Goal: Task Accomplishment & Management: Complete application form

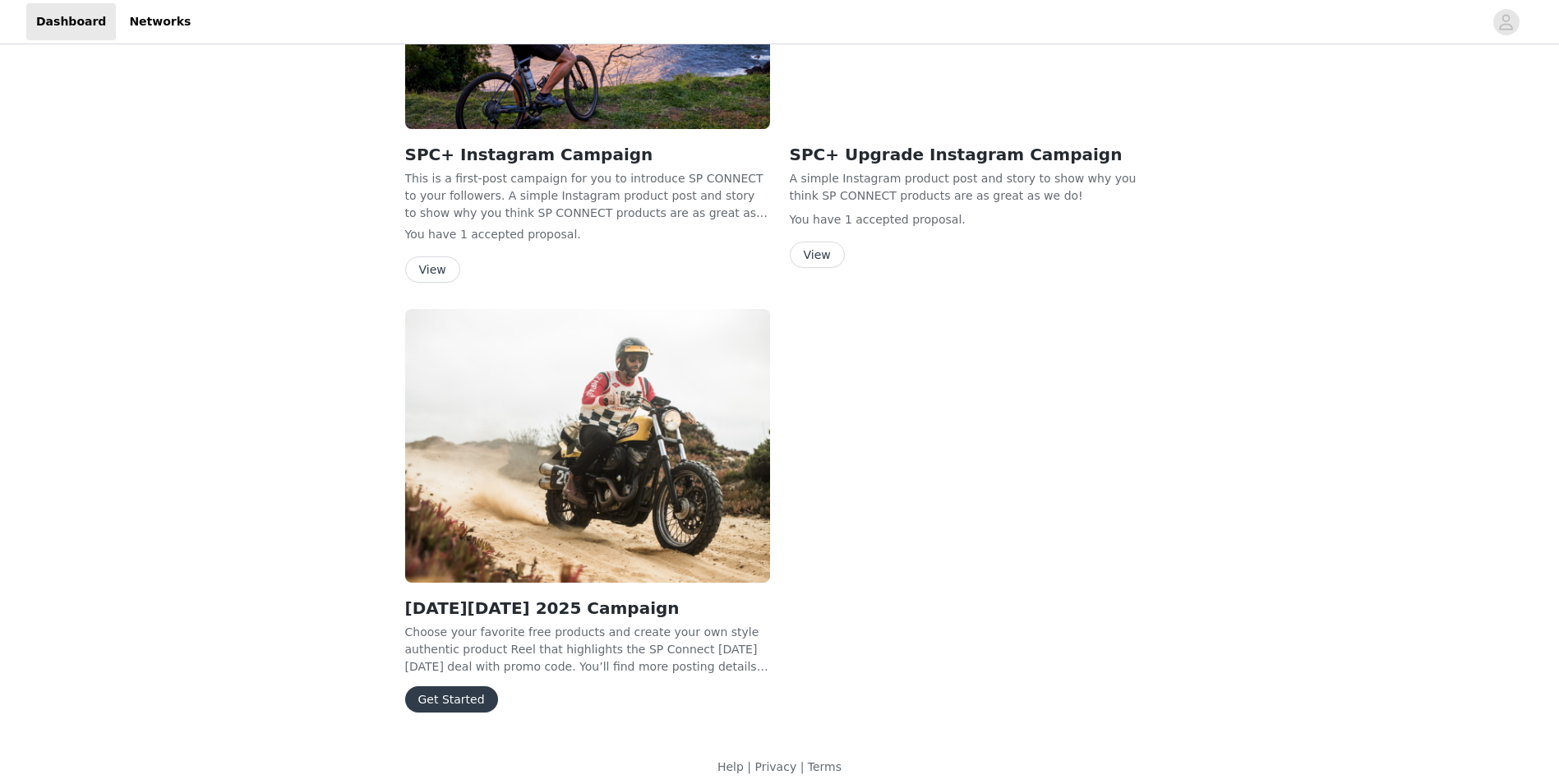
scroll to position [224, 0]
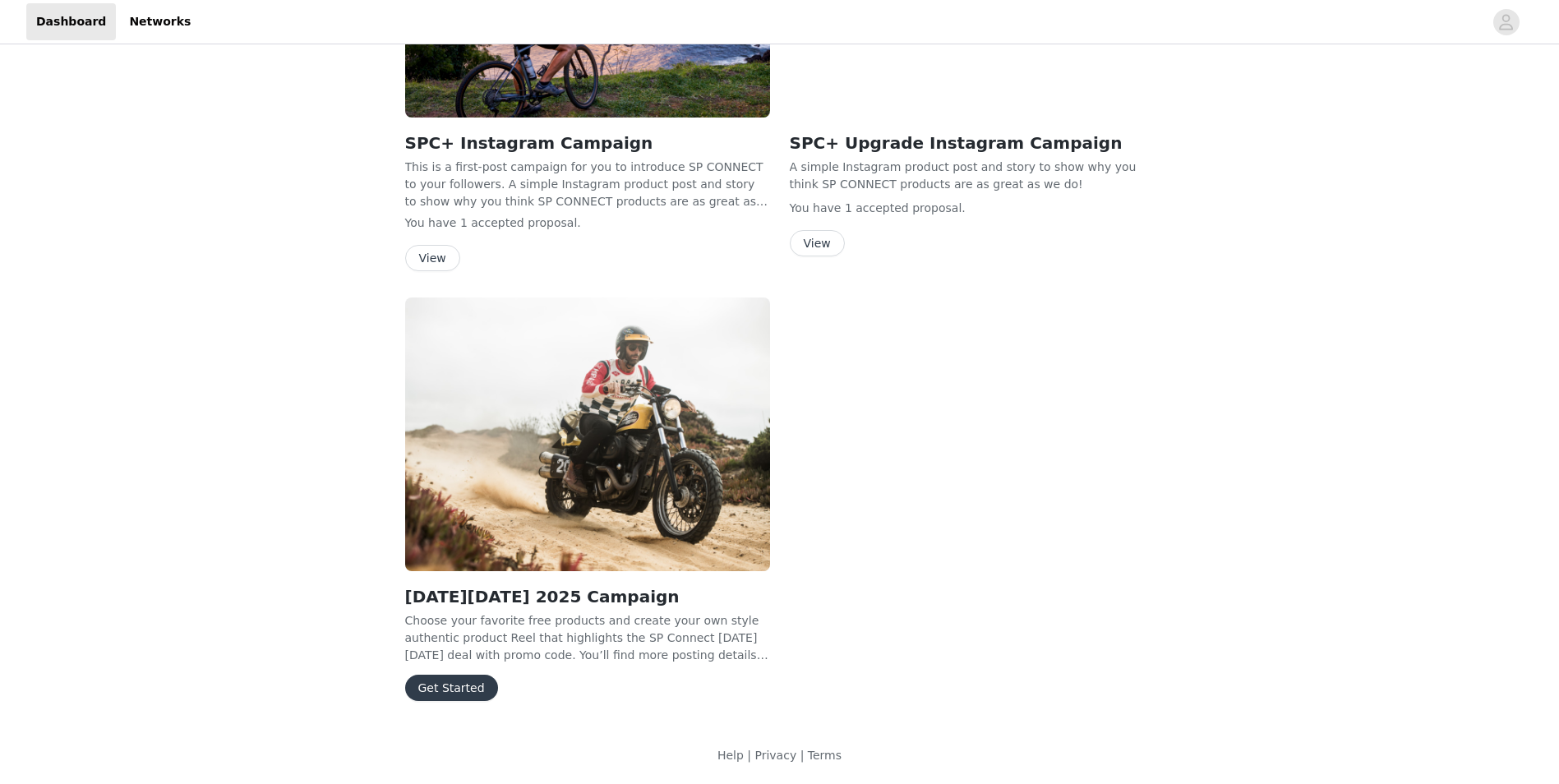
click at [443, 688] on button "Get Started" at bounding box center [452, 687] width 93 height 26
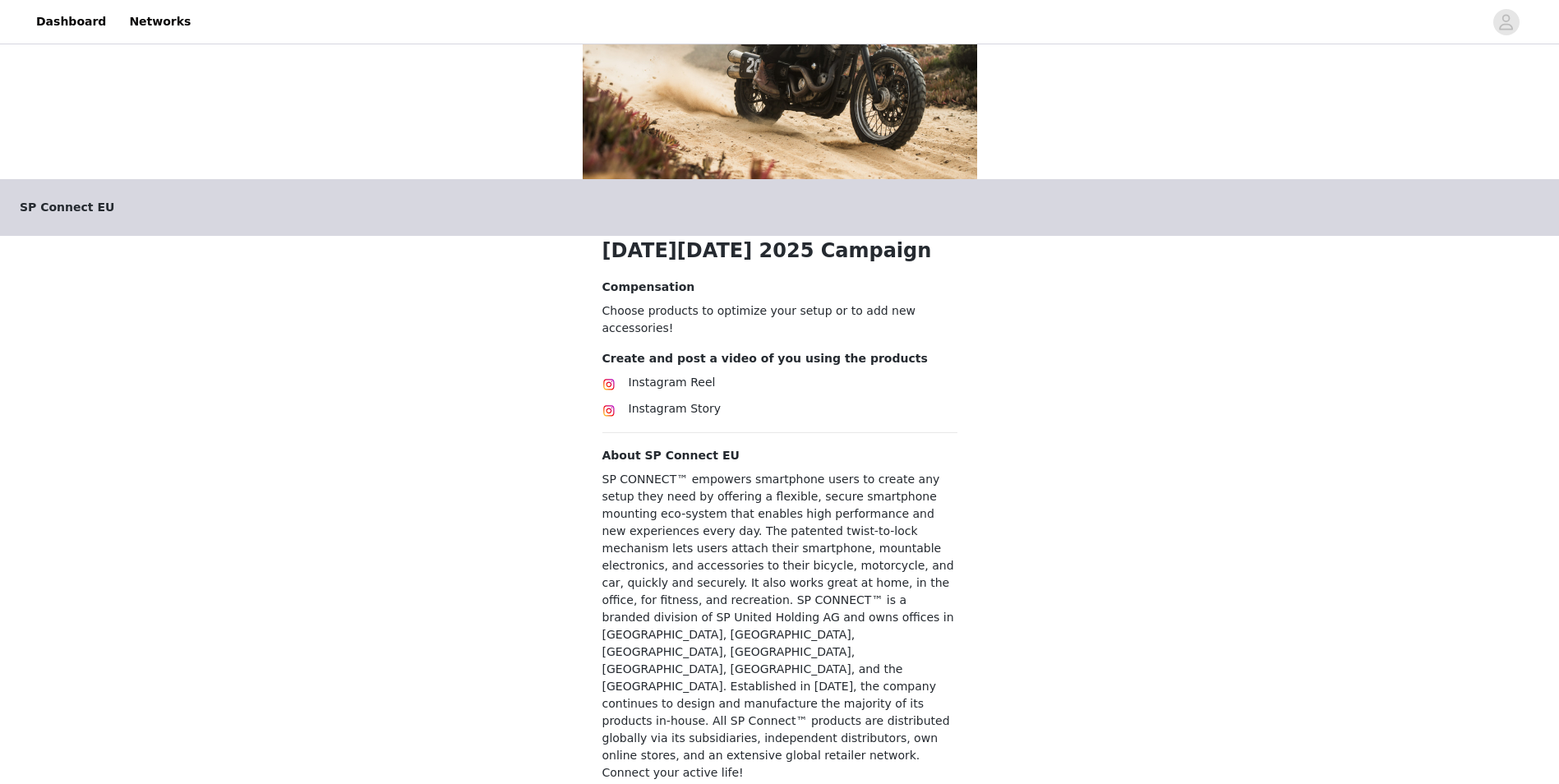
scroll to position [207, 0]
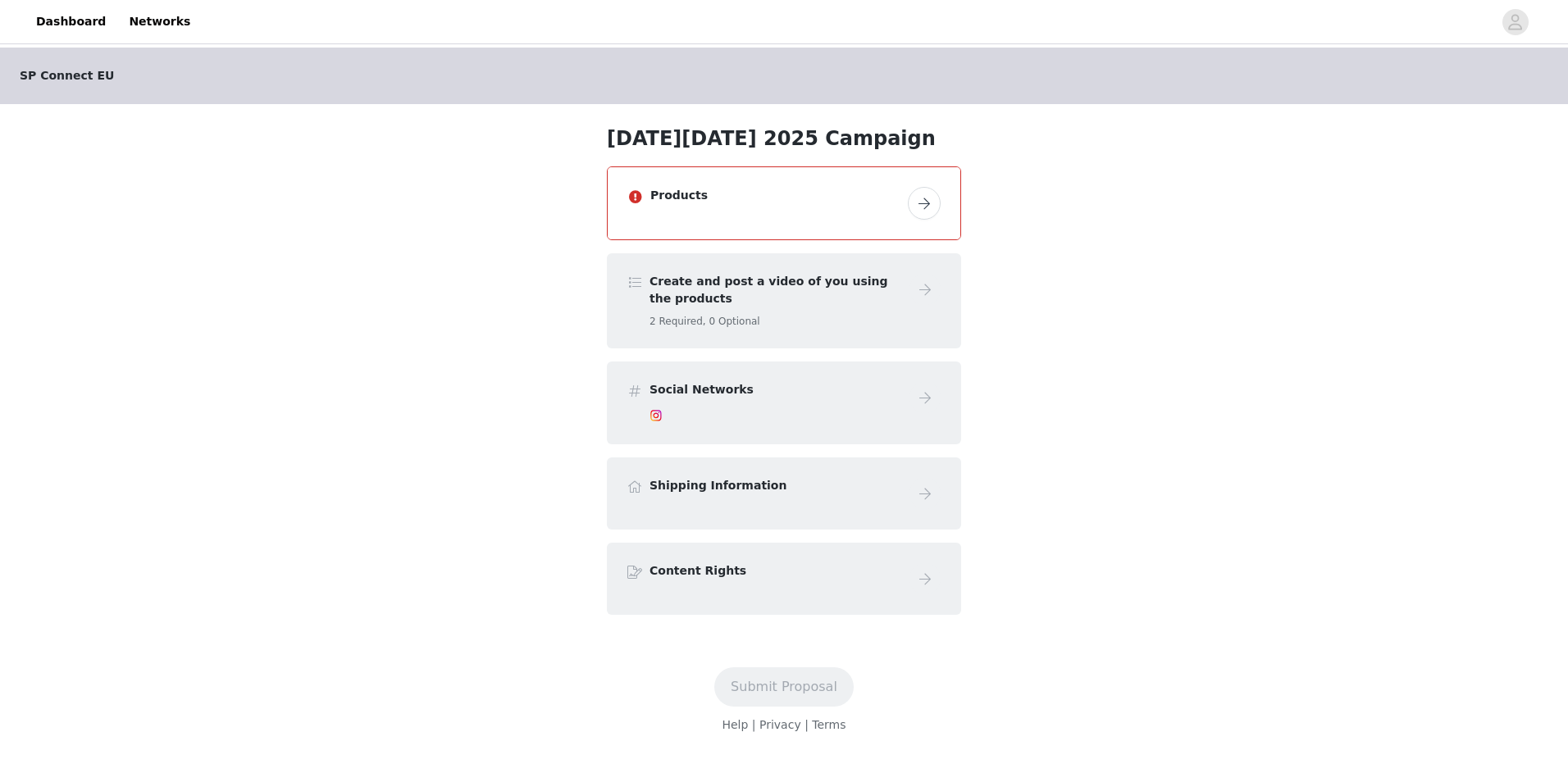
click at [920, 205] on button "button" at bounding box center [924, 203] width 33 height 33
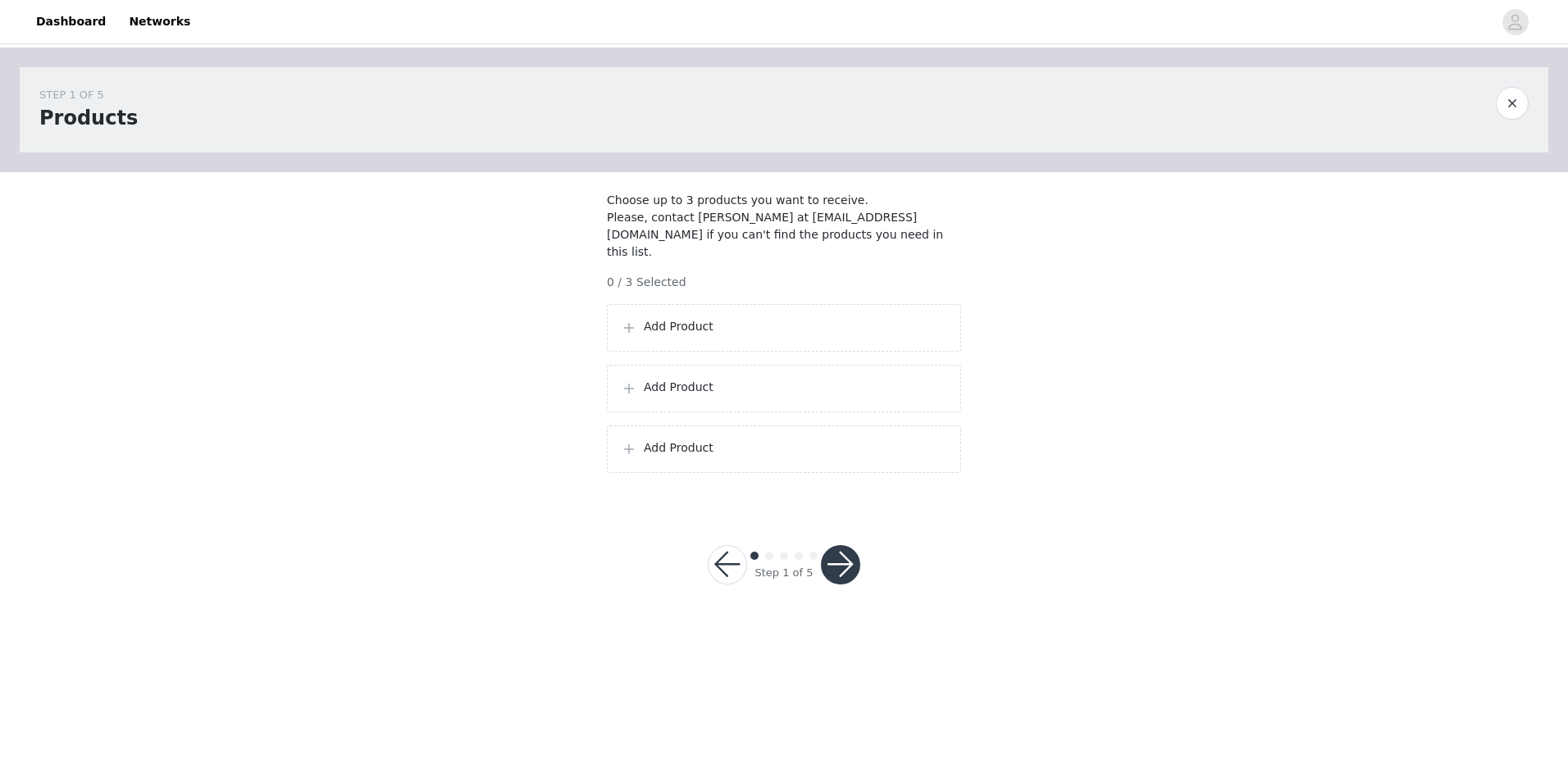
click at [624, 334] on span at bounding box center [628, 327] width 16 height 19
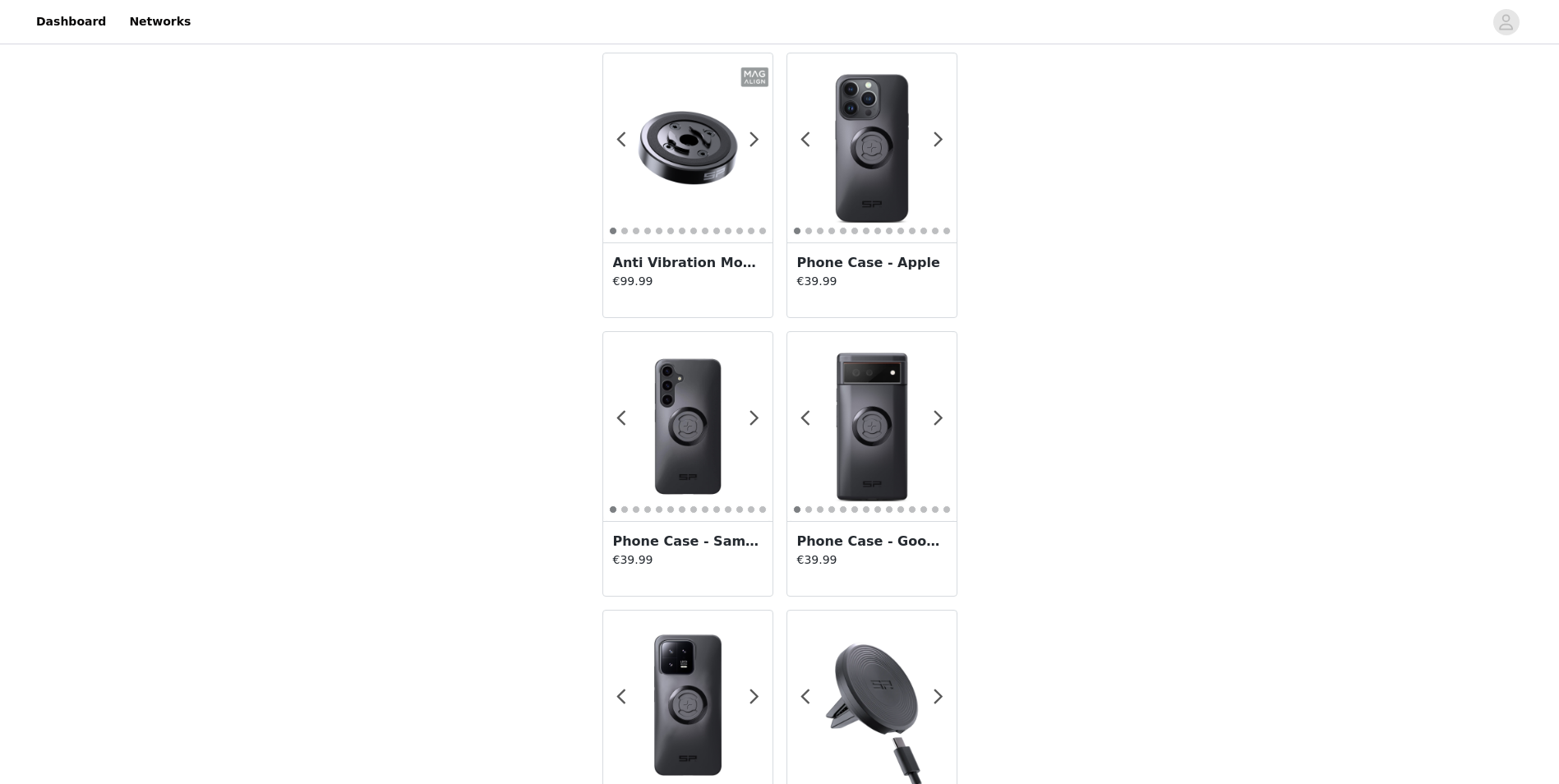
scroll to position [1972, 0]
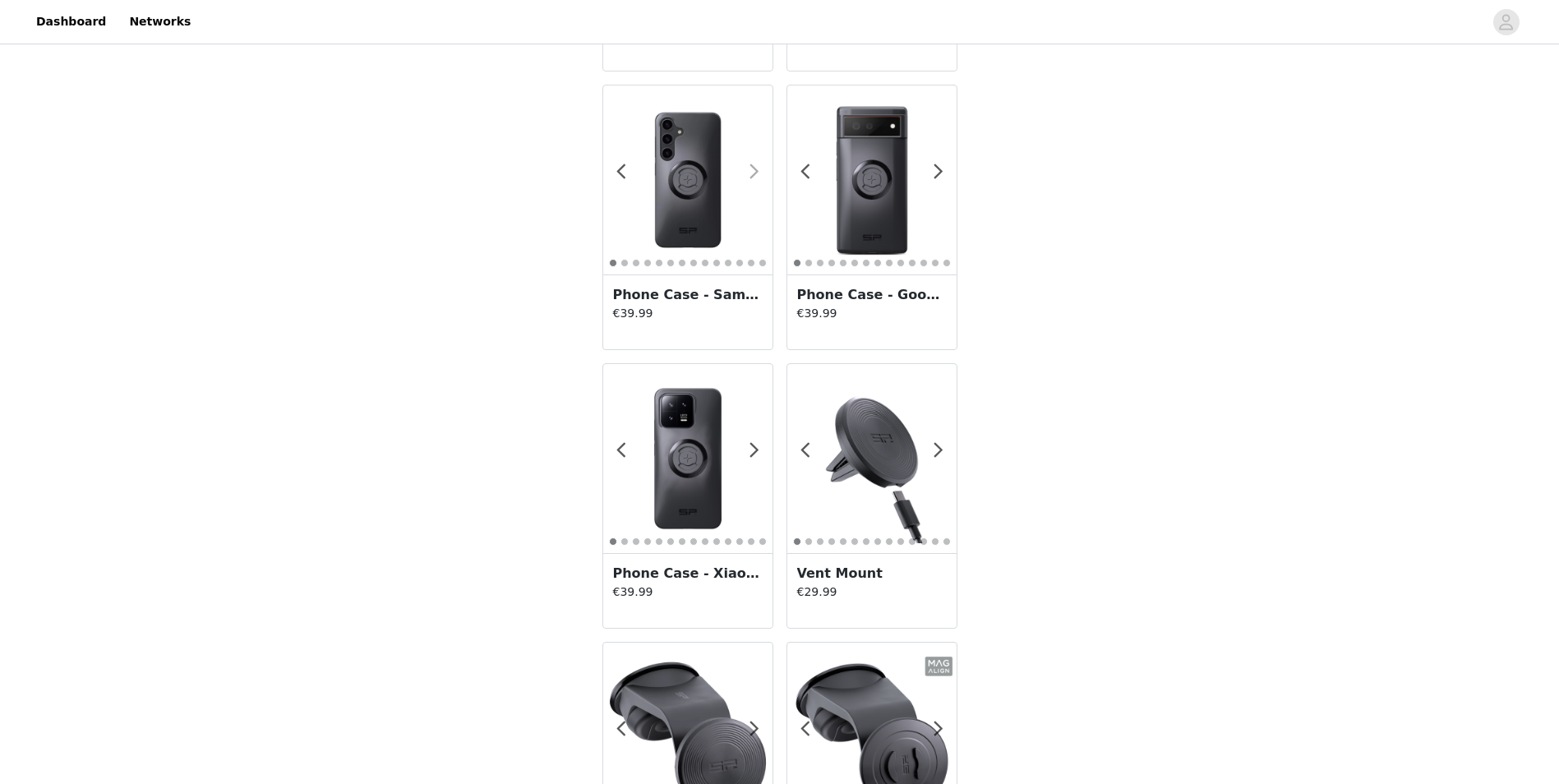
click at [754, 172] on span at bounding box center [755, 172] width 37 height 0
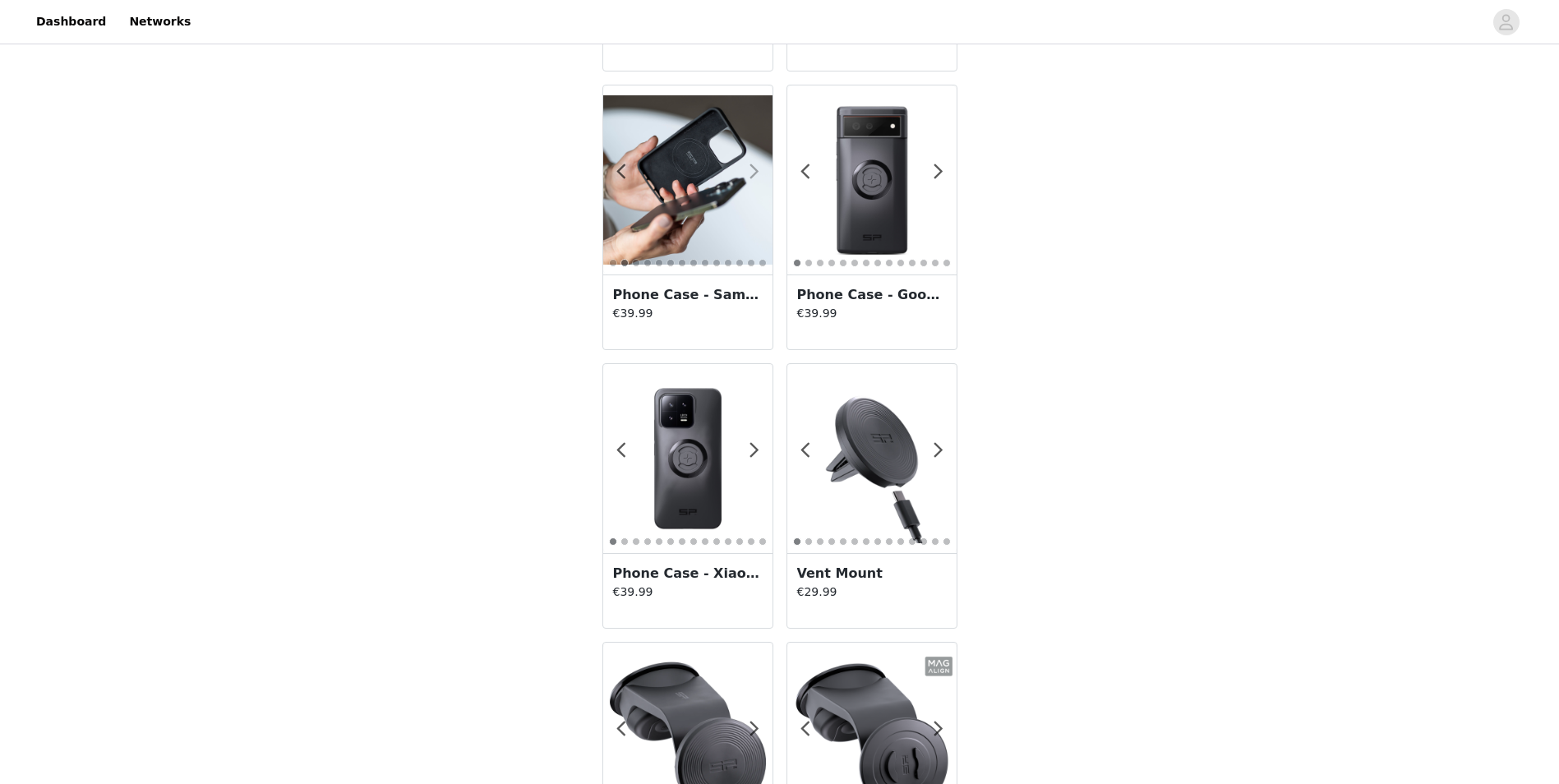
click at [754, 172] on span at bounding box center [755, 172] width 37 height 0
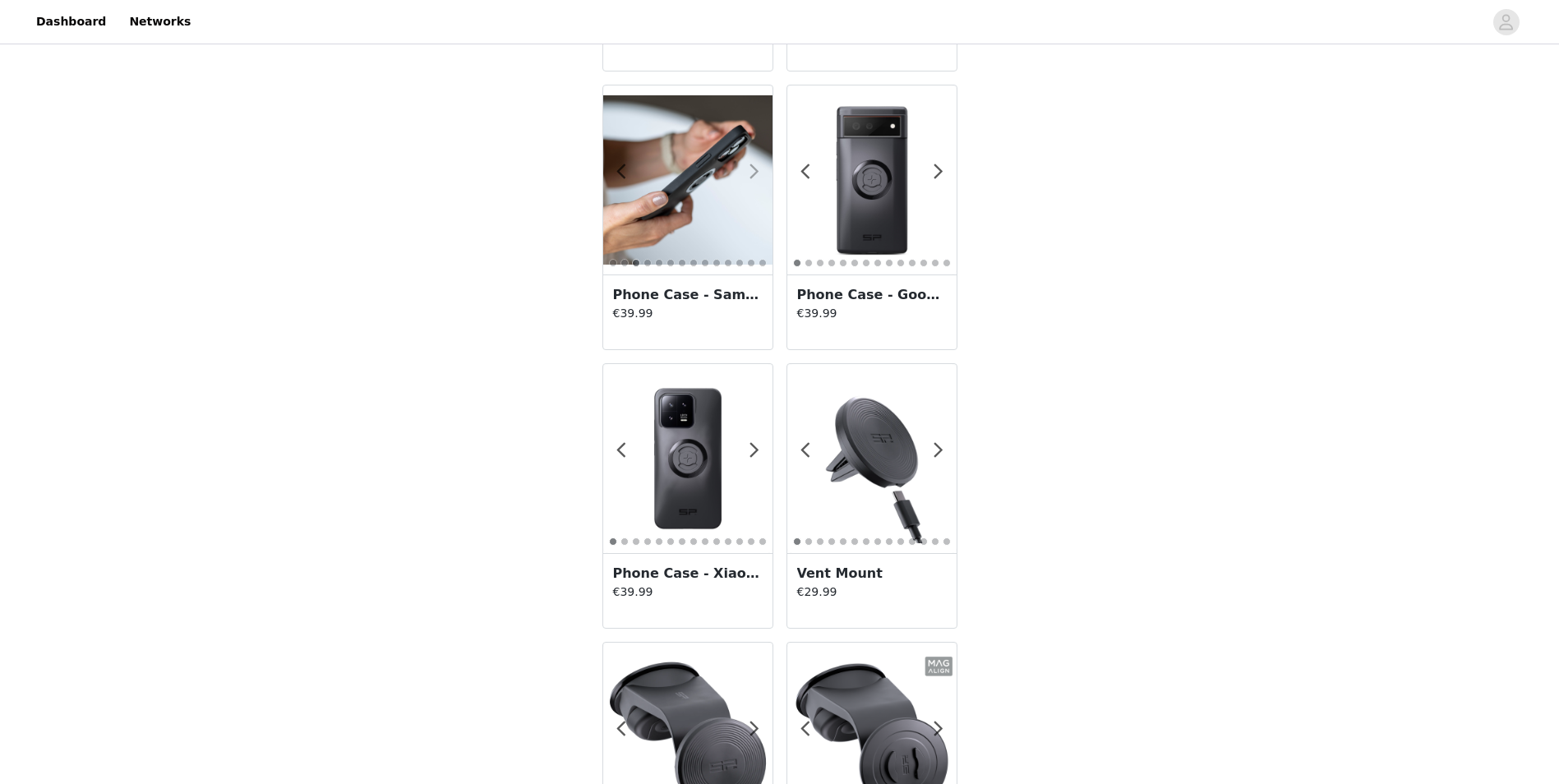
click at [754, 172] on span at bounding box center [755, 172] width 37 height 0
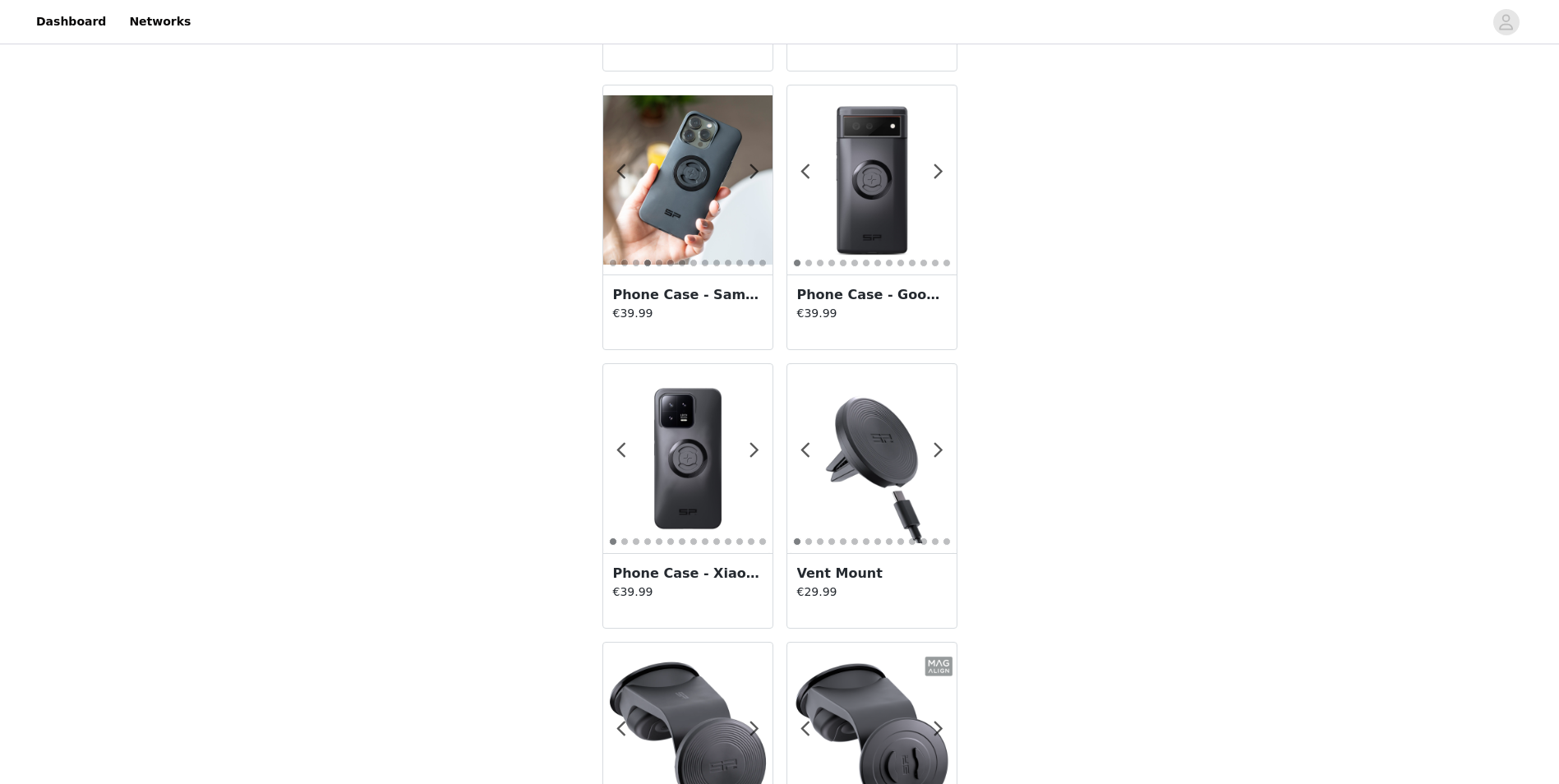
click at [691, 178] on img at bounding box center [688, 180] width 170 height 170
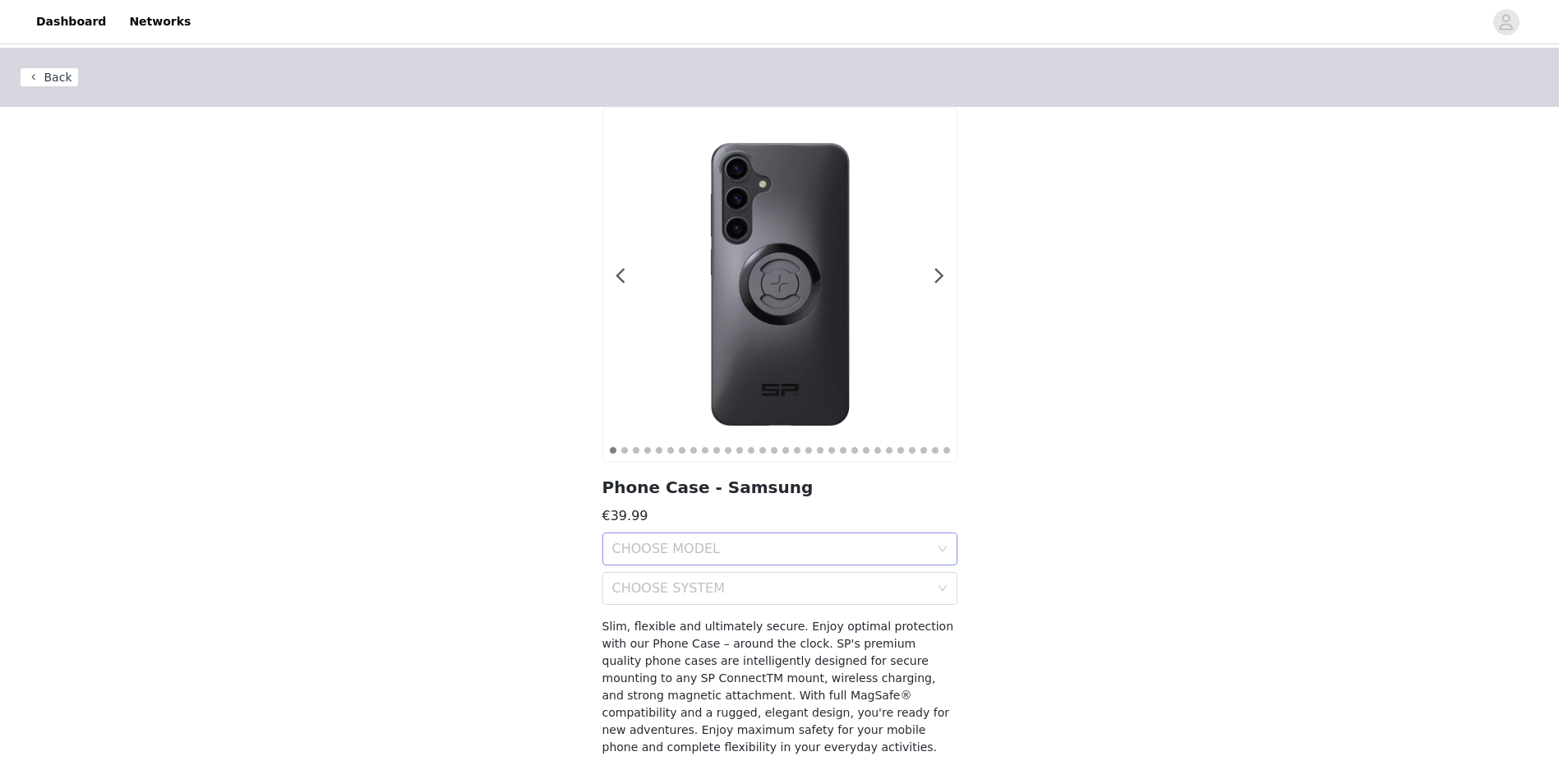
click at [945, 549] on icon "icon: down" at bounding box center [943, 549] width 10 height 10
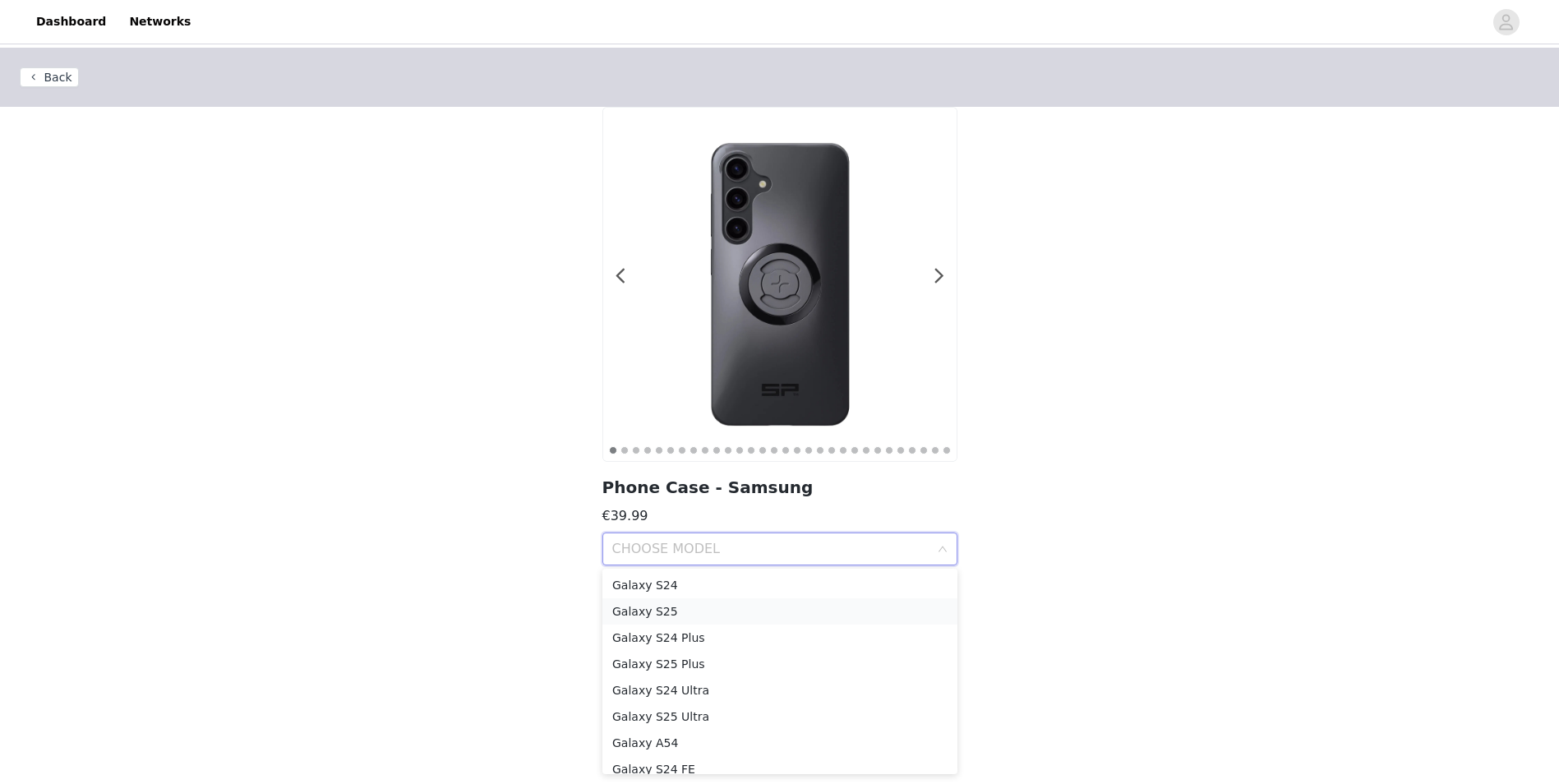
click at [663, 608] on div "Galaxy S25" at bounding box center [779, 611] width 335 height 18
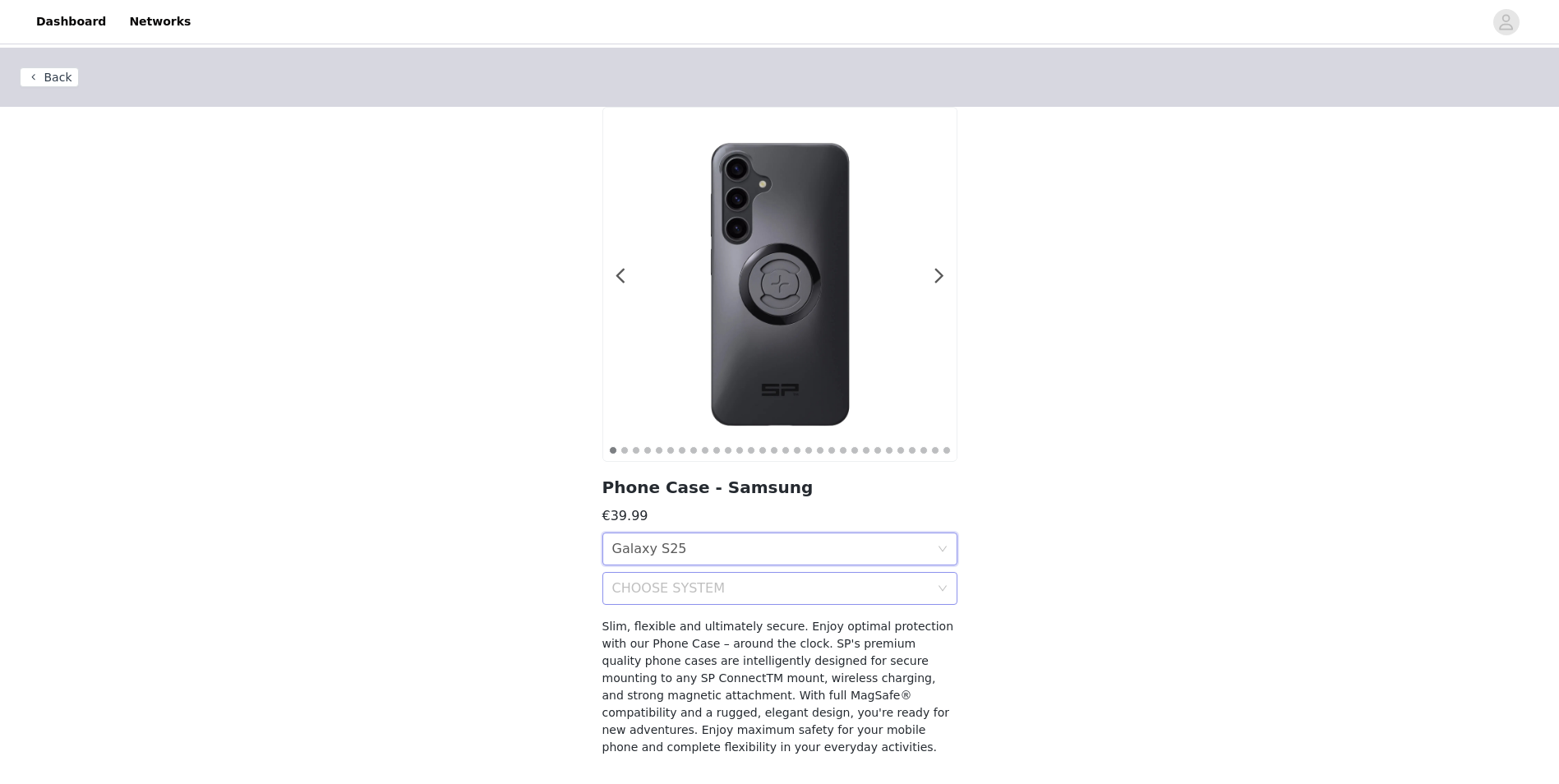
click at [768, 590] on div "CHOOSE SYSTEM" at bounding box center [771, 587] width 317 height 16
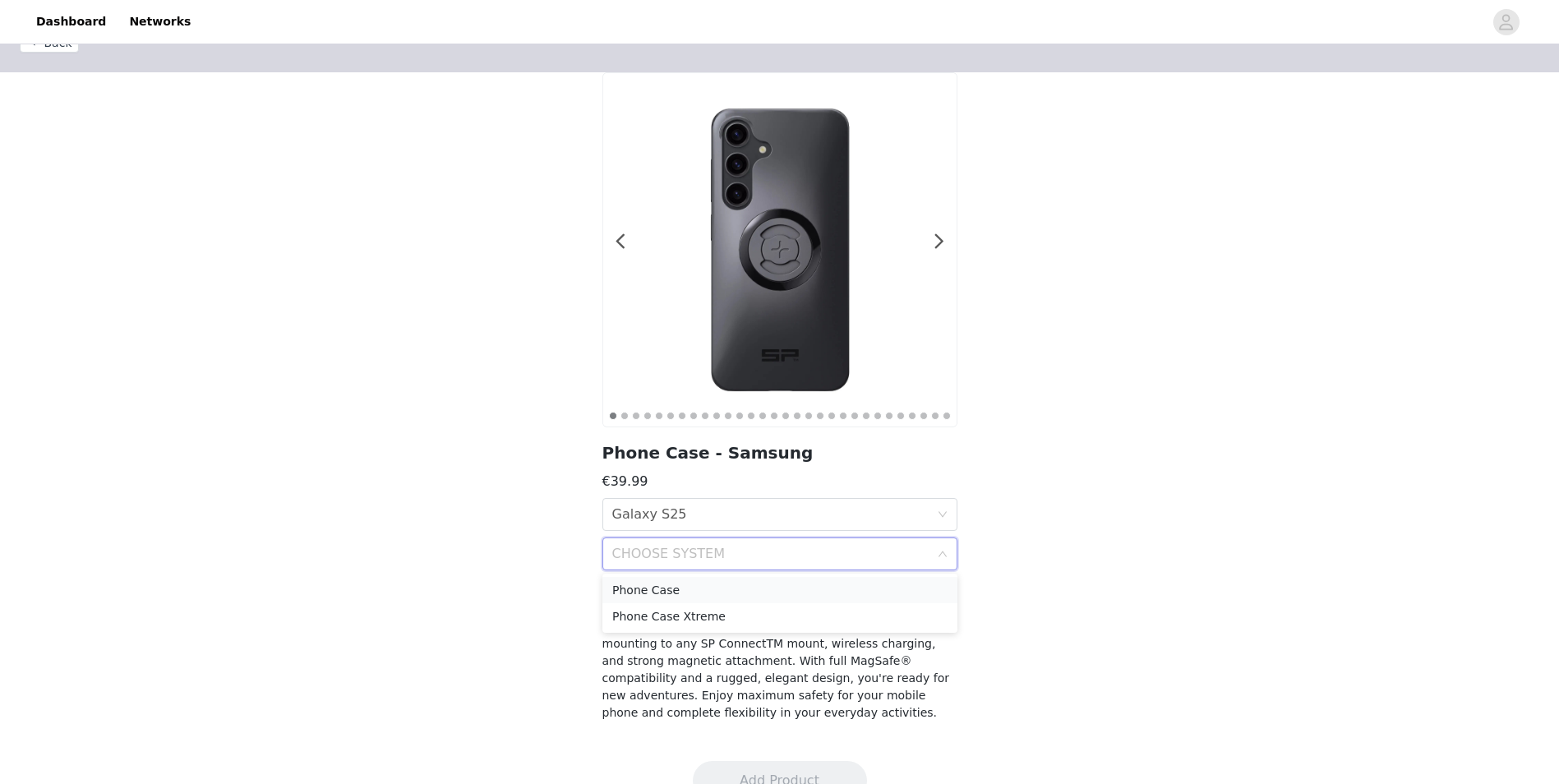
scroll to position [53, 0]
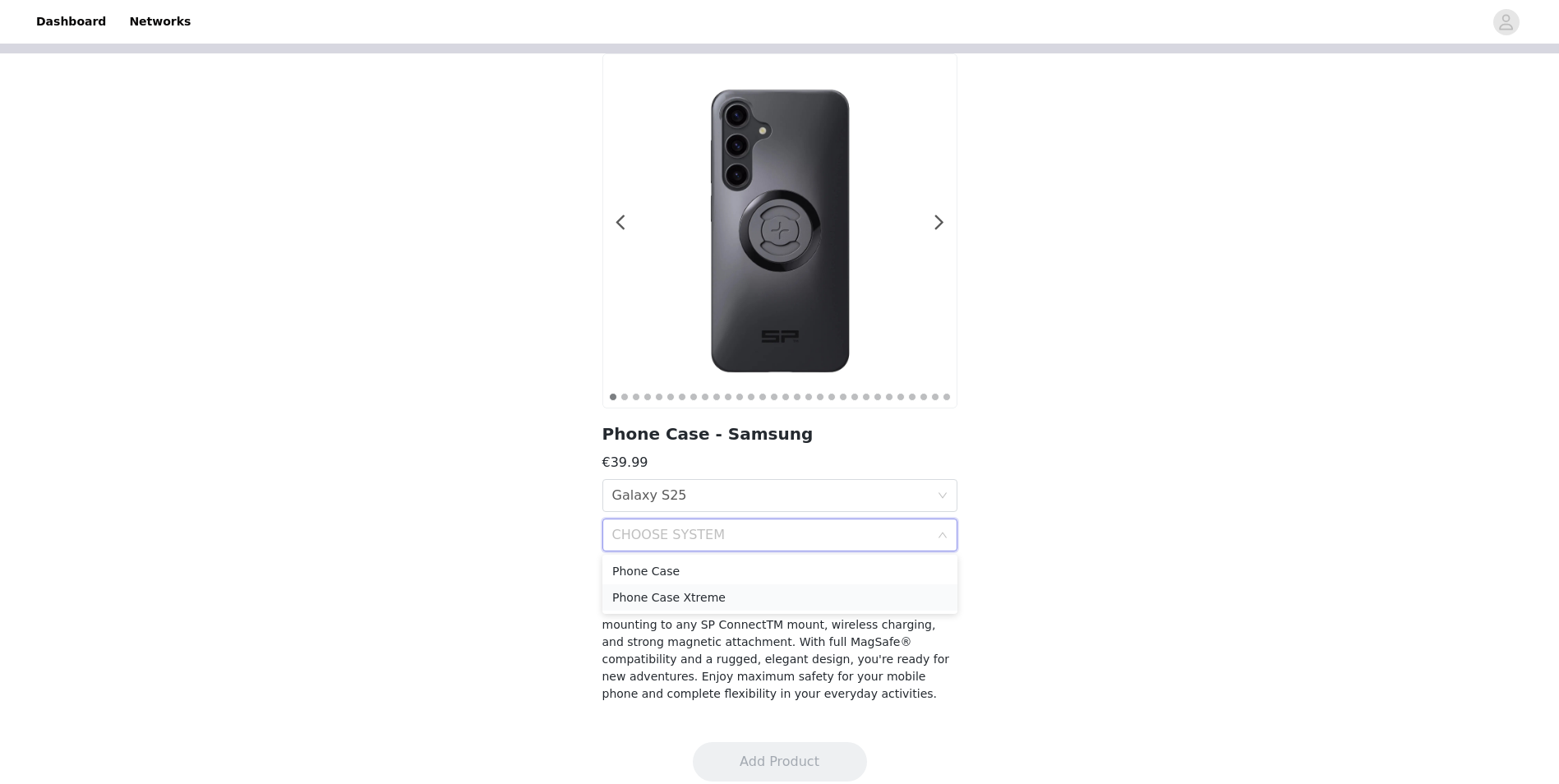
click at [707, 590] on div "Phone Case Xtreme" at bounding box center [779, 597] width 335 height 18
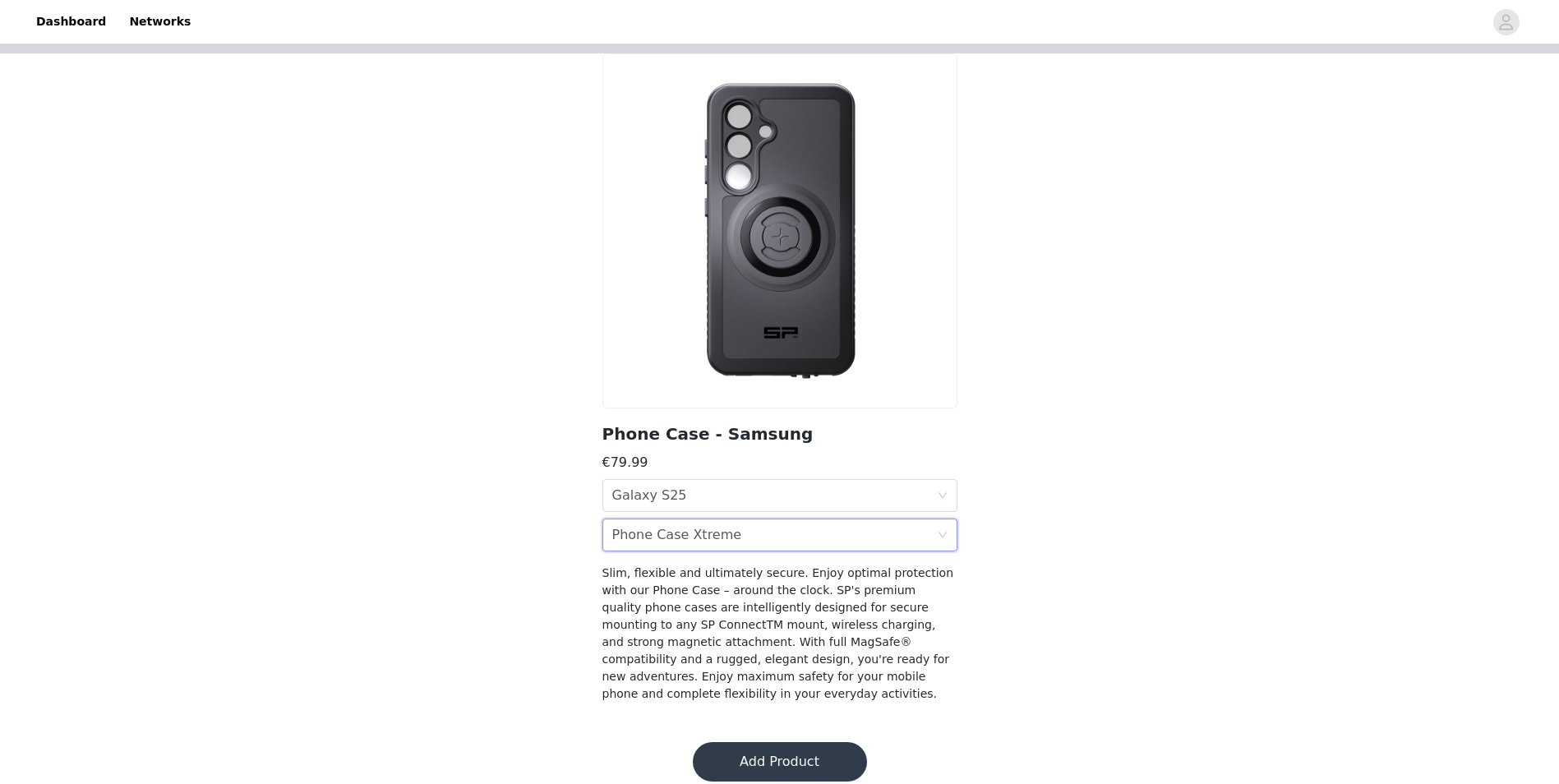
click at [826, 534] on div "CHOOSE SYSTEM Phone Case Xtreme" at bounding box center [774, 534] width 325 height 31
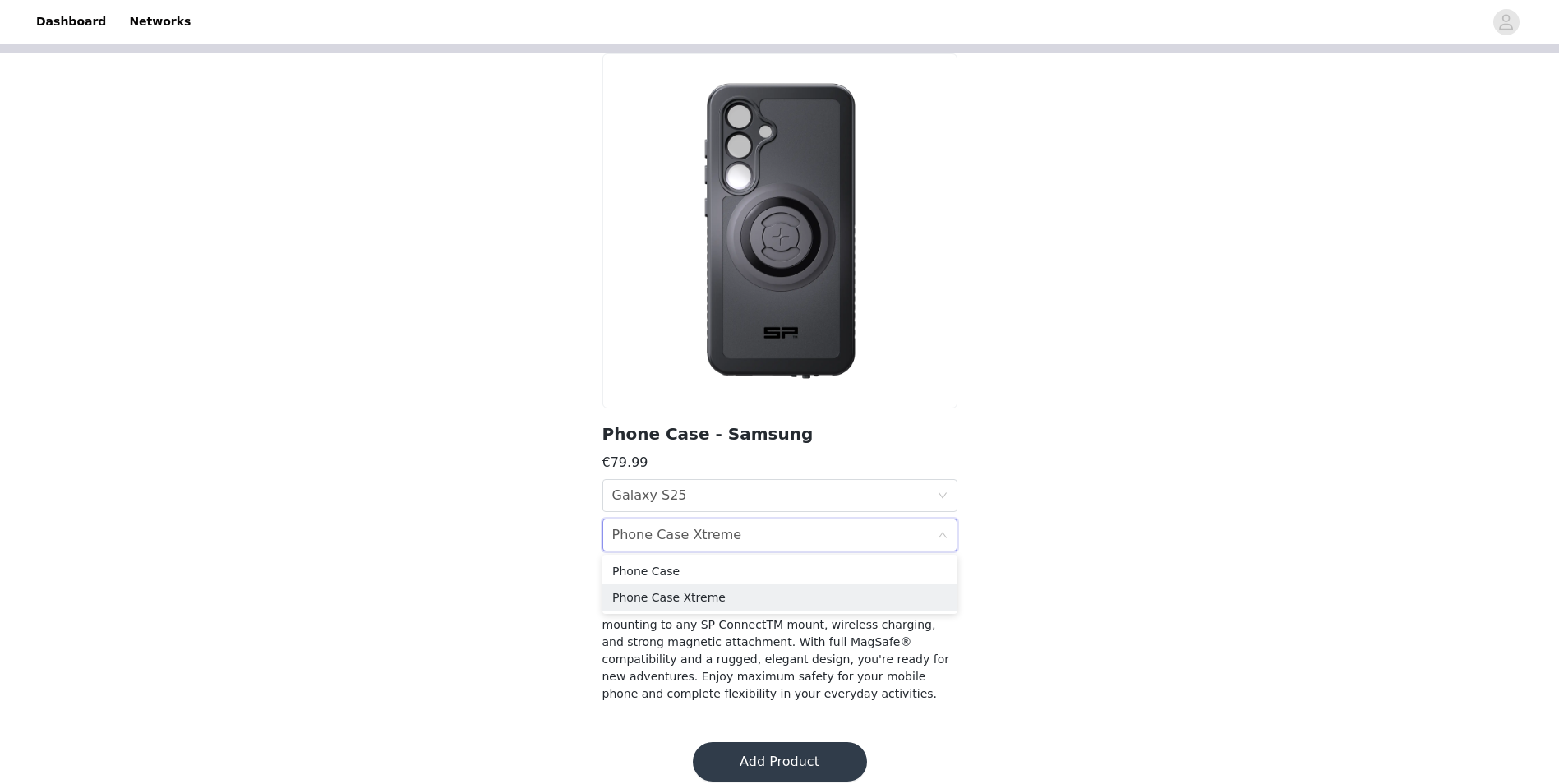
click at [826, 534] on div "CHOOSE SYSTEM Phone Case Xtreme" at bounding box center [774, 534] width 325 height 31
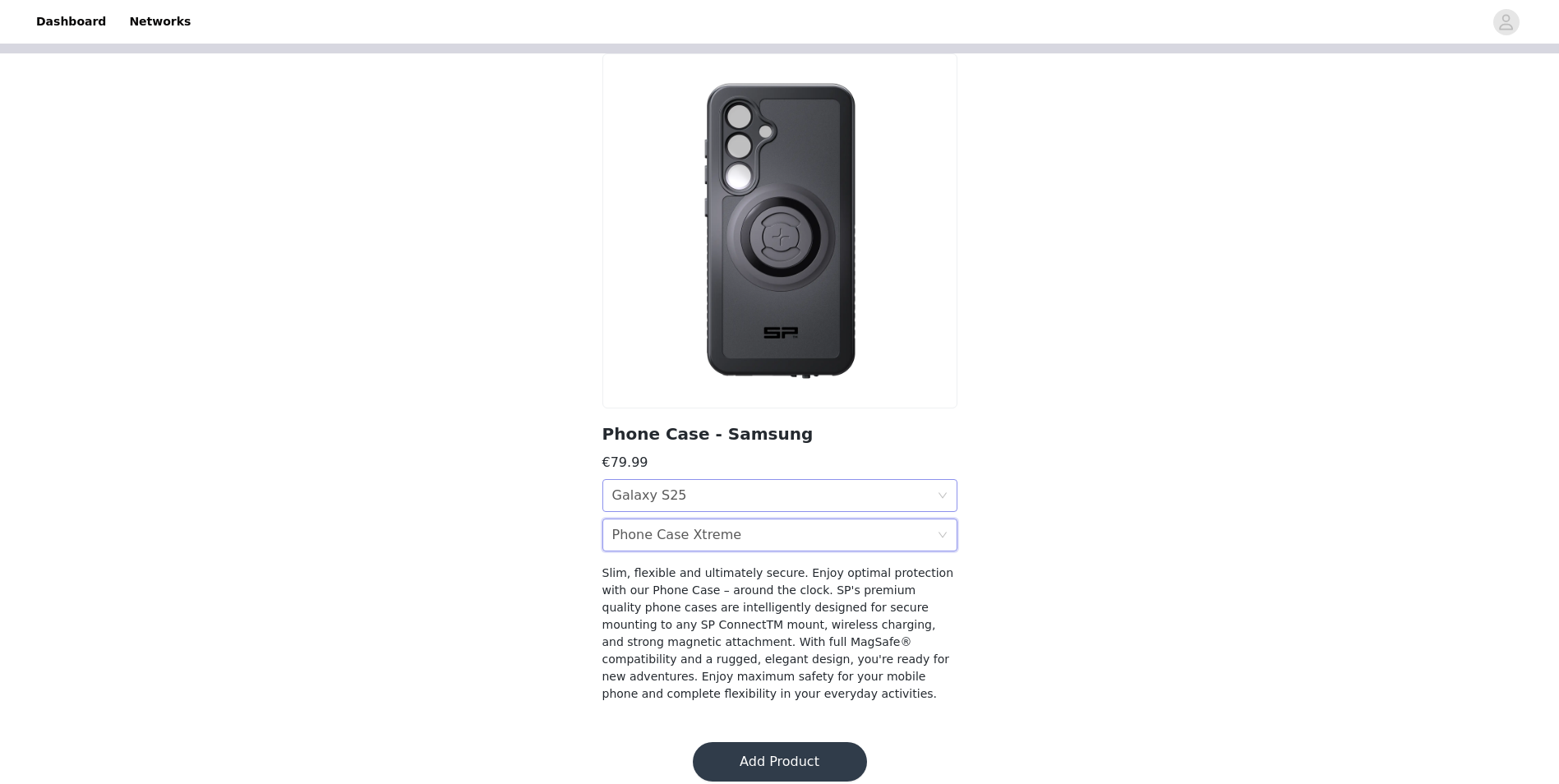
click at [785, 489] on div "CHOOSE MODEL Galaxy S25" at bounding box center [774, 495] width 325 height 31
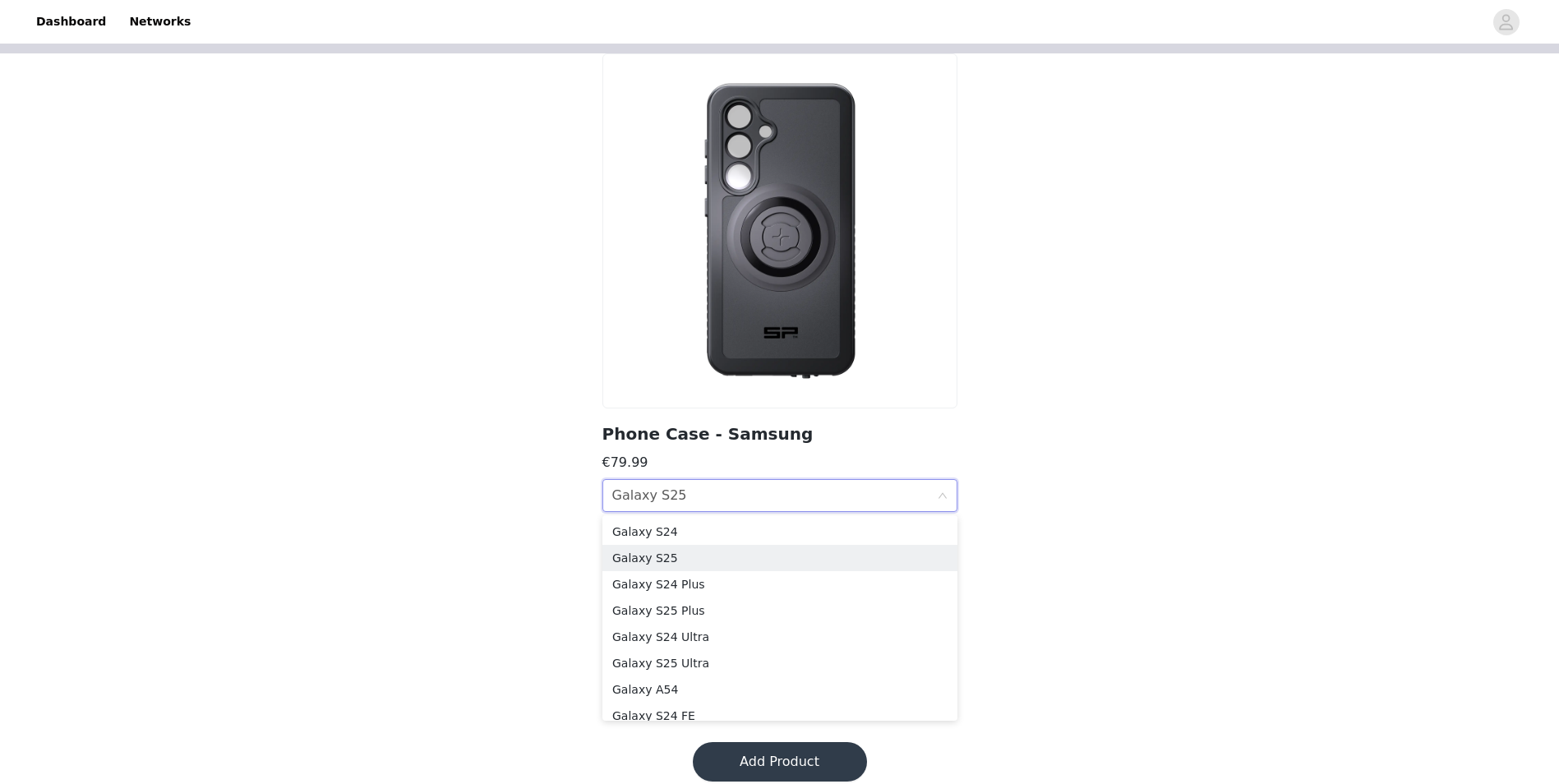
click at [785, 489] on div "CHOOSE MODEL Galaxy S25" at bounding box center [774, 495] width 325 height 31
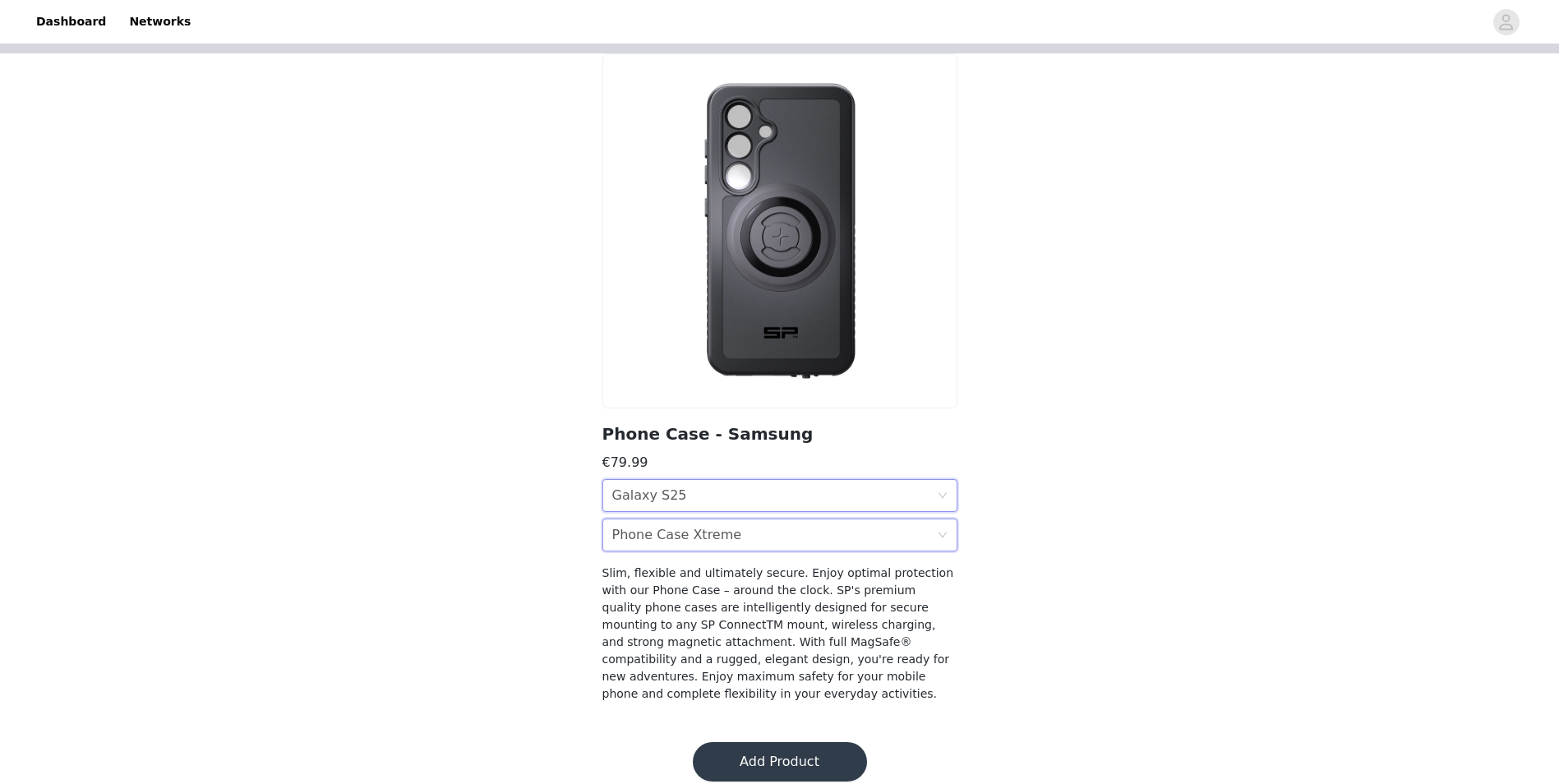
click at [793, 531] on div "CHOOSE SYSTEM Phone Case Xtreme" at bounding box center [774, 534] width 325 height 31
click at [761, 558] on li "Phone Case" at bounding box center [780, 570] width 355 height 26
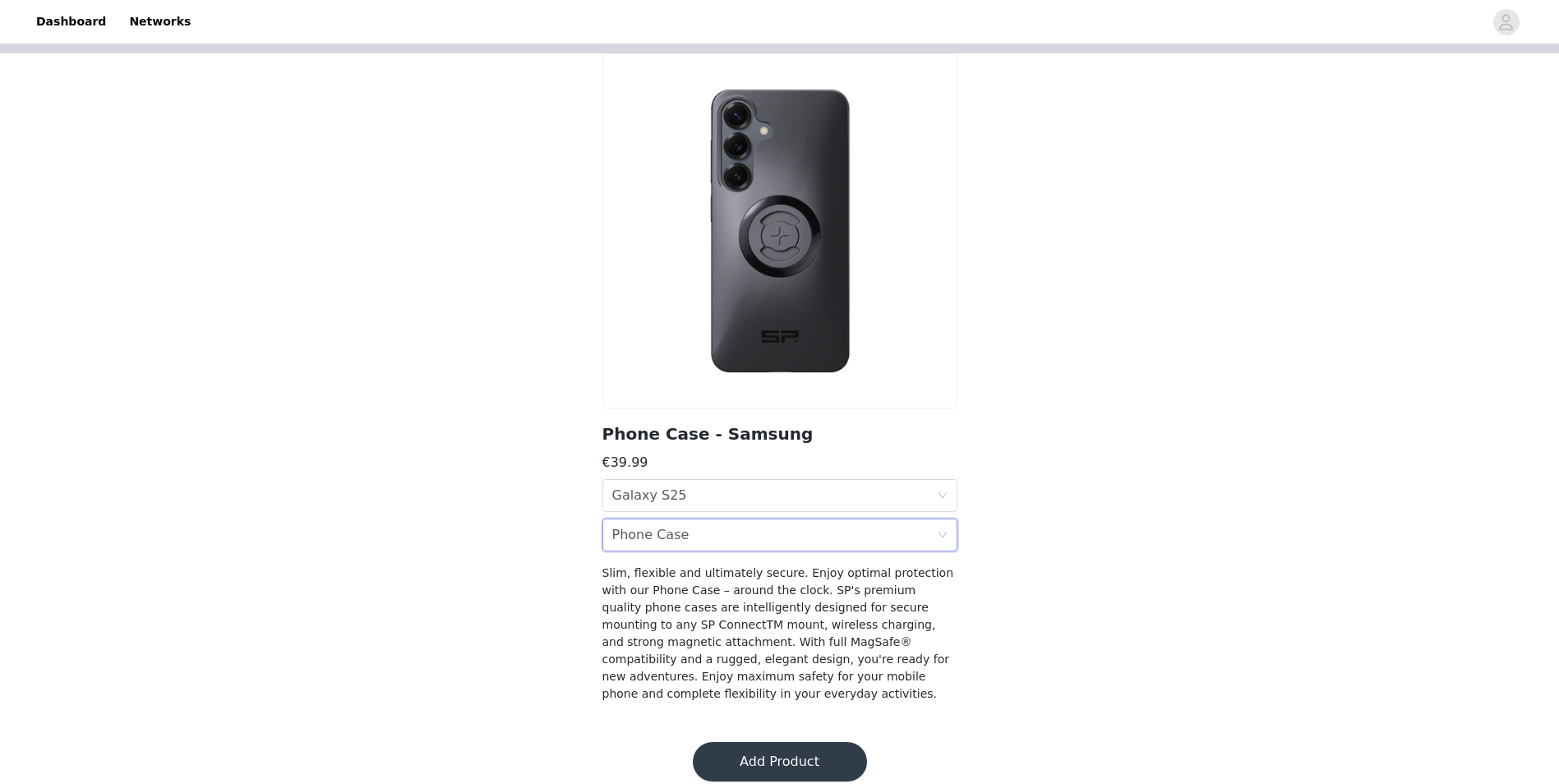
click at [729, 532] on div "CHOOSE SYSTEM Phone Case" at bounding box center [774, 534] width 325 height 31
click at [720, 593] on div "Phone Case Xtreme" at bounding box center [779, 597] width 335 height 18
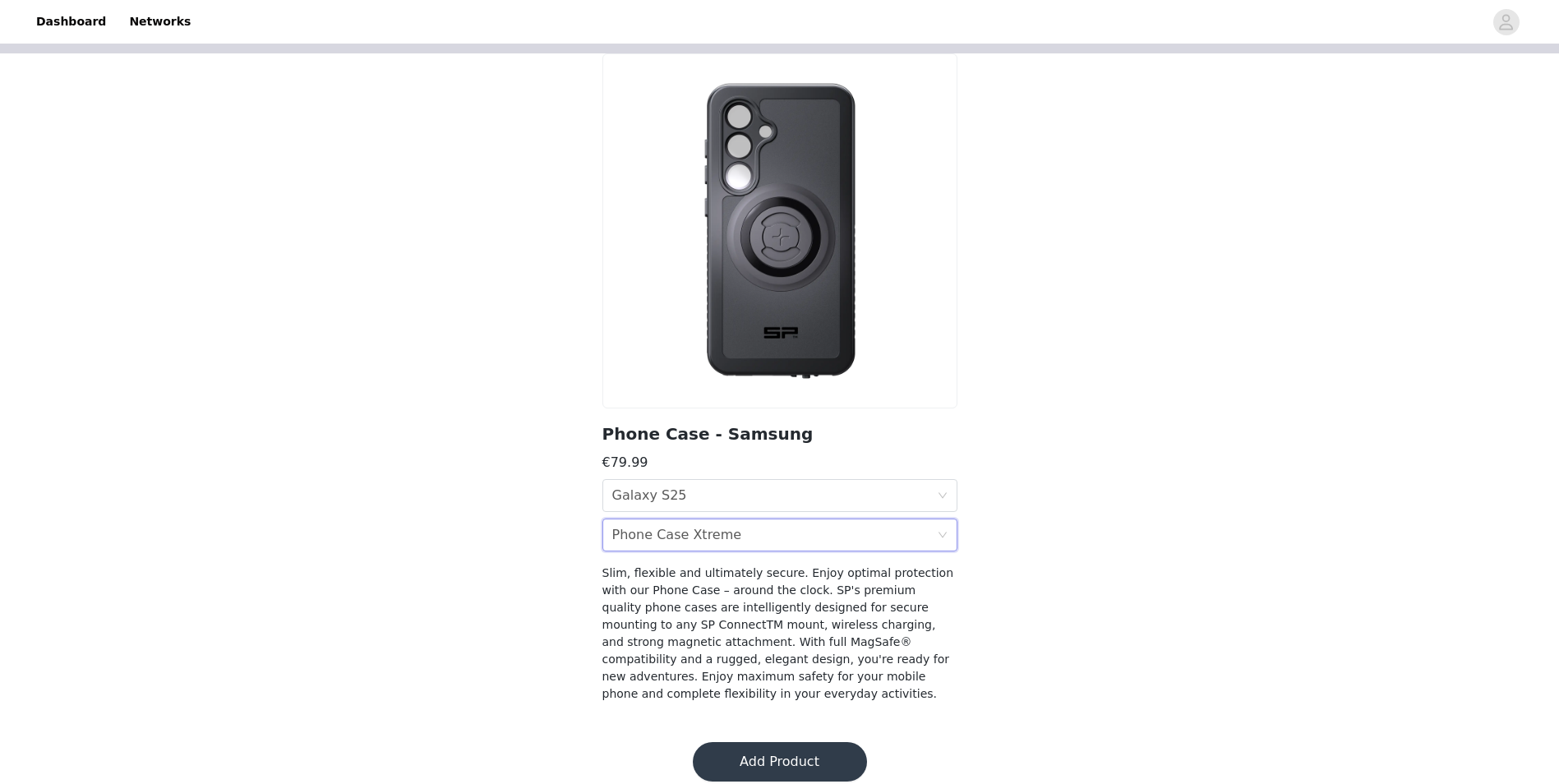
click at [707, 538] on div "Phone Case Xtreme" at bounding box center [677, 534] width 130 height 31
click at [703, 569] on div "Phone Case" at bounding box center [779, 570] width 335 height 18
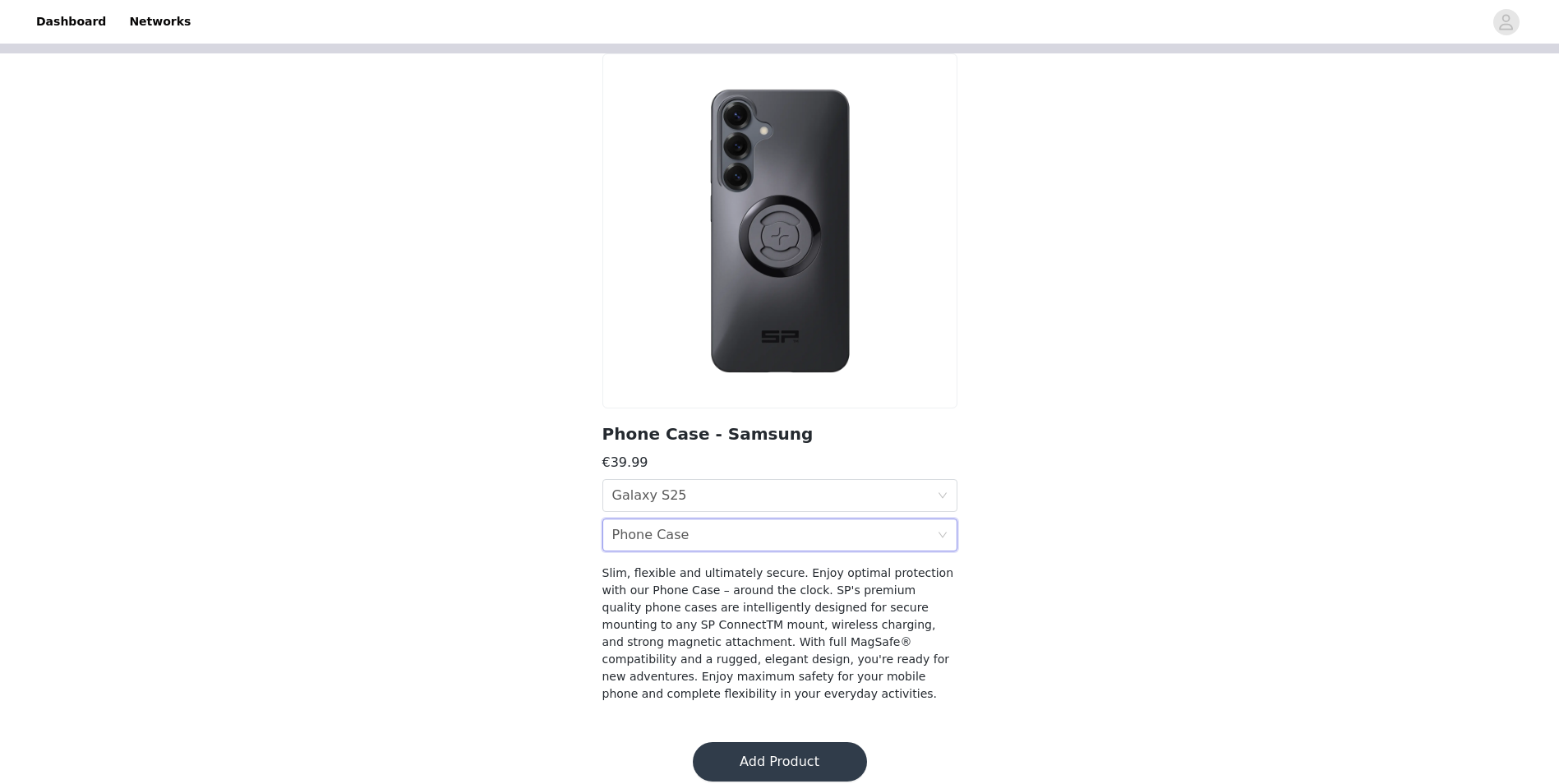
click at [706, 538] on div "CHOOSE SYSTEM Phone Case" at bounding box center [774, 534] width 325 height 31
click at [701, 596] on div "Phone Case Xtreme" at bounding box center [779, 597] width 335 height 18
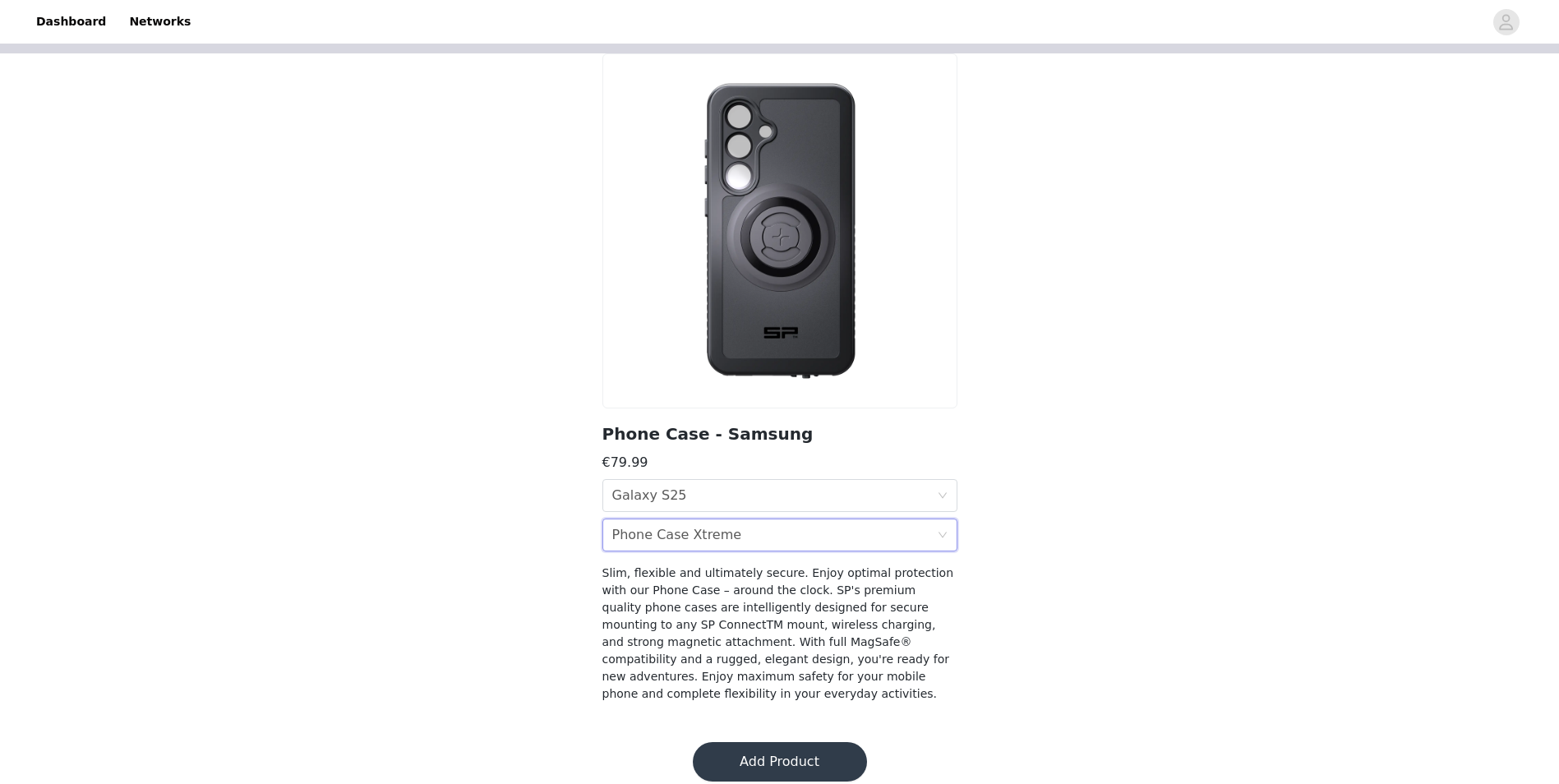
click at [753, 755] on button "Add Product" at bounding box center [780, 761] width 174 height 40
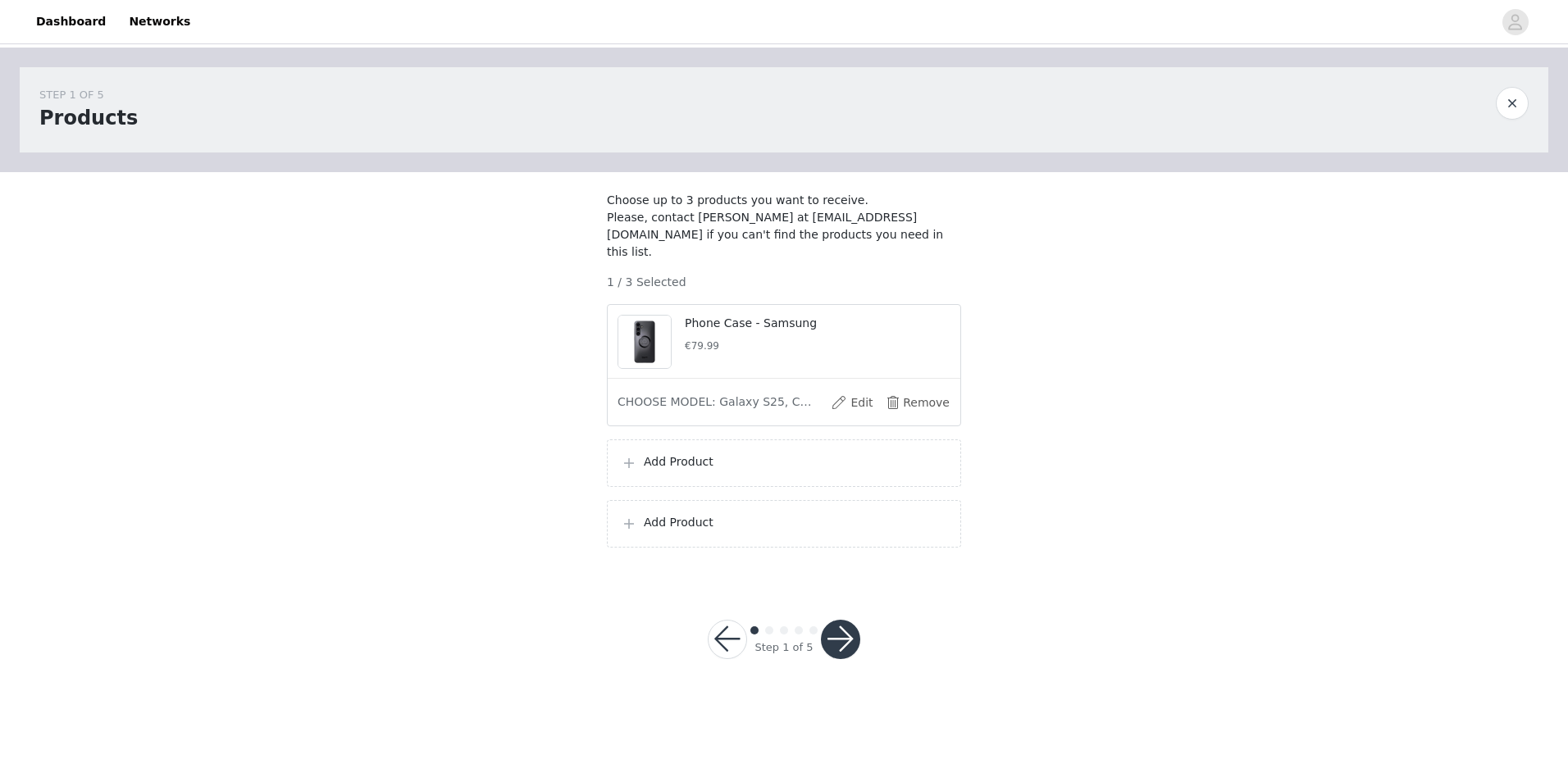
click at [720, 342] on h5 "€79.99" at bounding box center [818, 346] width 266 height 15
click at [838, 402] on button "Edit" at bounding box center [852, 402] width 66 height 26
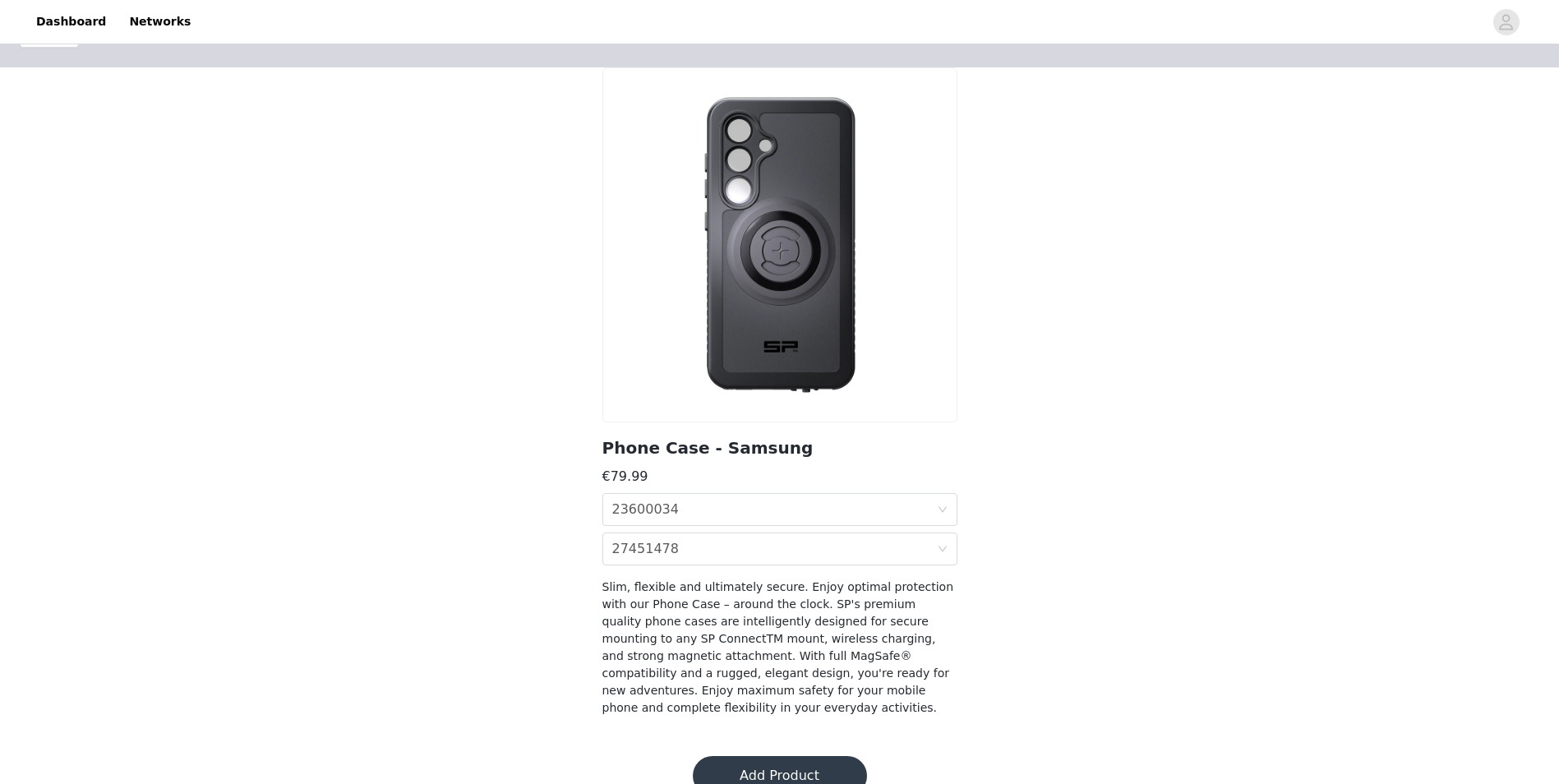
scroll to position [53, 0]
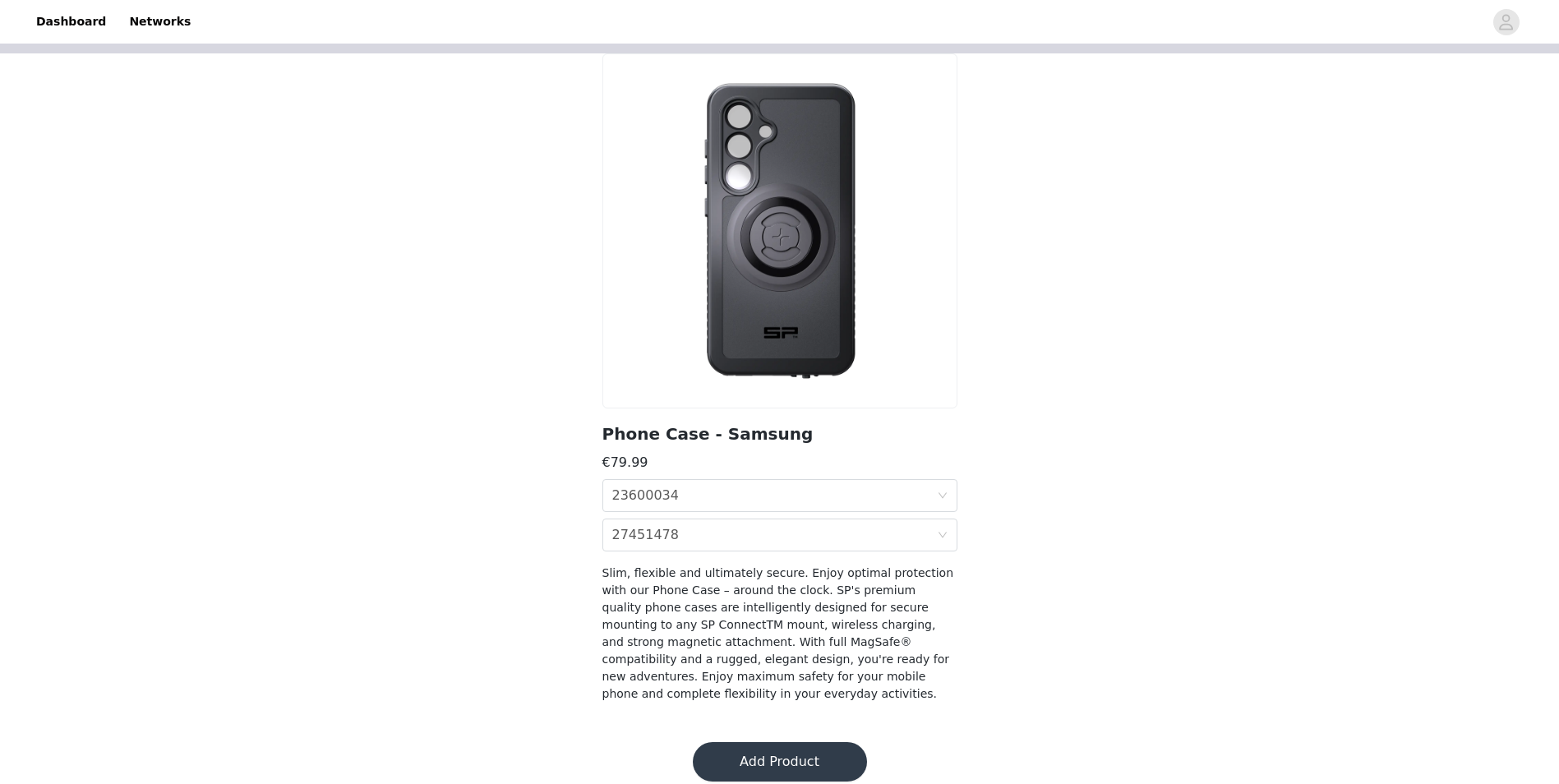
click at [790, 742] on button "Add Product" at bounding box center [780, 761] width 174 height 40
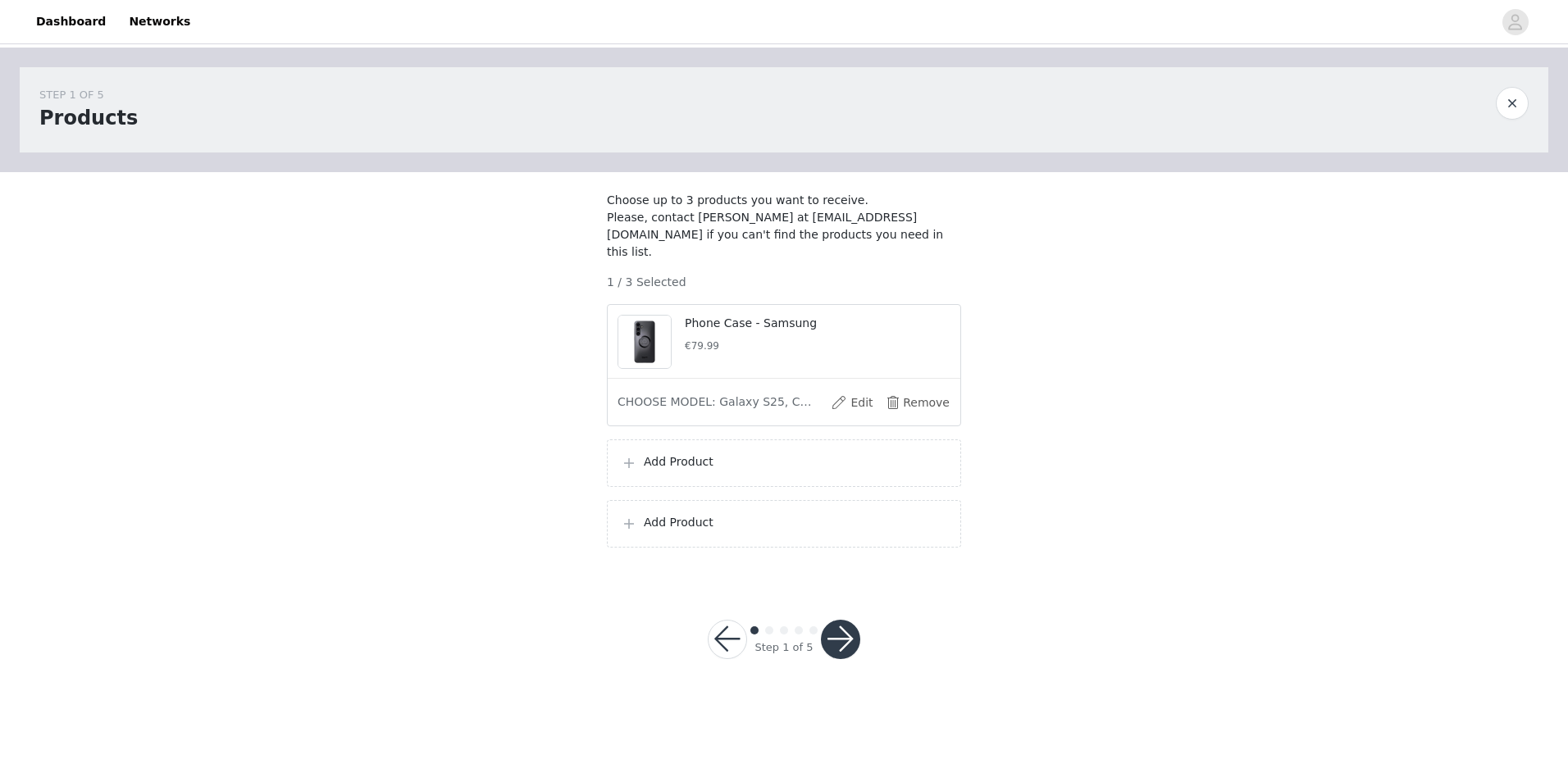
click at [669, 465] on p "Add Product" at bounding box center [795, 462] width 303 height 17
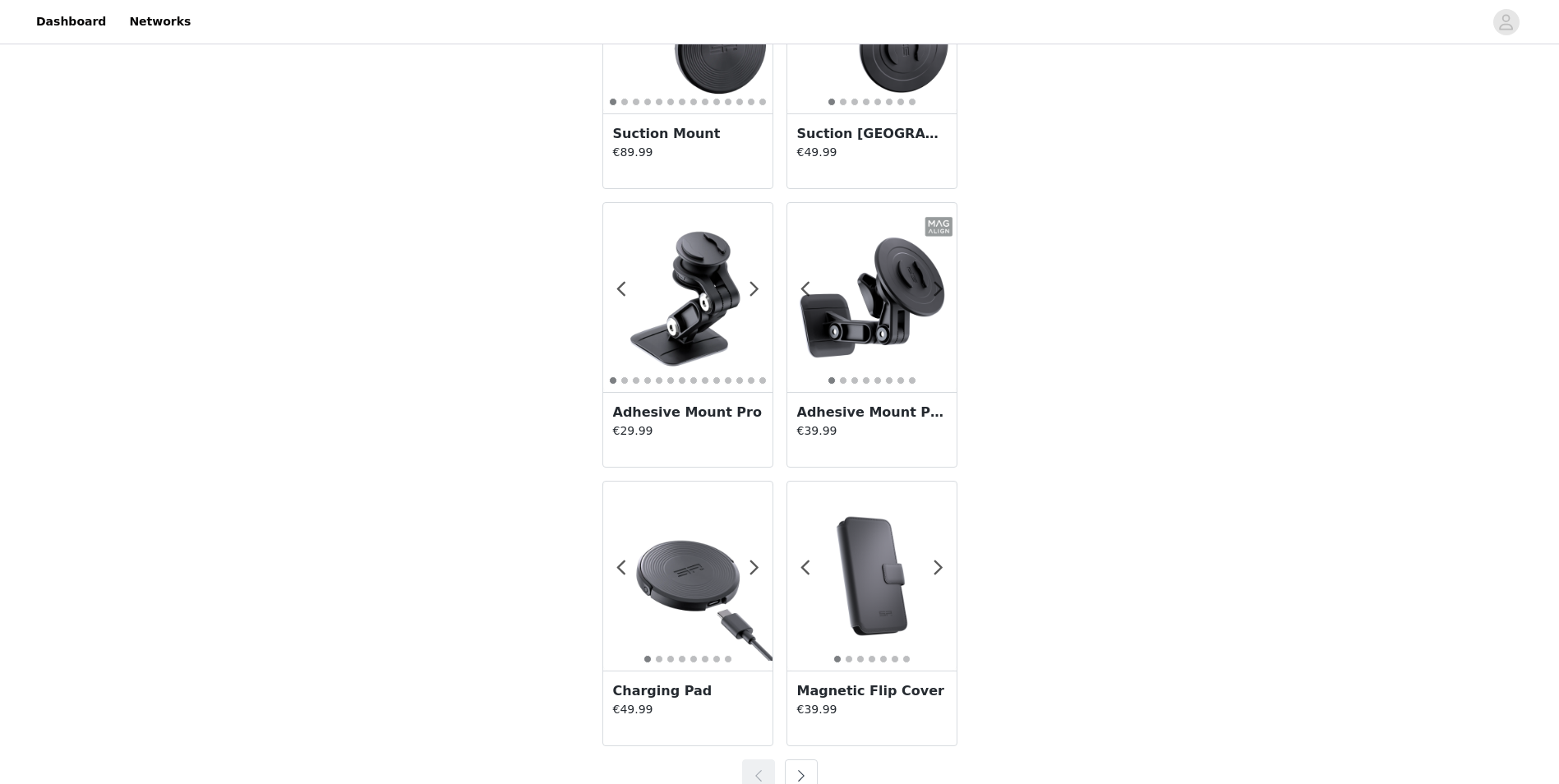
scroll to position [2718, 0]
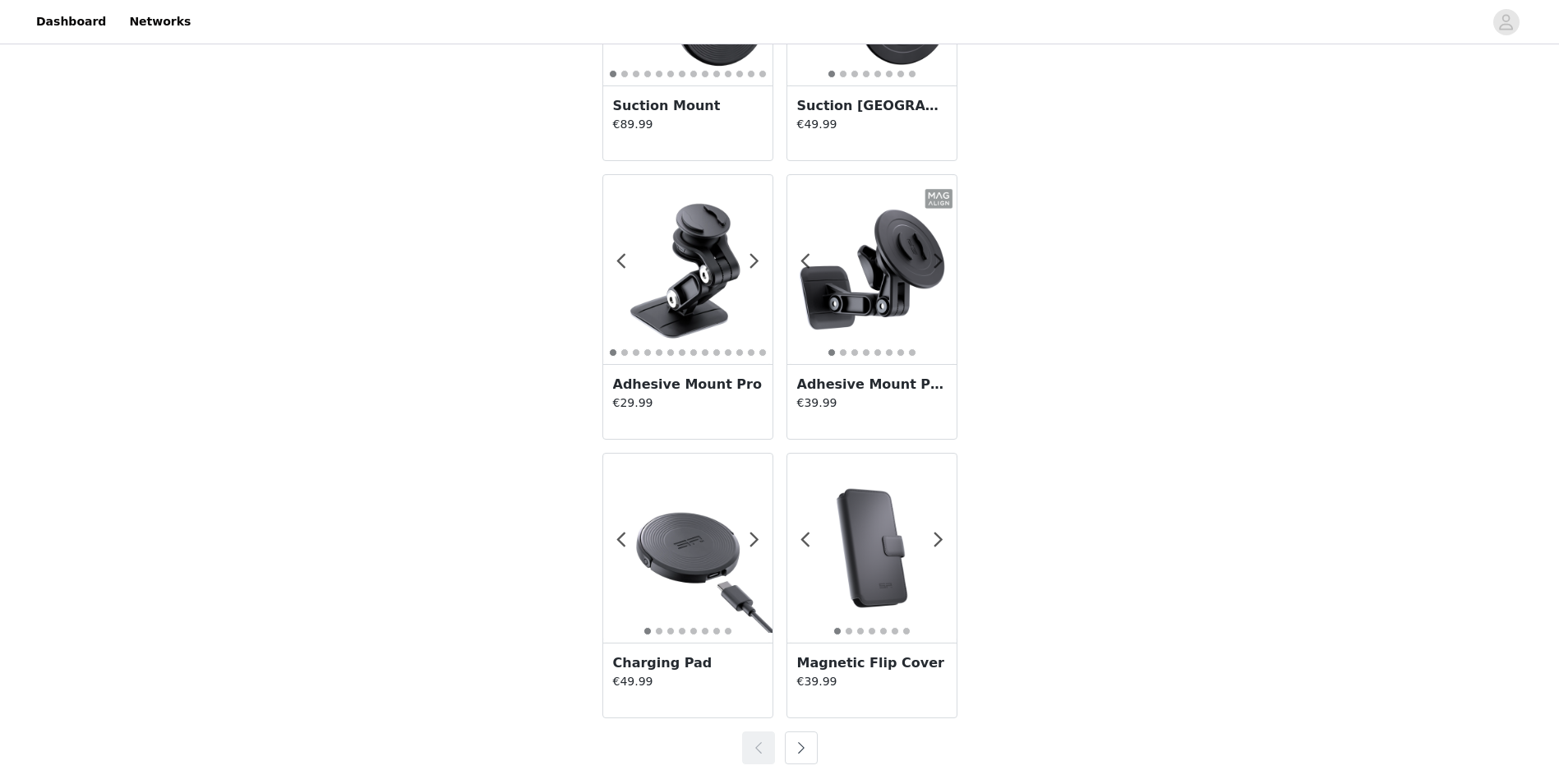
click at [801, 743] on button "button" at bounding box center [801, 748] width 33 height 33
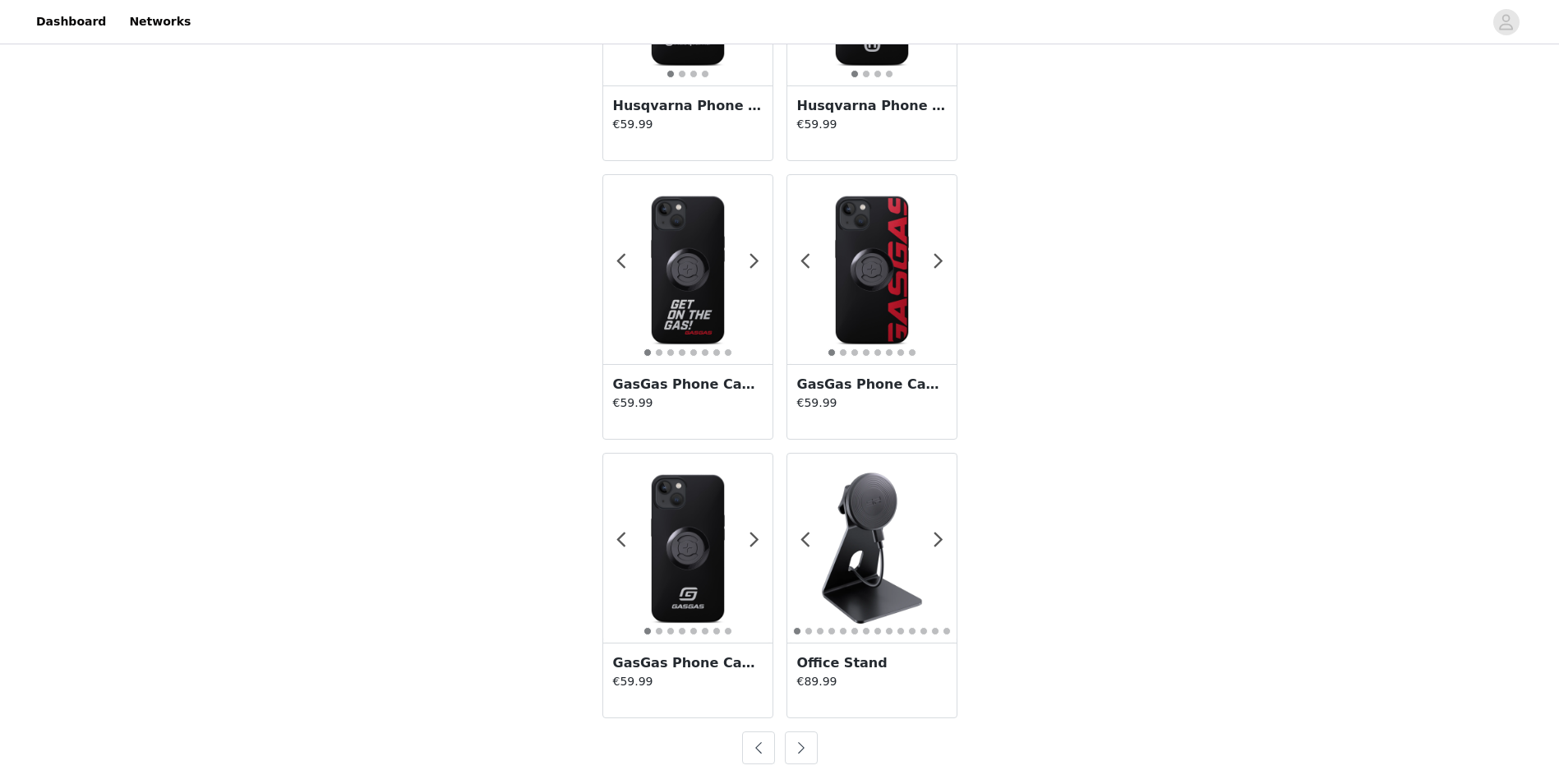
click at [802, 749] on button "button" at bounding box center [801, 748] width 33 height 33
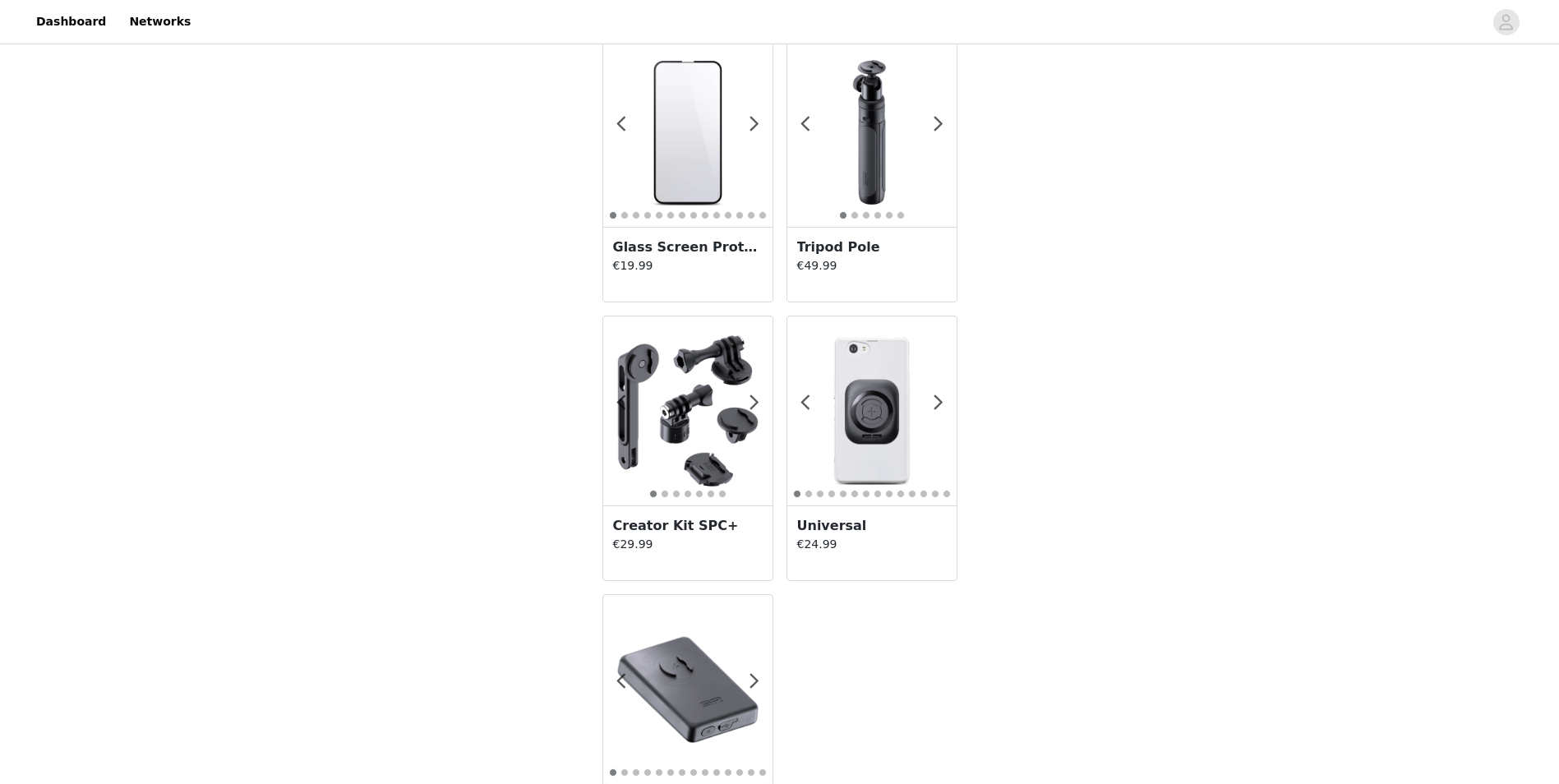
scroll to position [47, 0]
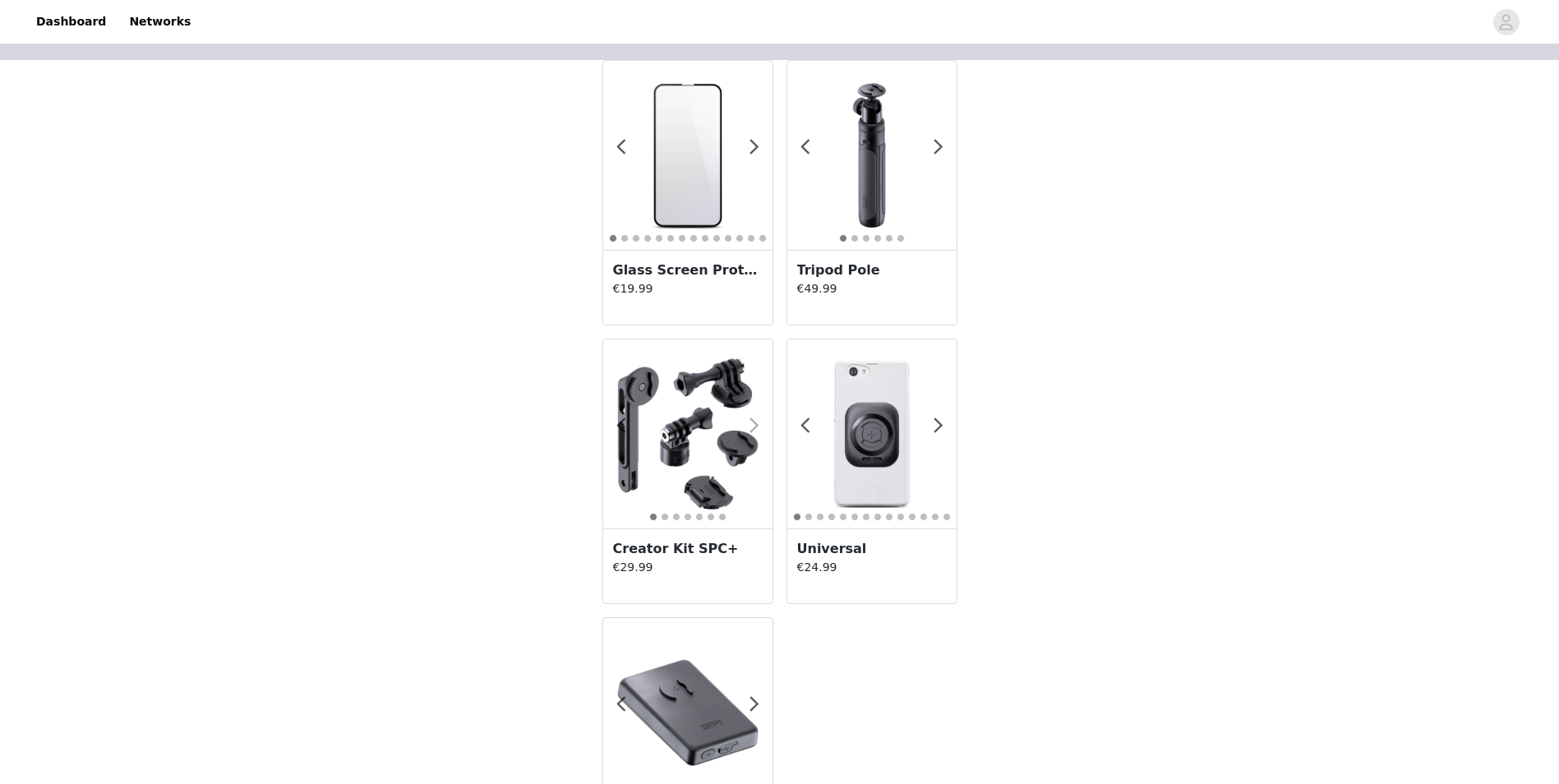
click at [755, 425] on span at bounding box center [755, 425] width 37 height 0
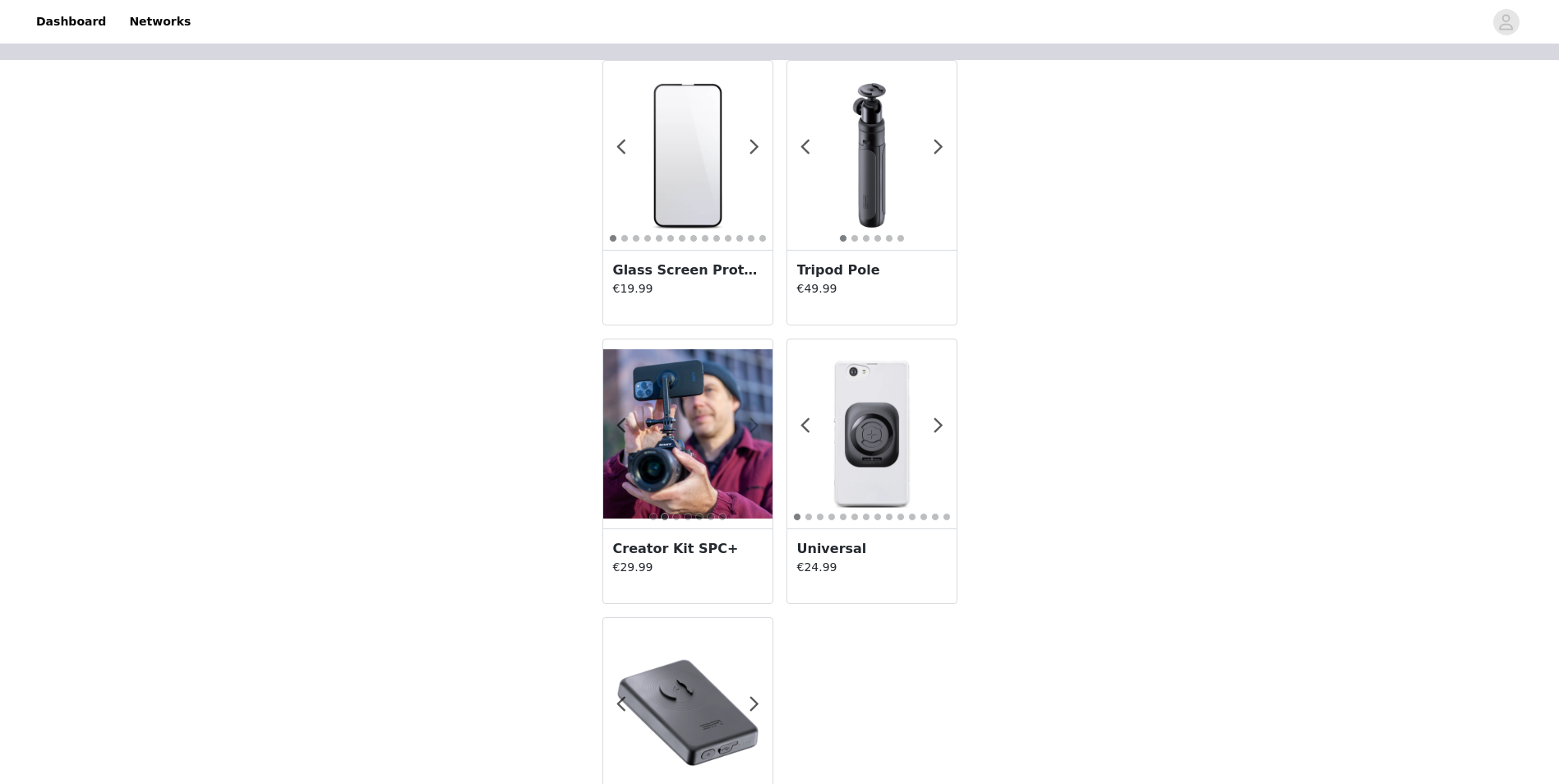
click at [755, 425] on span at bounding box center [755, 425] width 37 height 0
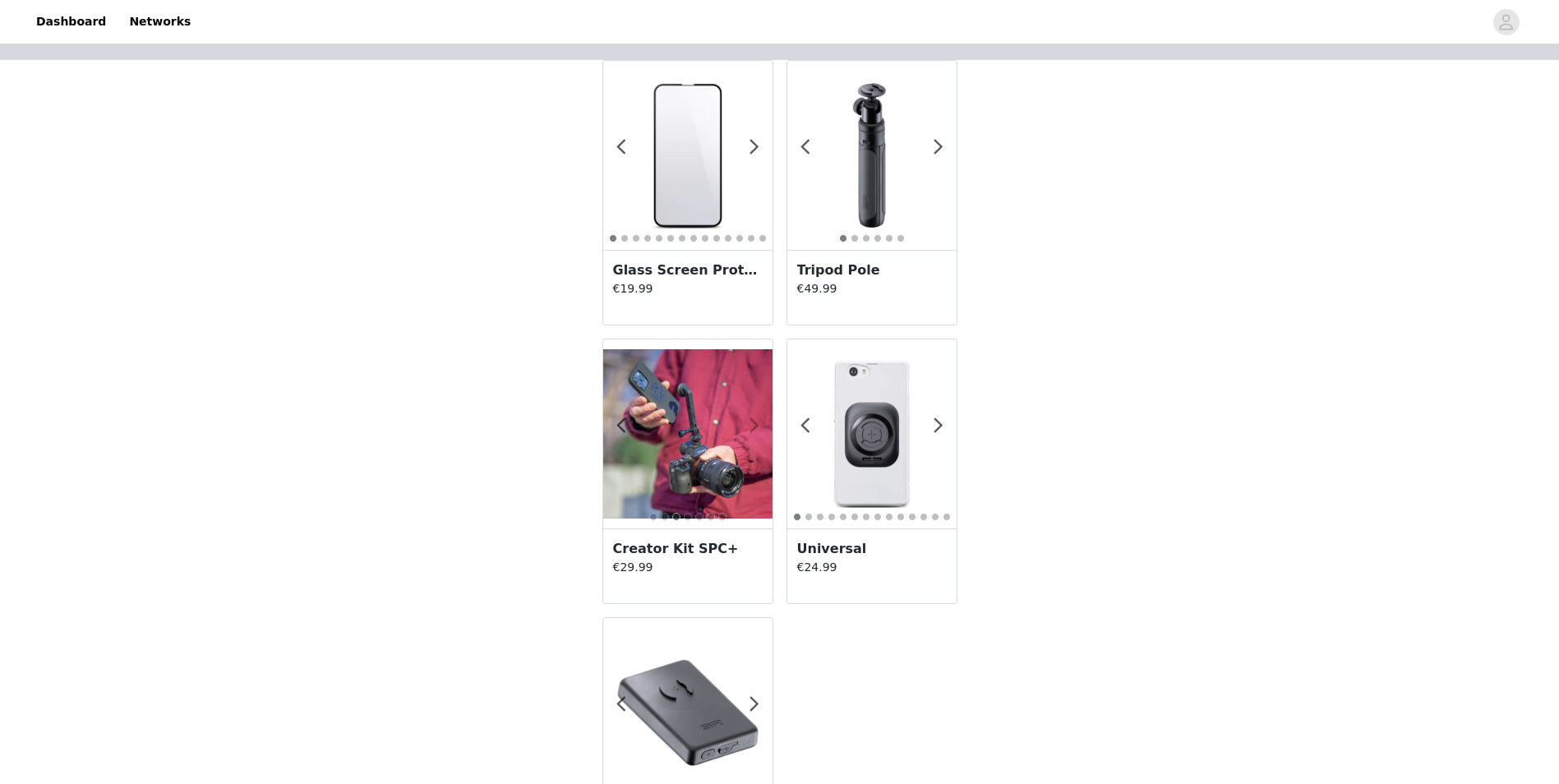
click at [755, 425] on span at bounding box center [755, 425] width 37 height 0
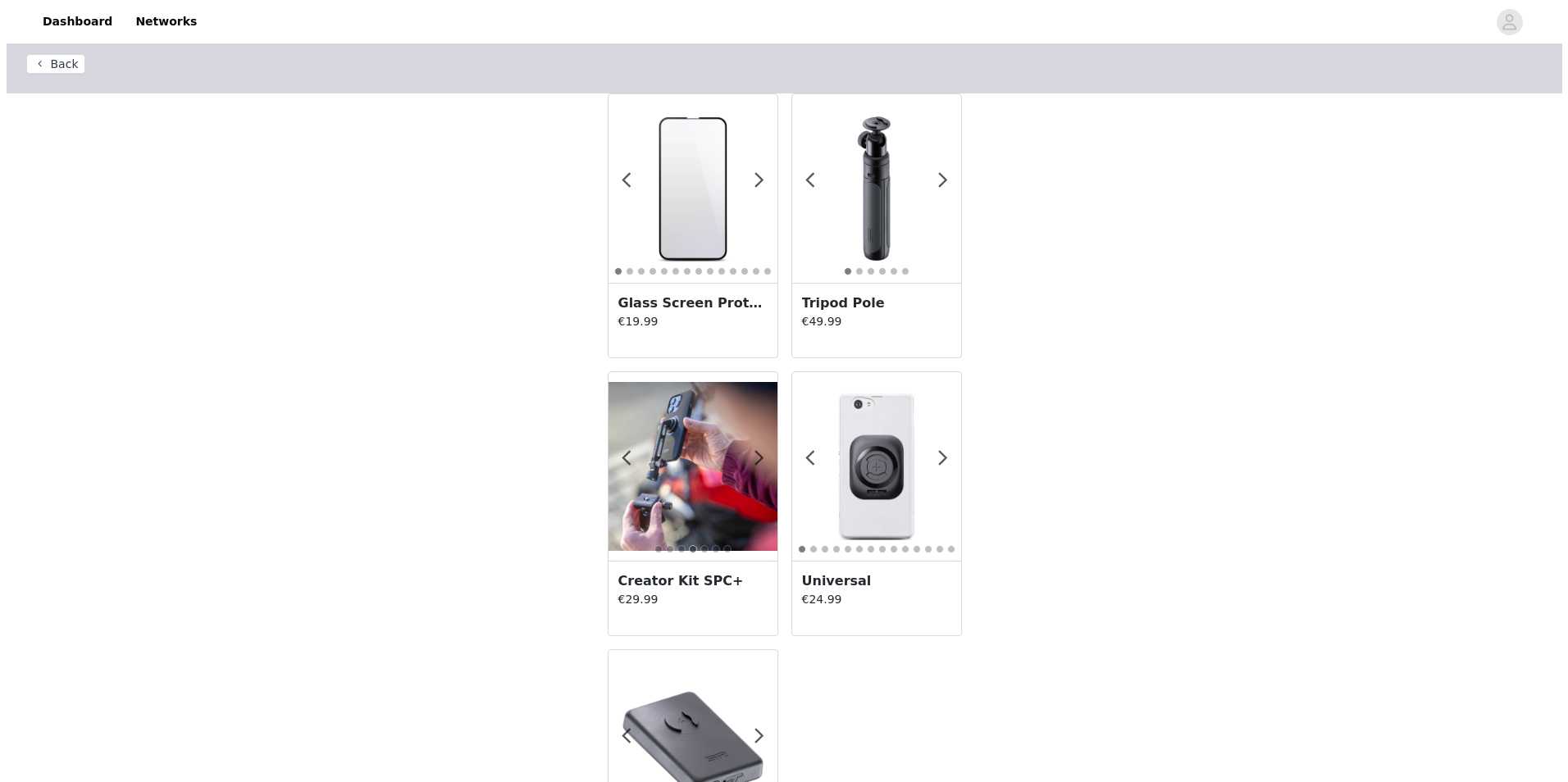
scroll to position [0, 0]
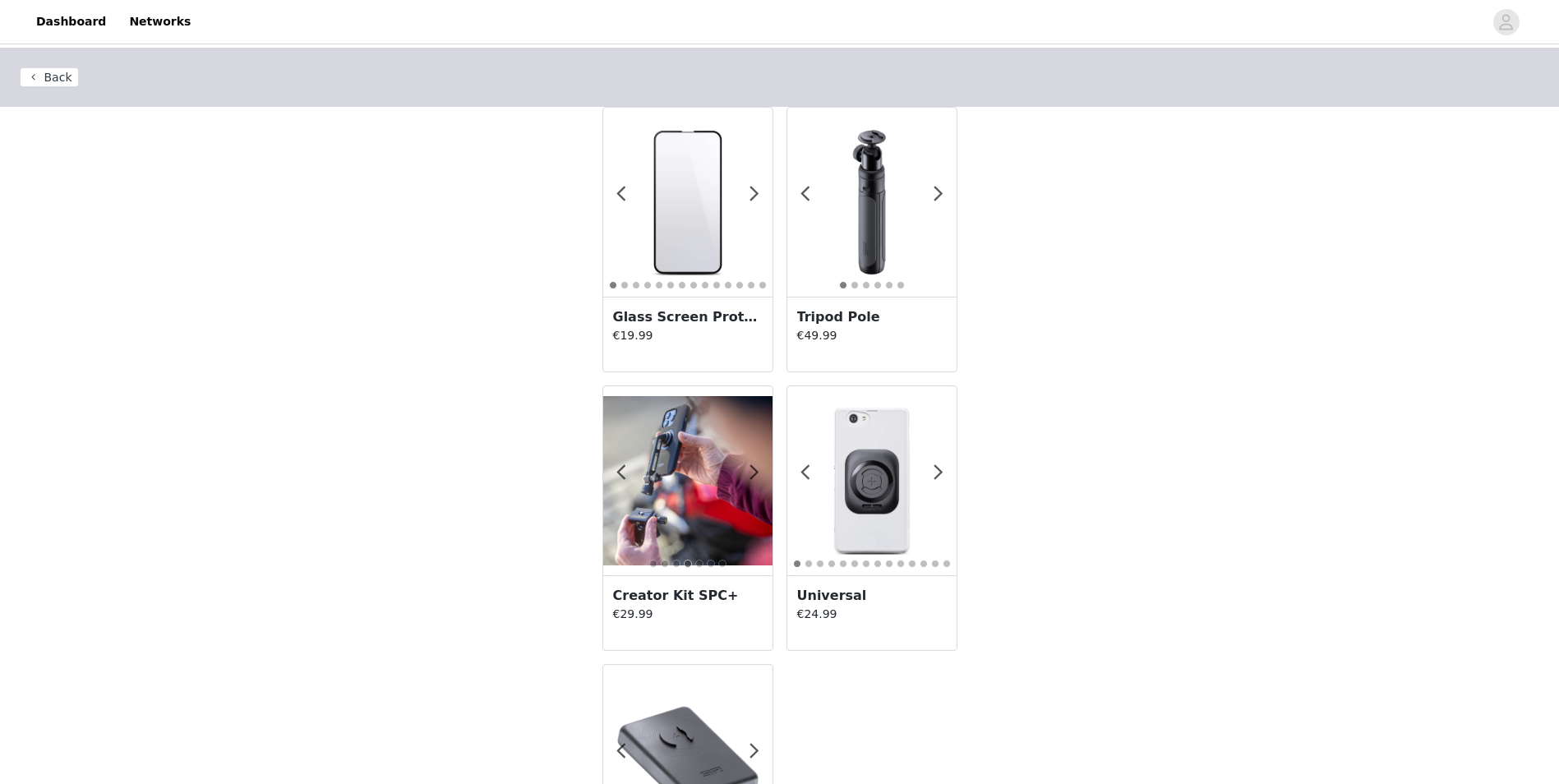
click at [705, 205] on img at bounding box center [688, 202] width 170 height 170
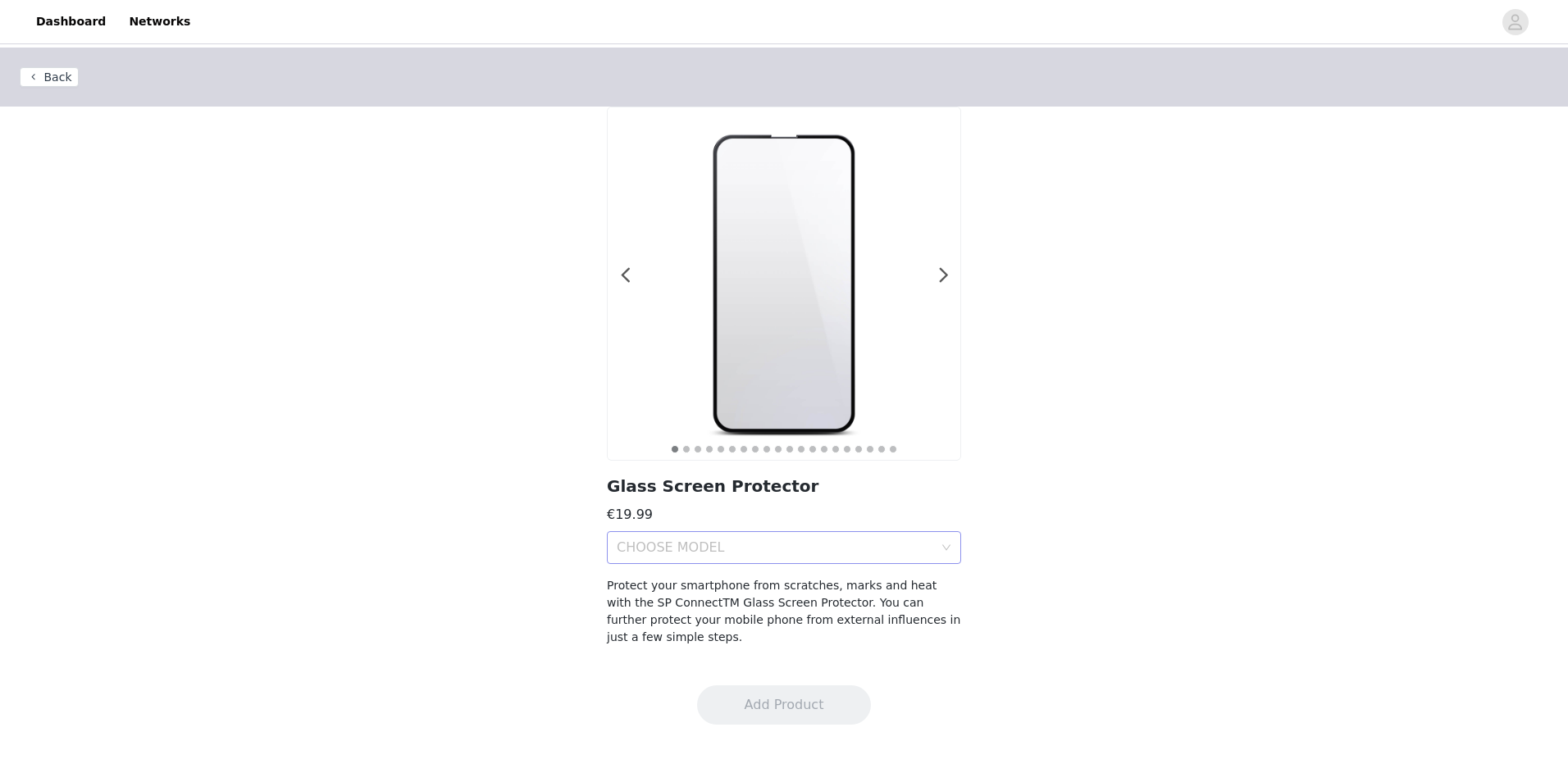
click at [899, 551] on div "CHOOSE MODEL" at bounding box center [775, 547] width 317 height 16
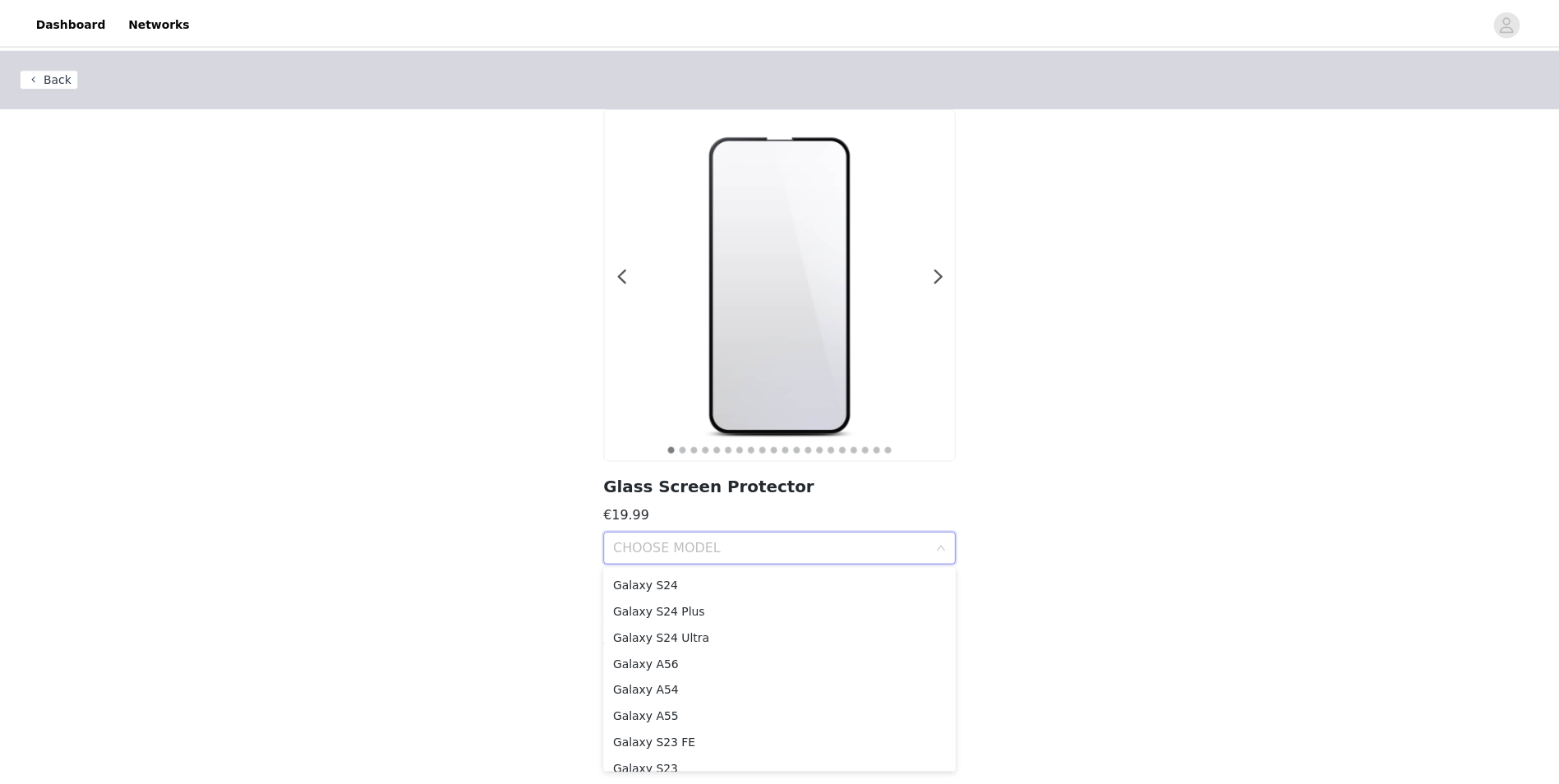
scroll to position [879, 0]
click at [672, 657] on div "Galaxy S25" at bounding box center [785, 652] width 335 height 18
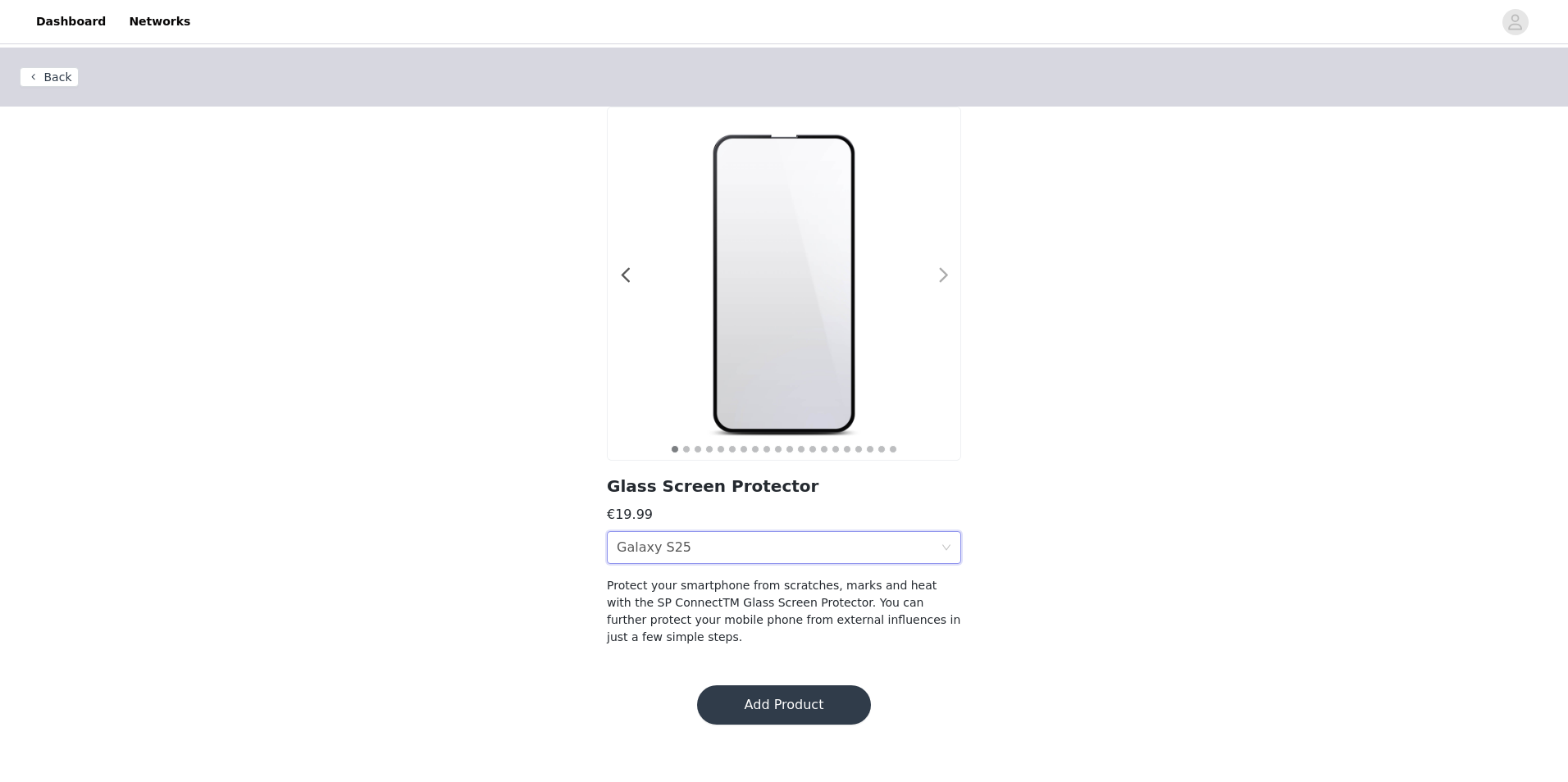
click at [941, 275] on span at bounding box center [943, 275] width 37 height 0
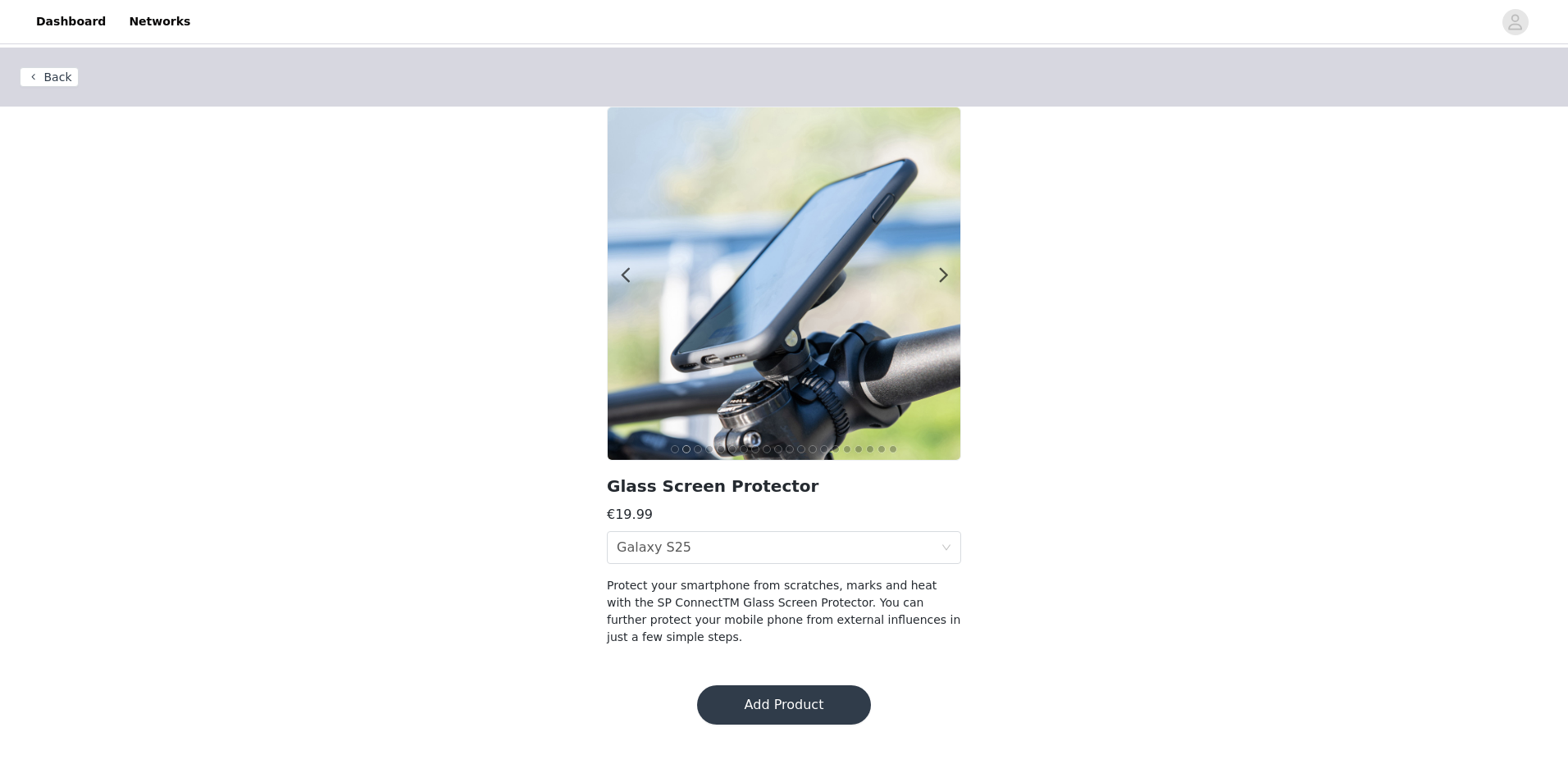
click at [788, 685] on button "Add Product" at bounding box center [784, 705] width 173 height 40
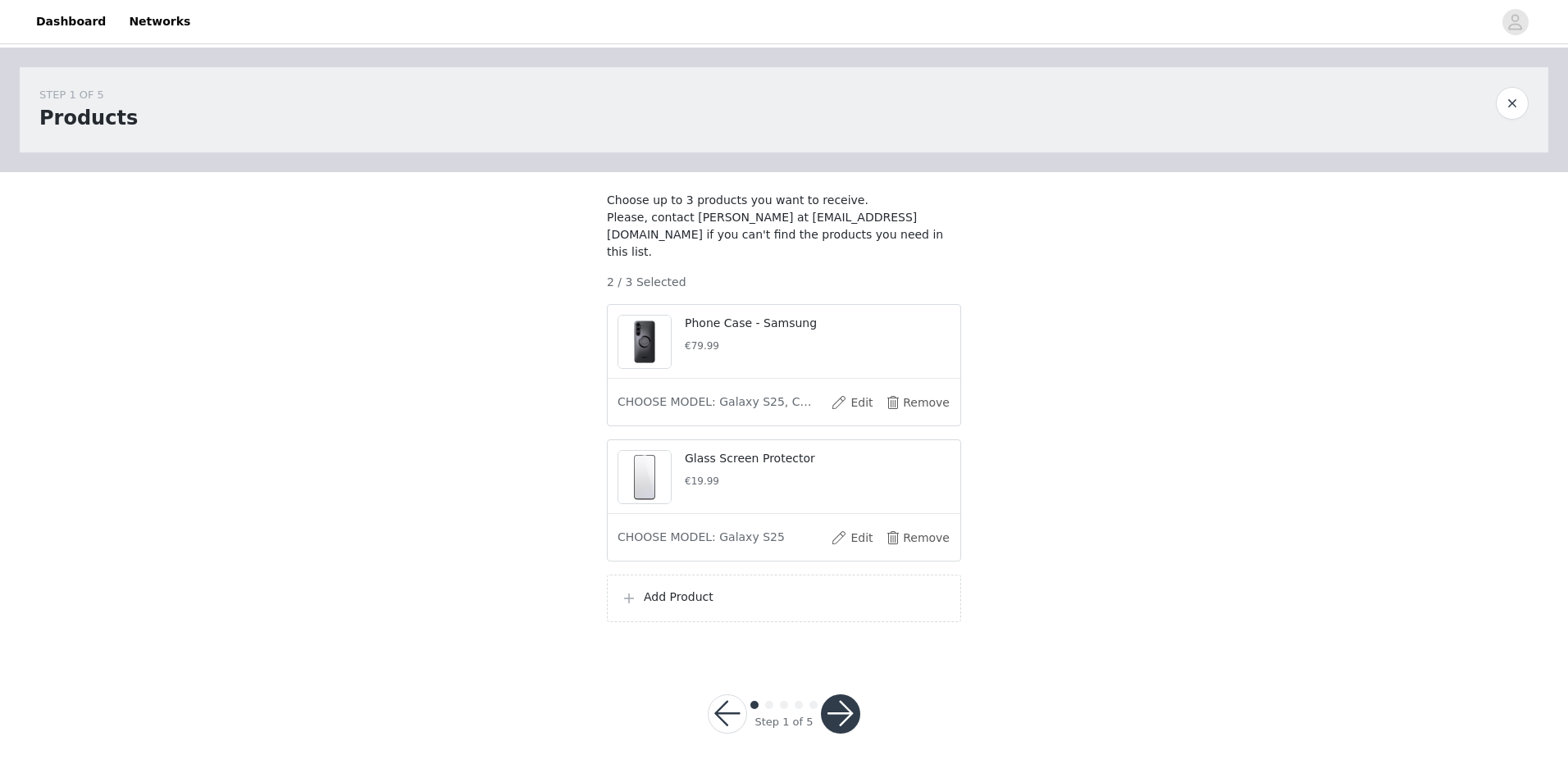
click at [634, 604] on span at bounding box center [628, 598] width 16 height 19
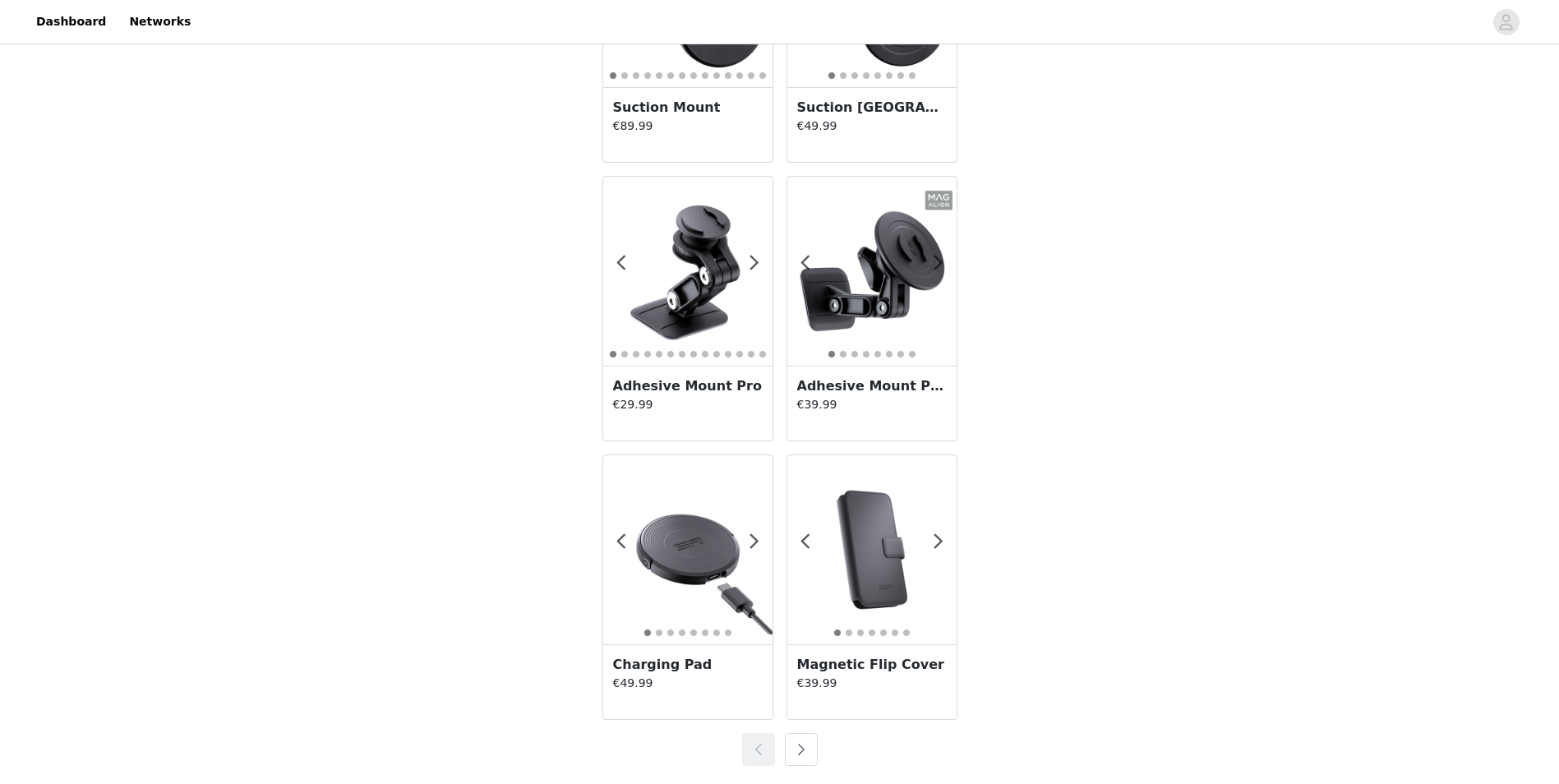
scroll to position [2718, 0]
click at [808, 754] on button "button" at bounding box center [801, 748] width 33 height 33
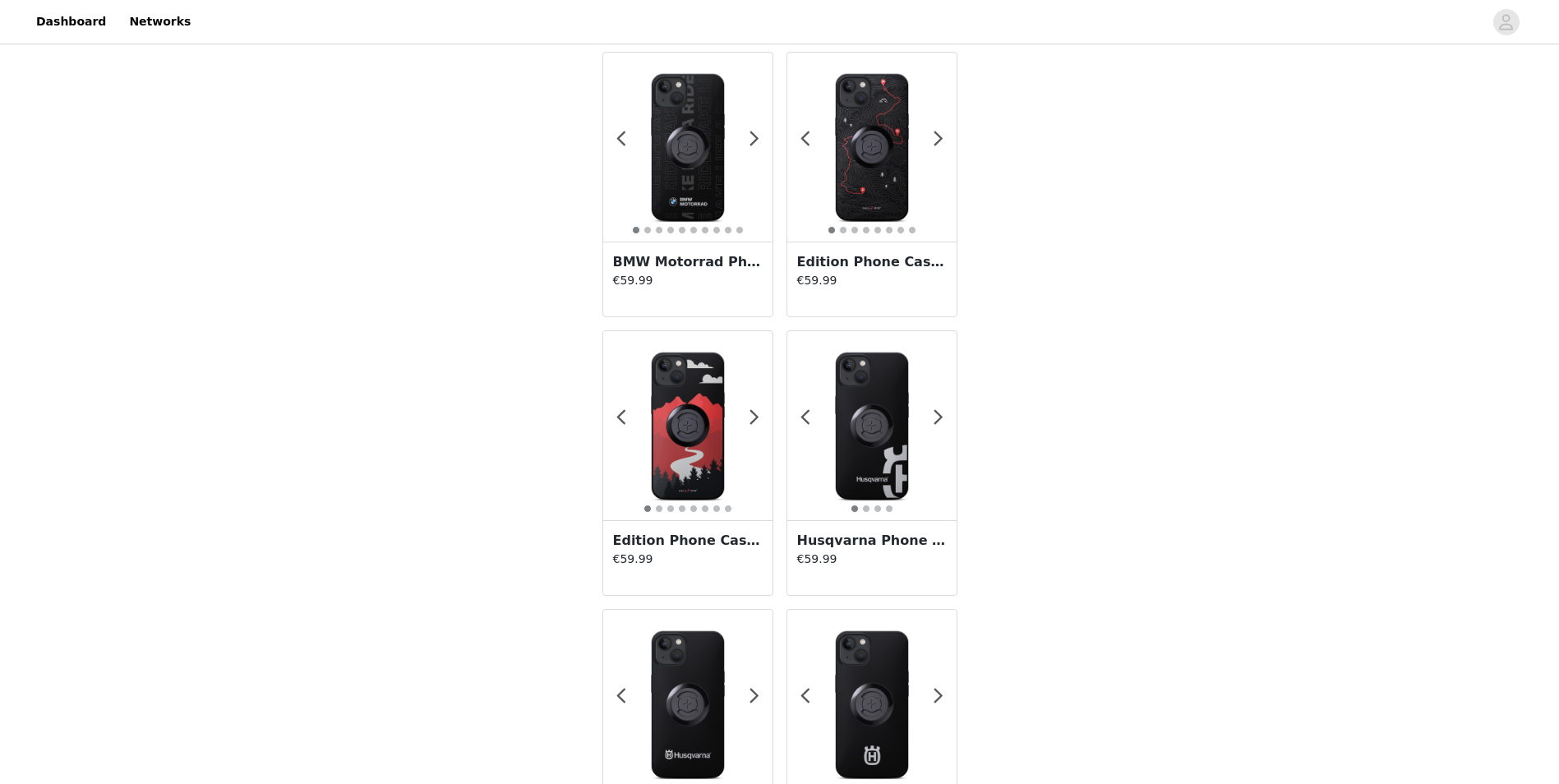
scroll to position [1979, 0]
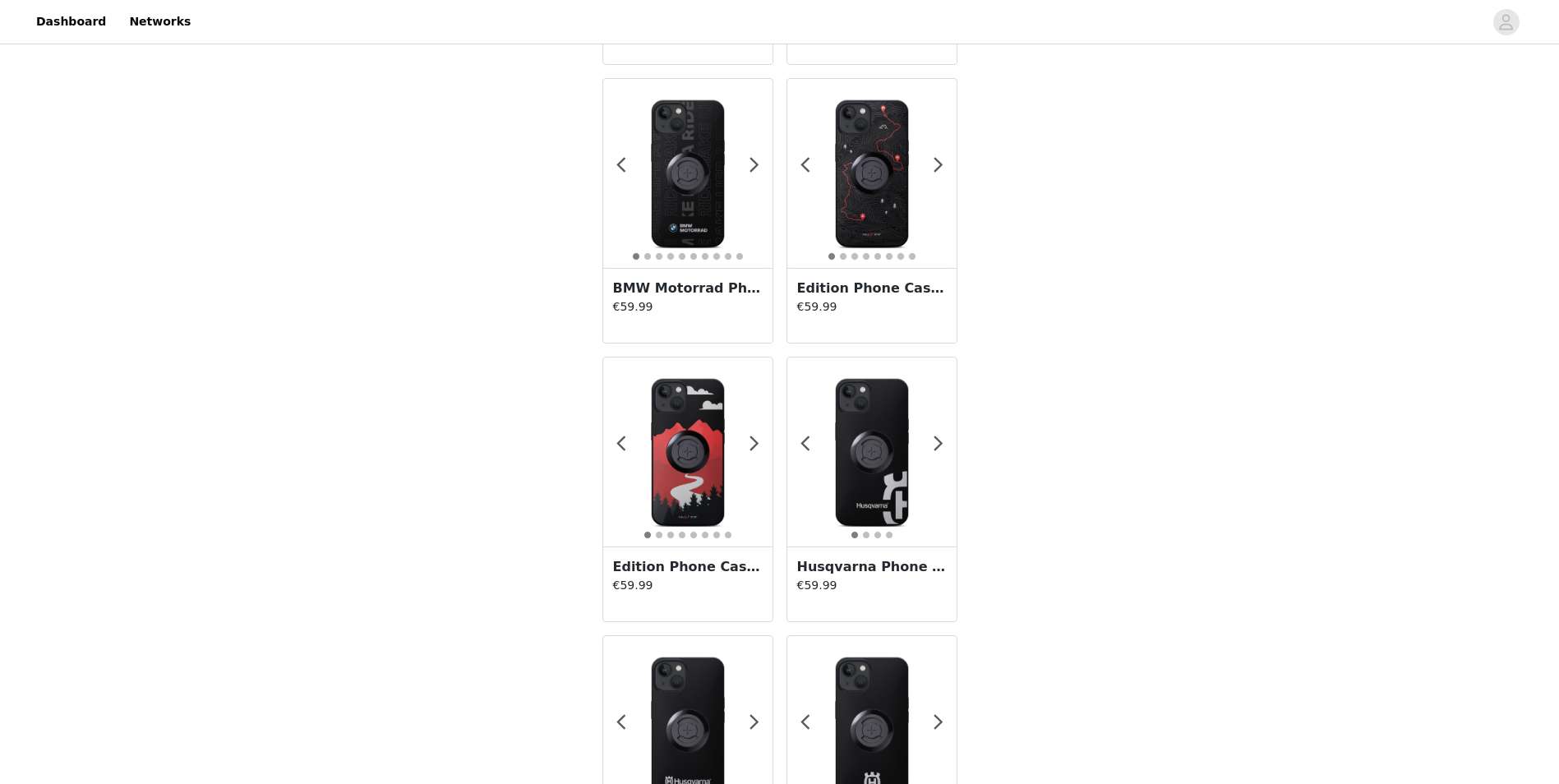
click at [900, 513] on img at bounding box center [872, 451] width 170 height 170
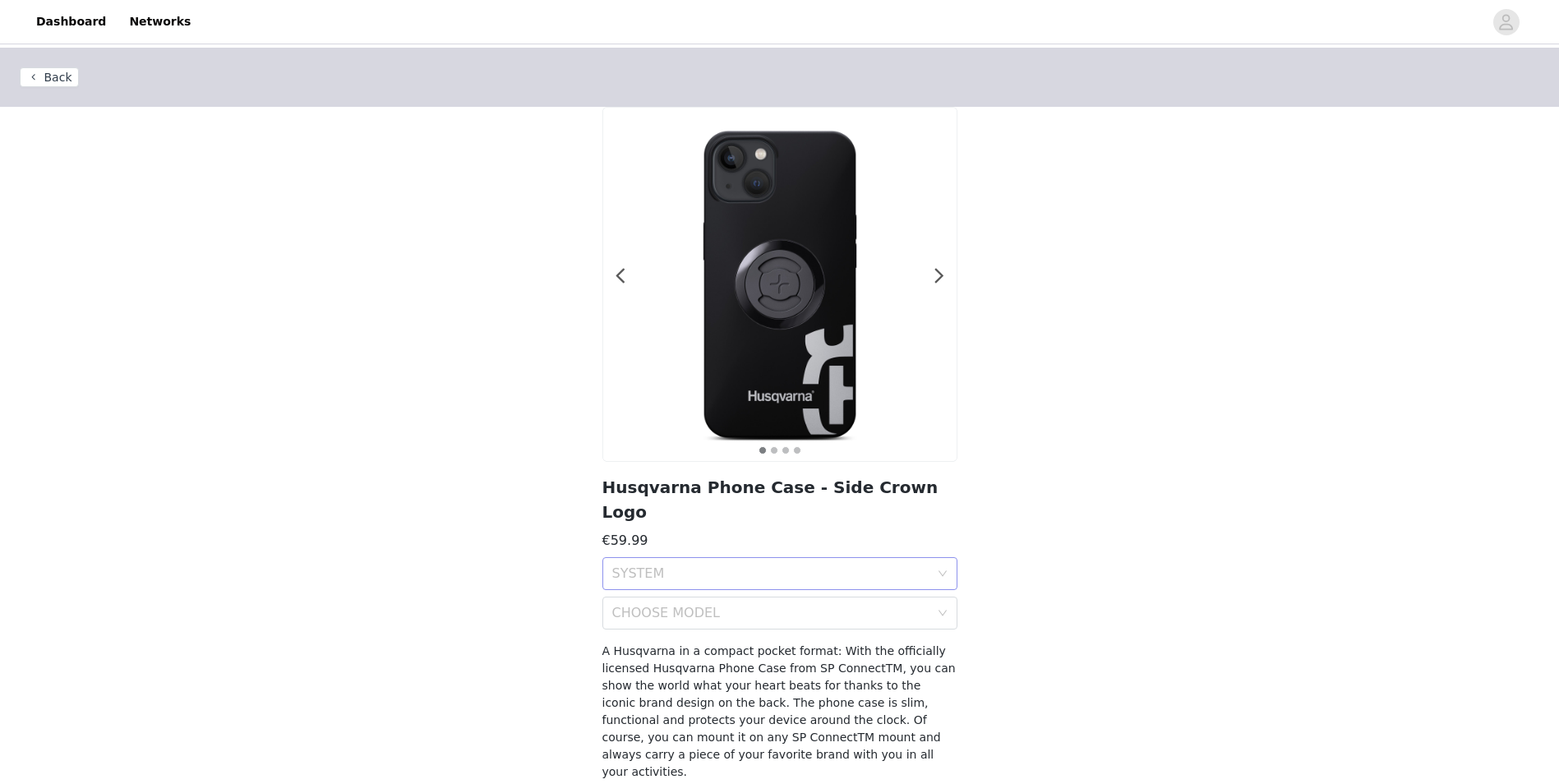
click at [897, 565] on div "SYSTEM" at bounding box center [771, 573] width 317 height 16
click at [878, 588] on div "SPC+" at bounding box center [779, 585] width 335 height 18
click at [944, 597] on div "CHOOSE MODEL" at bounding box center [780, 613] width 355 height 33
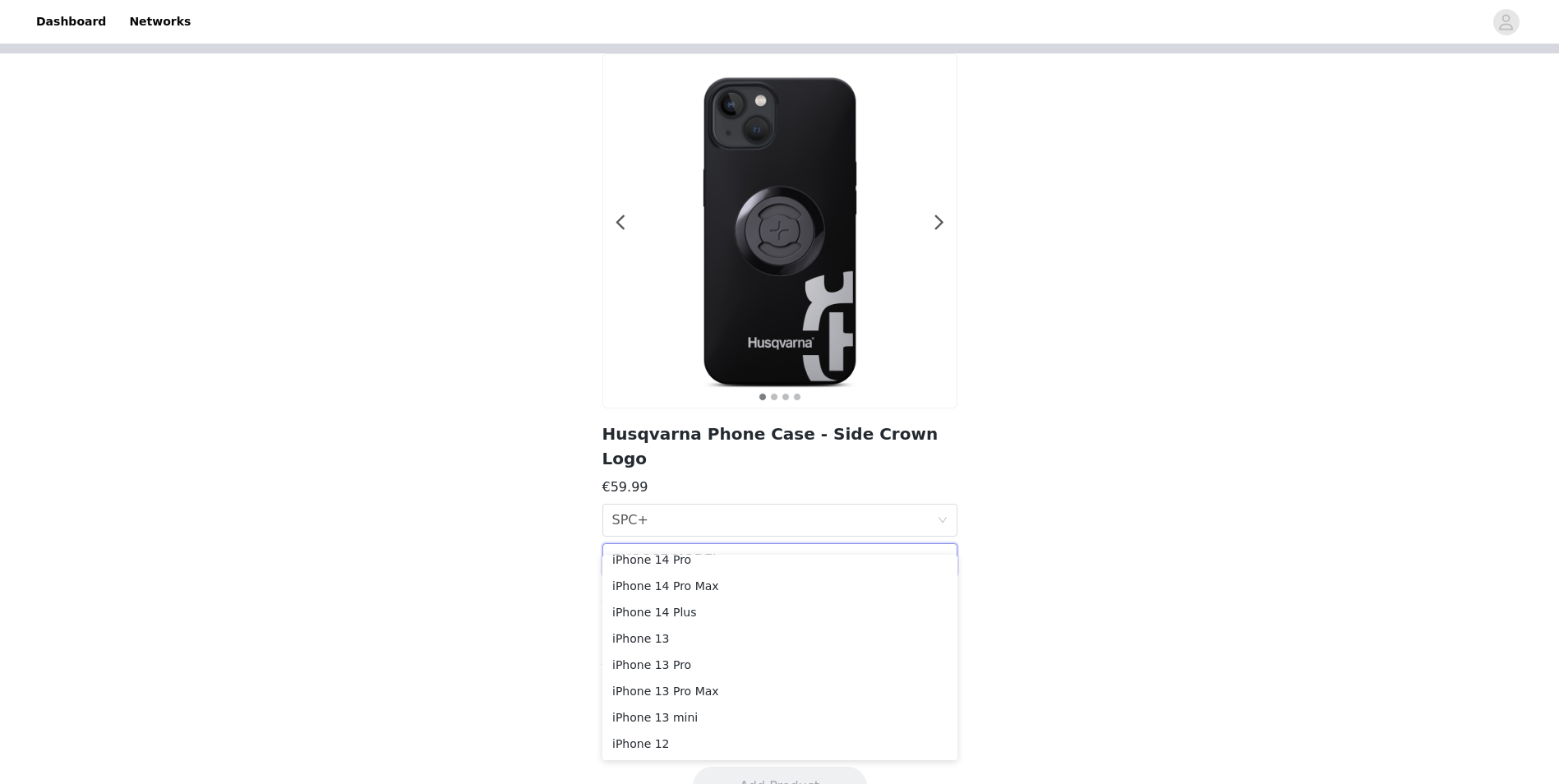
scroll to position [3, 0]
click at [1172, 542] on div "Back 1 2 3 4 Husqvarna Phone Case - Side Crown Logo €59.99 SYSTEM SPC+ CHOOSE M…" at bounding box center [779, 370] width 1559 height 753
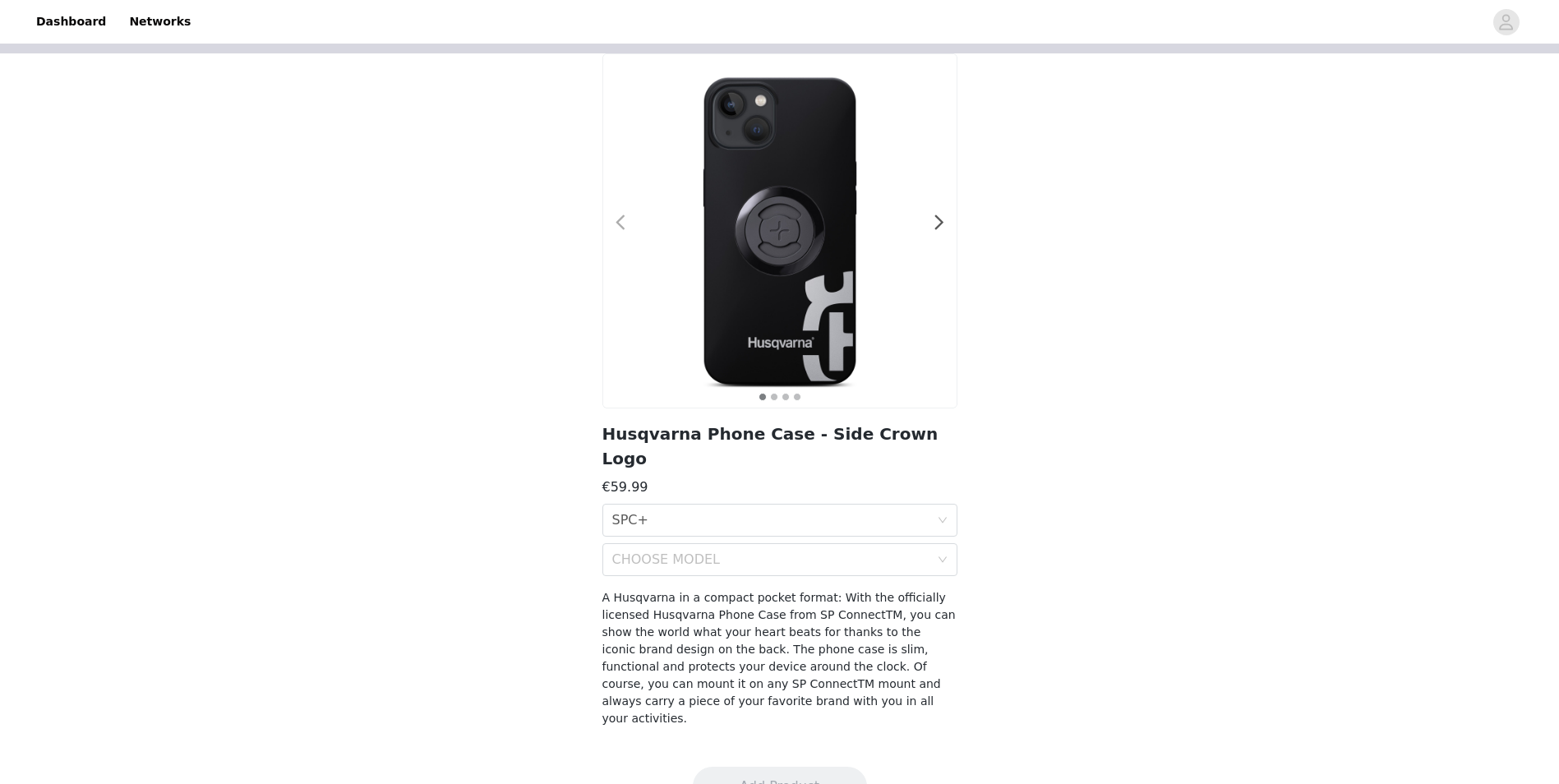
click at [620, 223] on span at bounding box center [621, 223] width 37 height 0
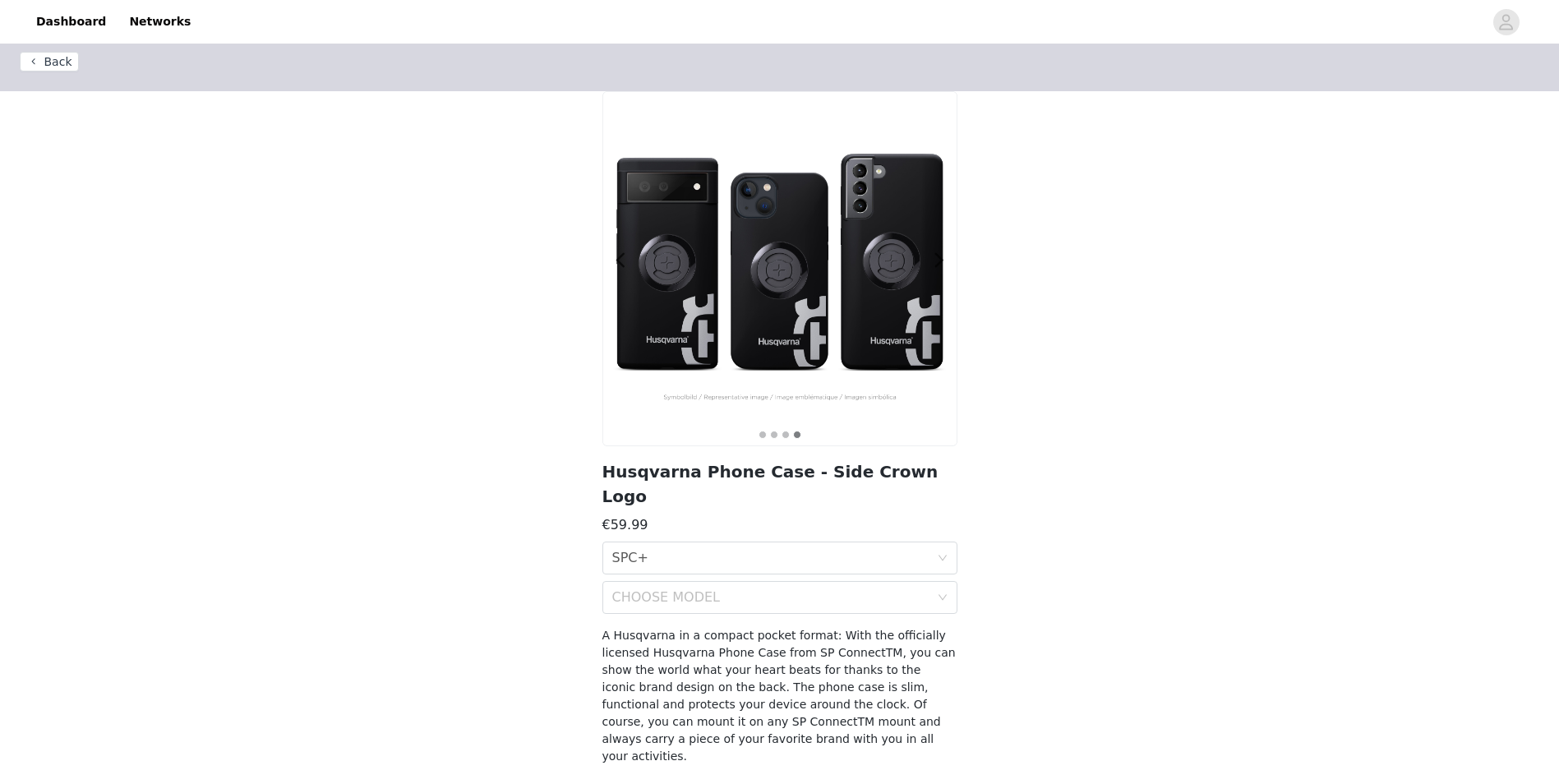
scroll to position [0, 0]
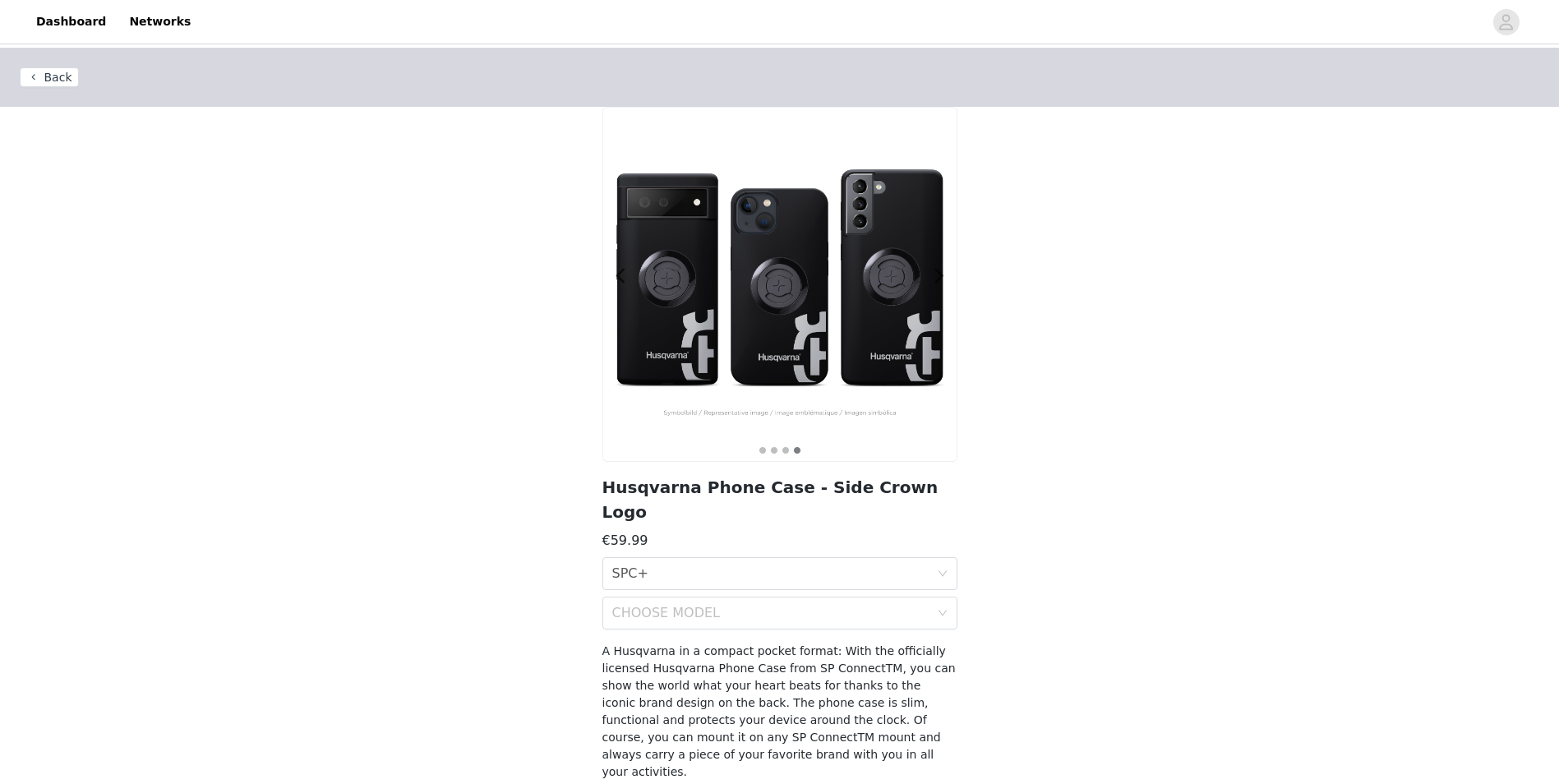
click at [874, 311] on img at bounding box center [780, 284] width 354 height 354
click at [681, 558] on div "SYSTEM SPC+" at bounding box center [774, 573] width 325 height 31
click at [682, 558] on div "SYSTEM SPC+" at bounding box center [774, 573] width 325 height 31
click at [56, 79] on button "Back" at bounding box center [49, 77] width 59 height 19
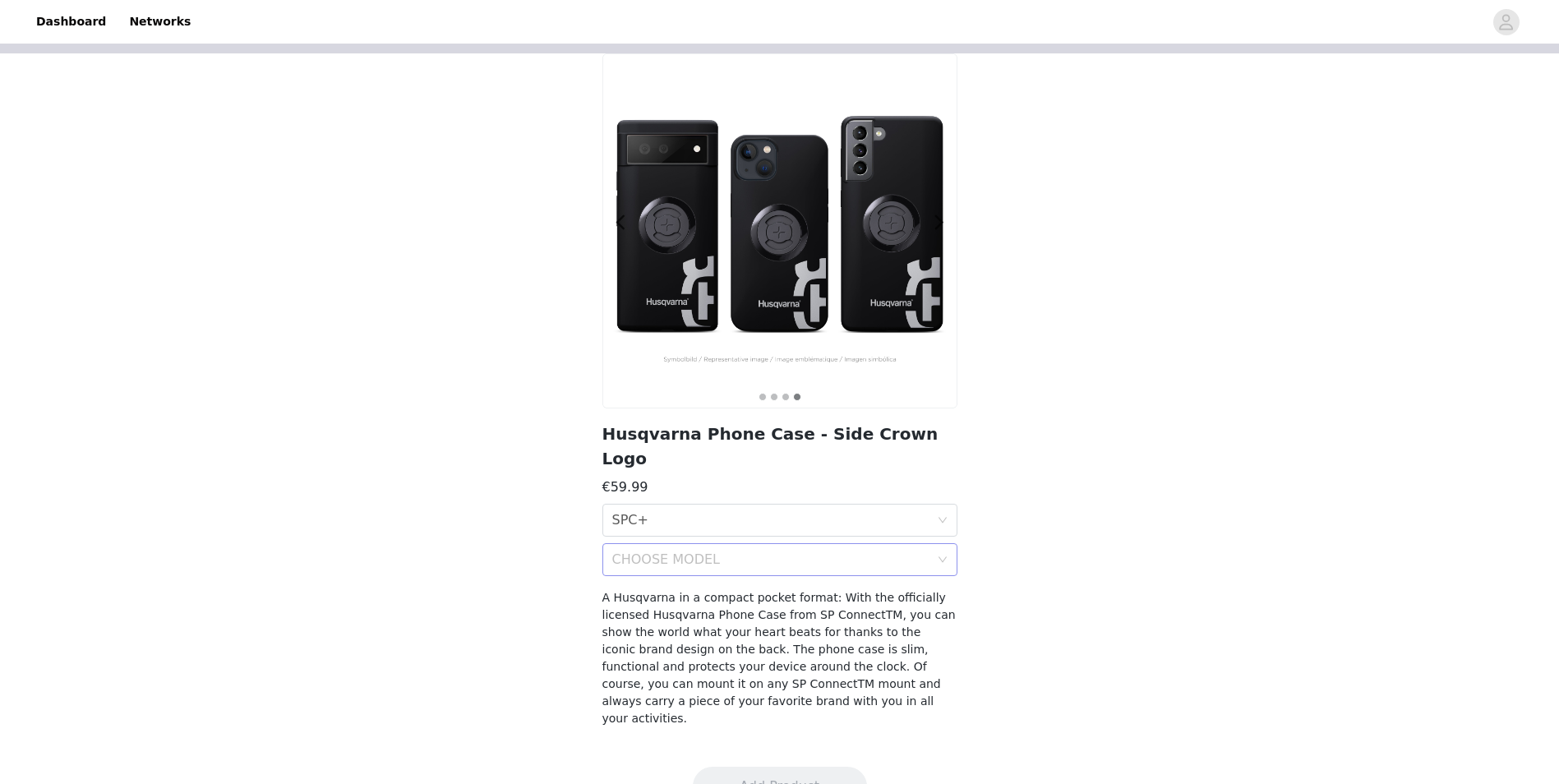
click at [654, 551] on div "CHOOSE MODEL" at bounding box center [771, 559] width 317 height 16
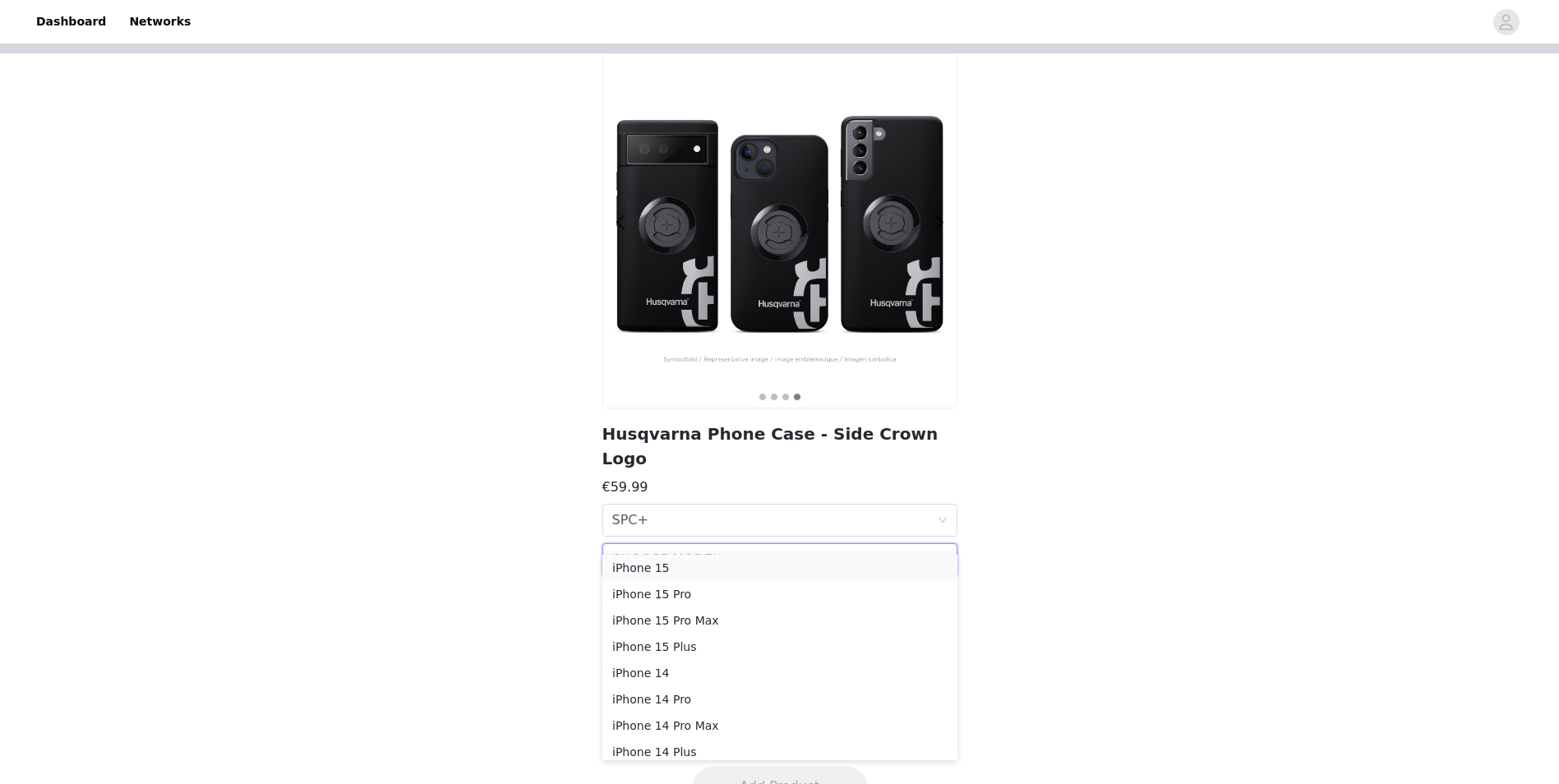
click at [654, 570] on div "iPhone 15" at bounding box center [779, 567] width 335 height 18
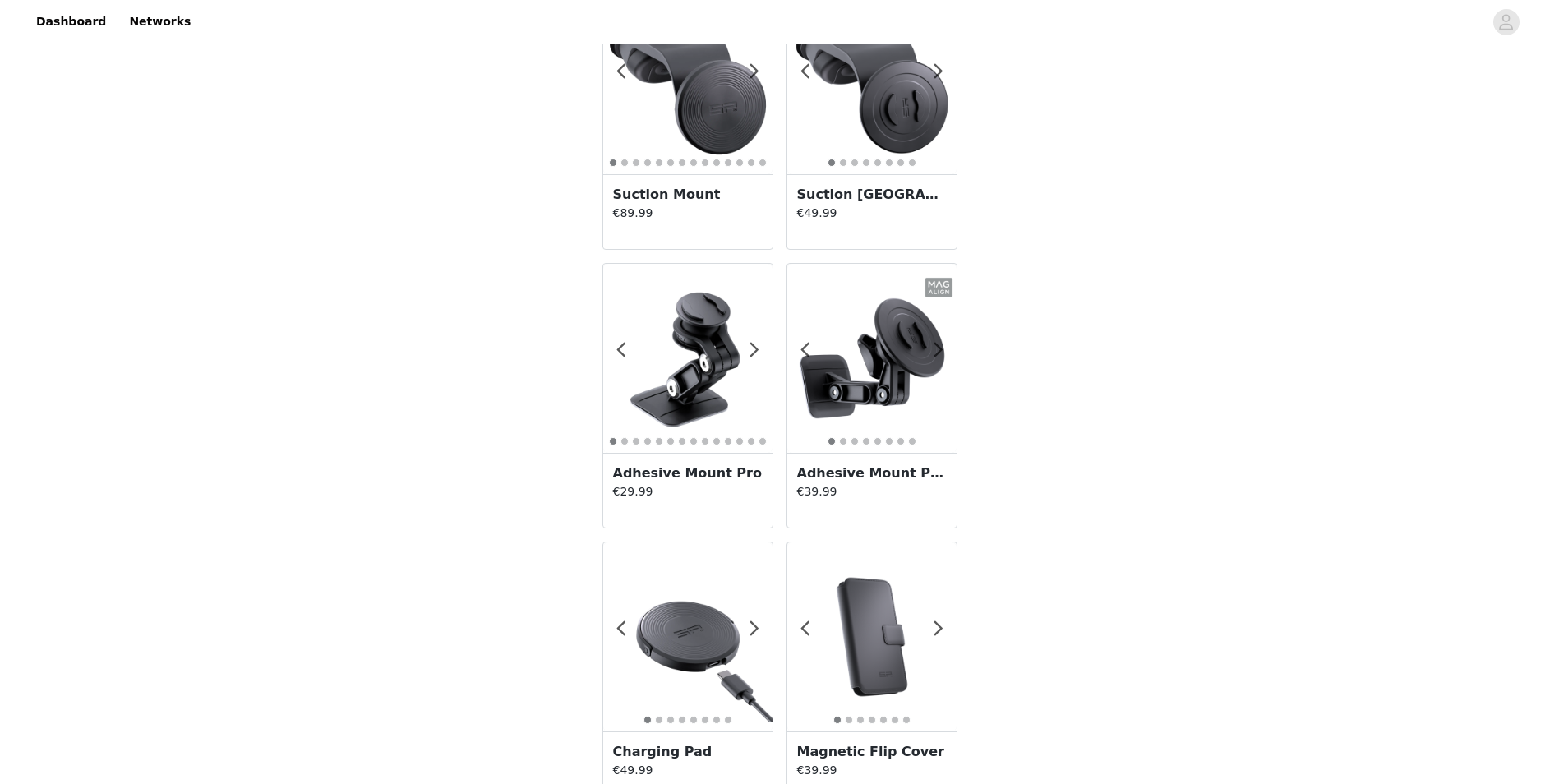
scroll to position [2718, 0]
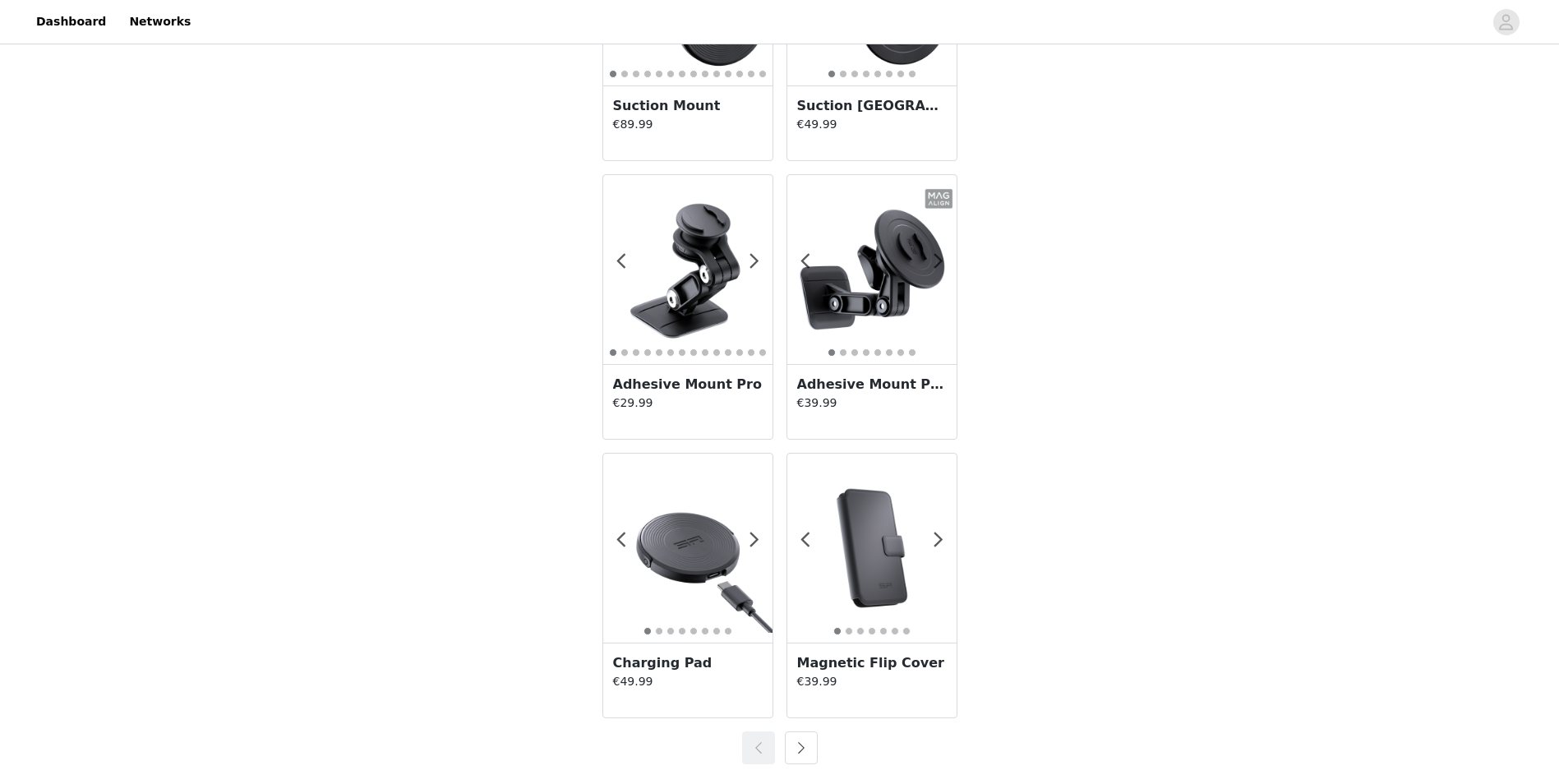
click at [801, 746] on button "button" at bounding box center [801, 748] width 33 height 33
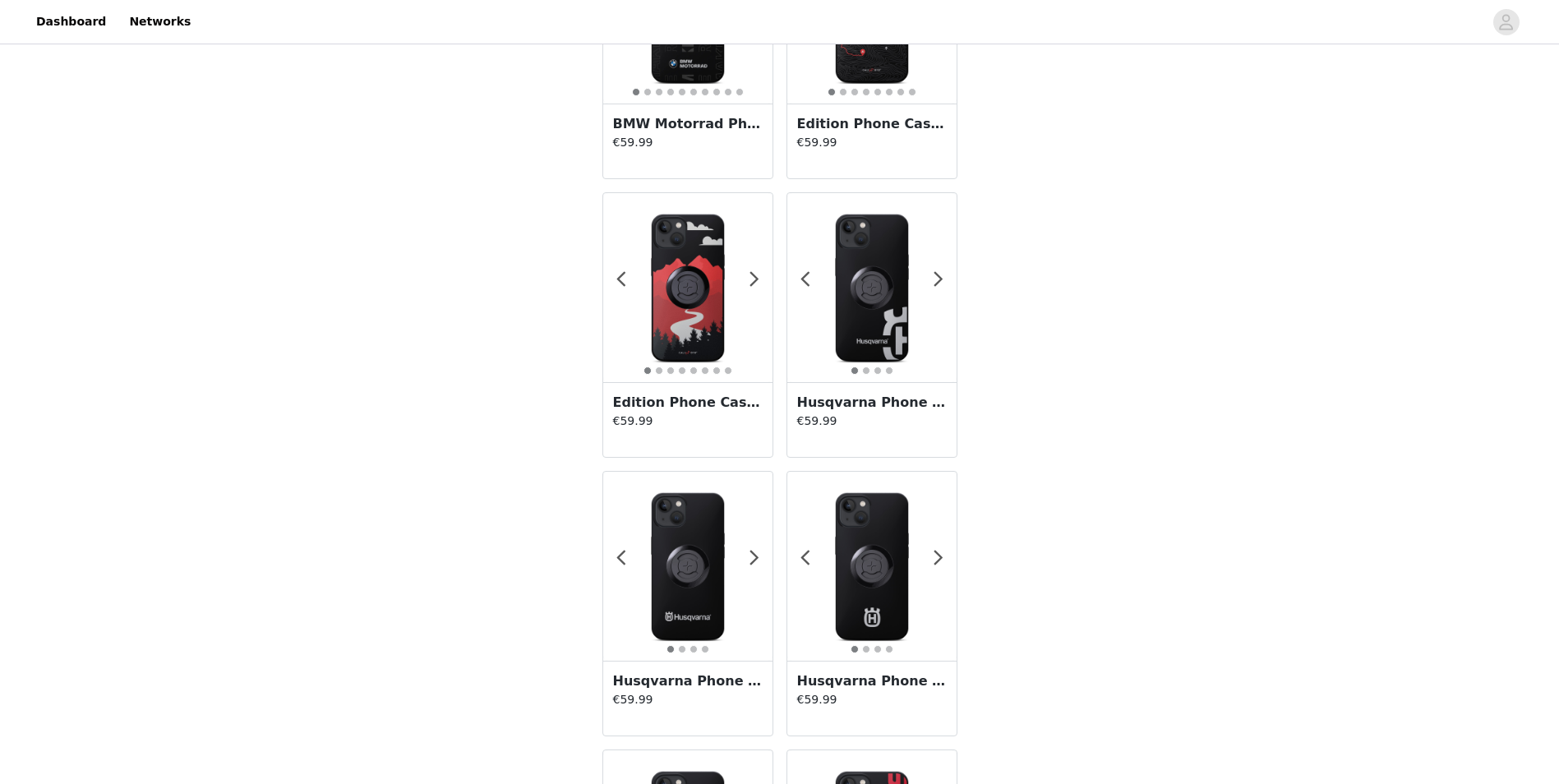
scroll to position [1896, 0]
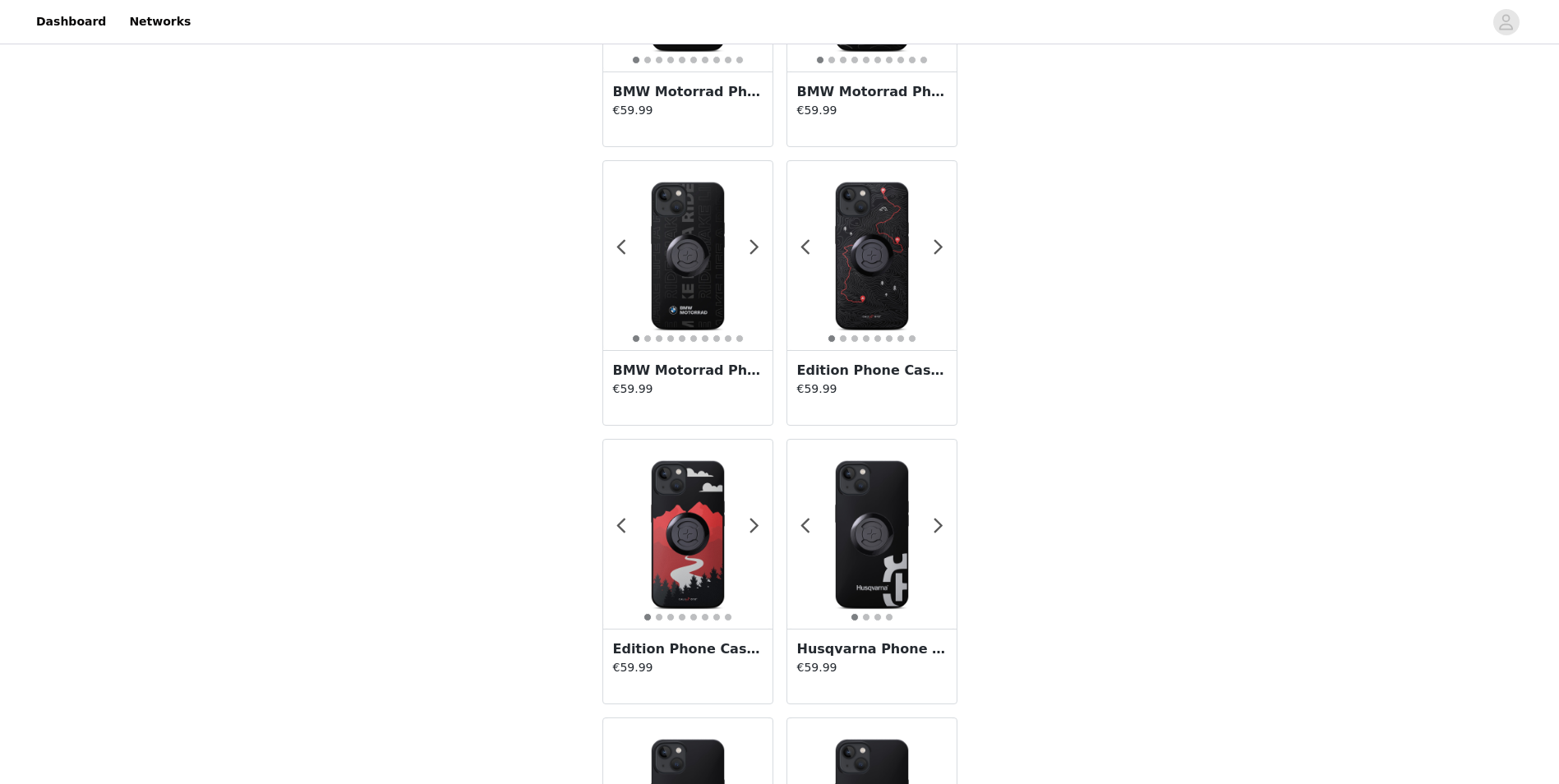
click at [923, 544] on img at bounding box center [872, 534] width 170 height 170
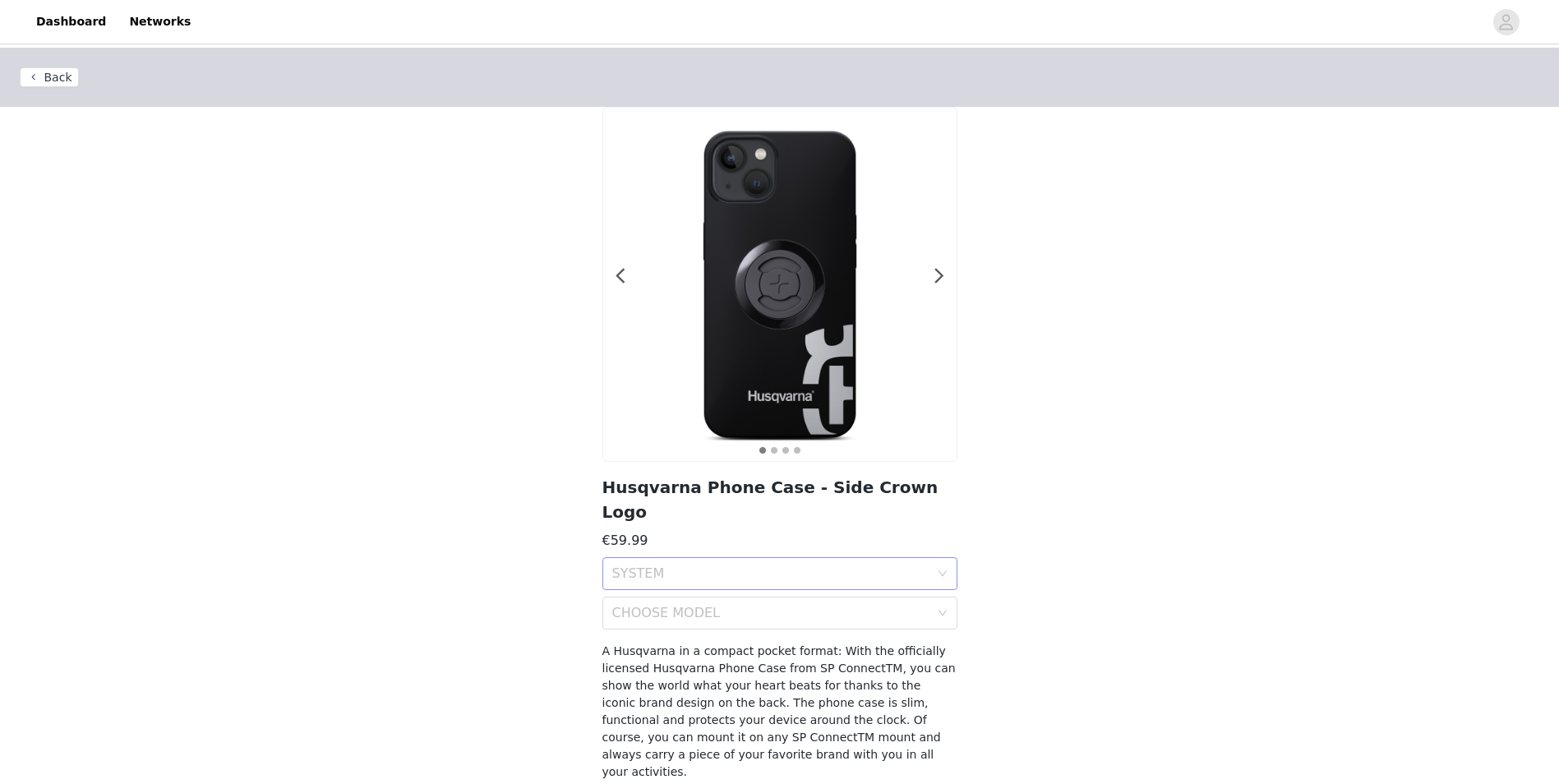
click at [810, 565] on div "SYSTEM" at bounding box center [771, 573] width 317 height 16
click at [706, 582] on div "SPC+" at bounding box center [779, 585] width 335 height 18
click at [706, 605] on div "CHOOSE MODEL" at bounding box center [771, 613] width 317 height 16
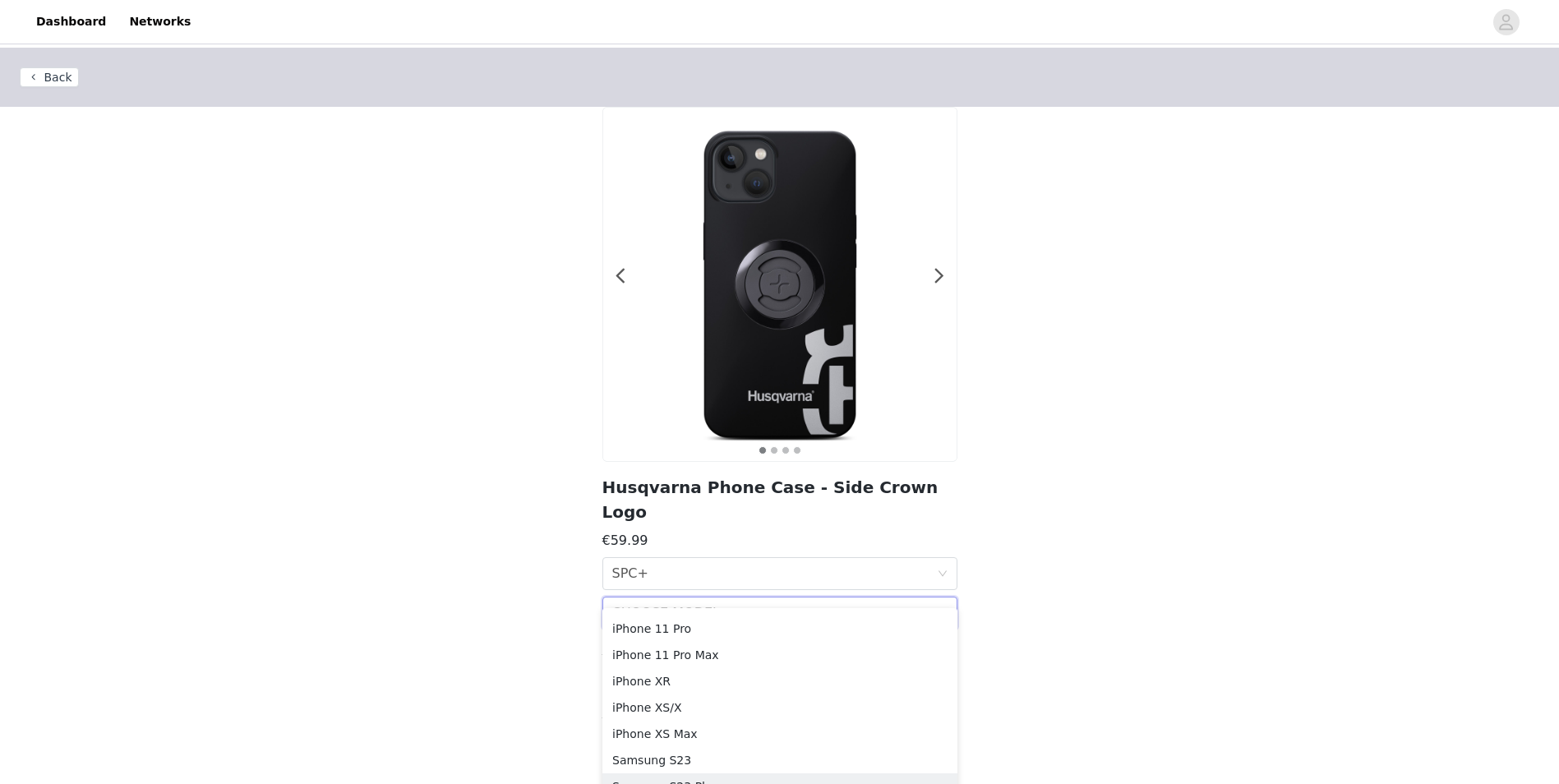
scroll to position [493, 0]
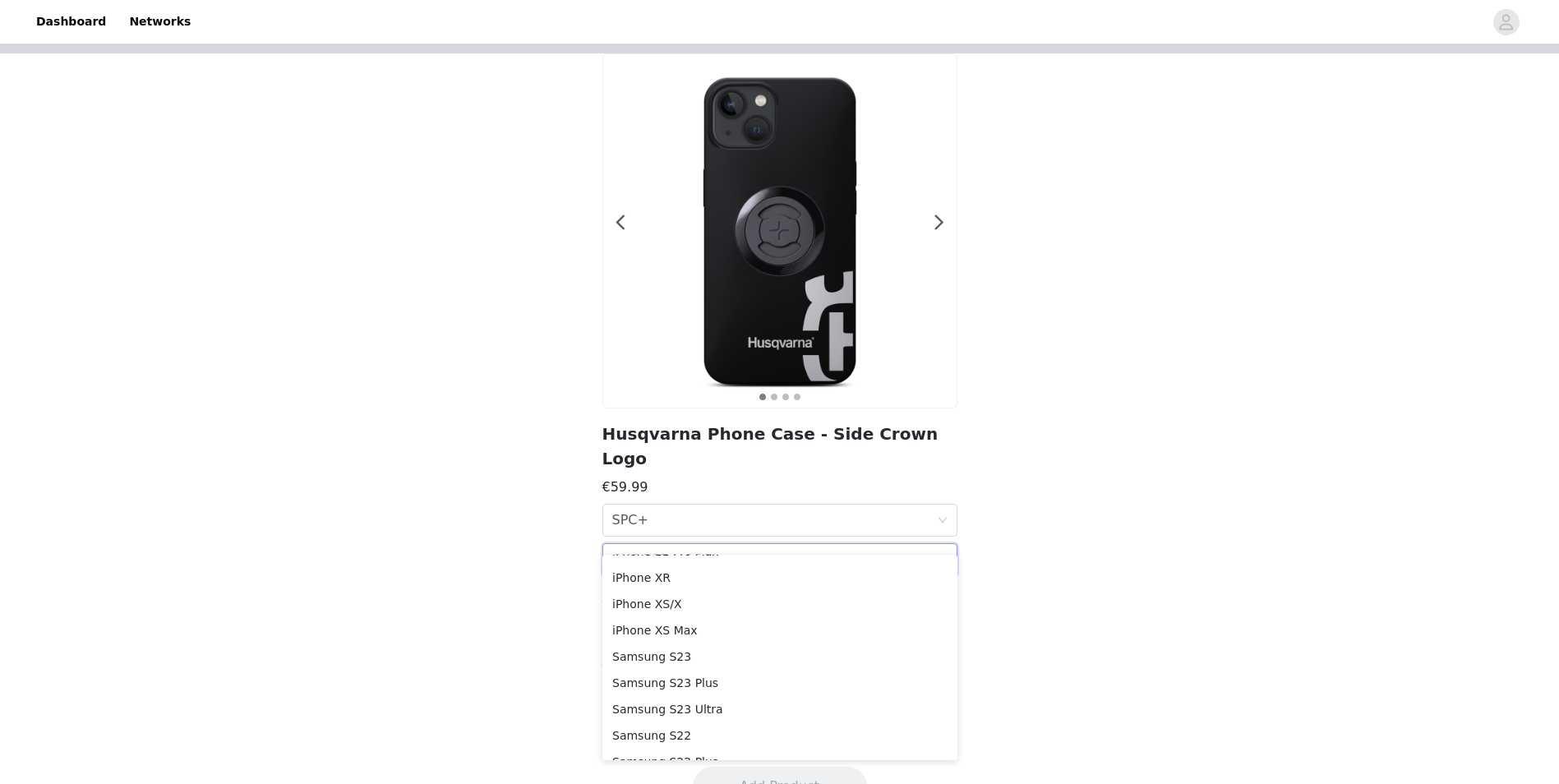
scroll to position [3, 0]
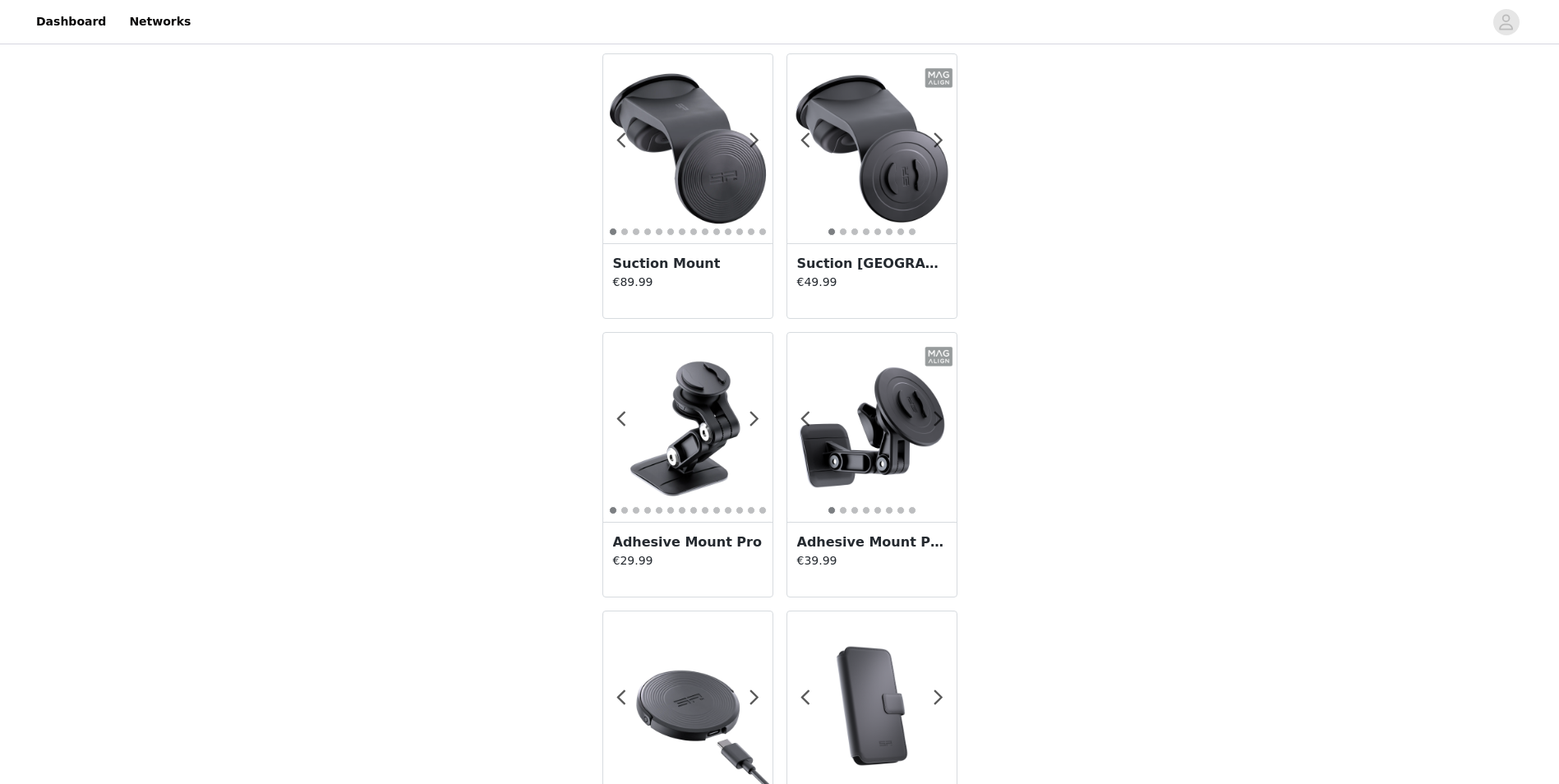
scroll to position [2718, 0]
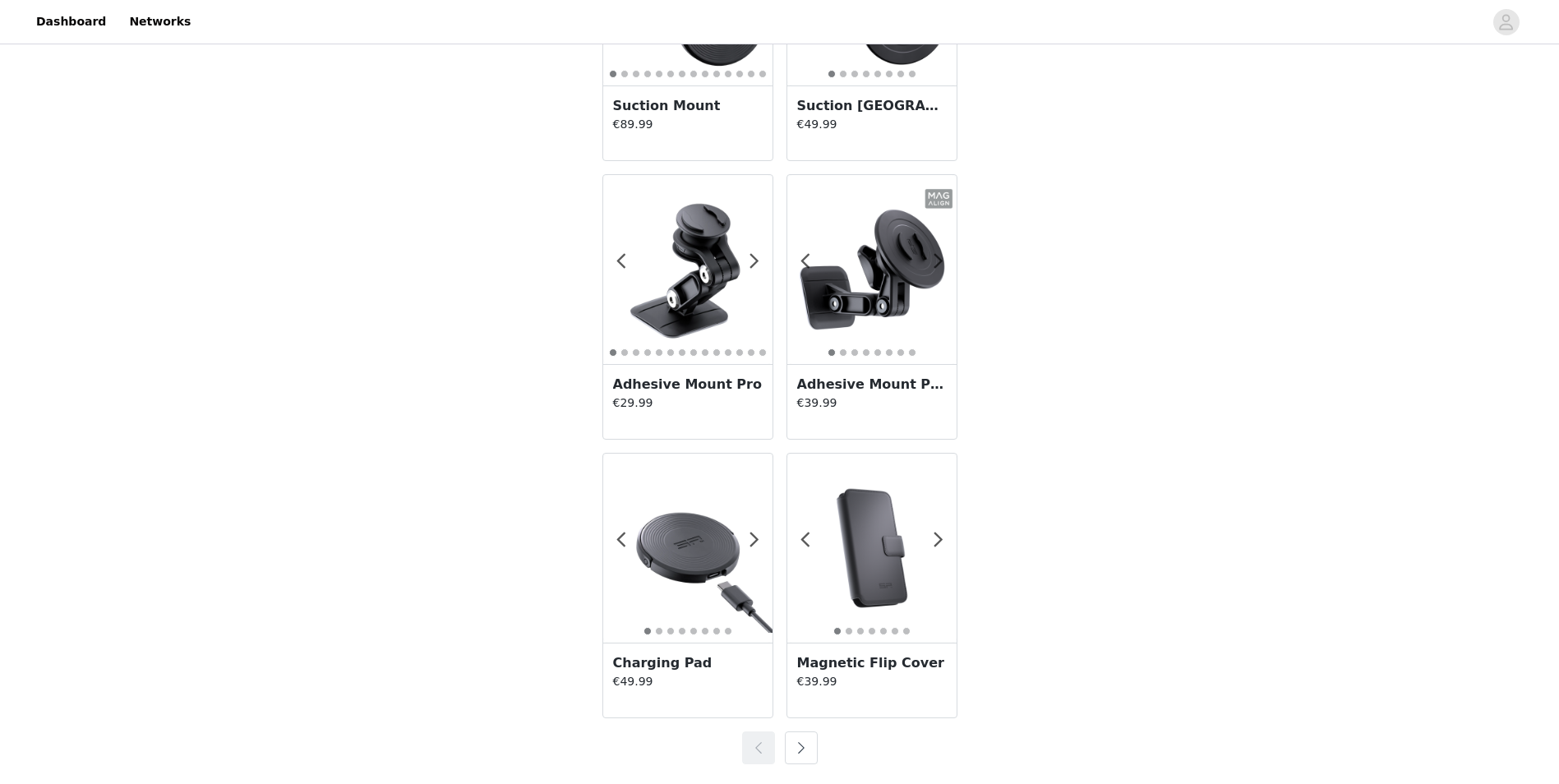
click at [811, 756] on button "button" at bounding box center [801, 748] width 33 height 33
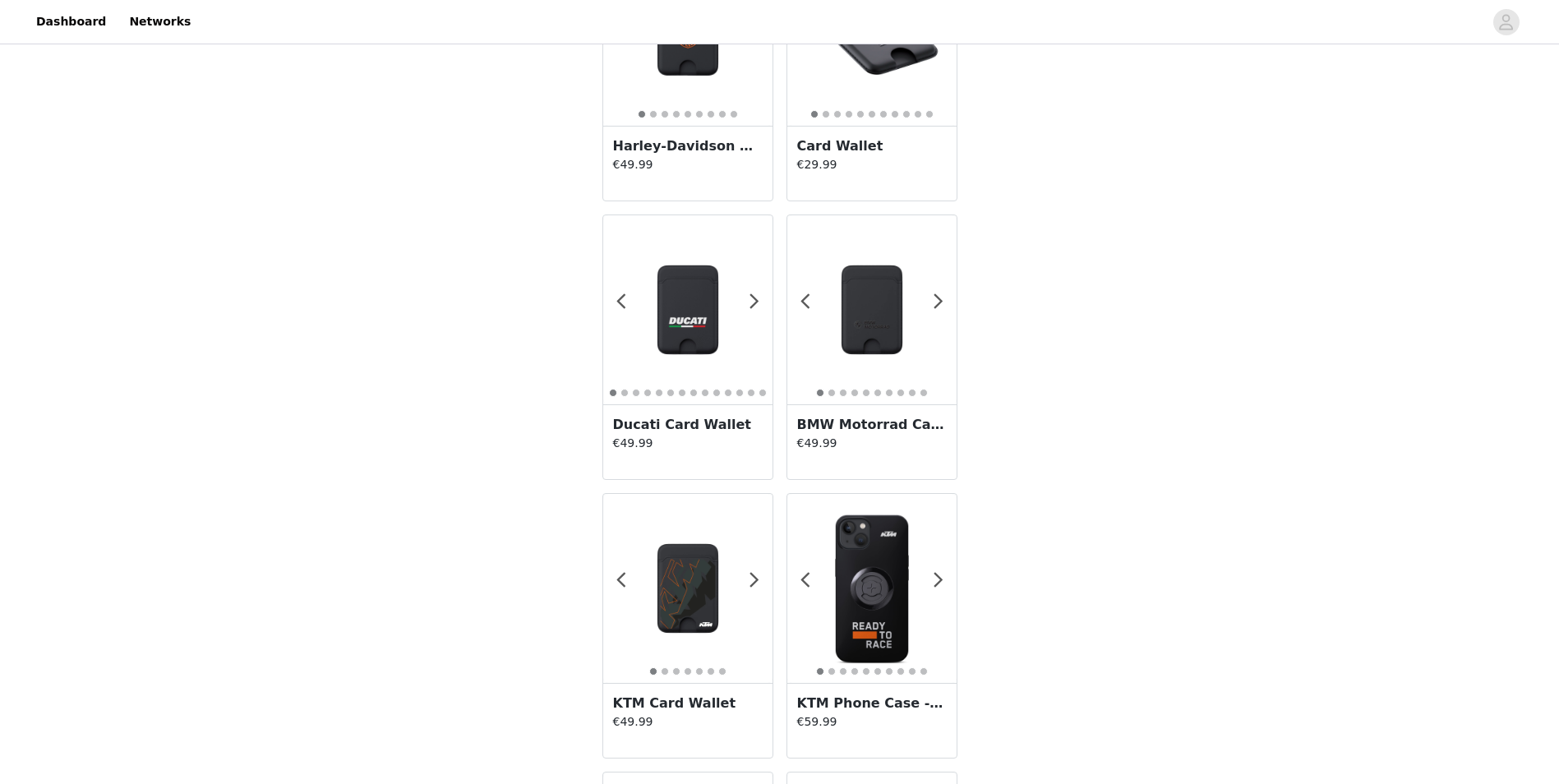
scroll to position [0, 0]
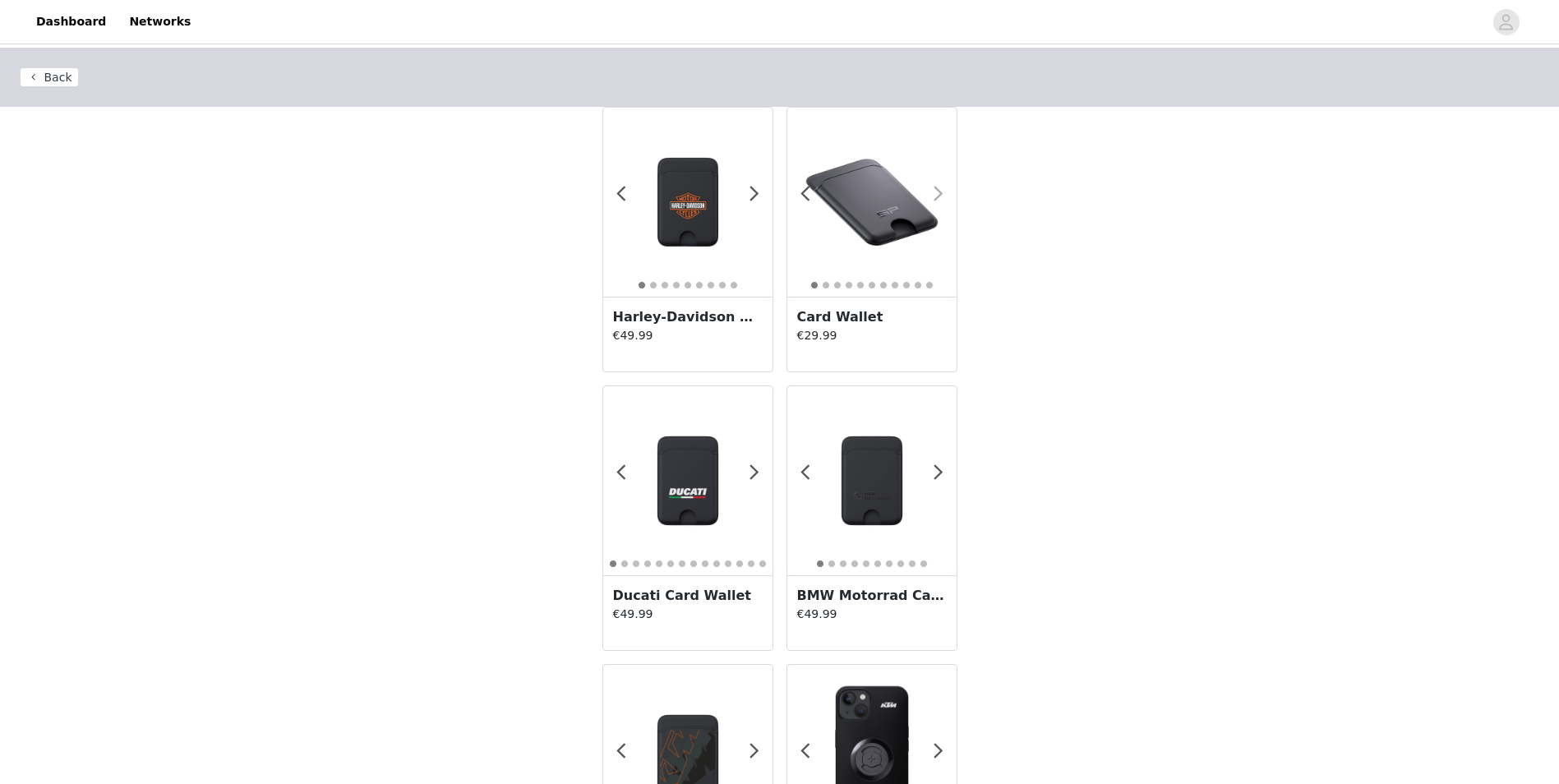
click at [942, 194] on span at bounding box center [939, 194] width 37 height 0
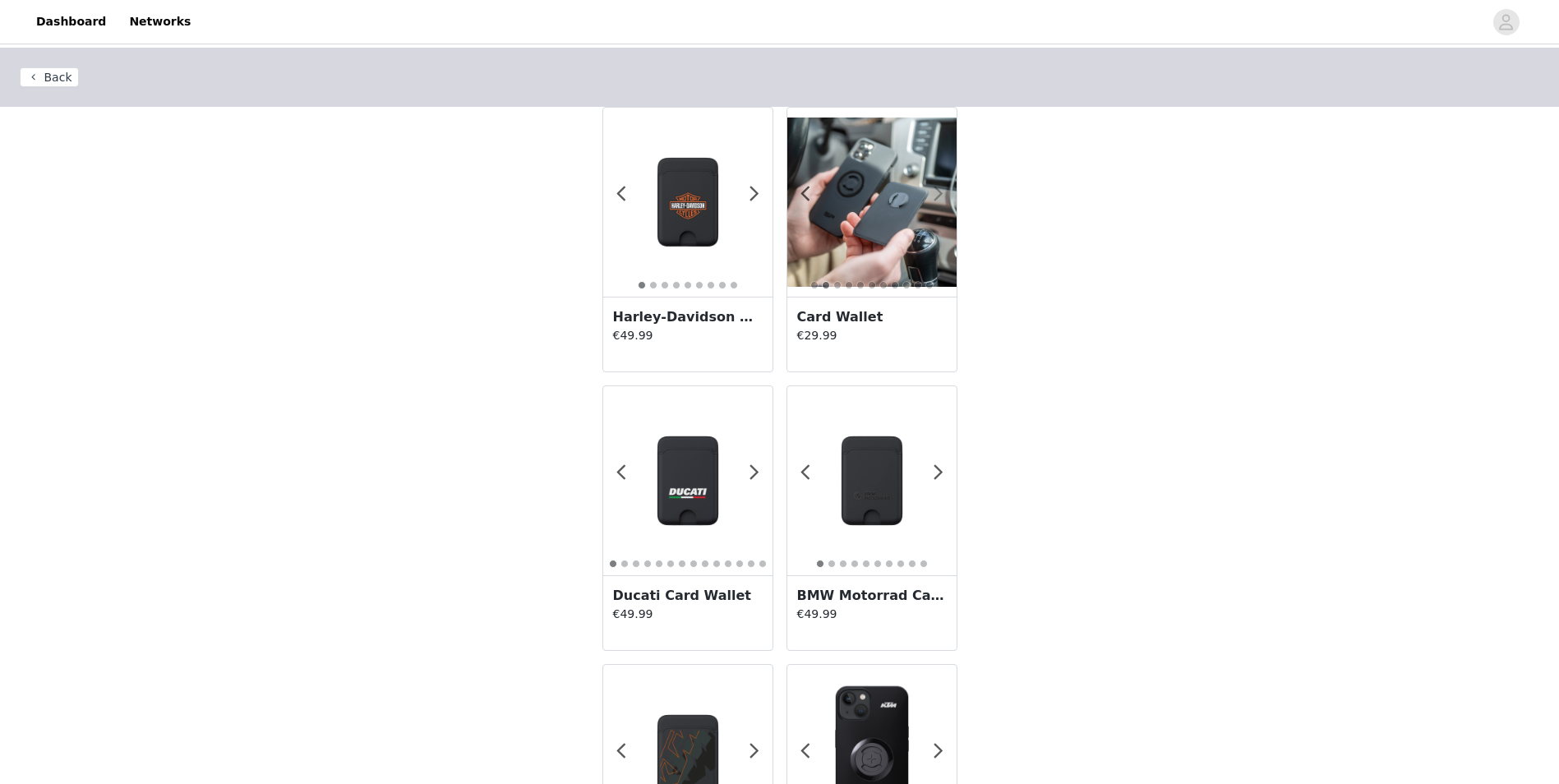
click at [942, 194] on span at bounding box center [939, 194] width 37 height 0
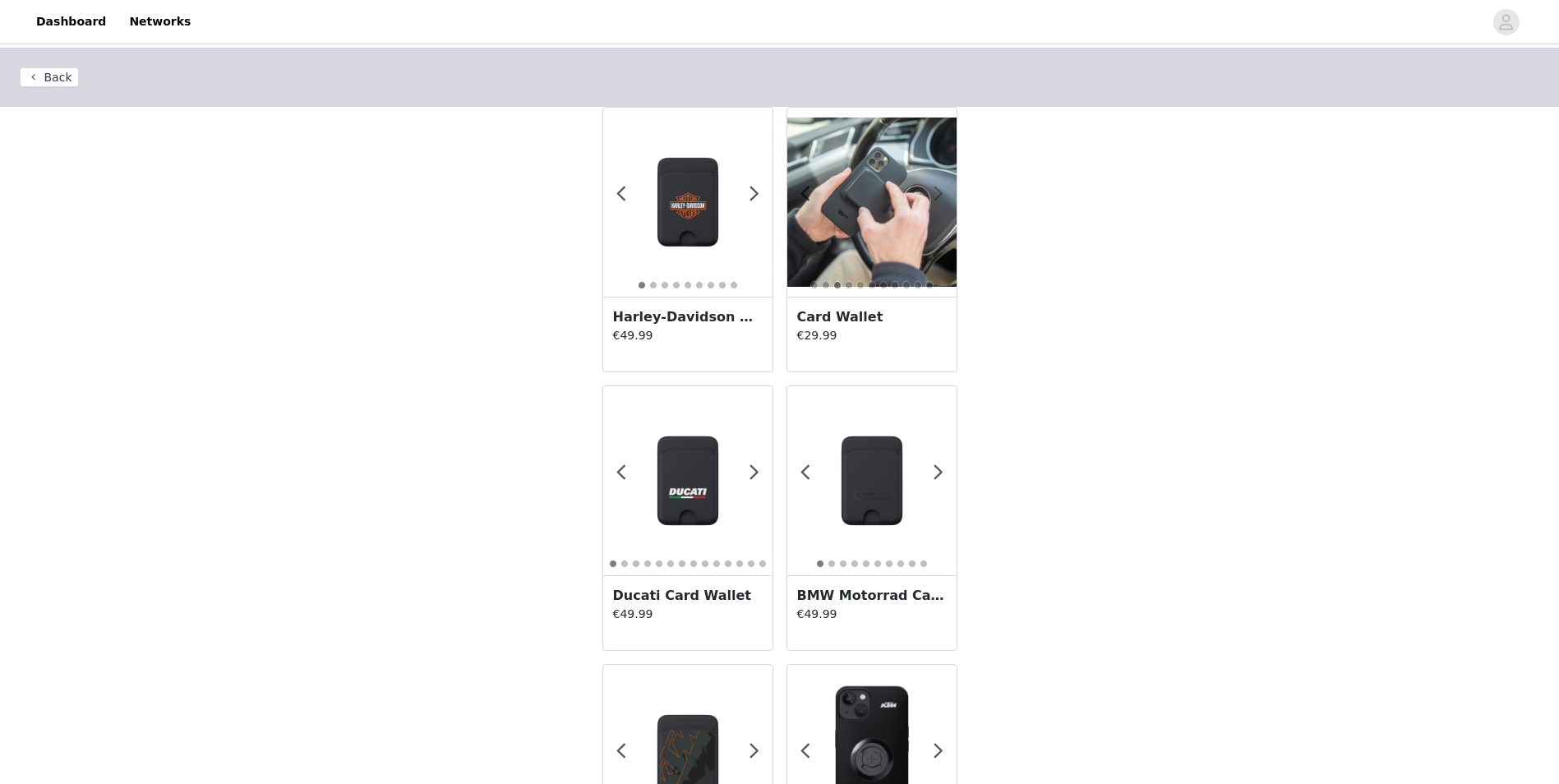
click at [942, 194] on span at bounding box center [939, 194] width 37 height 0
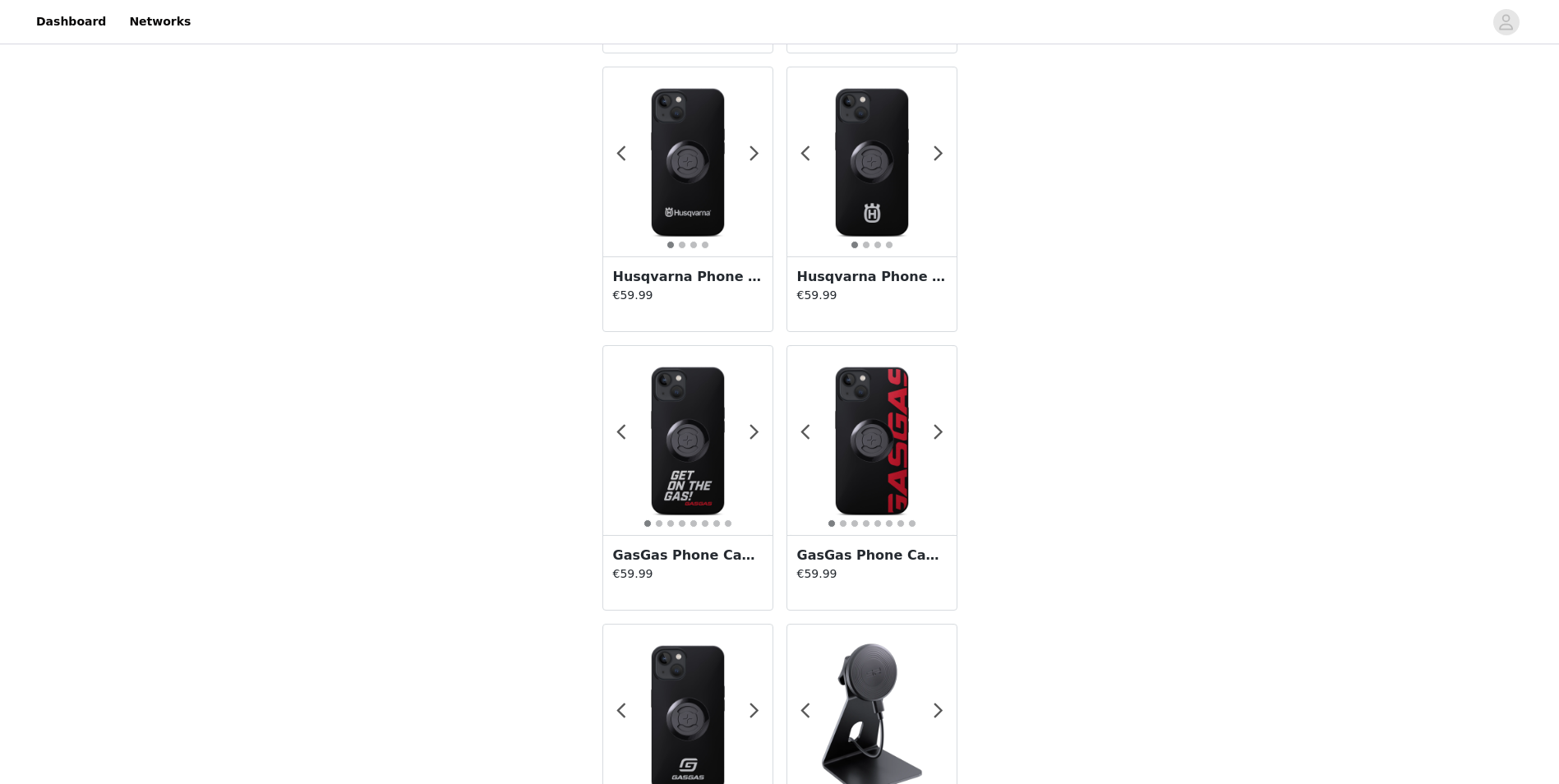
scroll to position [2301, 0]
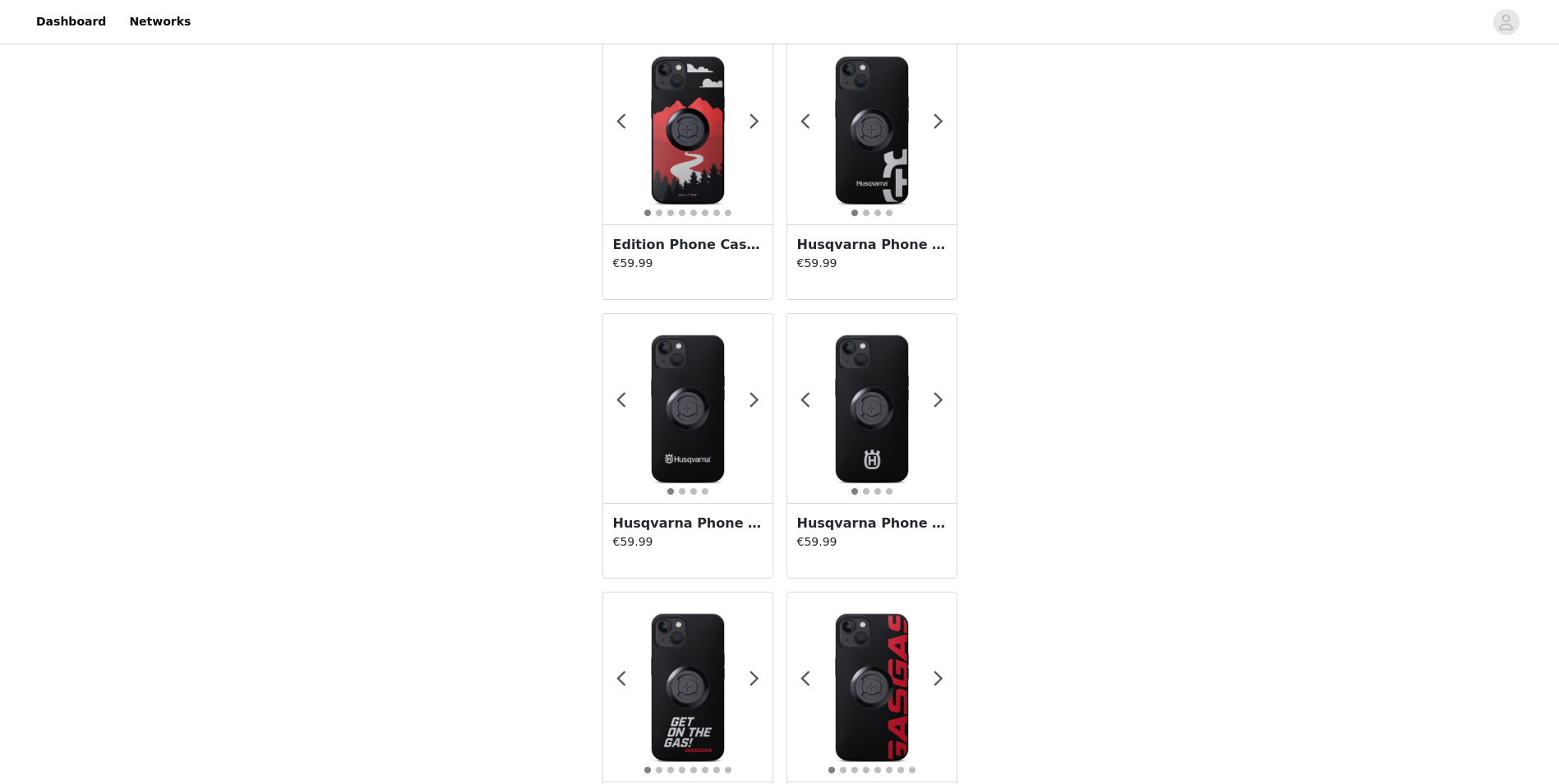
click at [716, 465] on img at bounding box center [688, 408] width 170 height 170
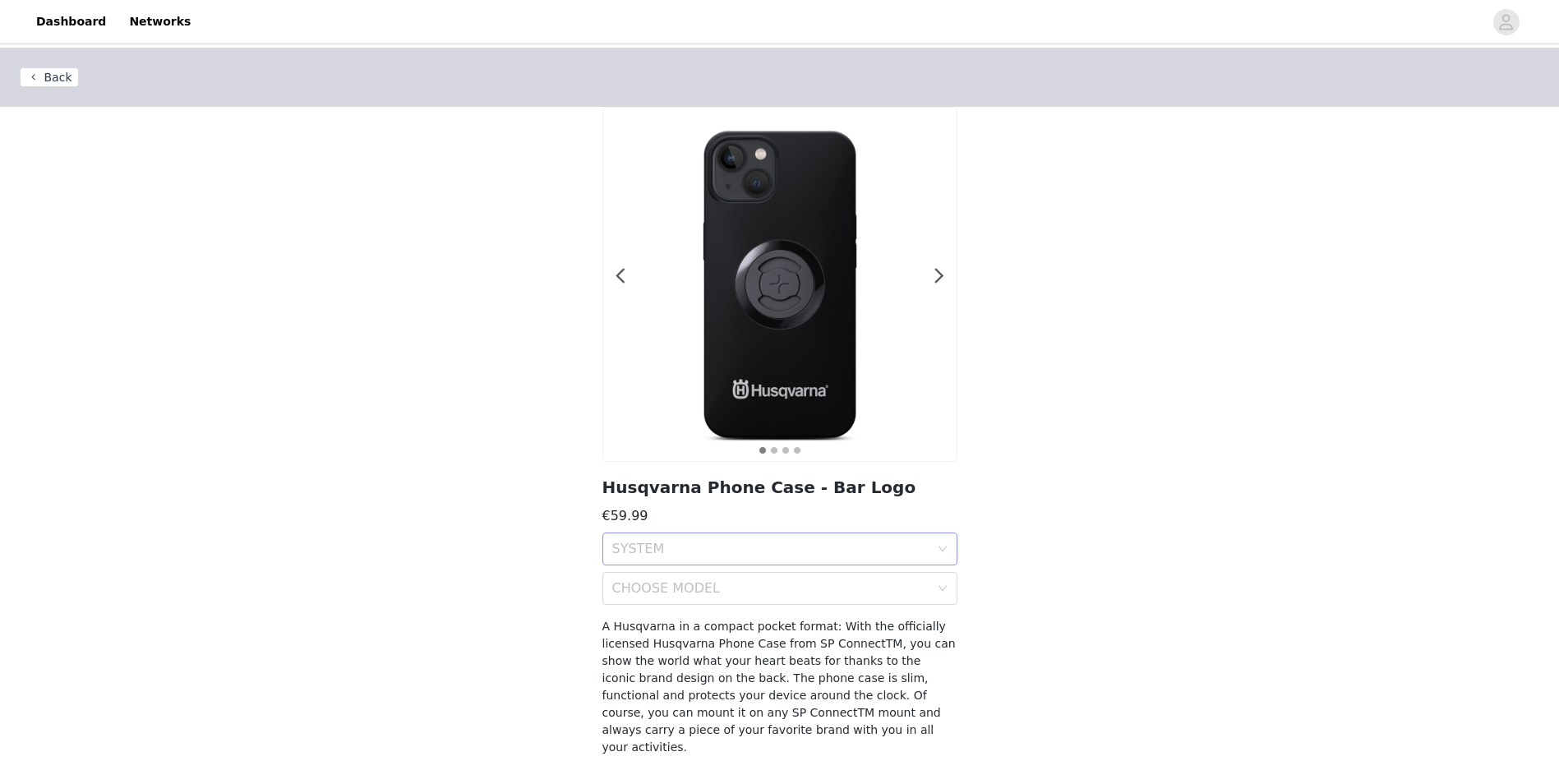
click at [842, 537] on div "SYSTEM" at bounding box center [774, 549] width 325 height 31
click at [733, 587] on div "SPC+" at bounding box center [779, 585] width 335 height 18
click at [730, 589] on div "CHOOSE MODEL" at bounding box center [771, 587] width 317 height 16
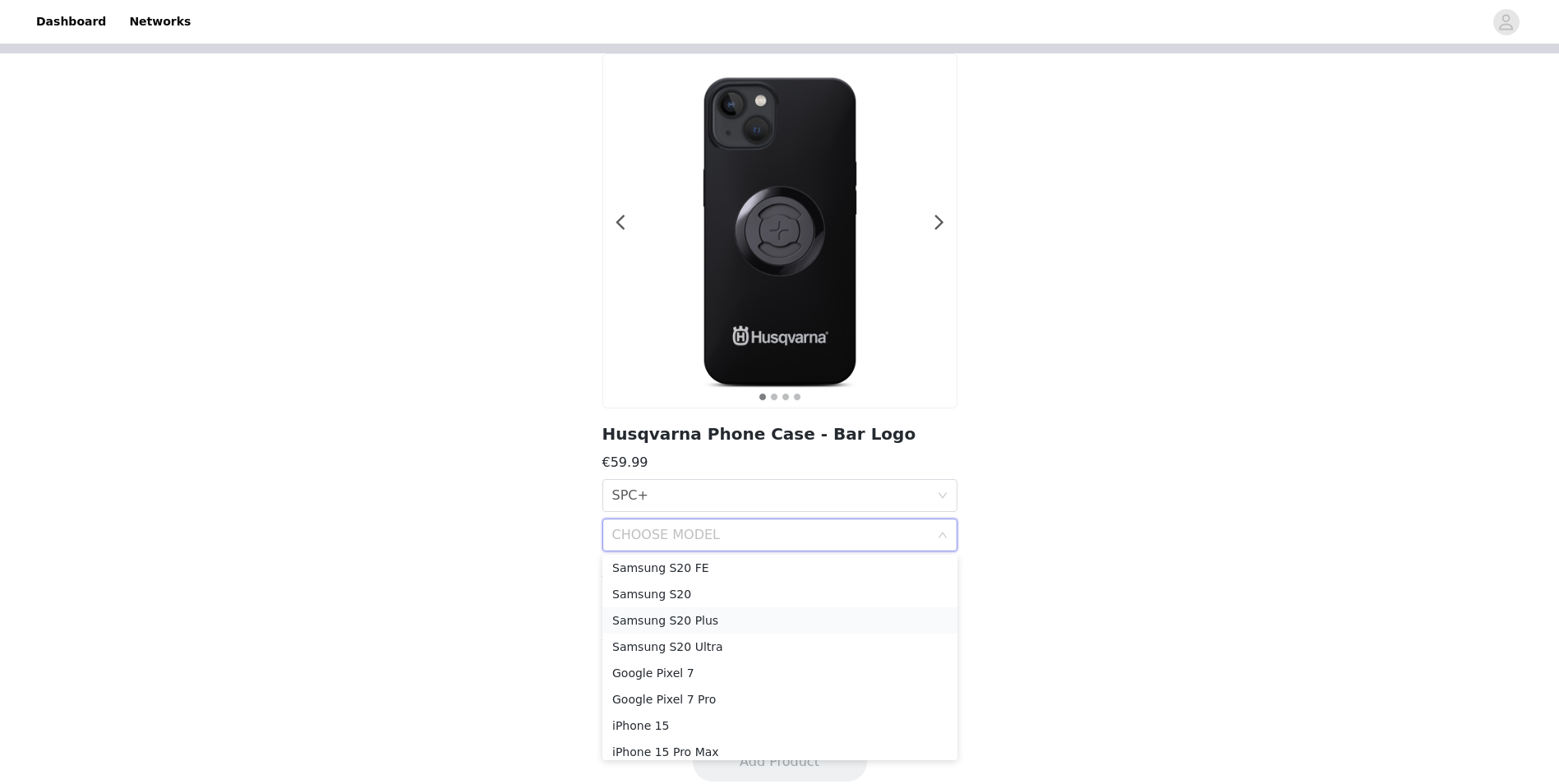
scroll to position [800, 0]
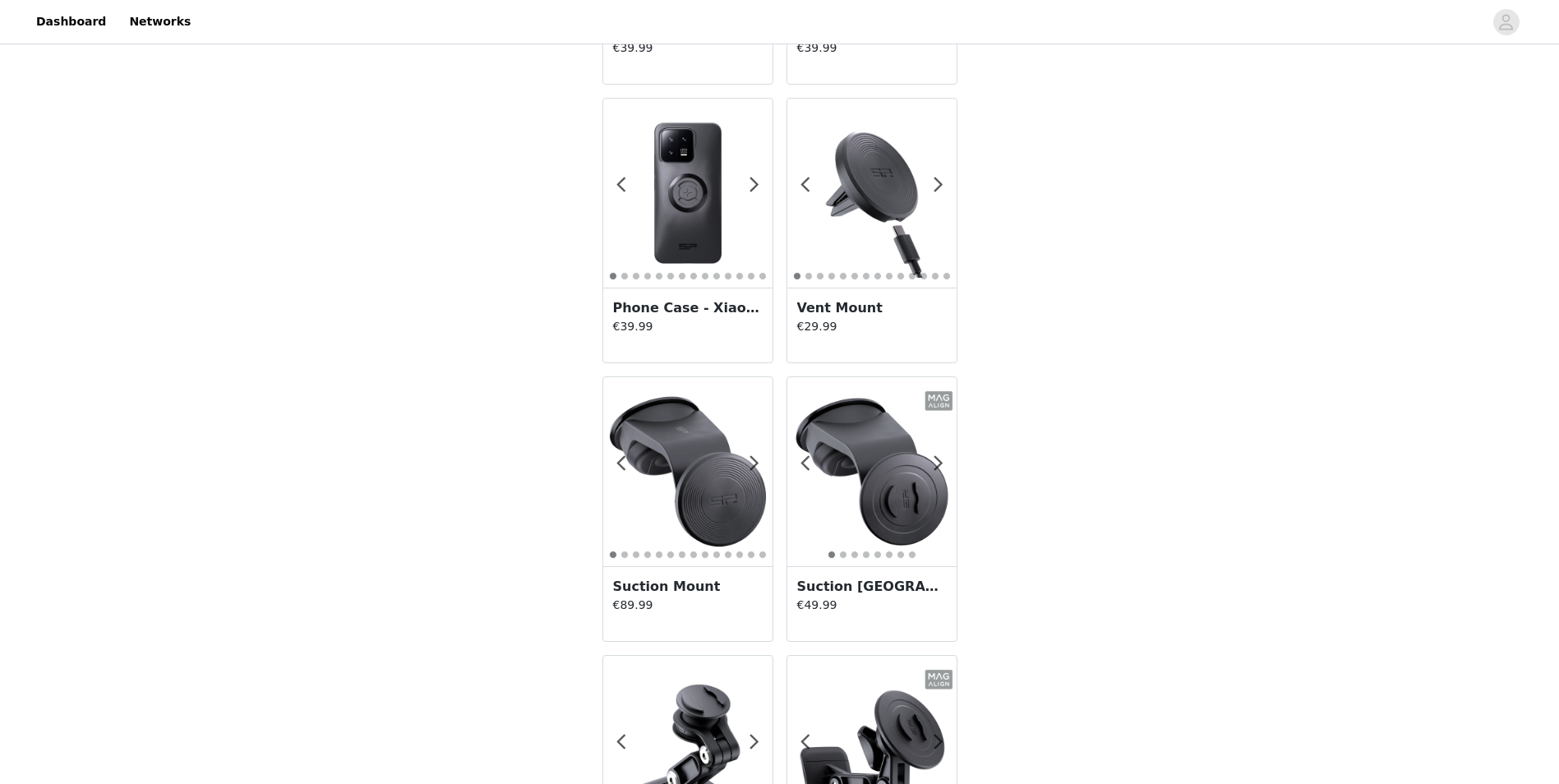
scroll to position [2301, 0]
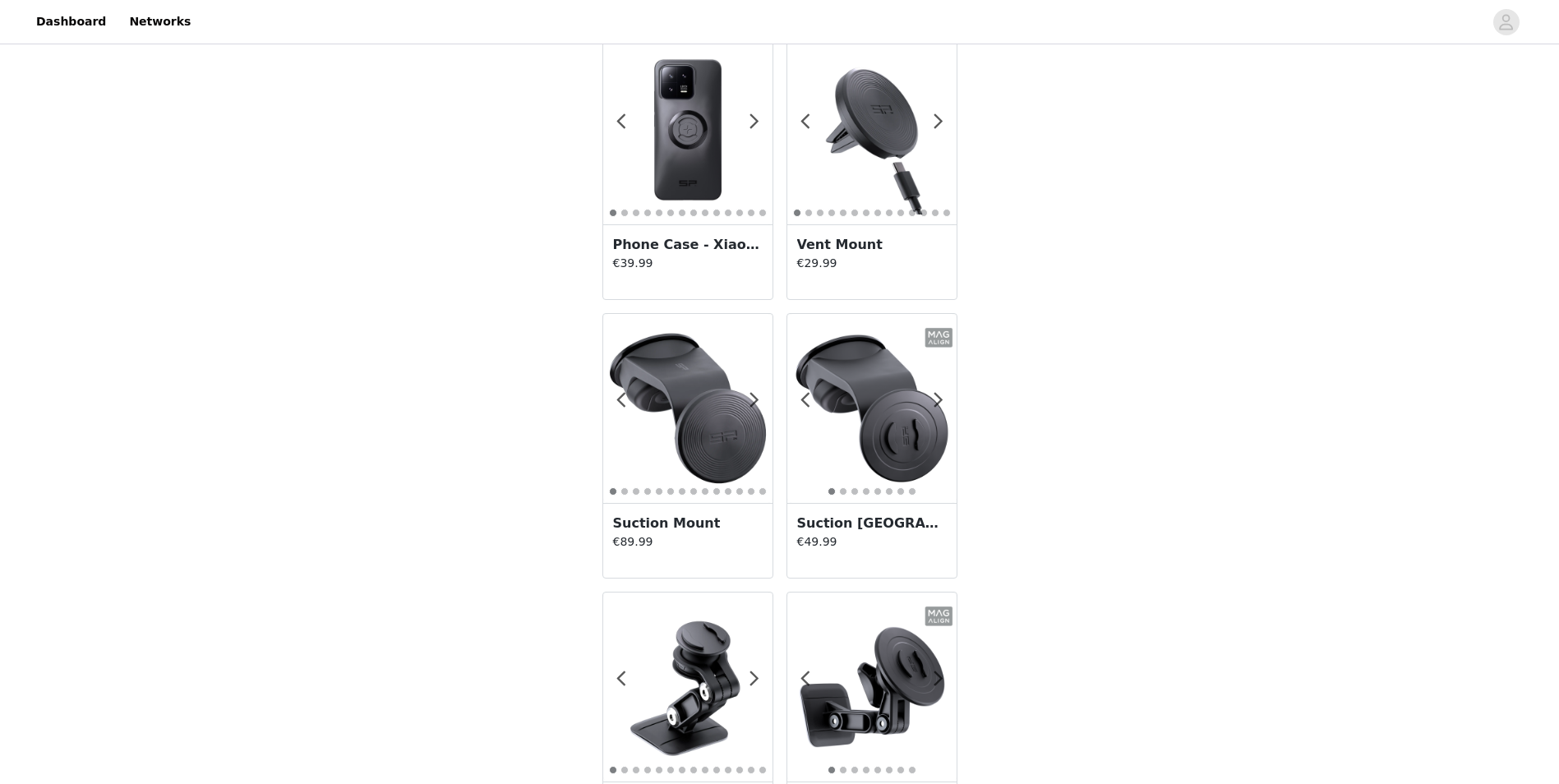
click at [909, 398] on img at bounding box center [872, 408] width 170 height 170
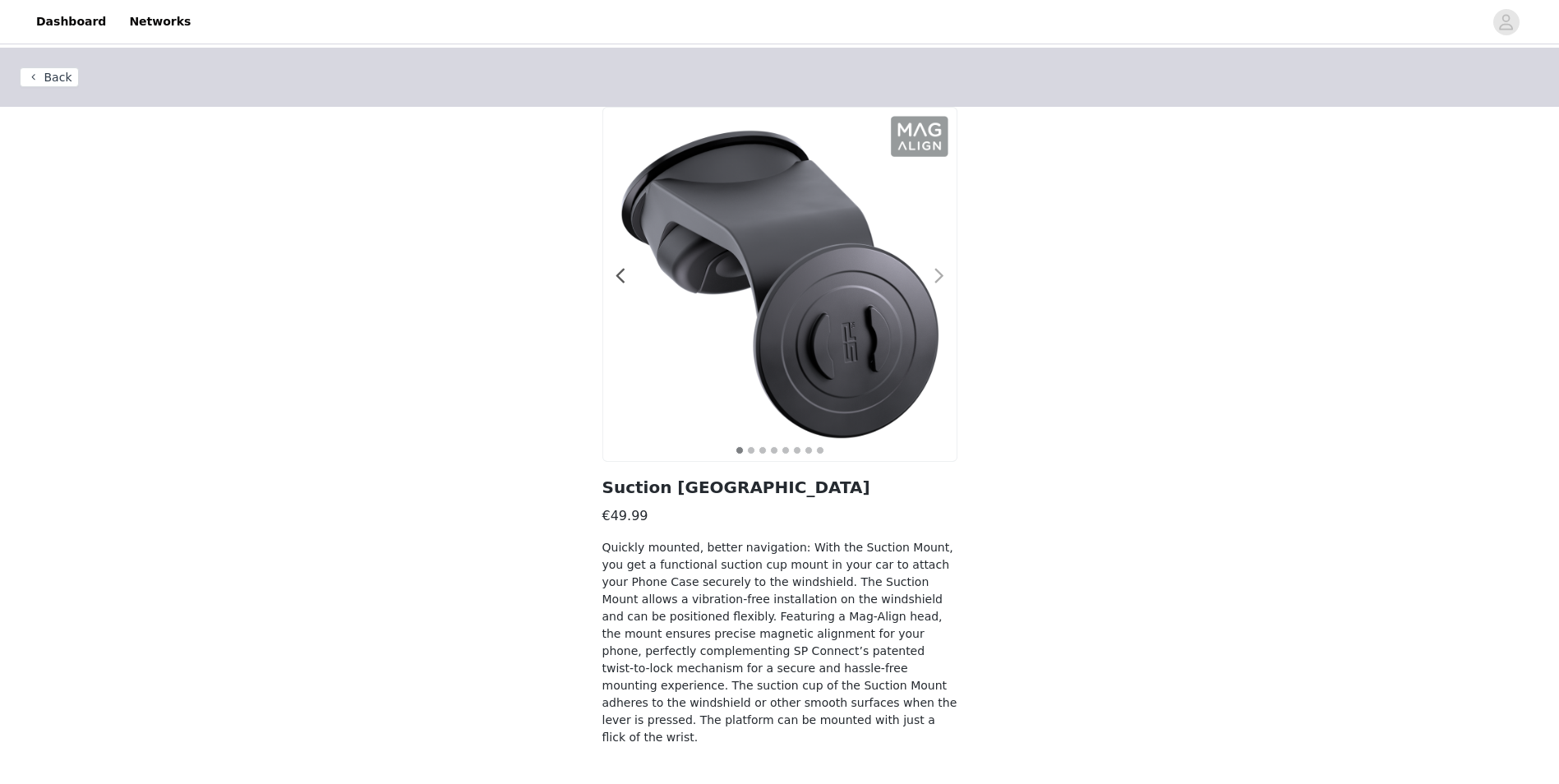
click at [937, 276] on span at bounding box center [940, 276] width 37 height 0
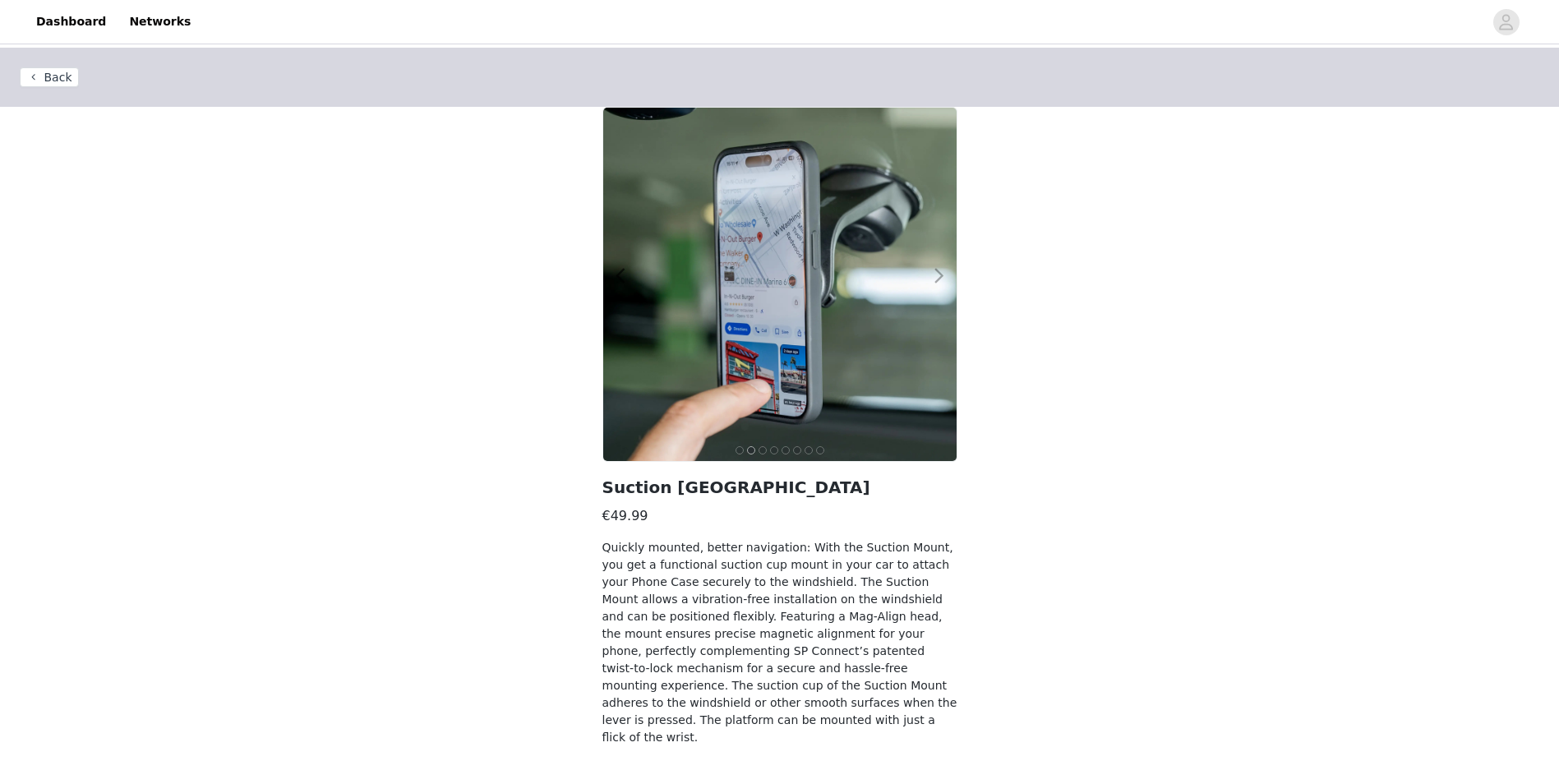
click at [937, 276] on span at bounding box center [940, 276] width 37 height 0
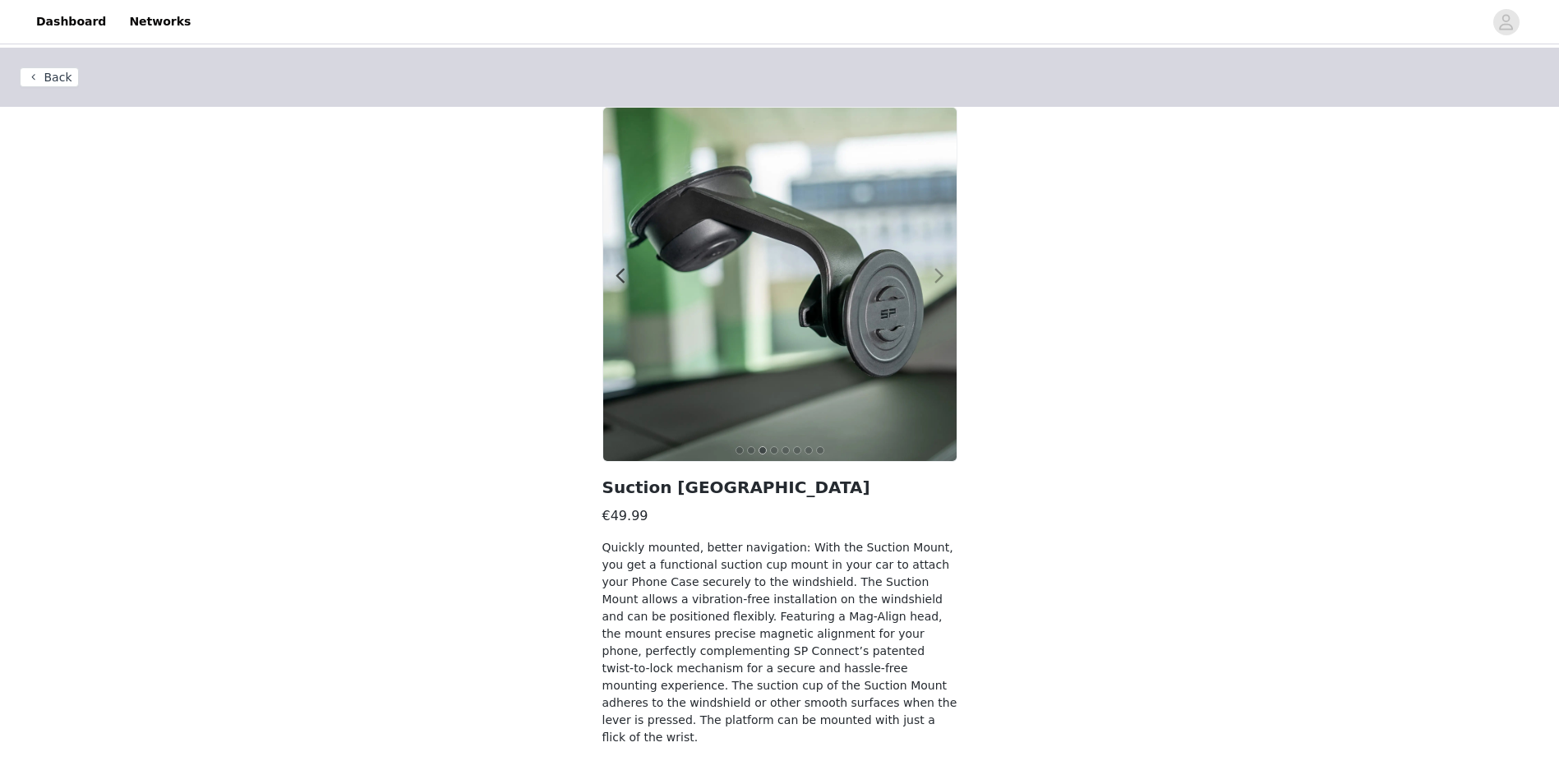
click at [937, 276] on span at bounding box center [940, 276] width 37 height 0
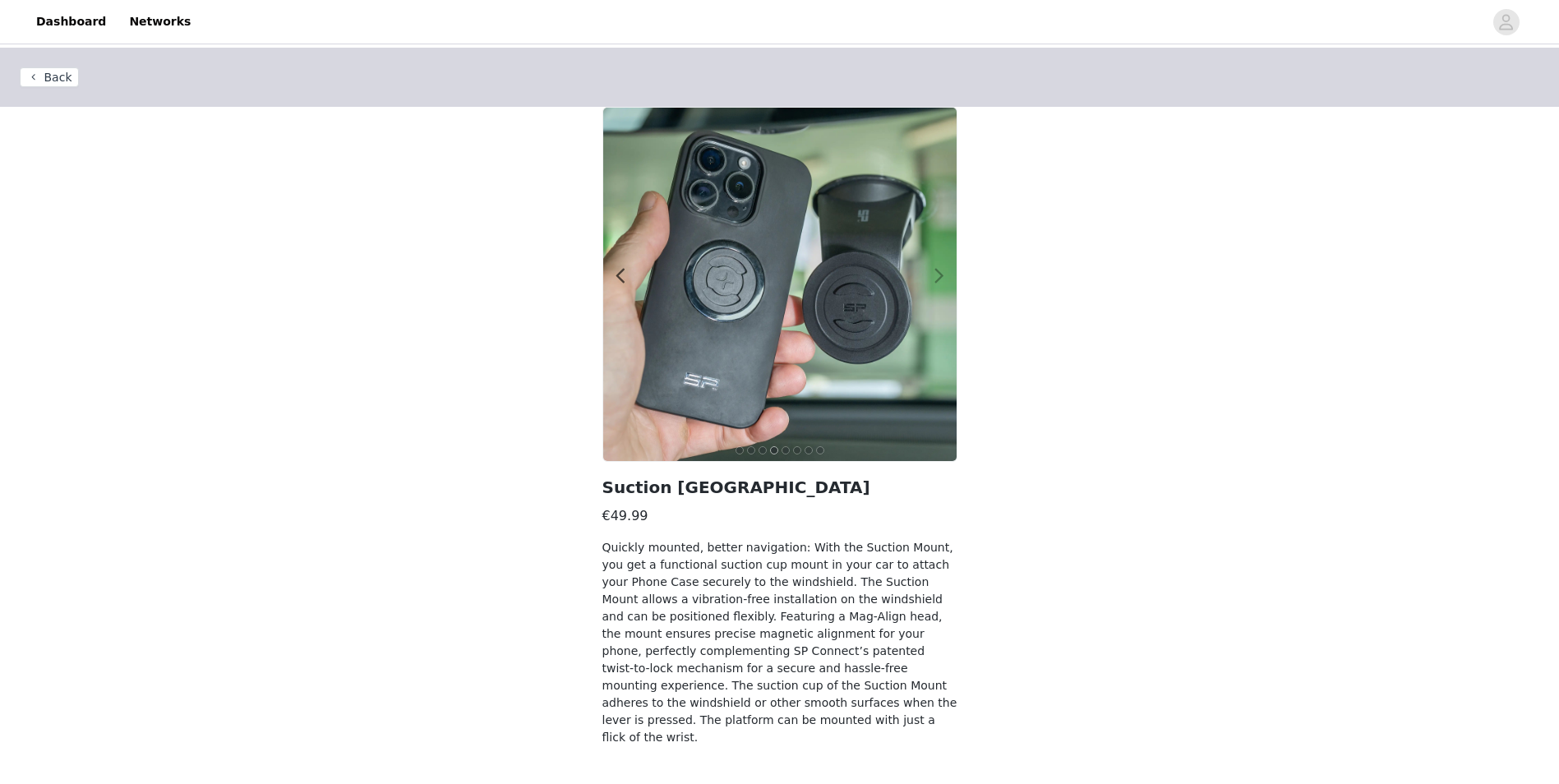
click at [937, 276] on span at bounding box center [940, 276] width 37 height 0
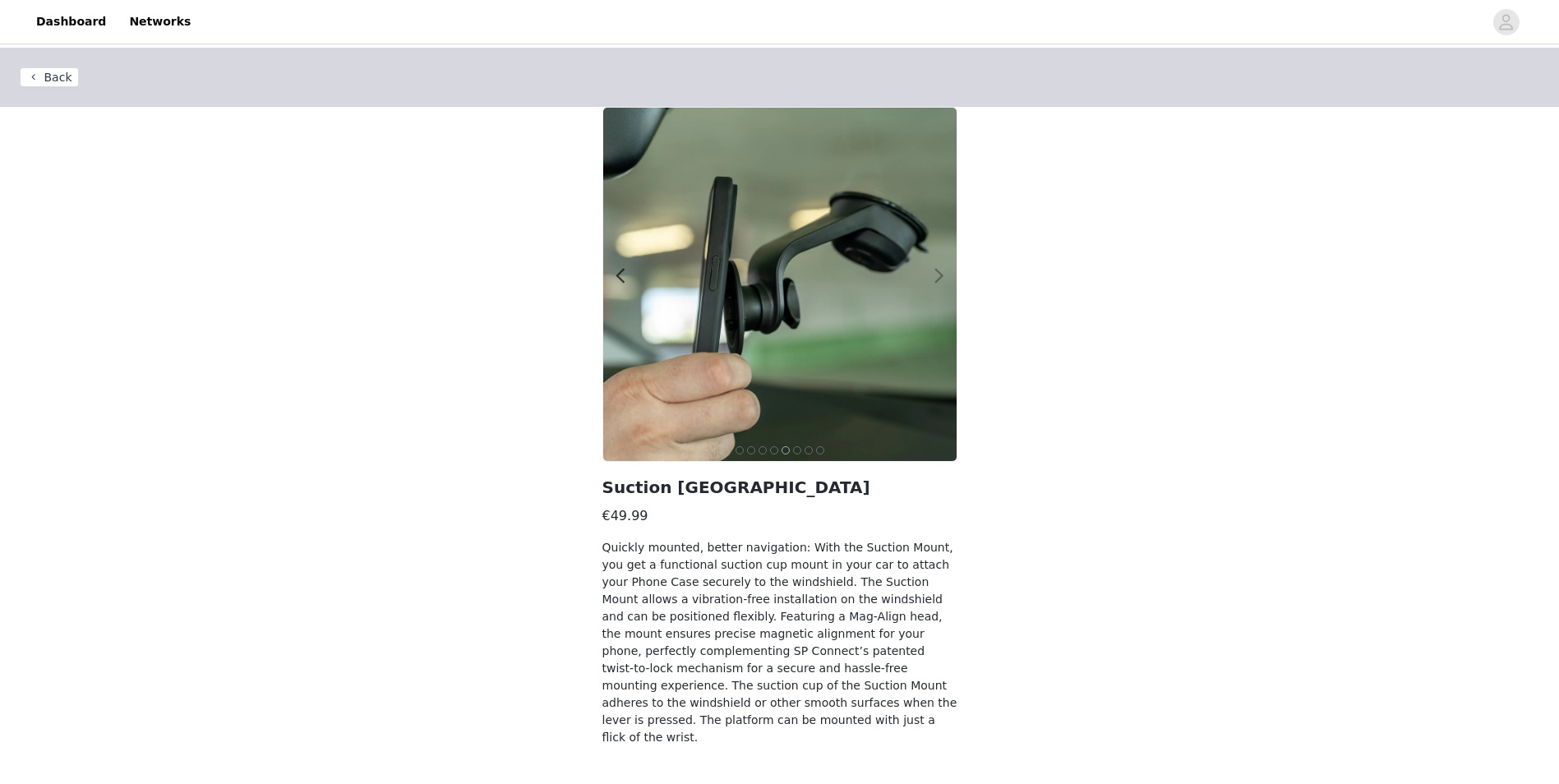
click at [937, 276] on span at bounding box center [940, 276] width 37 height 0
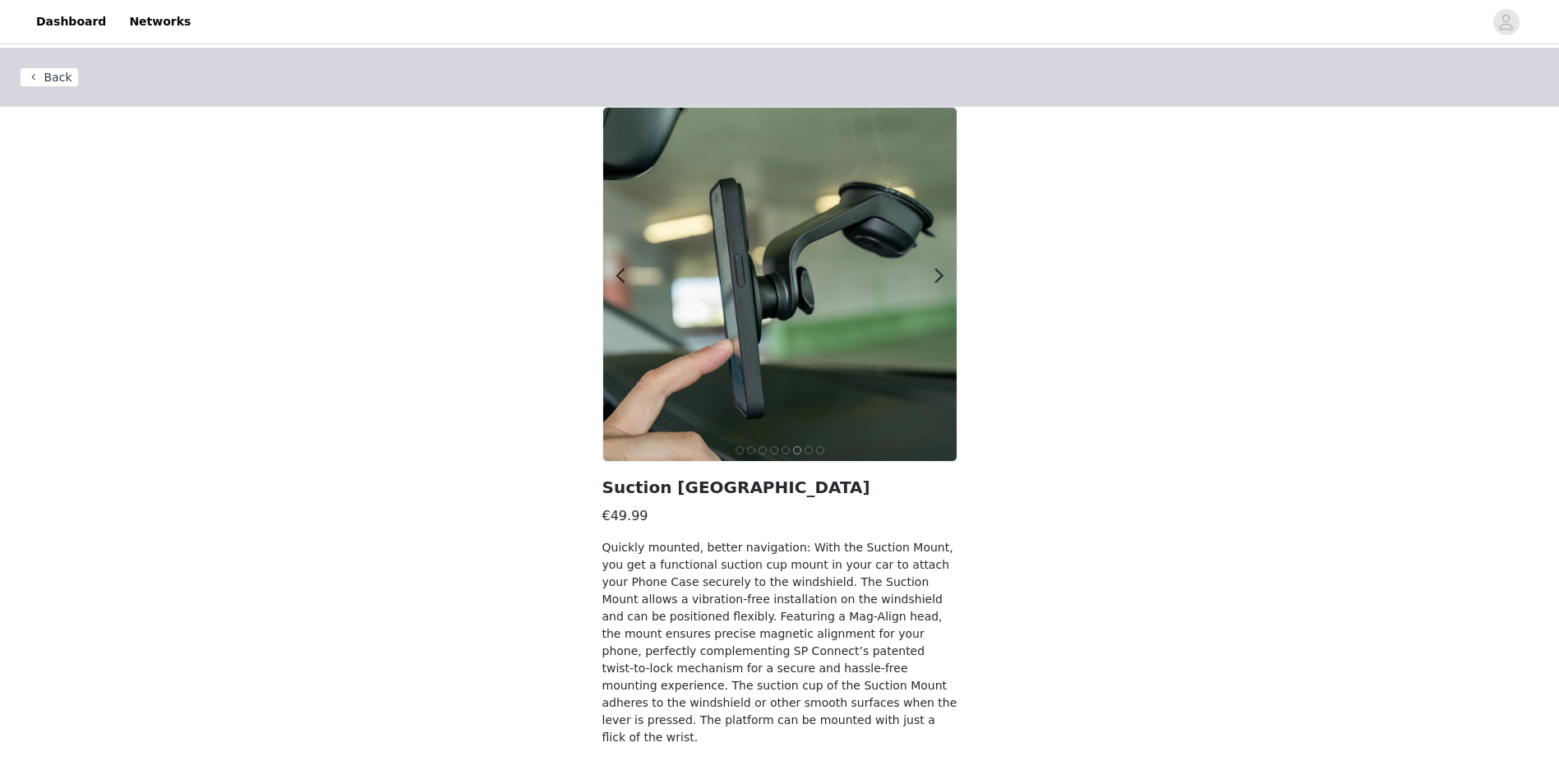
scroll to position [26, 0]
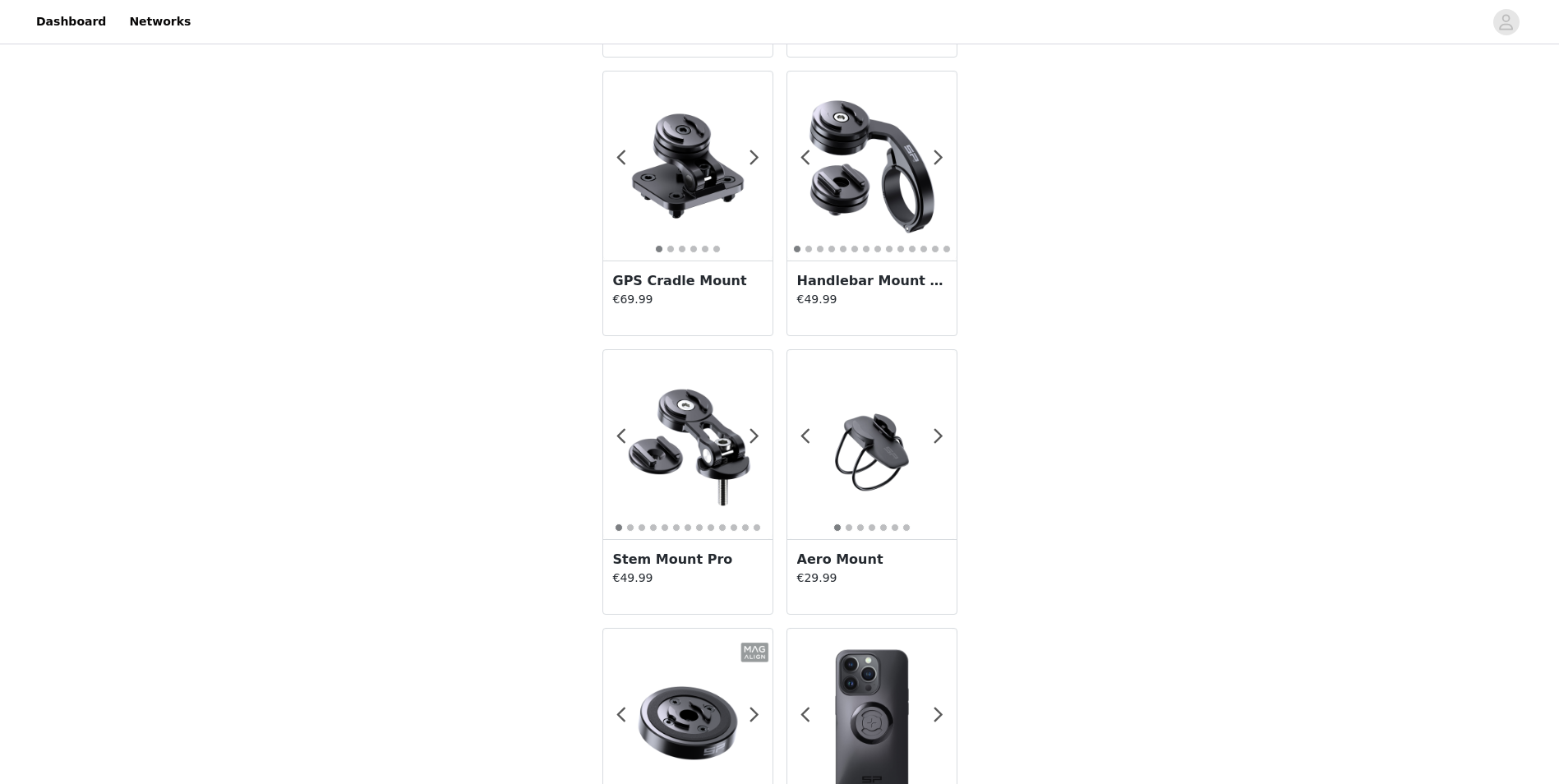
scroll to position [1479, 0]
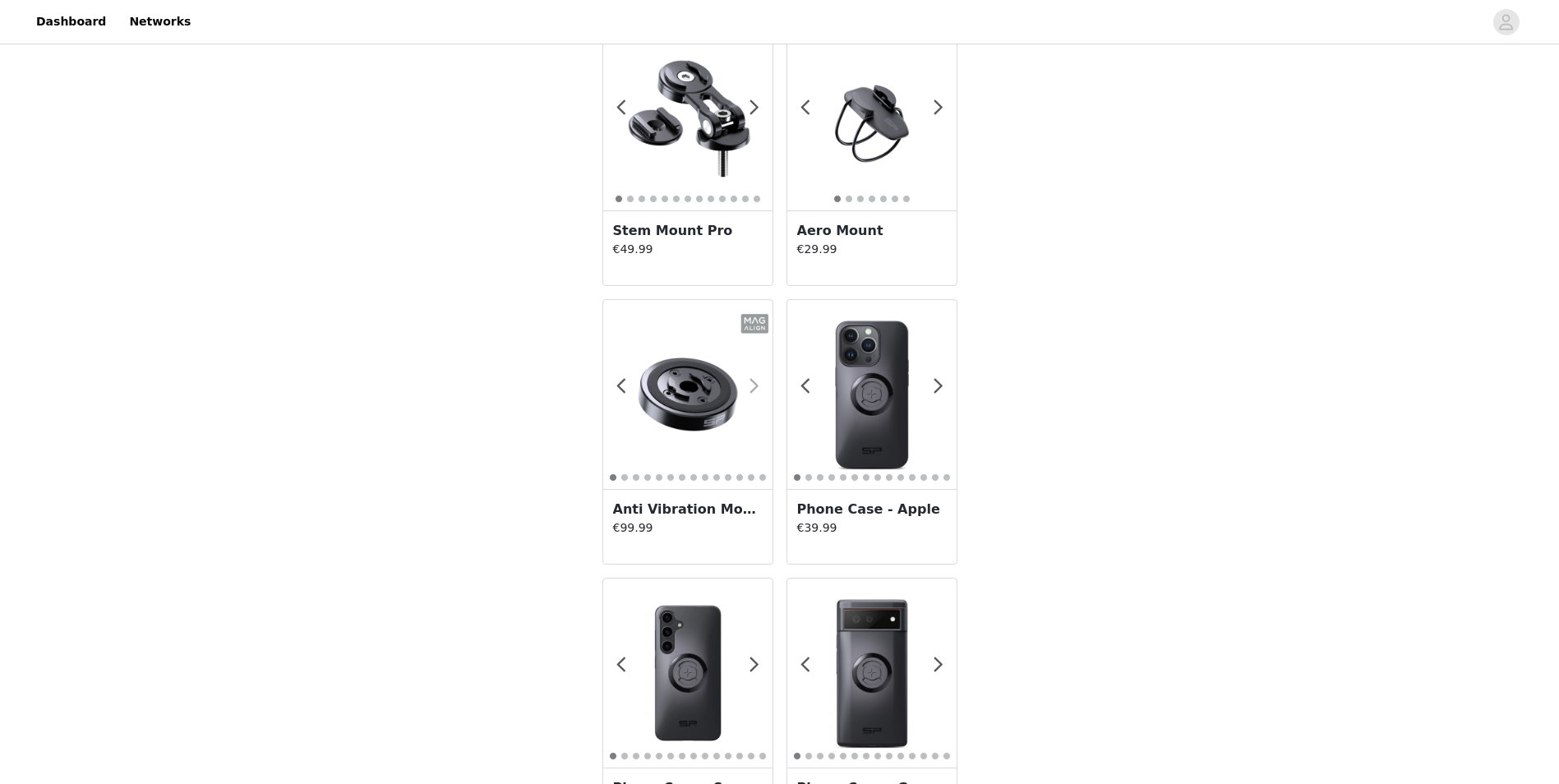
click at [755, 387] on span at bounding box center [755, 387] width 37 height 0
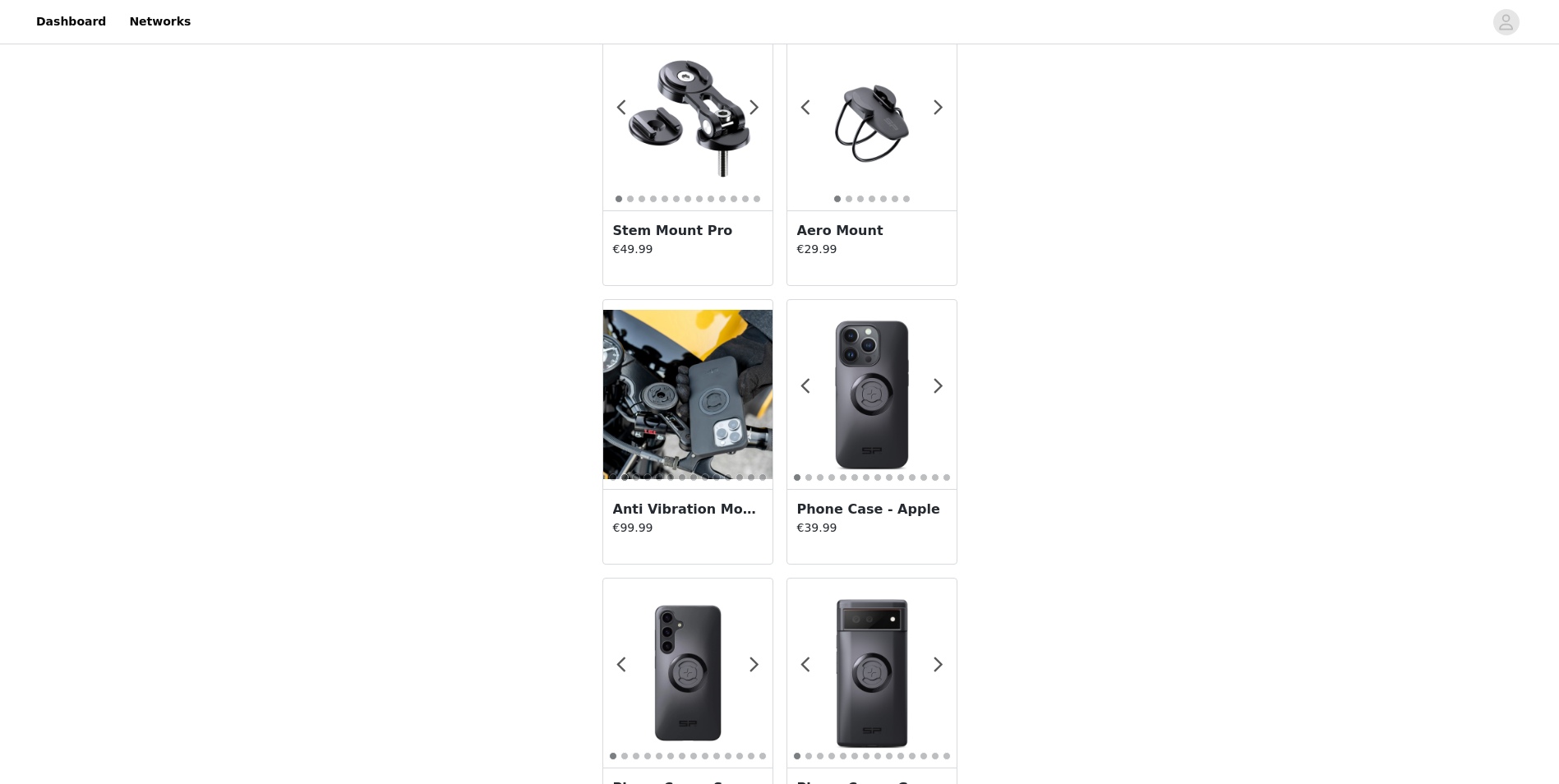
click at [759, 387] on span at bounding box center [755, 387] width 37 height 0
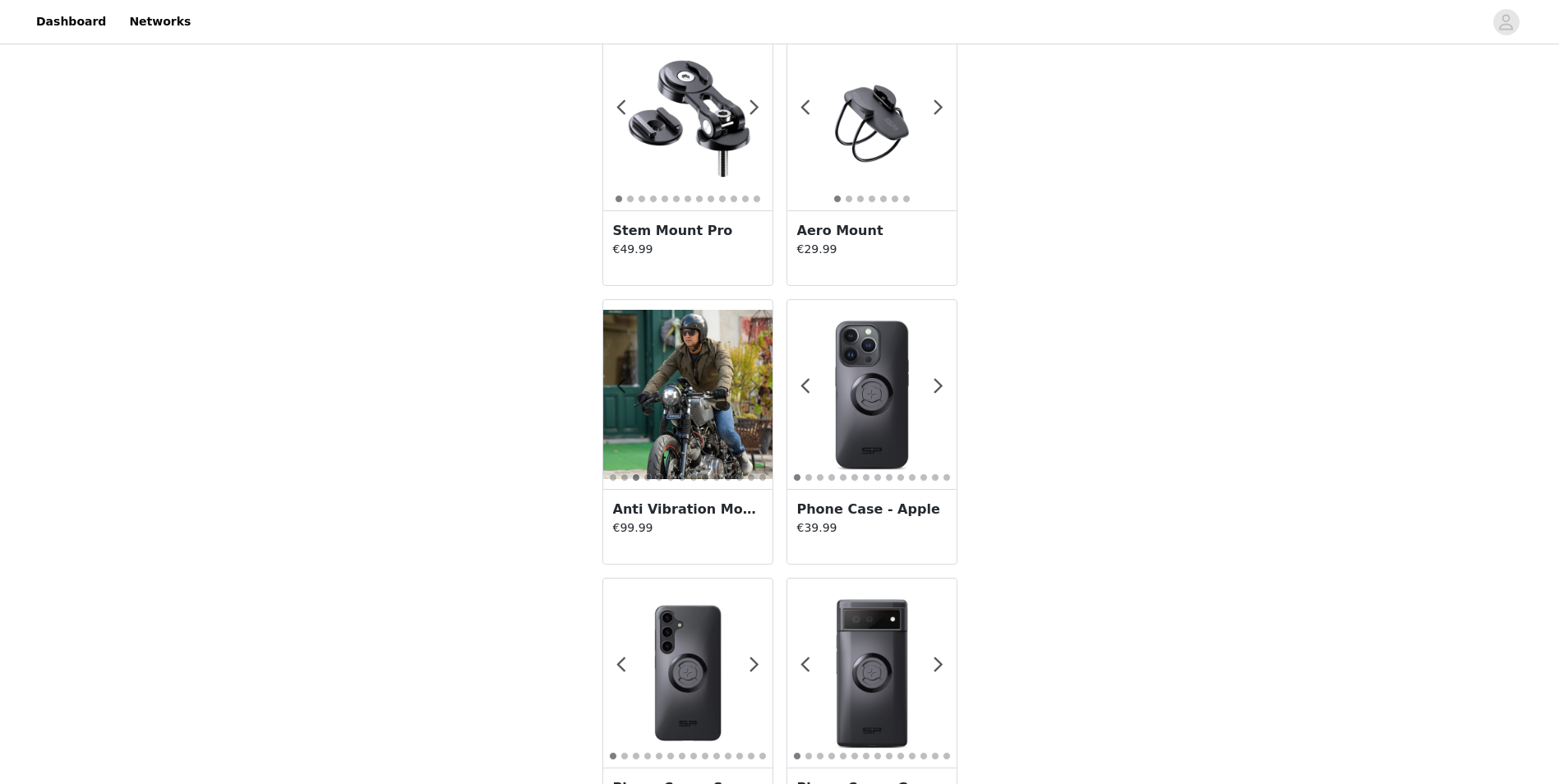
click at [759, 387] on span at bounding box center [755, 387] width 37 height 0
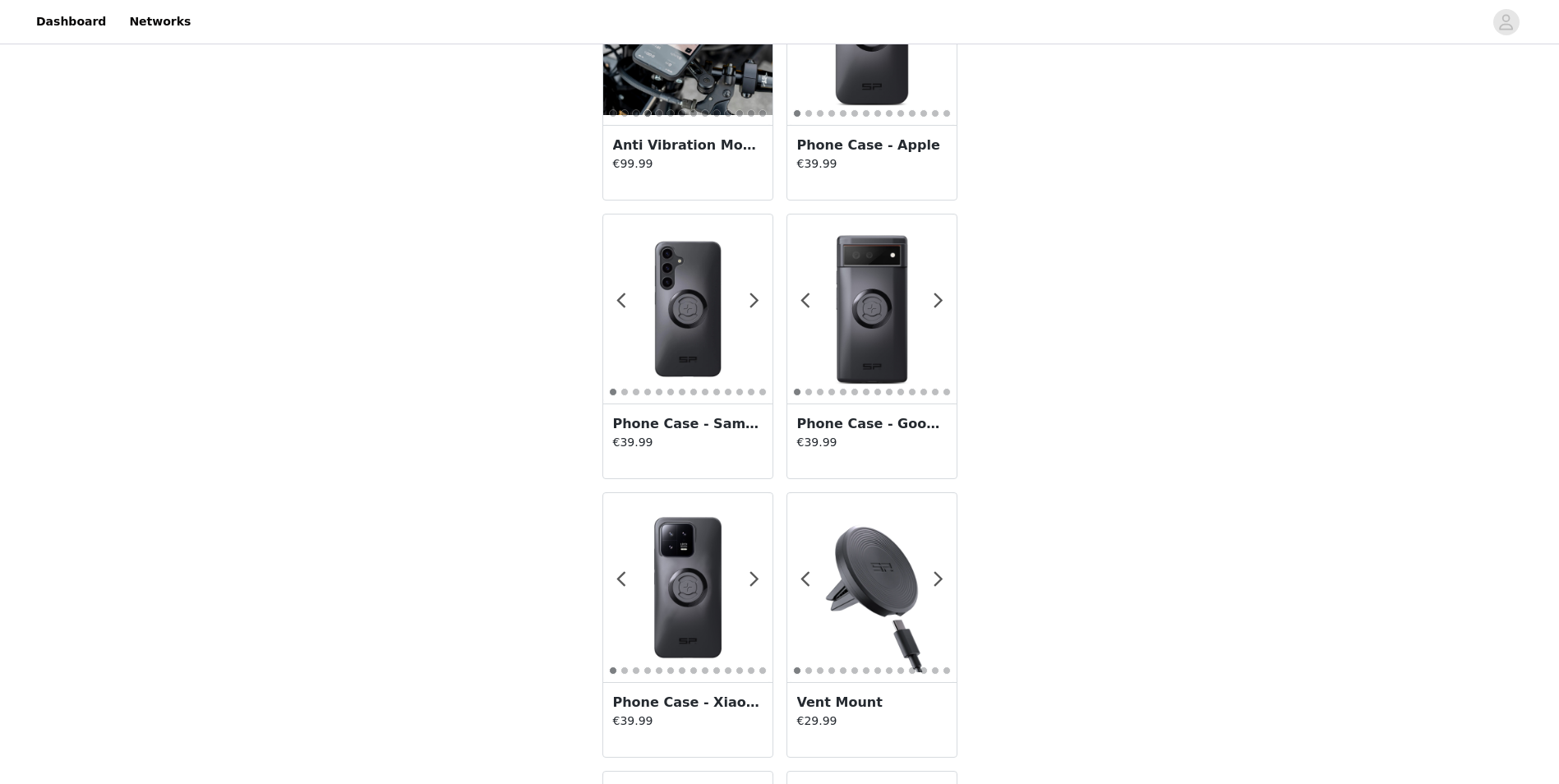
scroll to position [1972, 0]
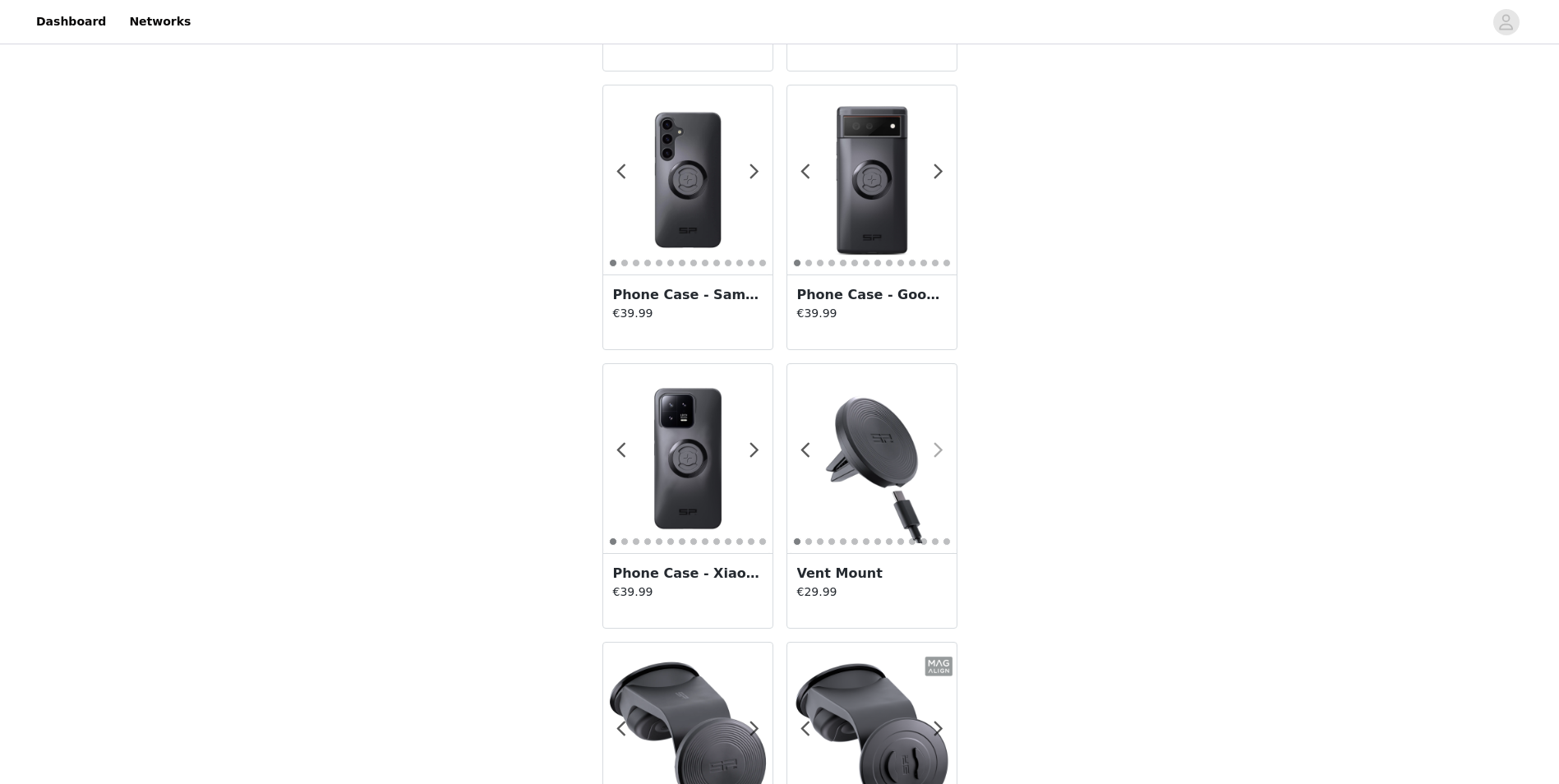
click at [941, 451] on span at bounding box center [939, 451] width 37 height 0
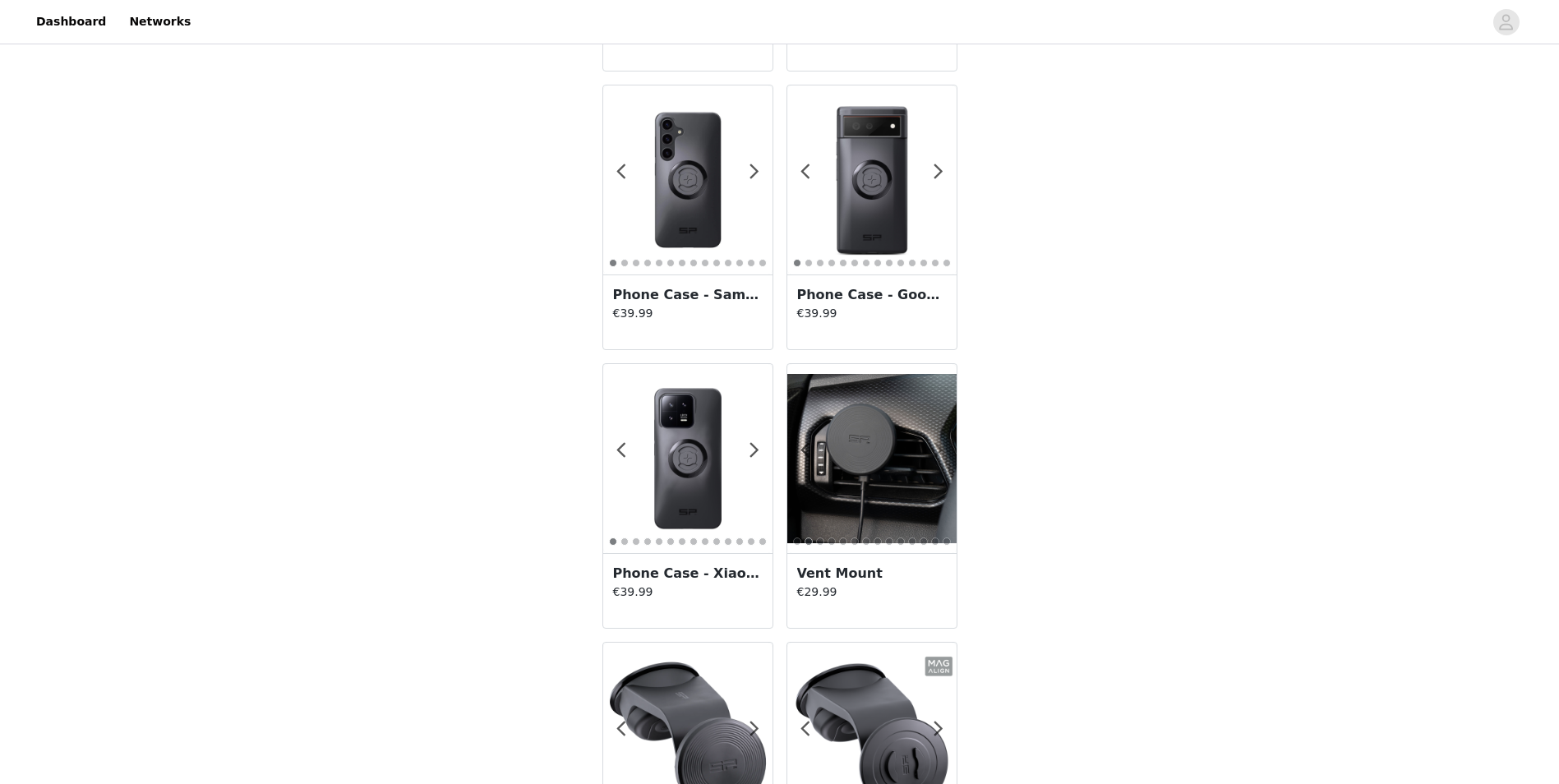
click at [941, 451] on span at bounding box center [939, 451] width 37 height 0
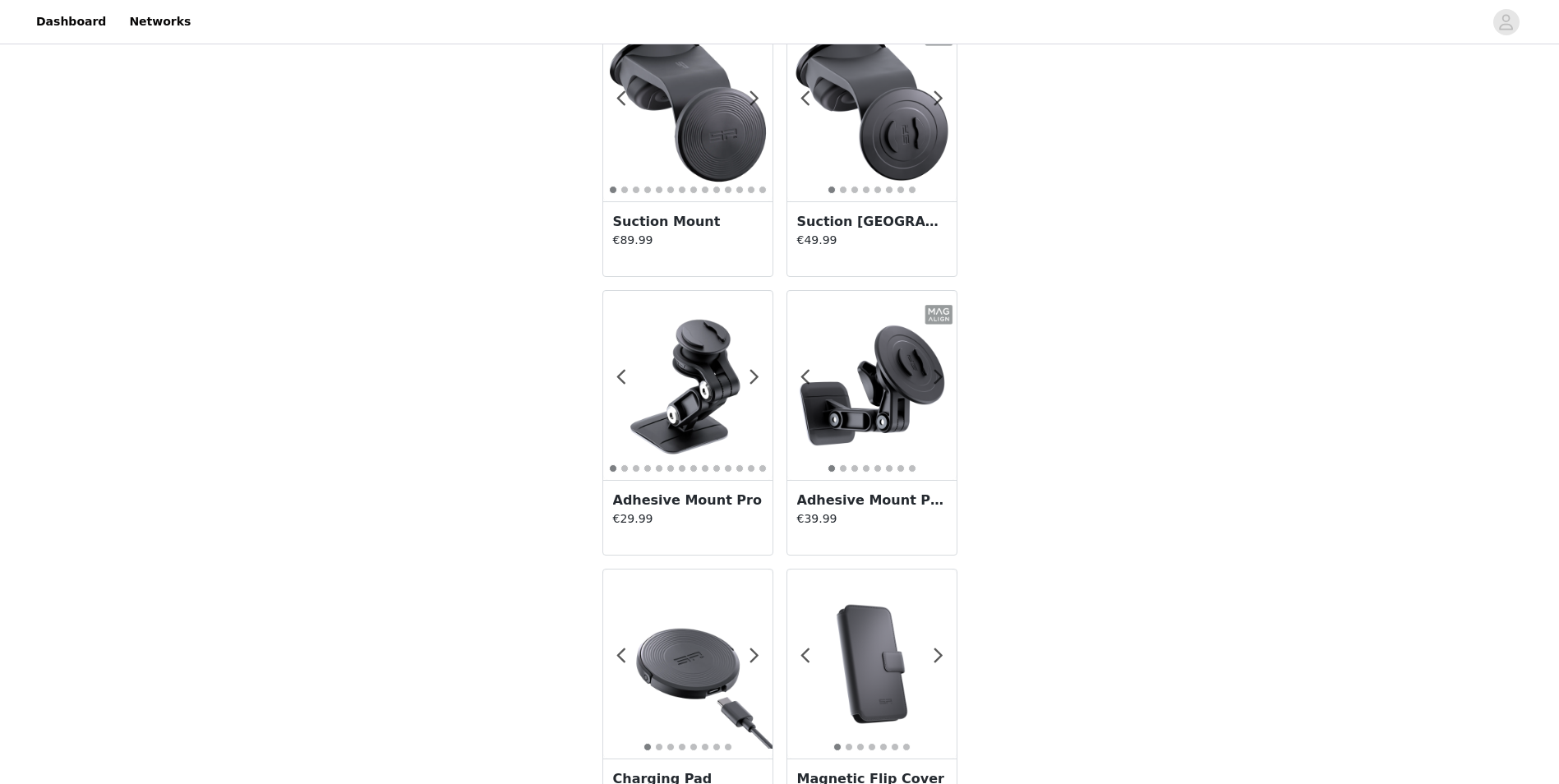
scroll to position [2630, 0]
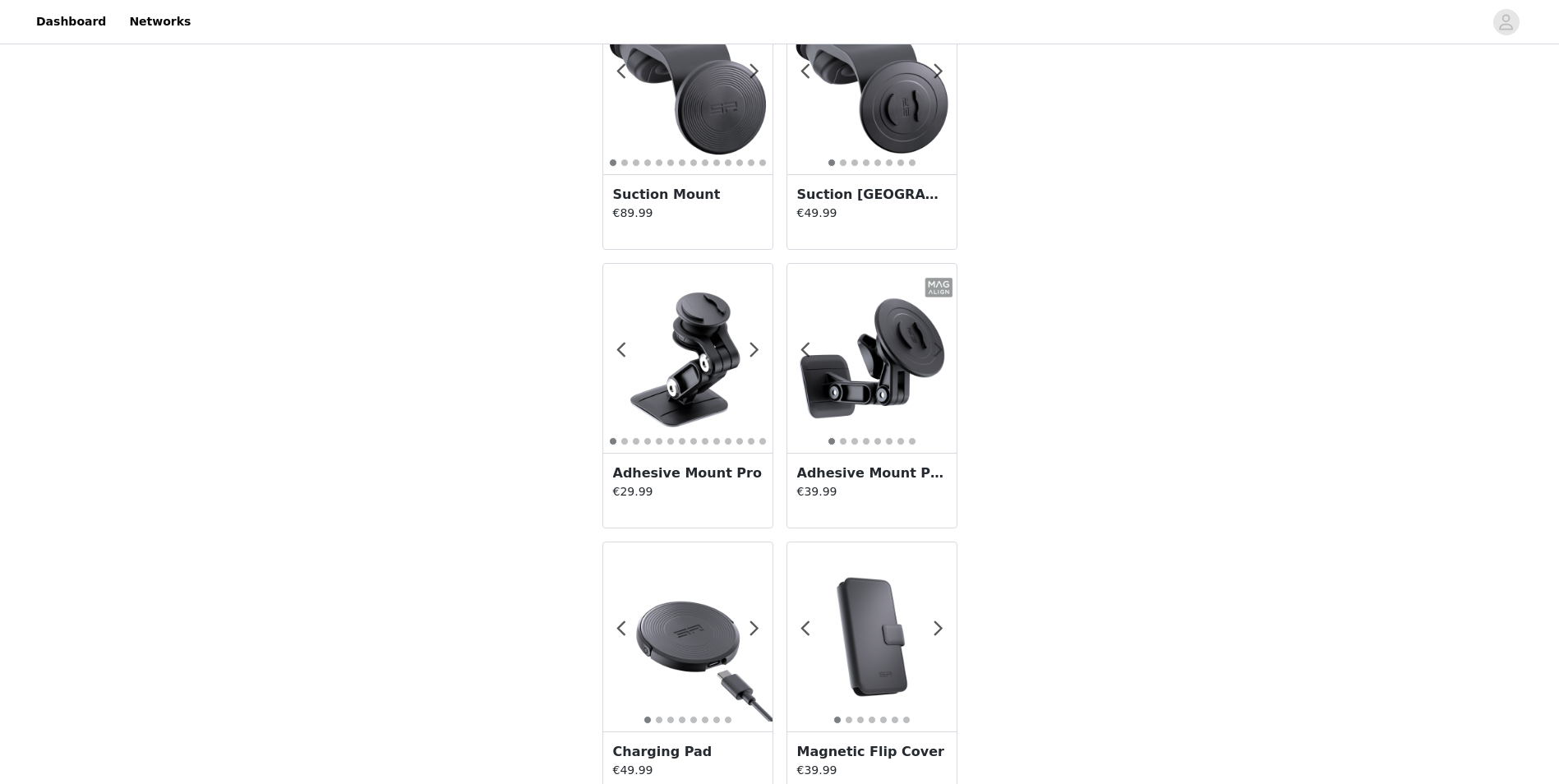
click at [940, 350] on span at bounding box center [939, 350] width 37 height 0
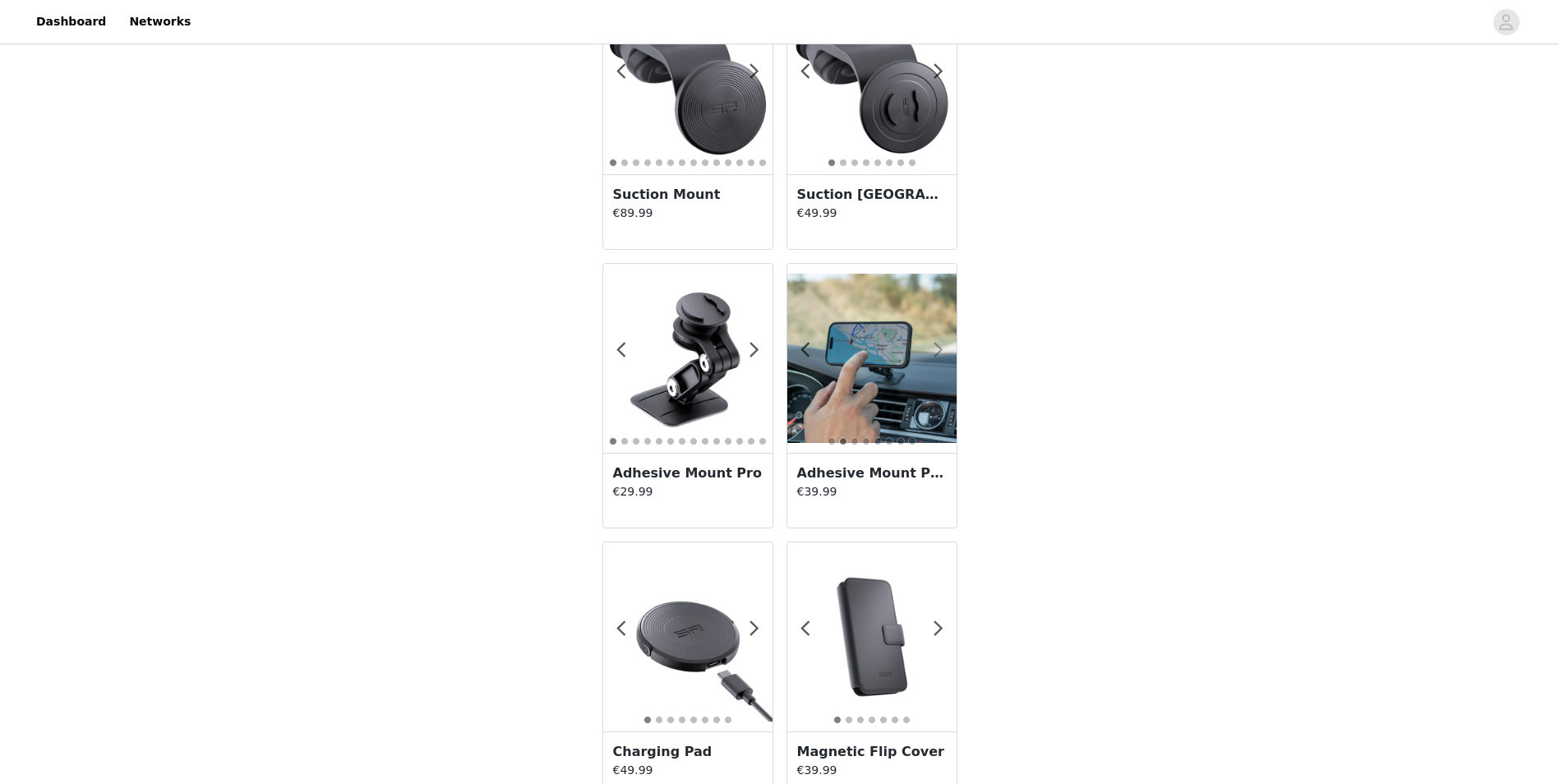
click at [940, 350] on span at bounding box center [939, 350] width 37 height 0
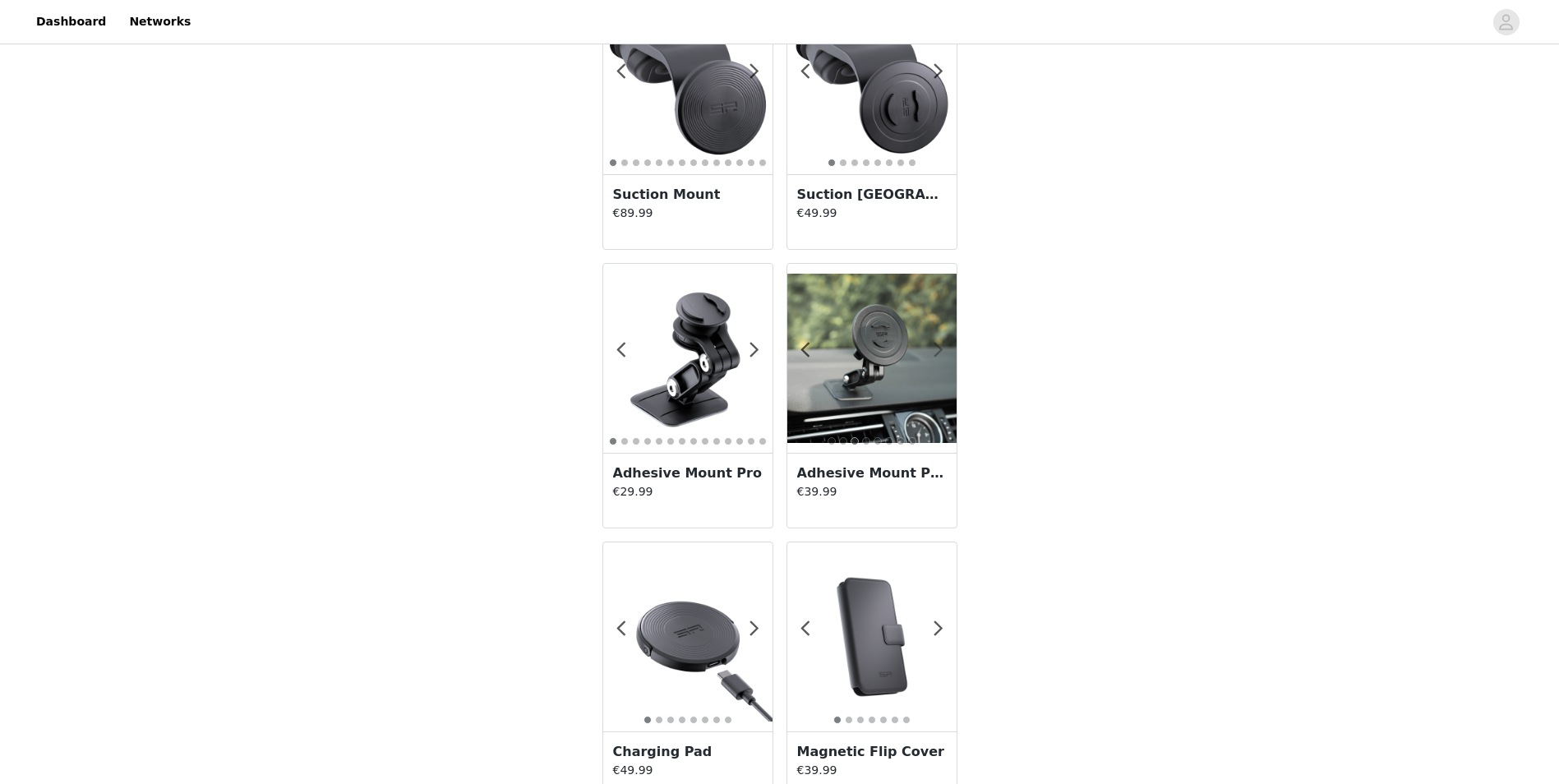
click at [940, 350] on span at bounding box center [939, 350] width 37 height 0
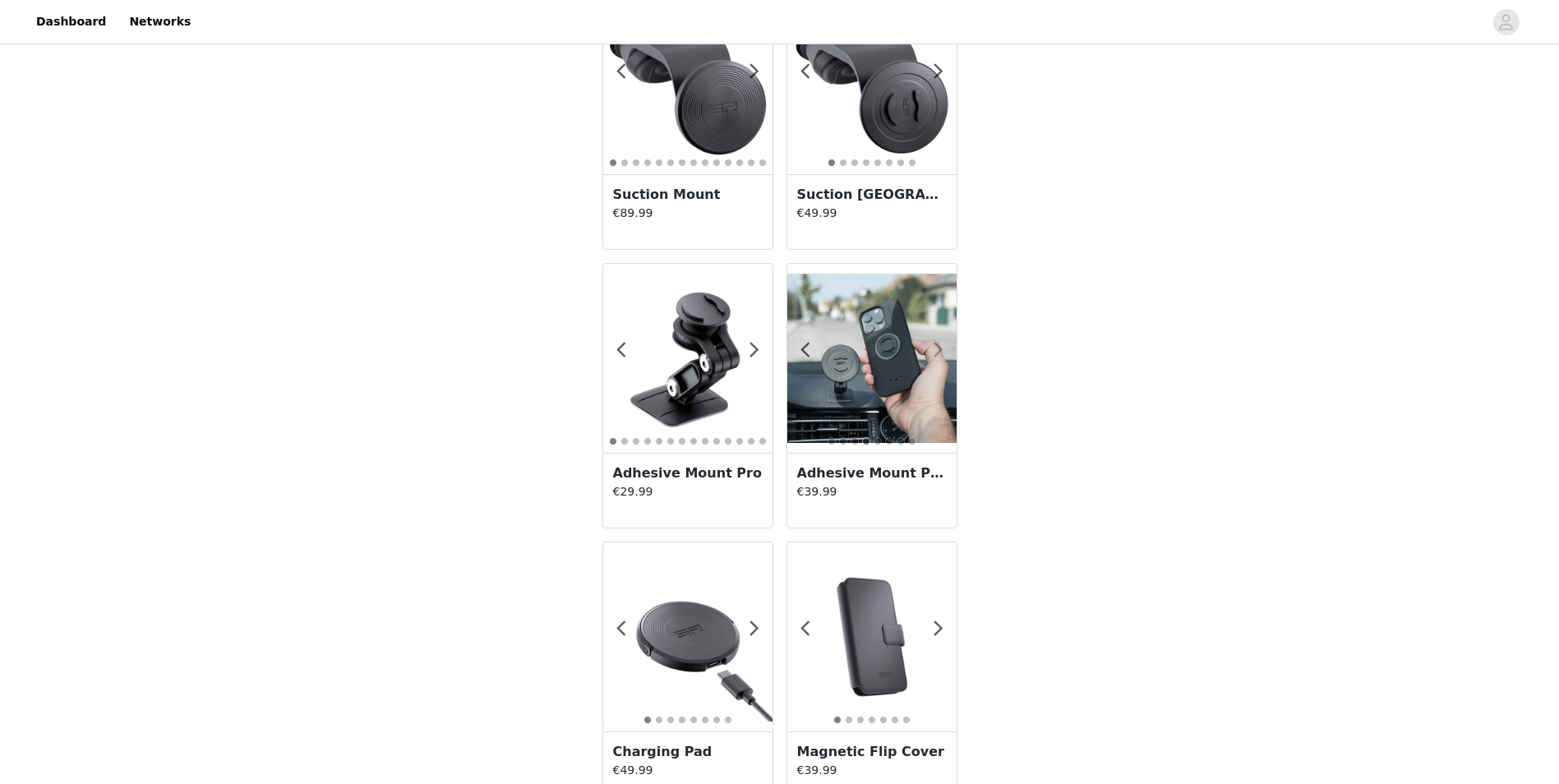
click at [940, 350] on span at bounding box center [939, 350] width 37 height 0
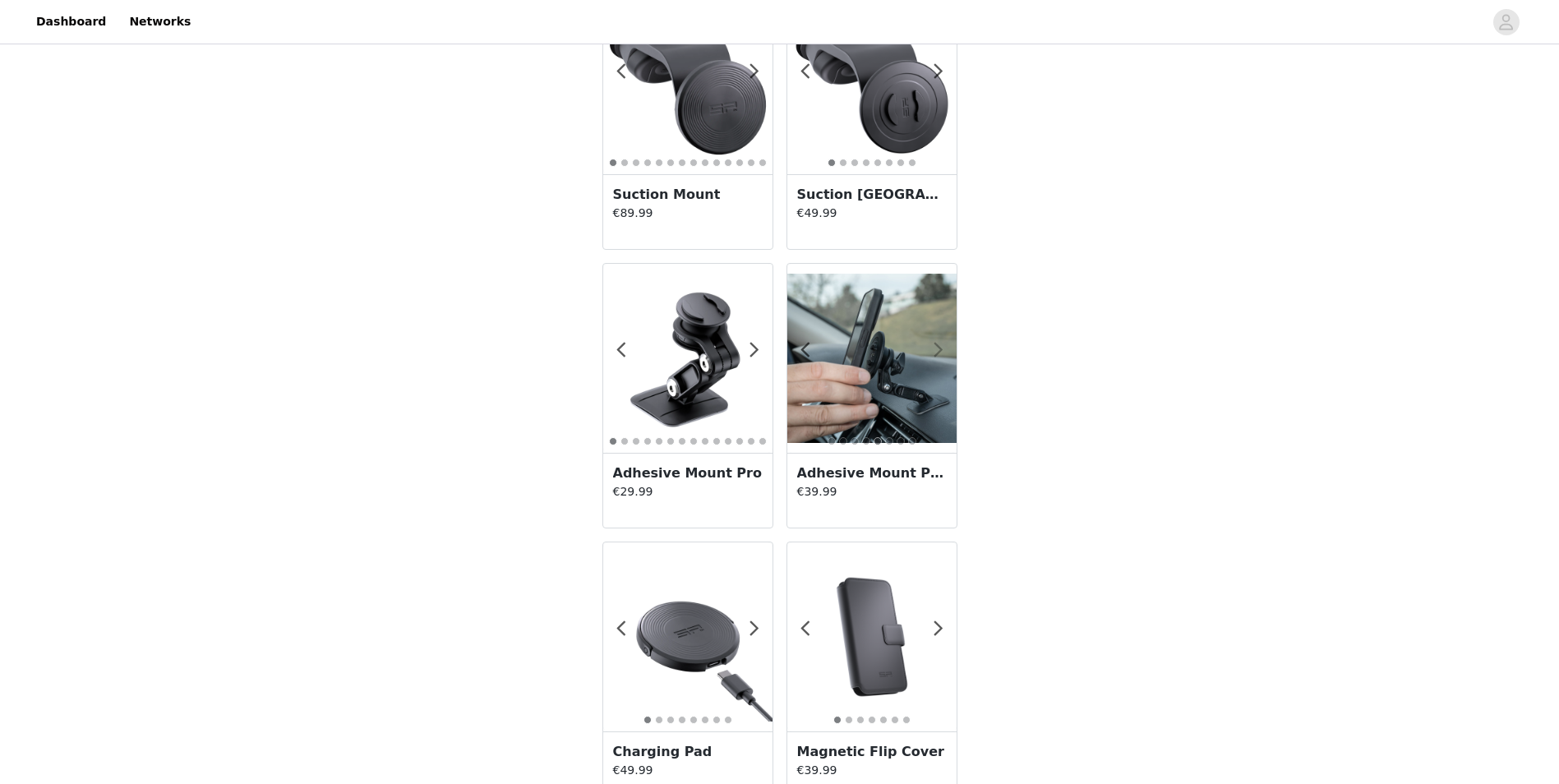
click at [940, 350] on span at bounding box center [939, 350] width 37 height 0
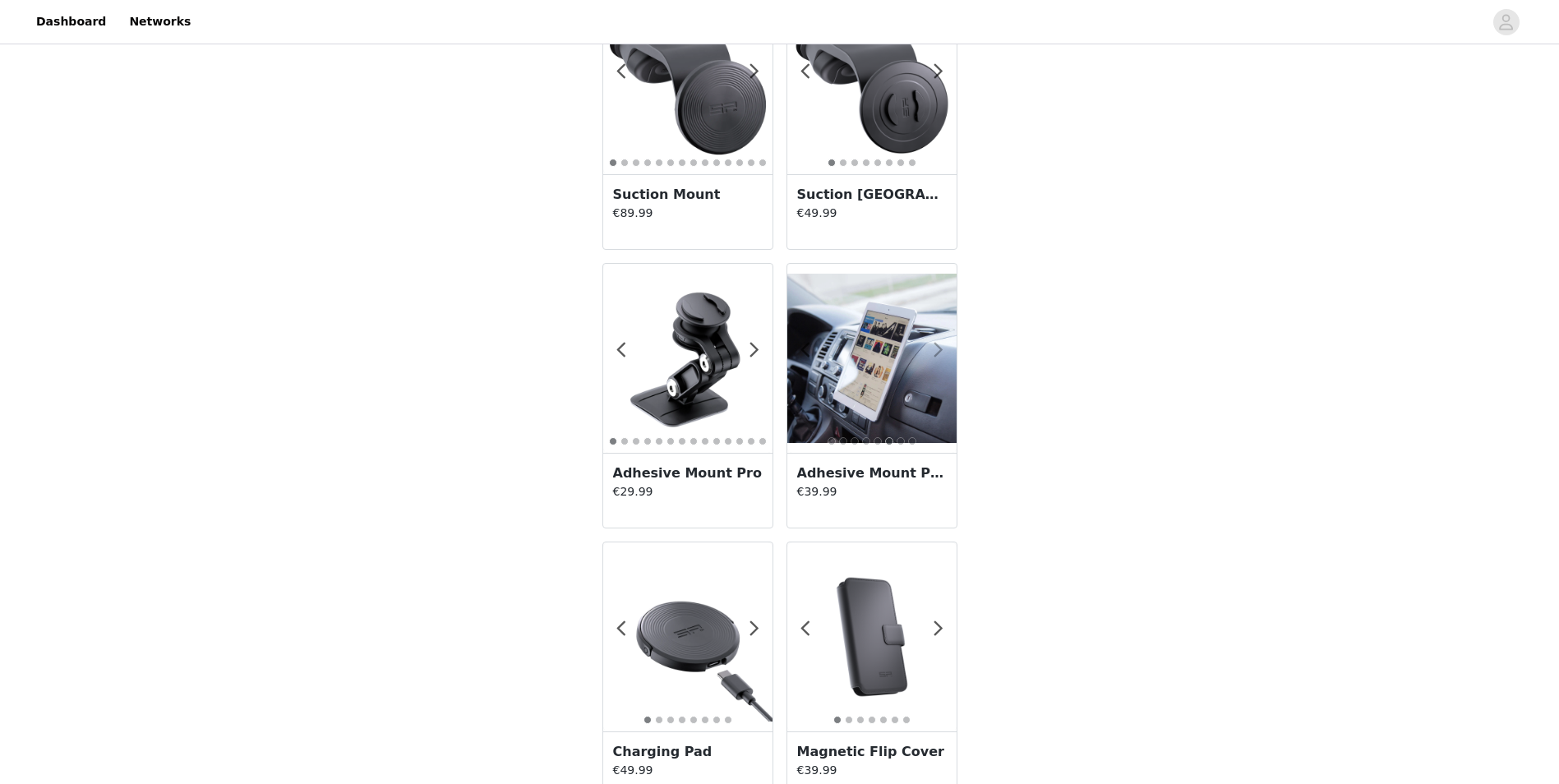
click at [940, 350] on span at bounding box center [939, 350] width 37 height 0
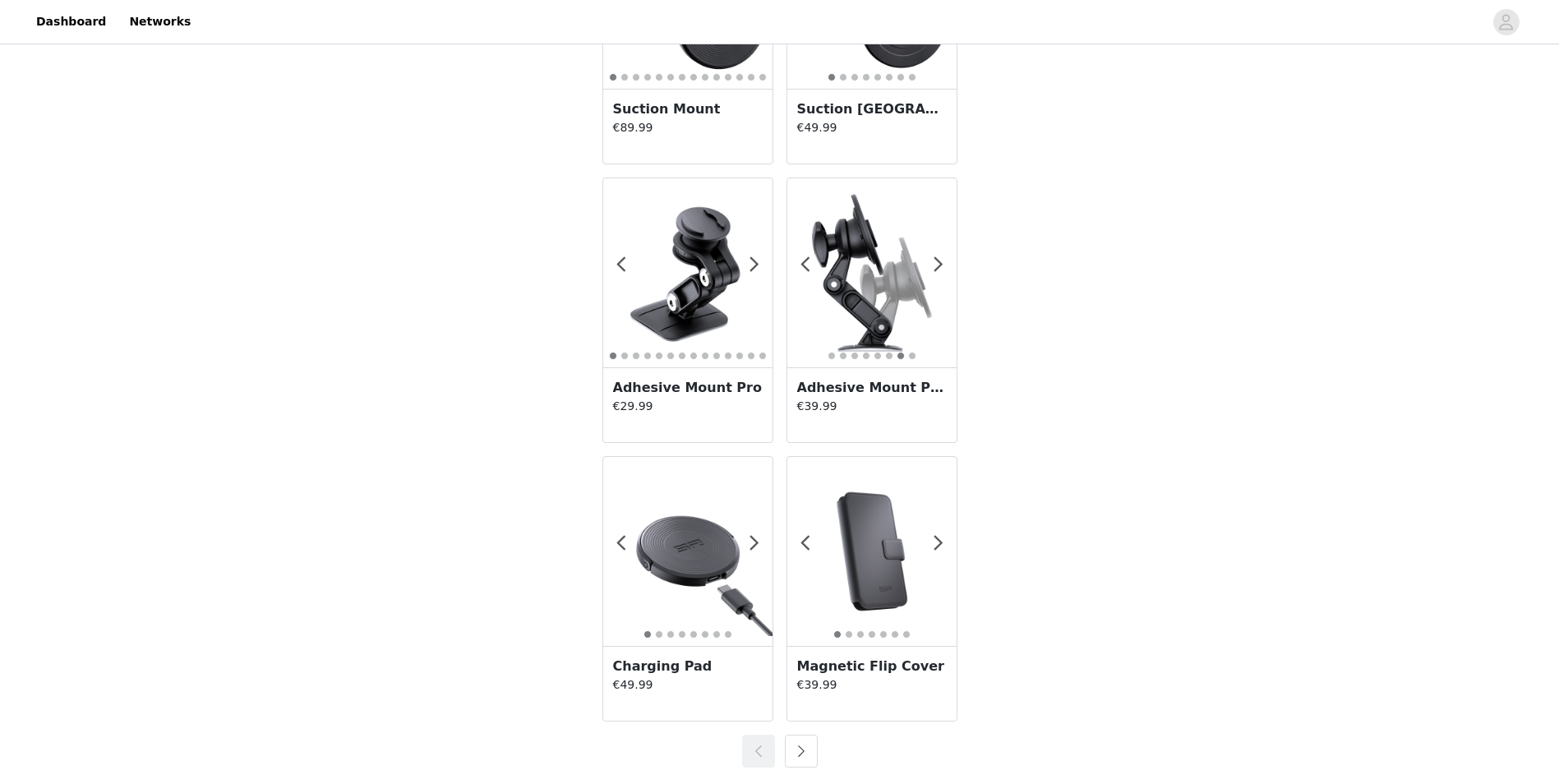
scroll to position [2718, 0]
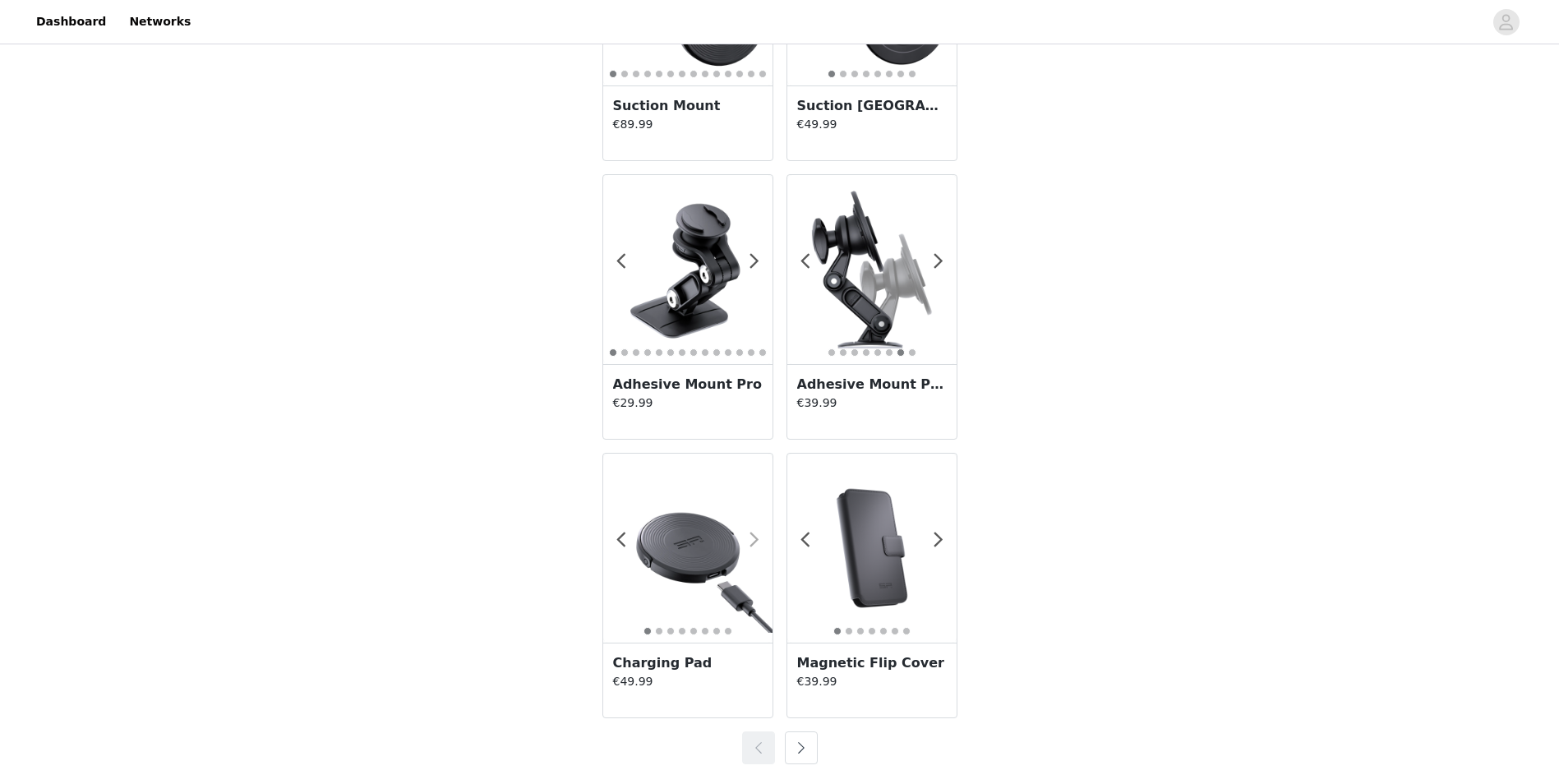
click at [755, 540] on span at bounding box center [755, 540] width 37 height 0
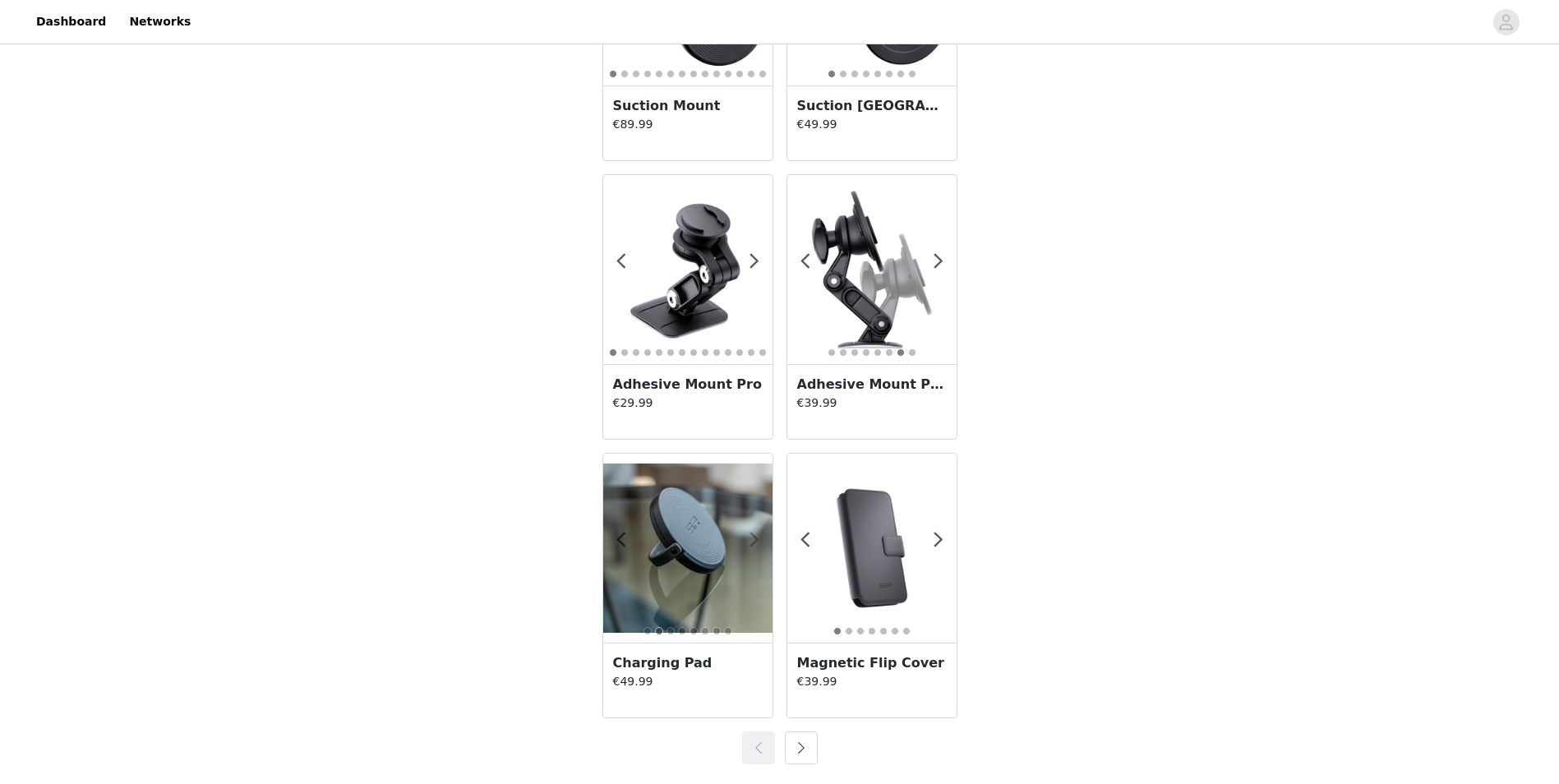
click at [755, 540] on span at bounding box center [755, 540] width 37 height 0
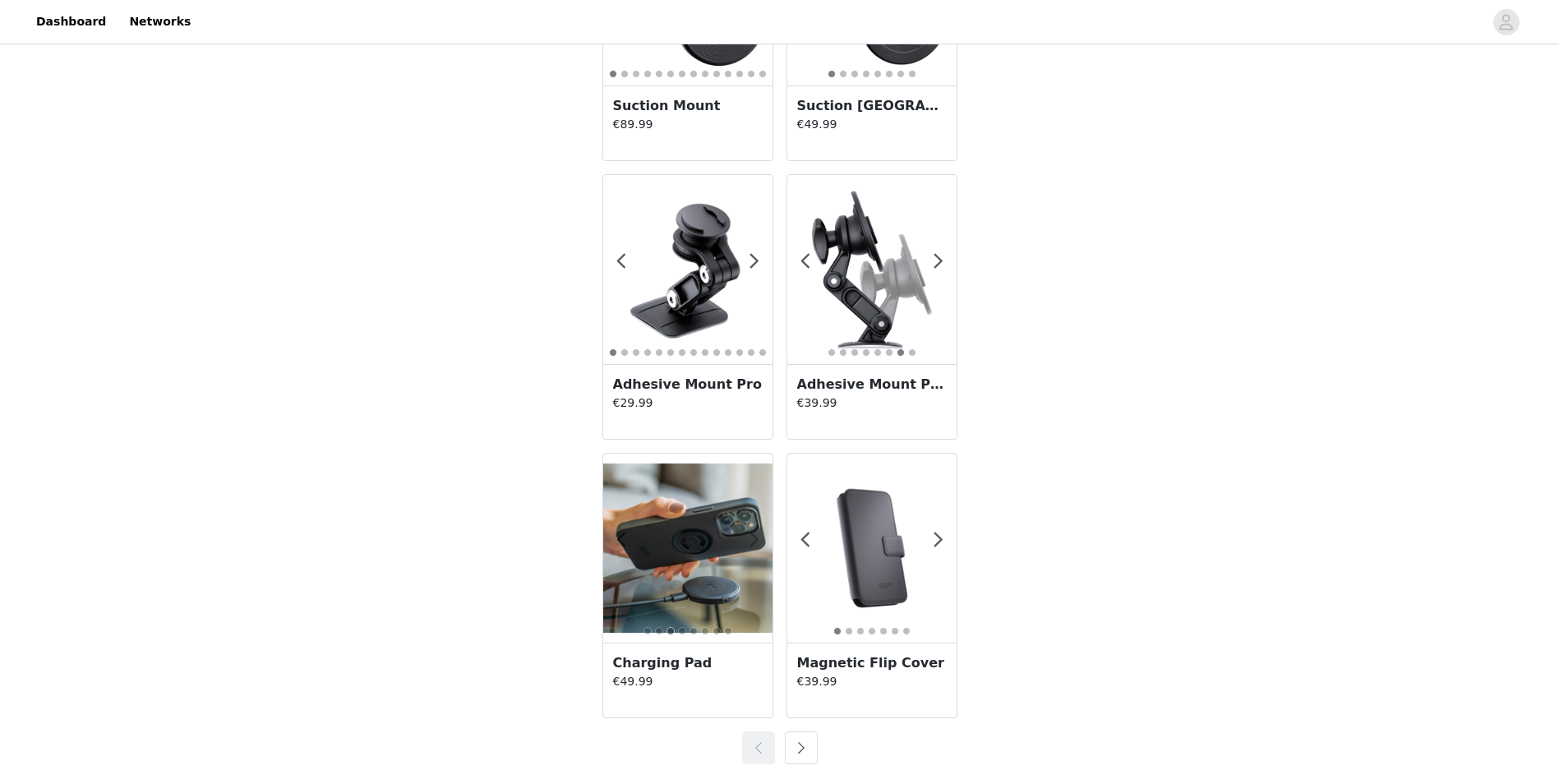
click at [755, 540] on span at bounding box center [755, 540] width 37 height 0
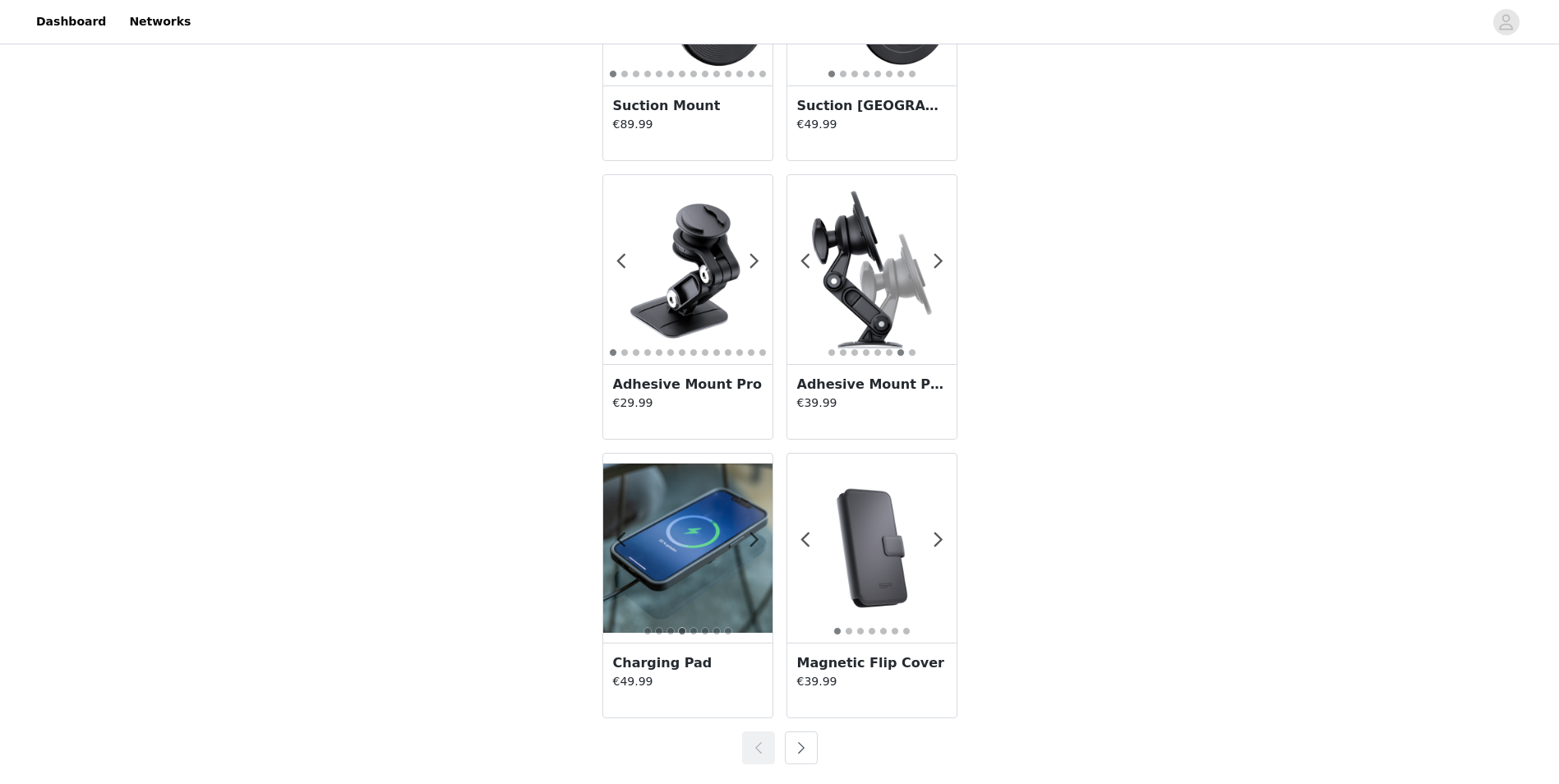
click at [794, 745] on button "button" at bounding box center [801, 748] width 33 height 33
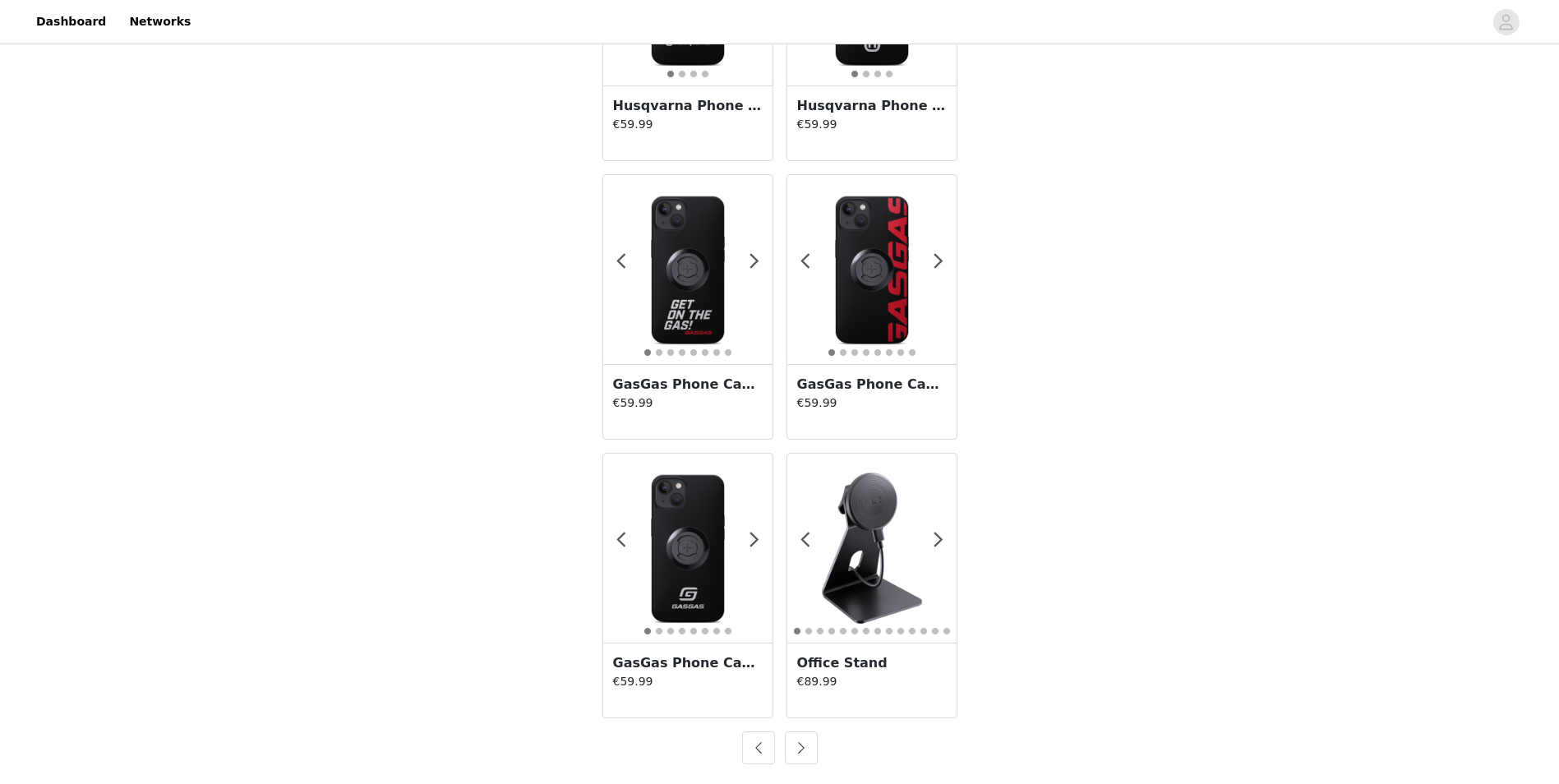
click at [806, 749] on button "button" at bounding box center [801, 748] width 33 height 33
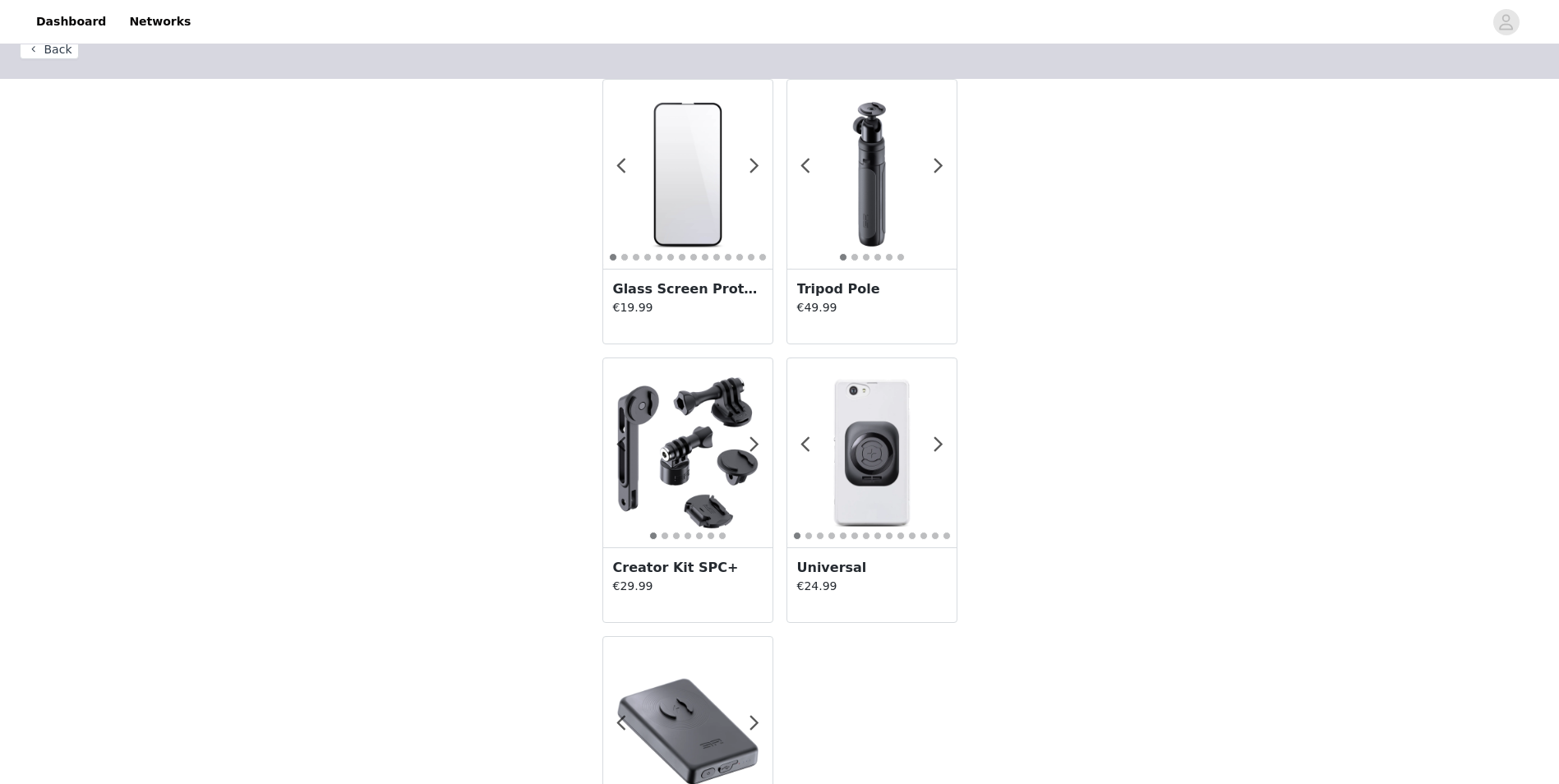
scroll to position [0, 0]
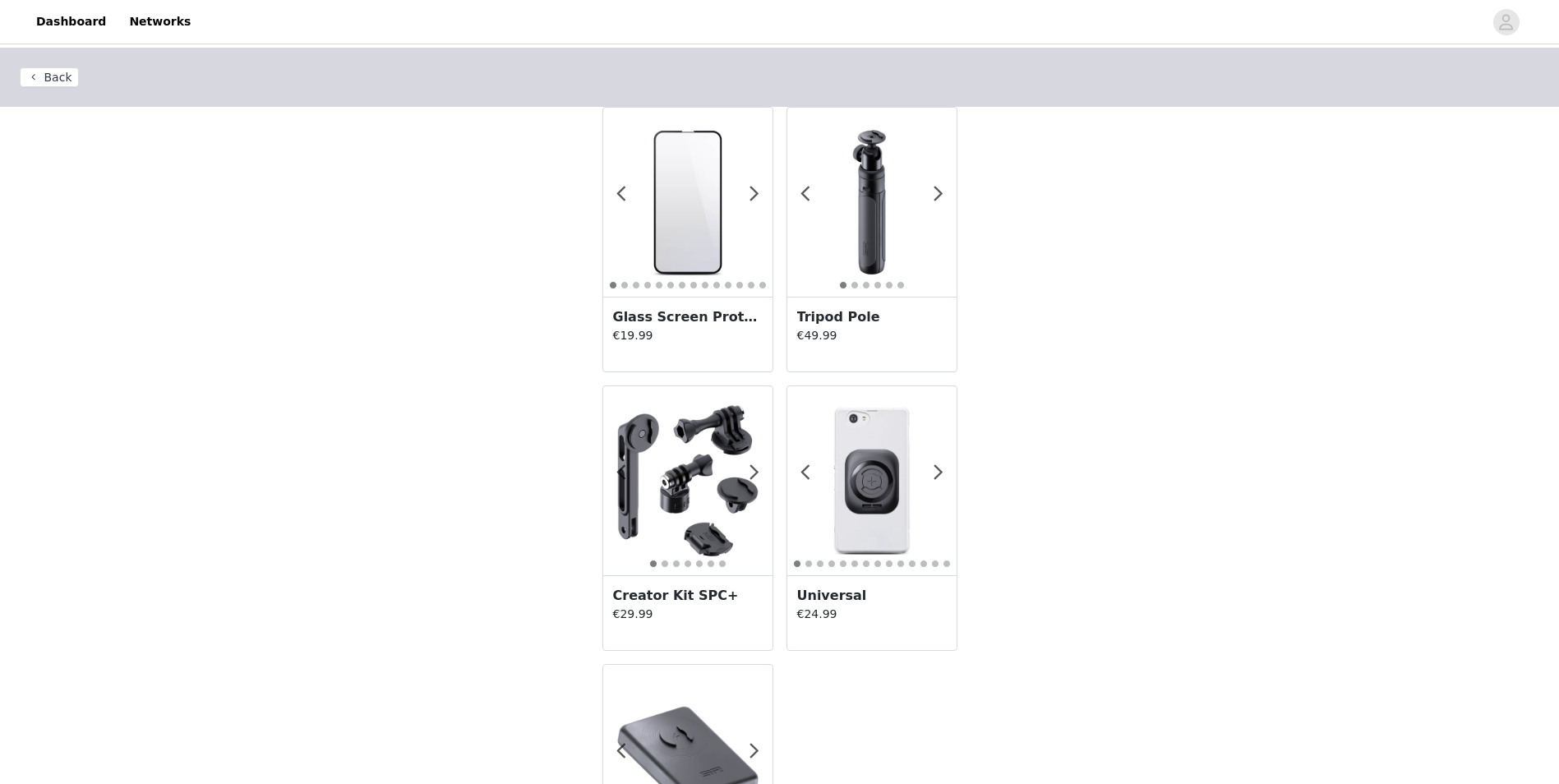
click at [696, 471] on img at bounding box center [688, 480] width 170 height 170
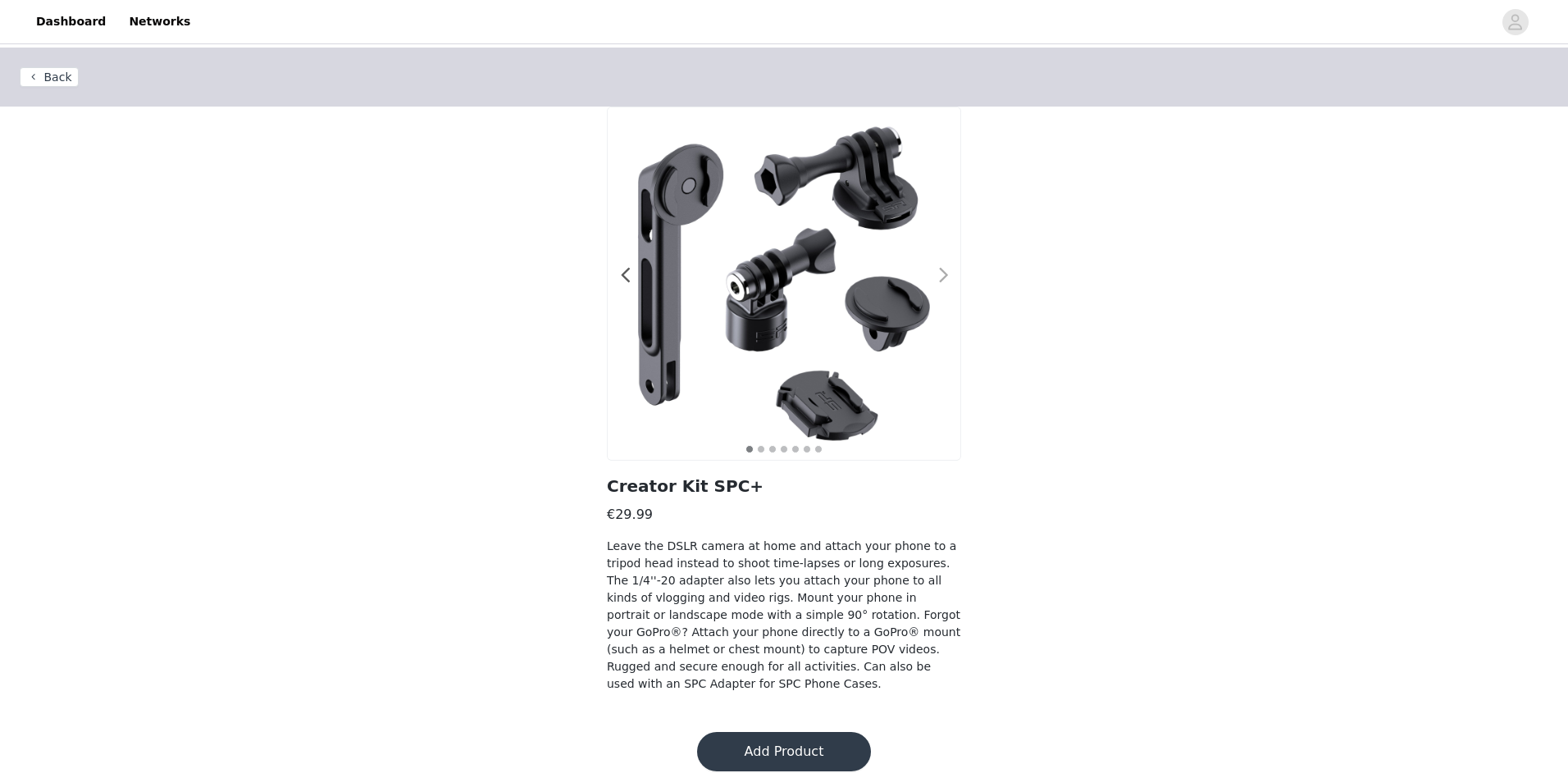
click at [941, 275] on span at bounding box center [943, 275] width 37 height 0
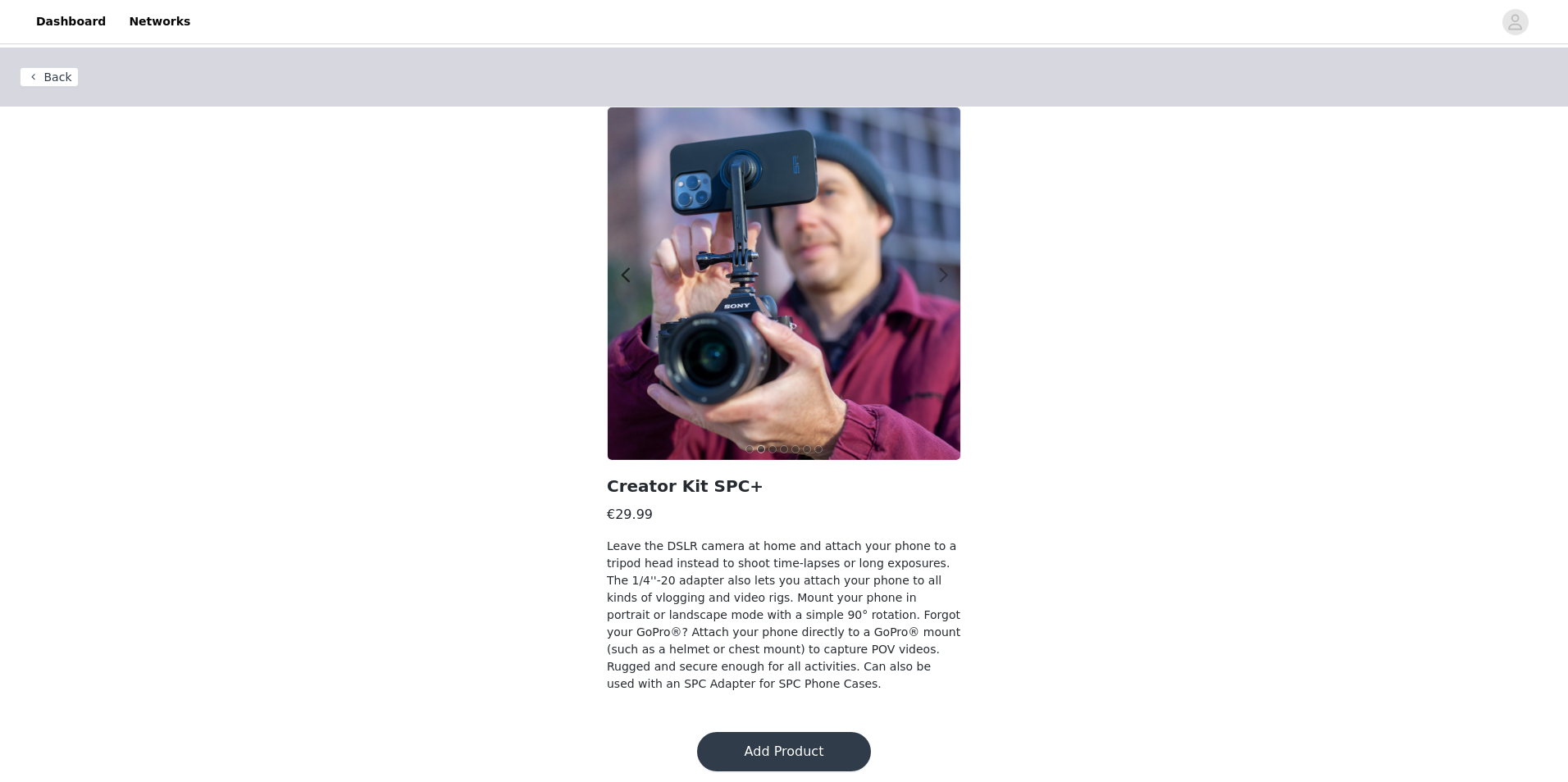
click at [941, 275] on span at bounding box center [943, 275] width 37 height 0
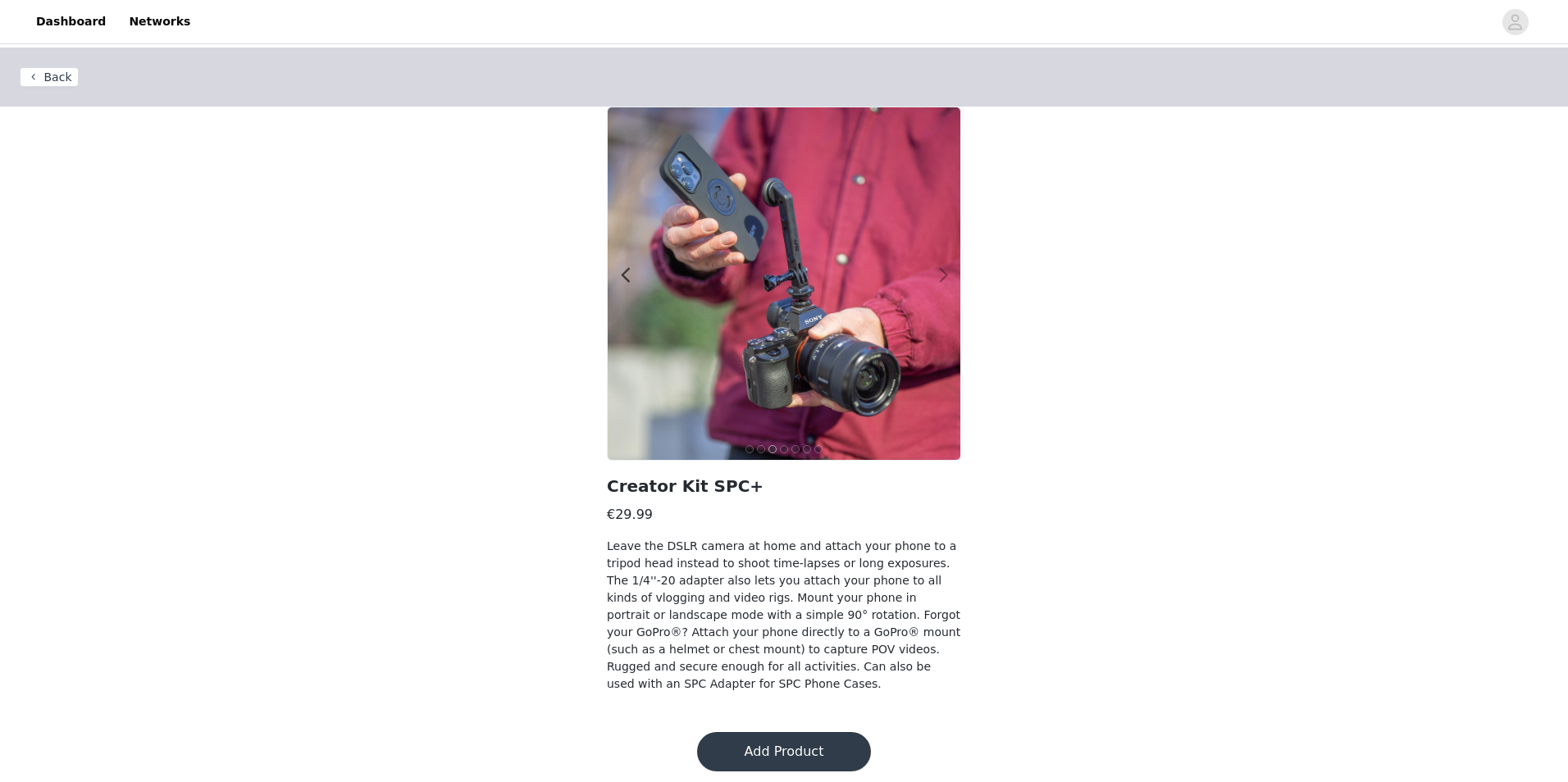
click at [941, 275] on span at bounding box center [943, 275] width 37 height 0
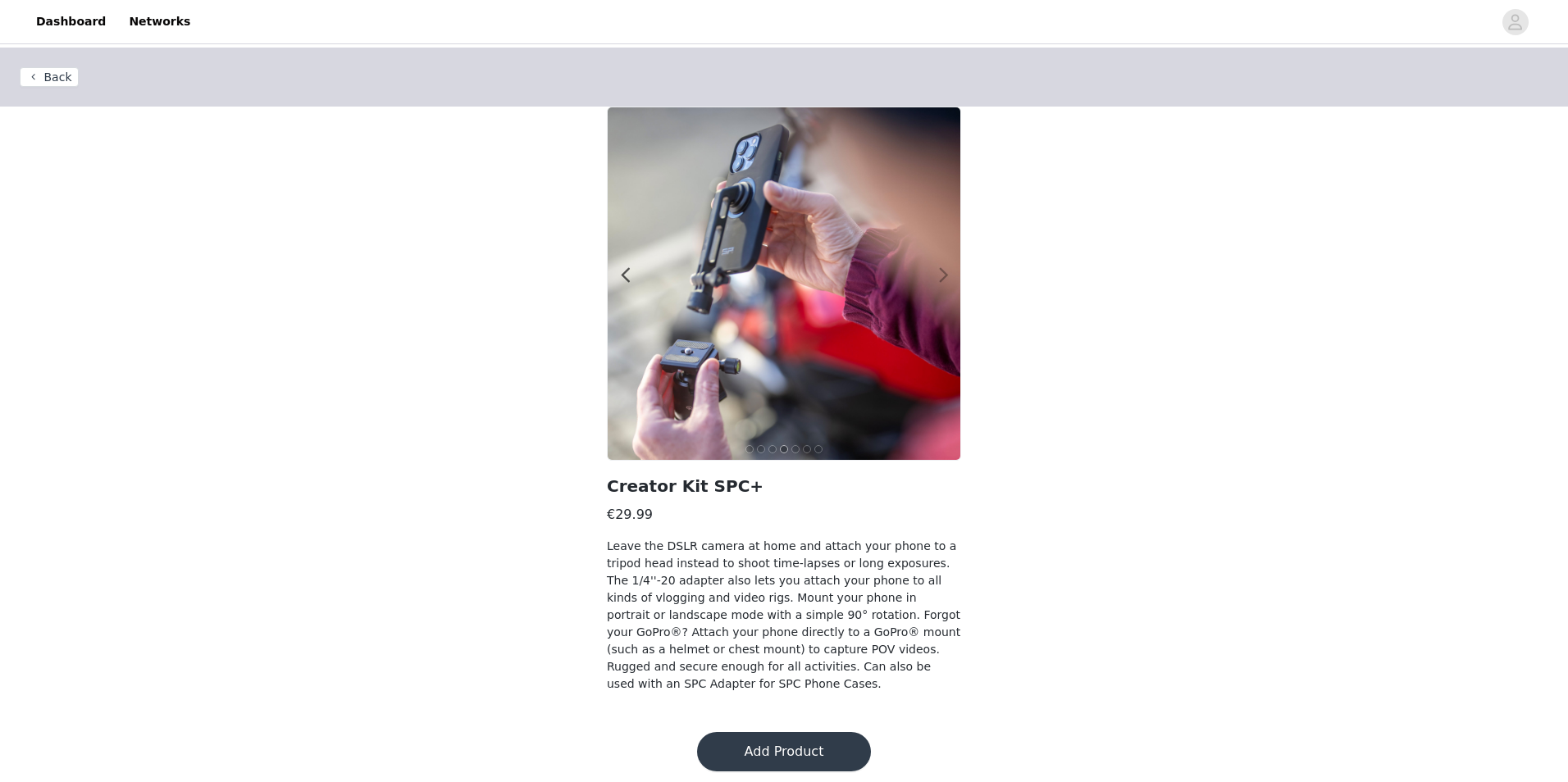
click at [941, 275] on span at bounding box center [943, 275] width 37 height 0
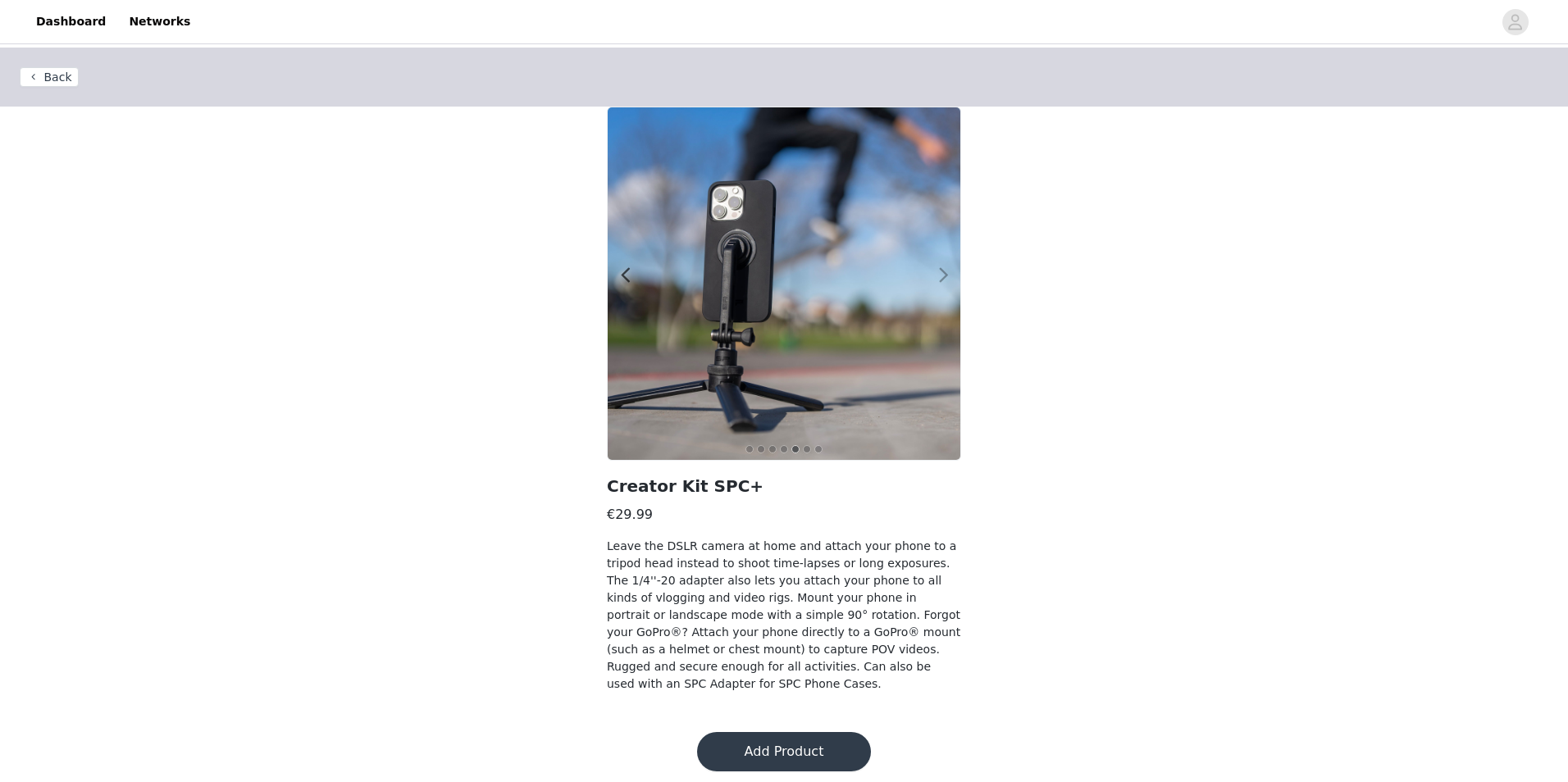
click at [941, 275] on span at bounding box center [943, 275] width 37 height 0
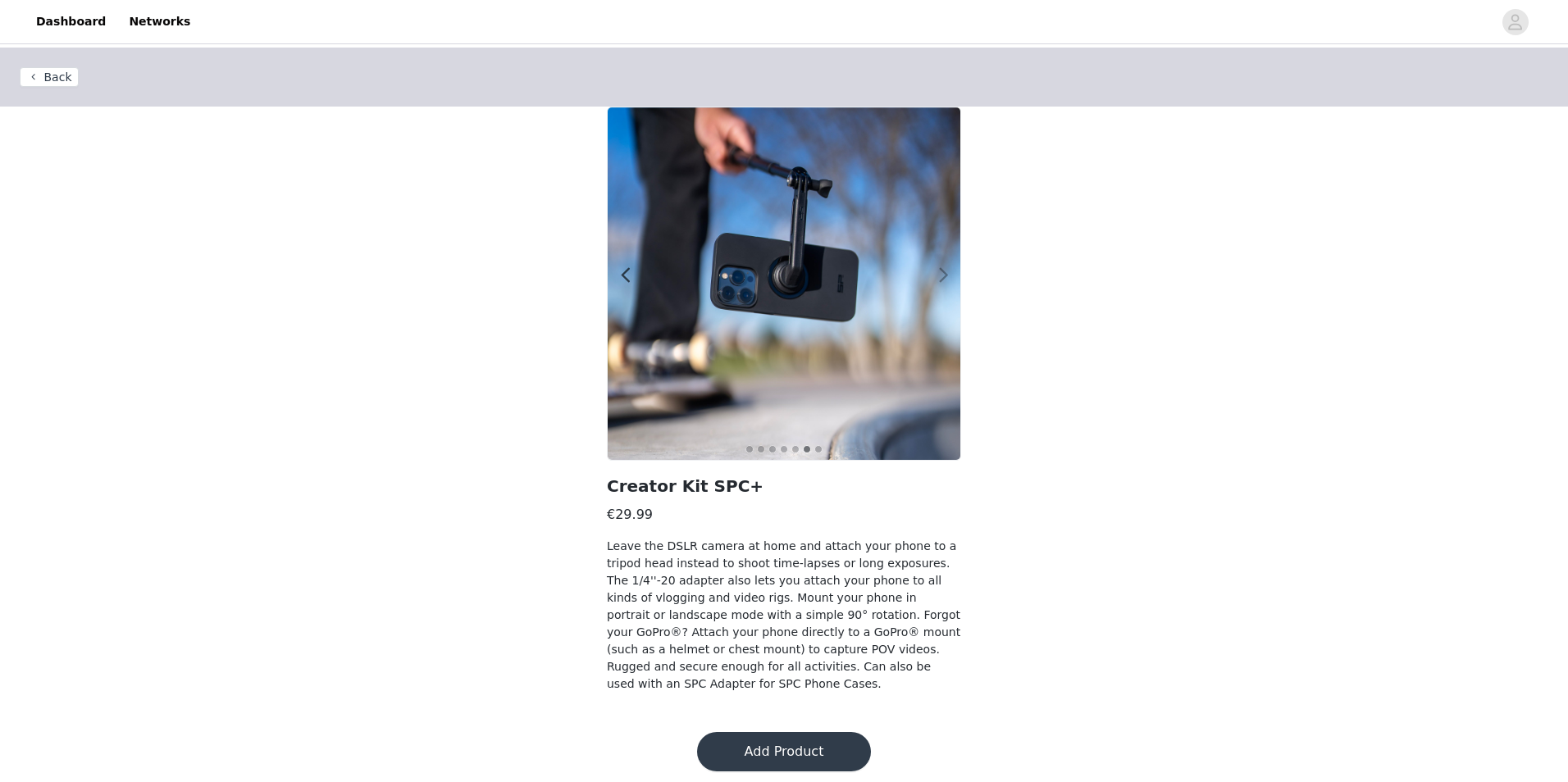
click at [941, 275] on span at bounding box center [943, 275] width 37 height 0
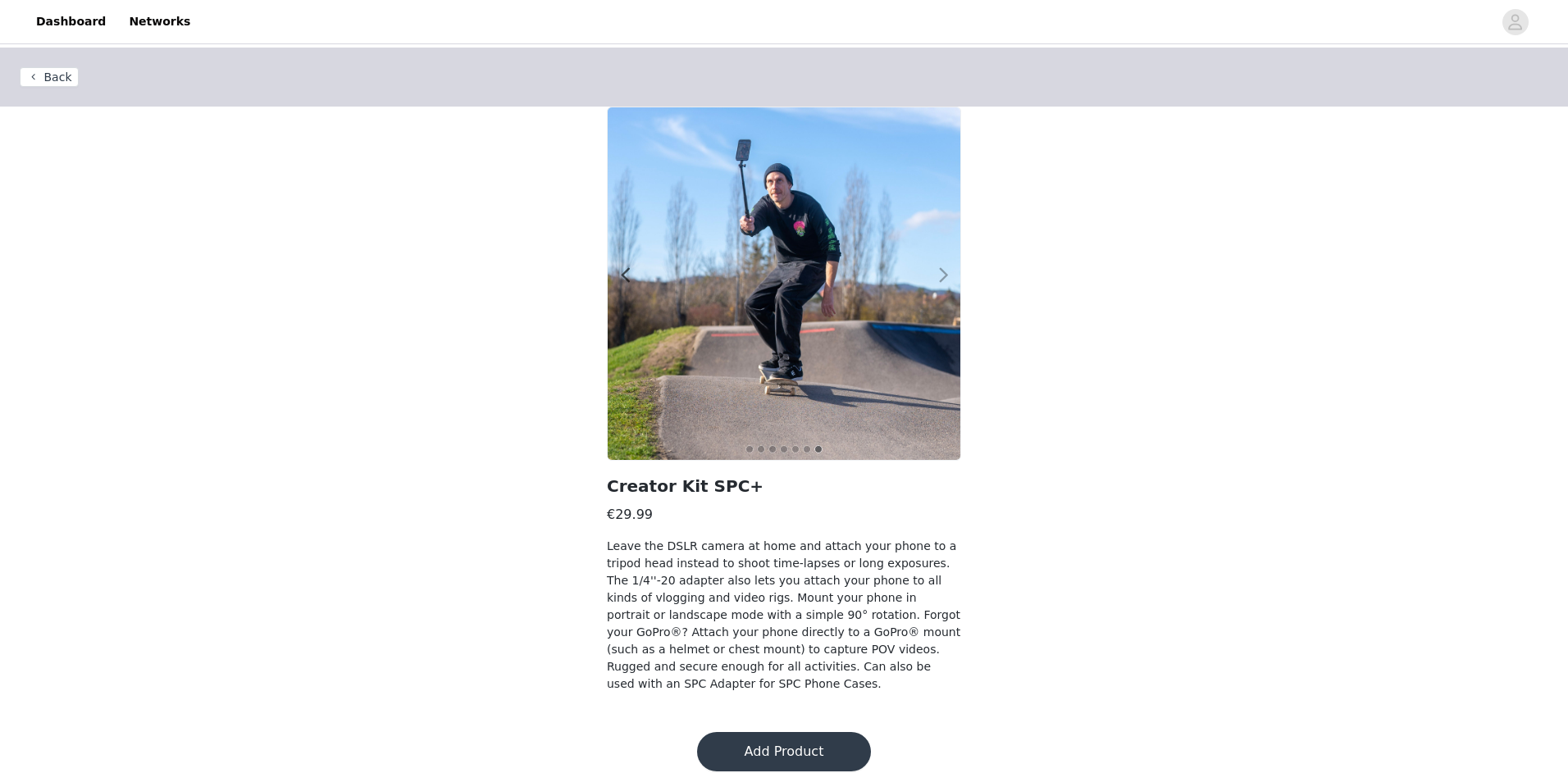
click at [941, 275] on span at bounding box center [943, 275] width 37 height 0
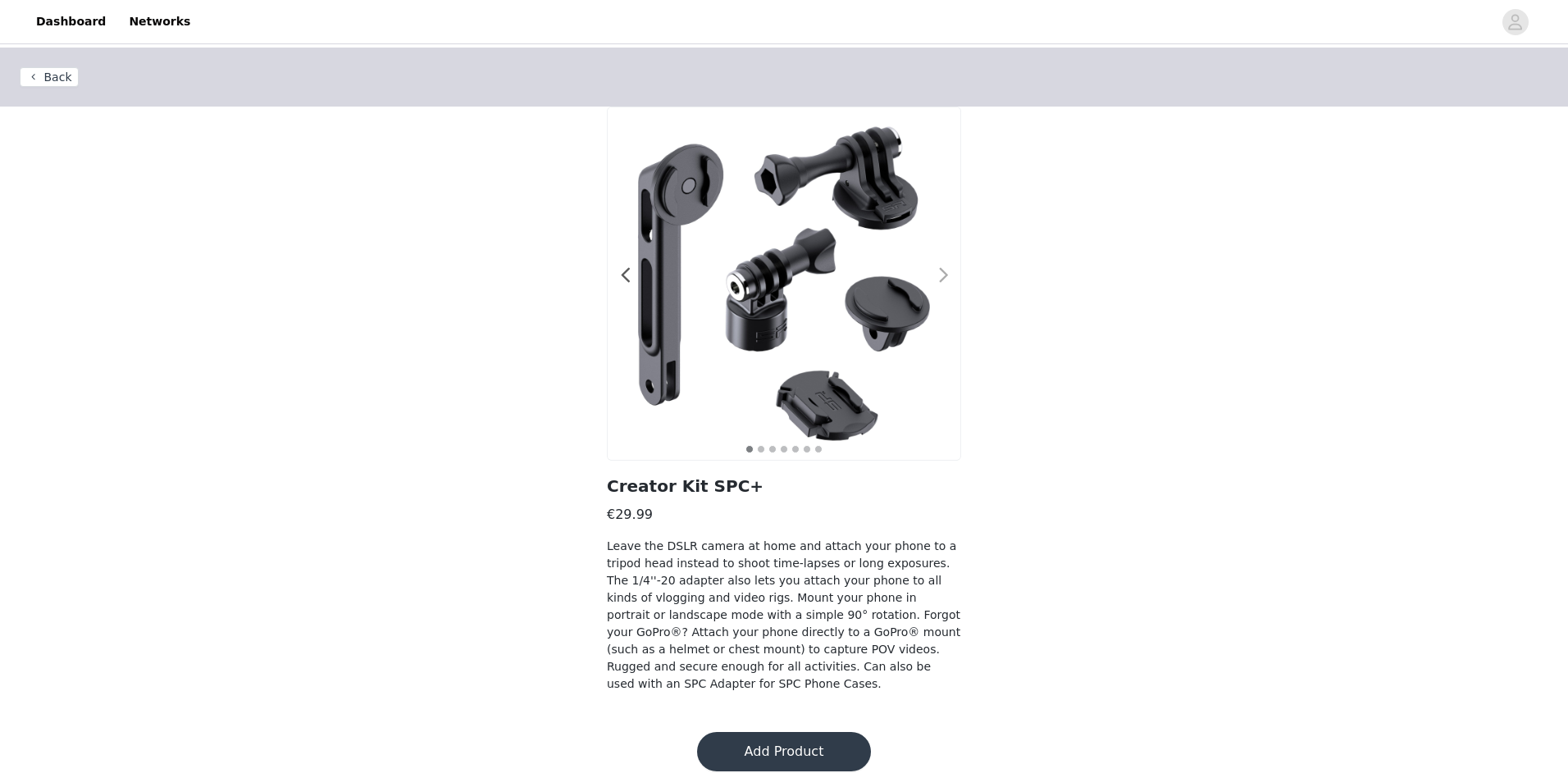
click at [941, 275] on span at bounding box center [943, 275] width 37 height 0
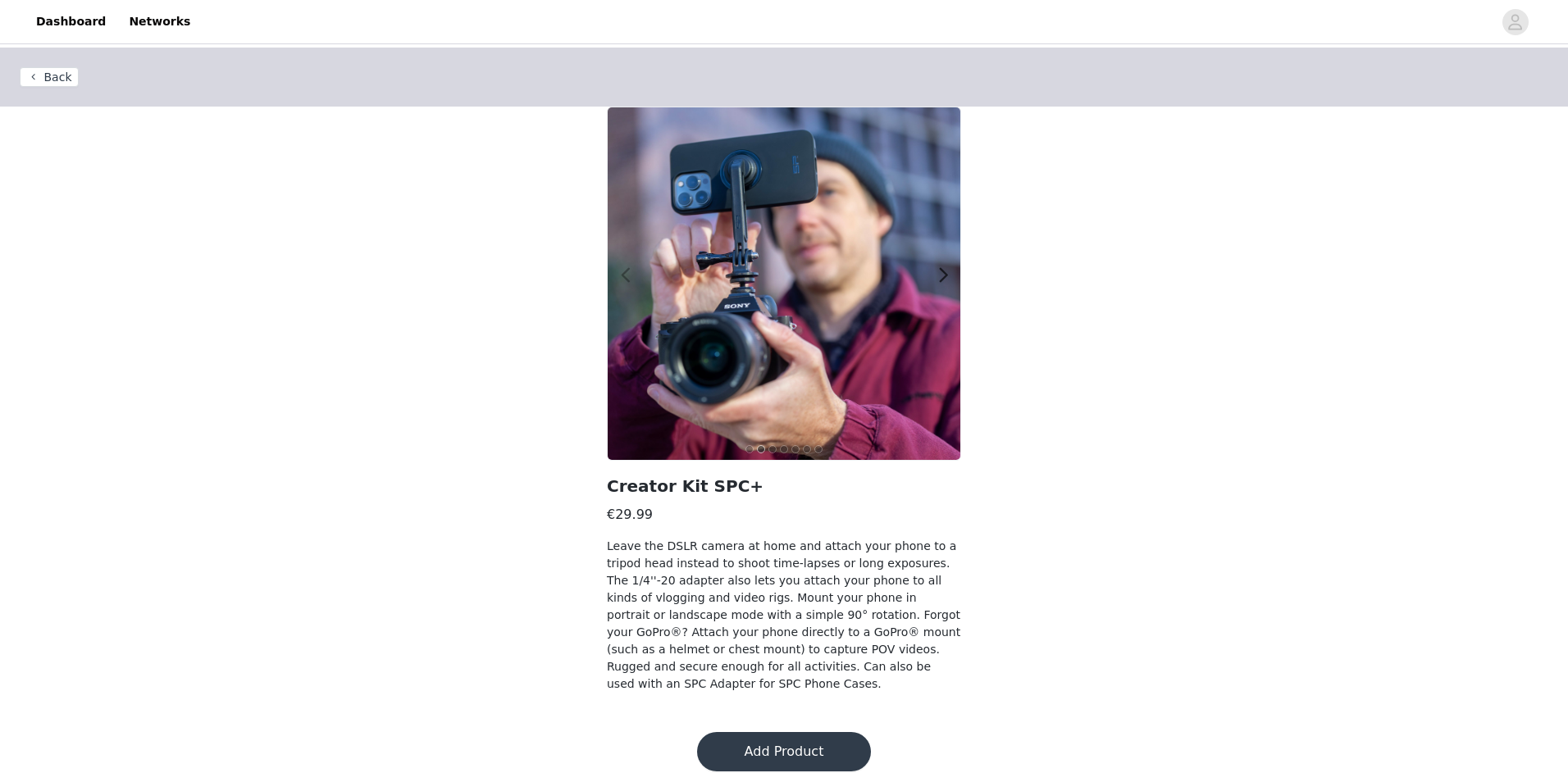
click at [625, 275] on span at bounding box center [626, 275] width 37 height 0
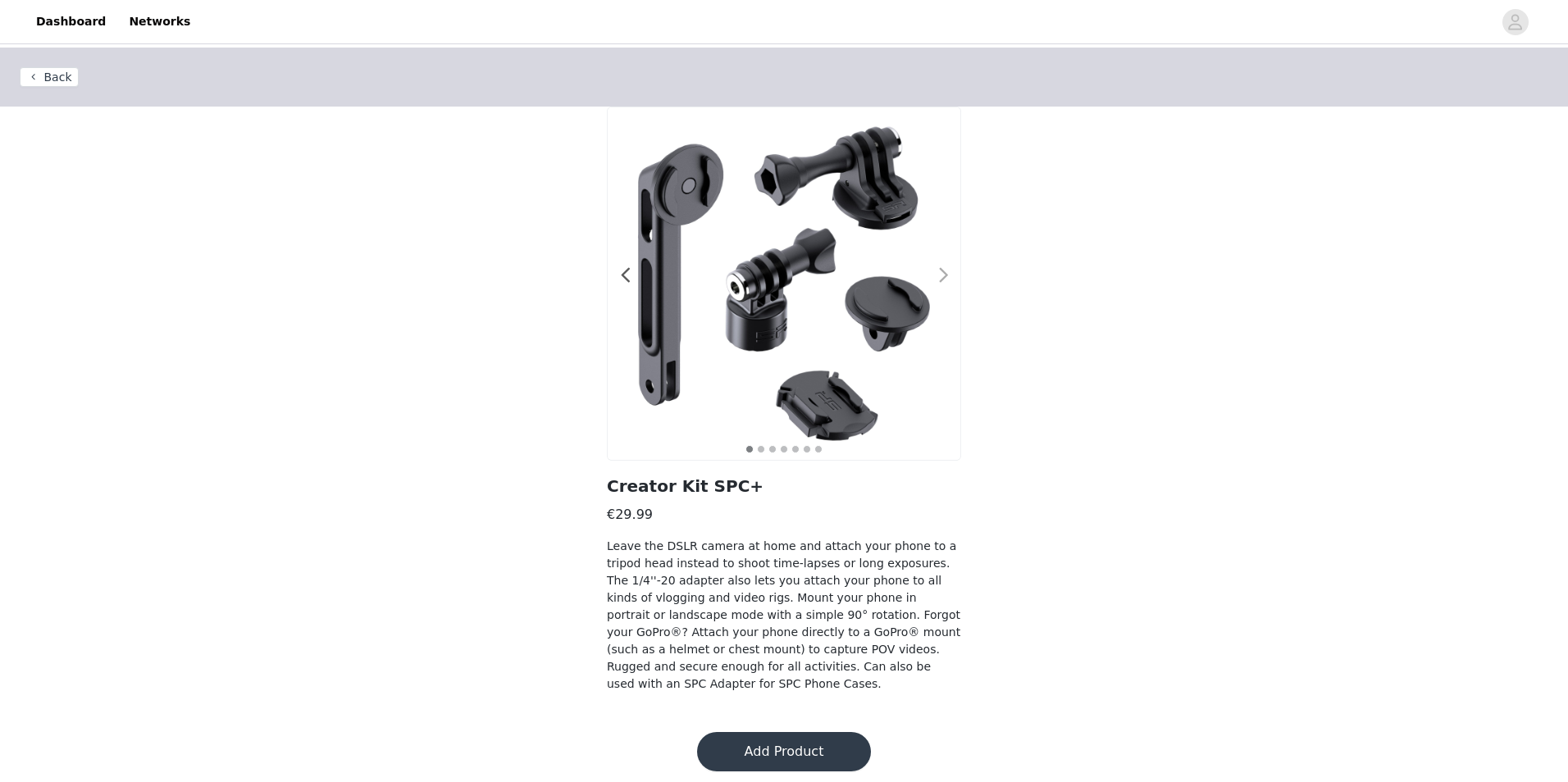
click at [948, 275] on span at bounding box center [943, 275] width 37 height 0
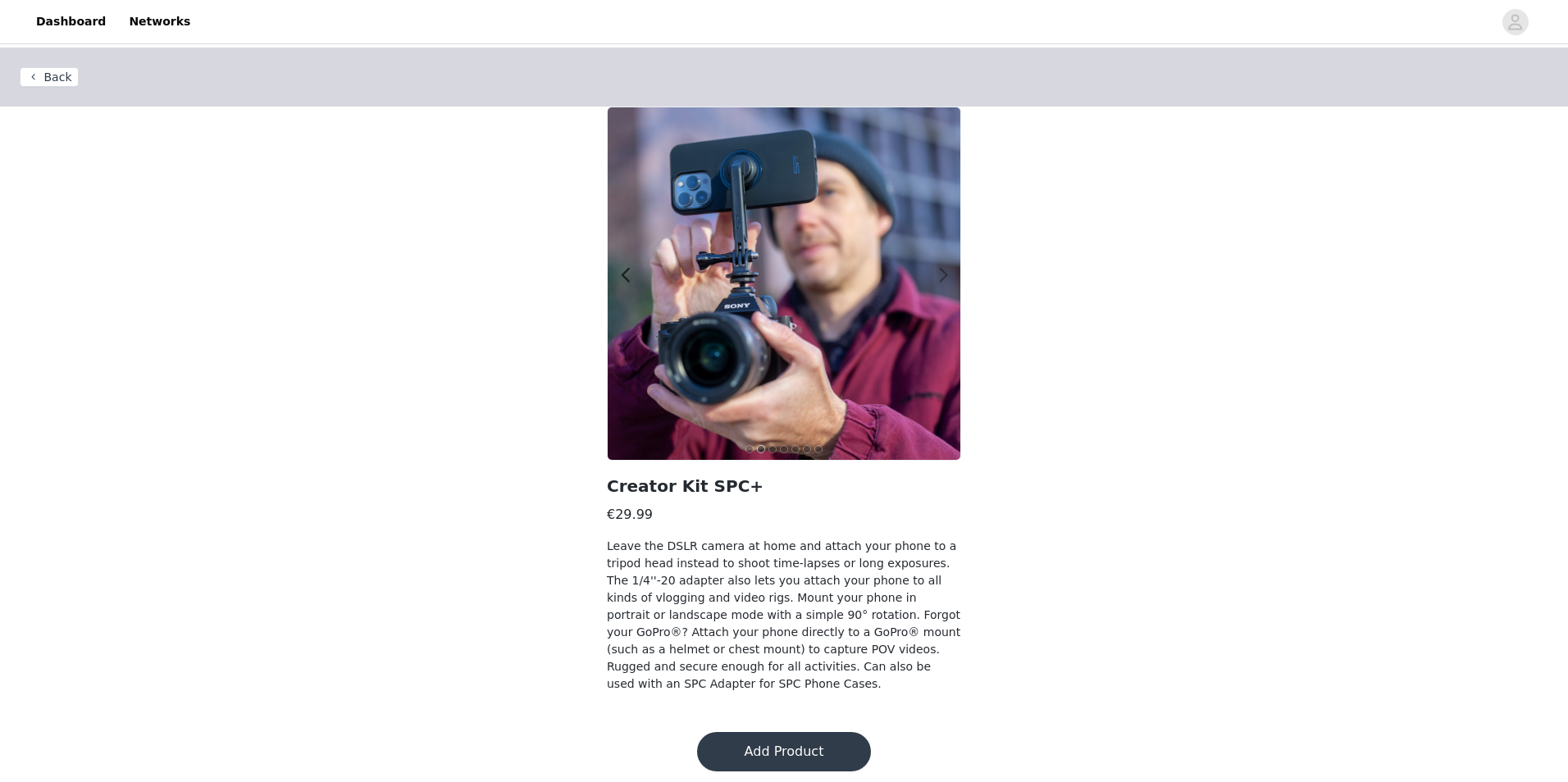
click at [948, 275] on span at bounding box center [943, 275] width 37 height 0
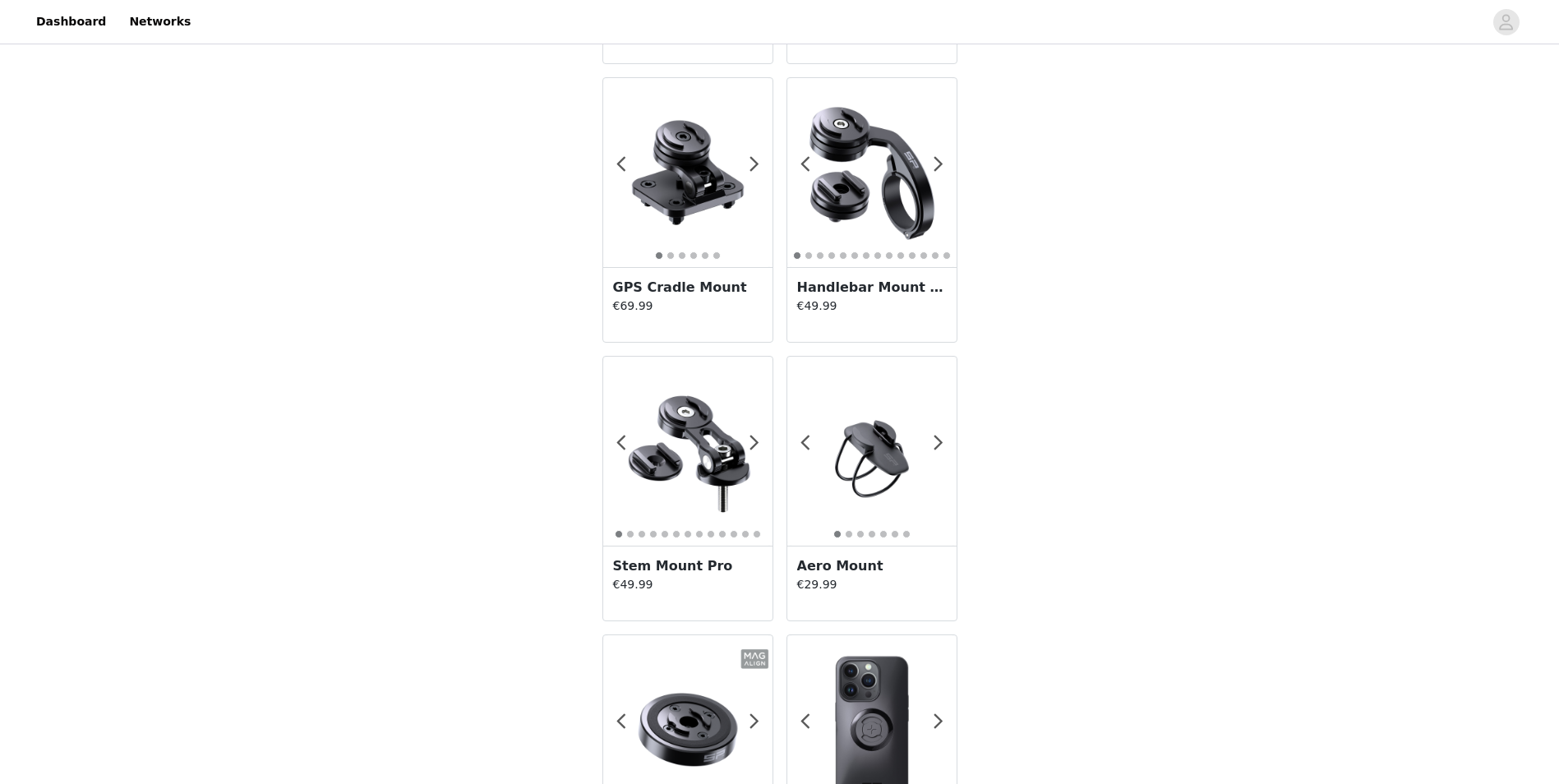
scroll to position [1150, 0]
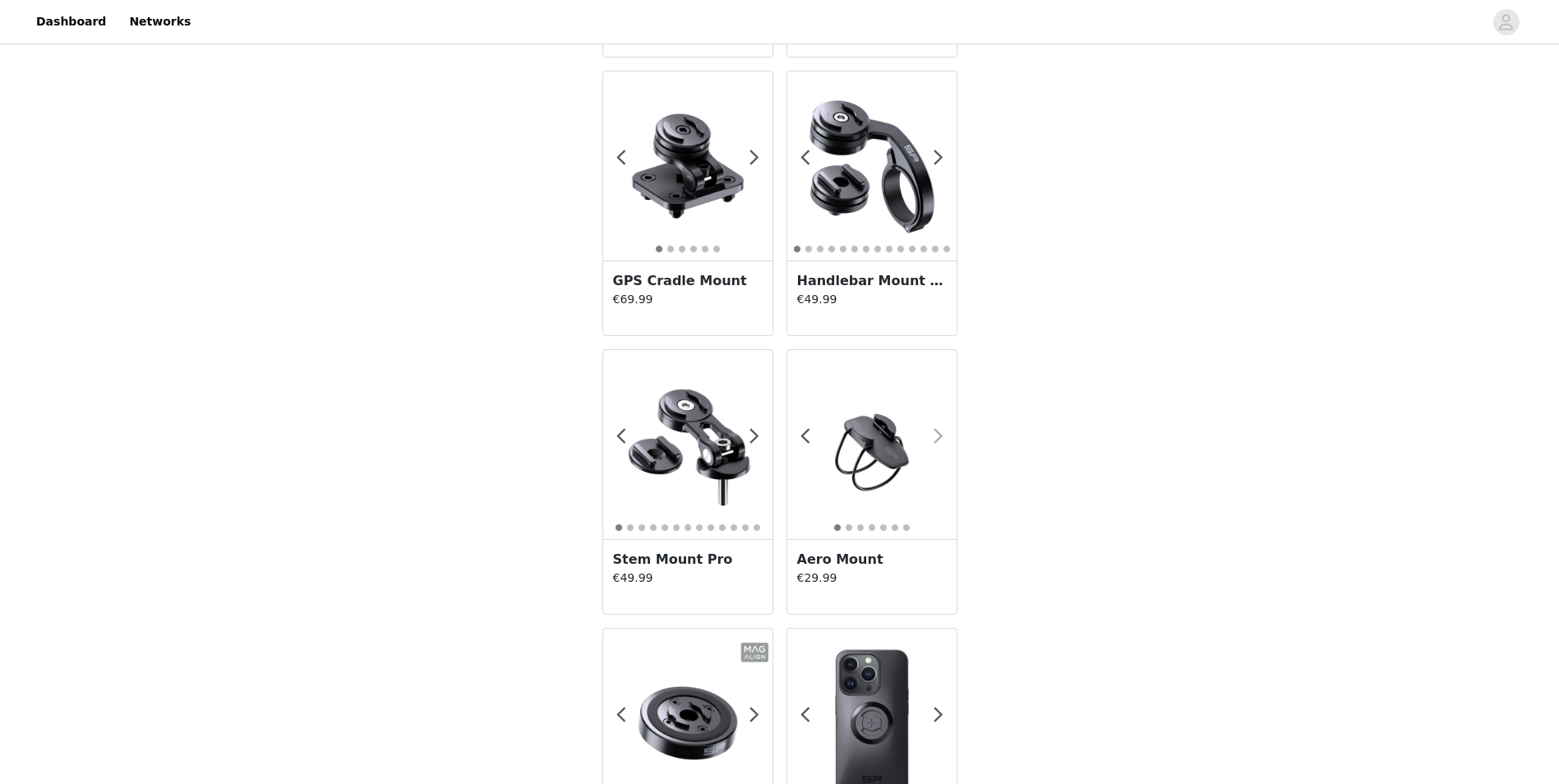
click at [939, 436] on span at bounding box center [939, 436] width 37 height 0
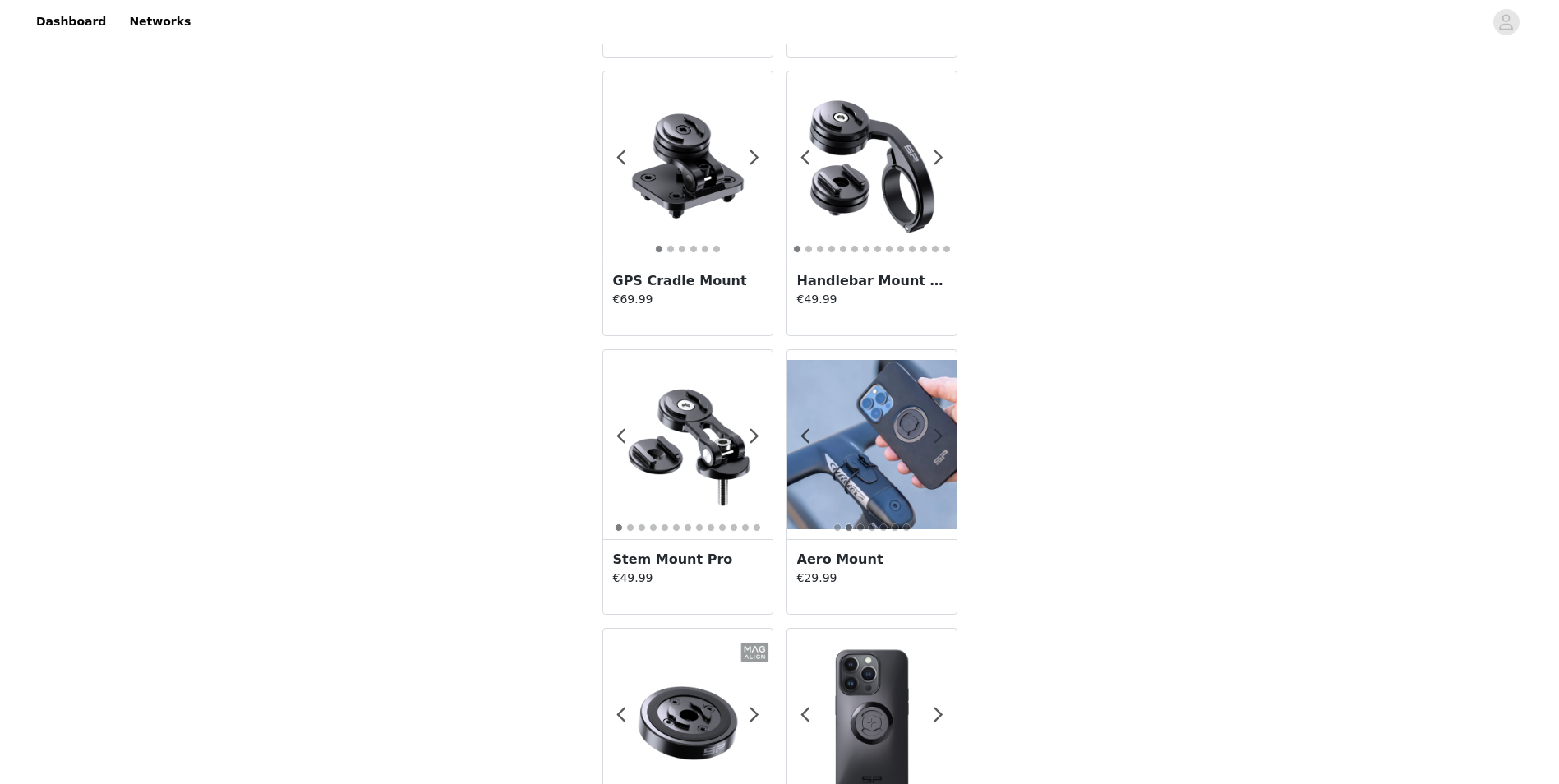
click at [941, 436] on span at bounding box center [939, 436] width 37 height 0
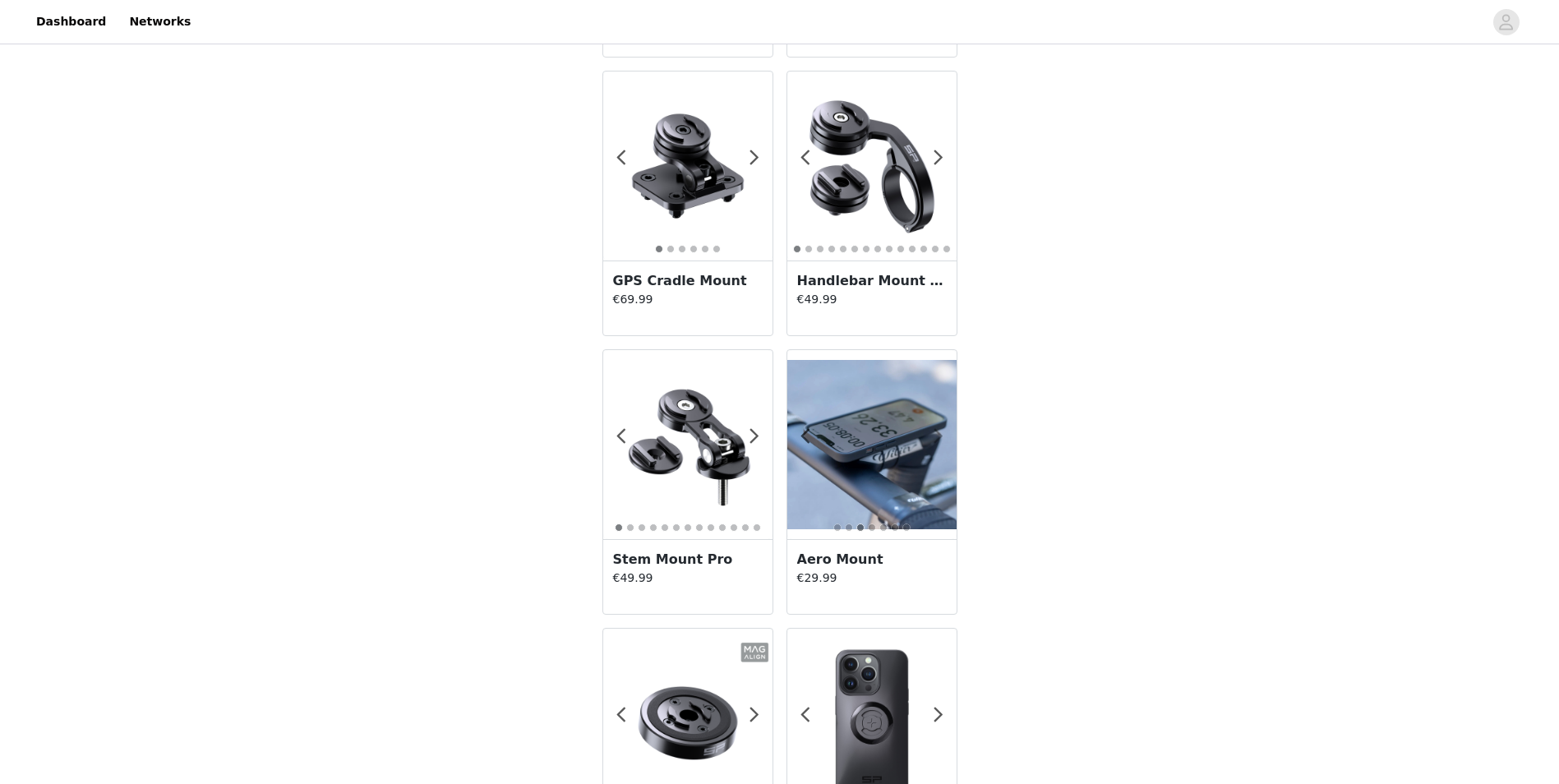
click at [937, 436] on span at bounding box center [939, 436] width 37 height 0
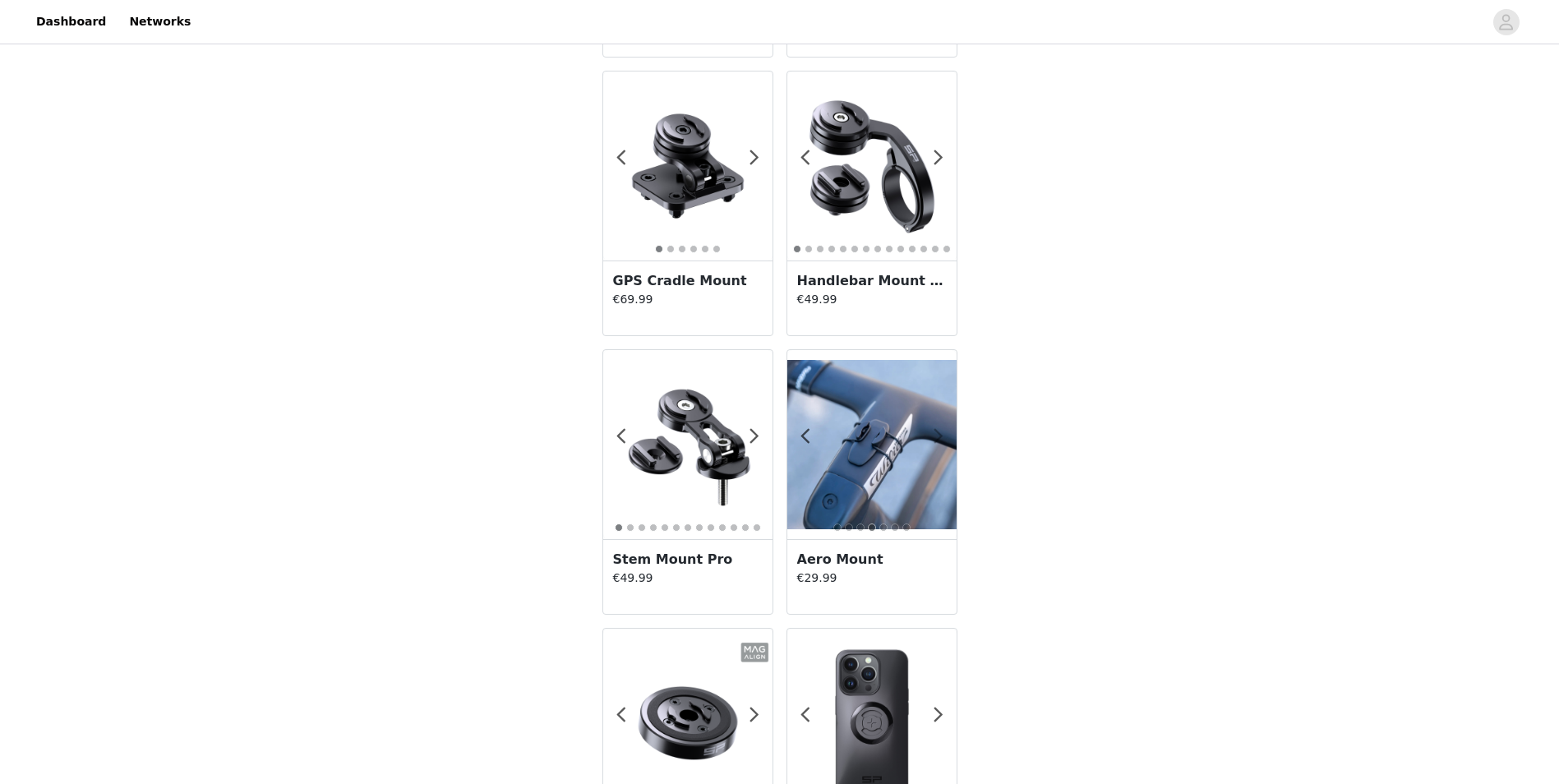
click at [937, 436] on span at bounding box center [939, 436] width 37 height 0
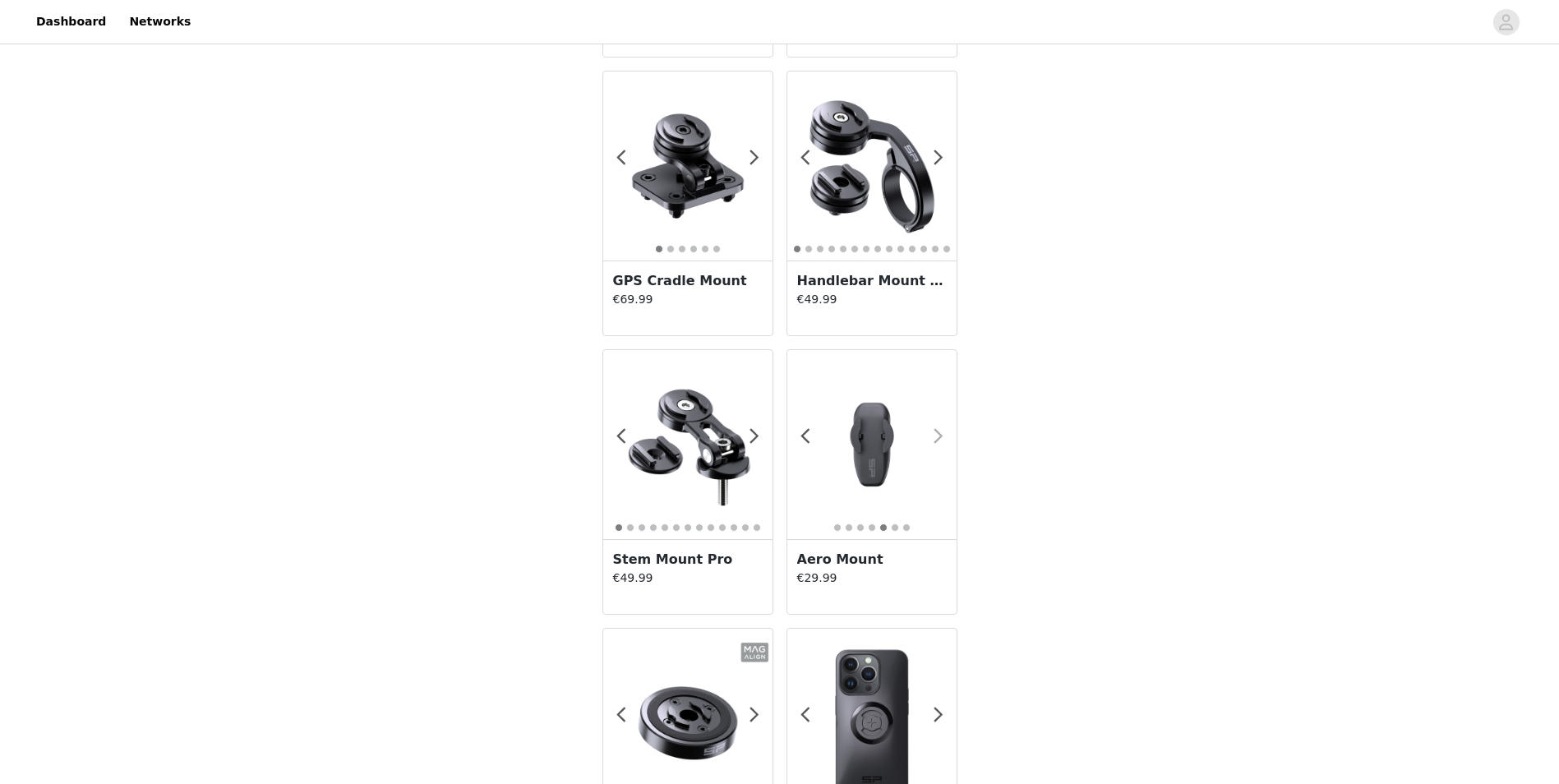
click at [937, 436] on span at bounding box center [939, 436] width 37 height 0
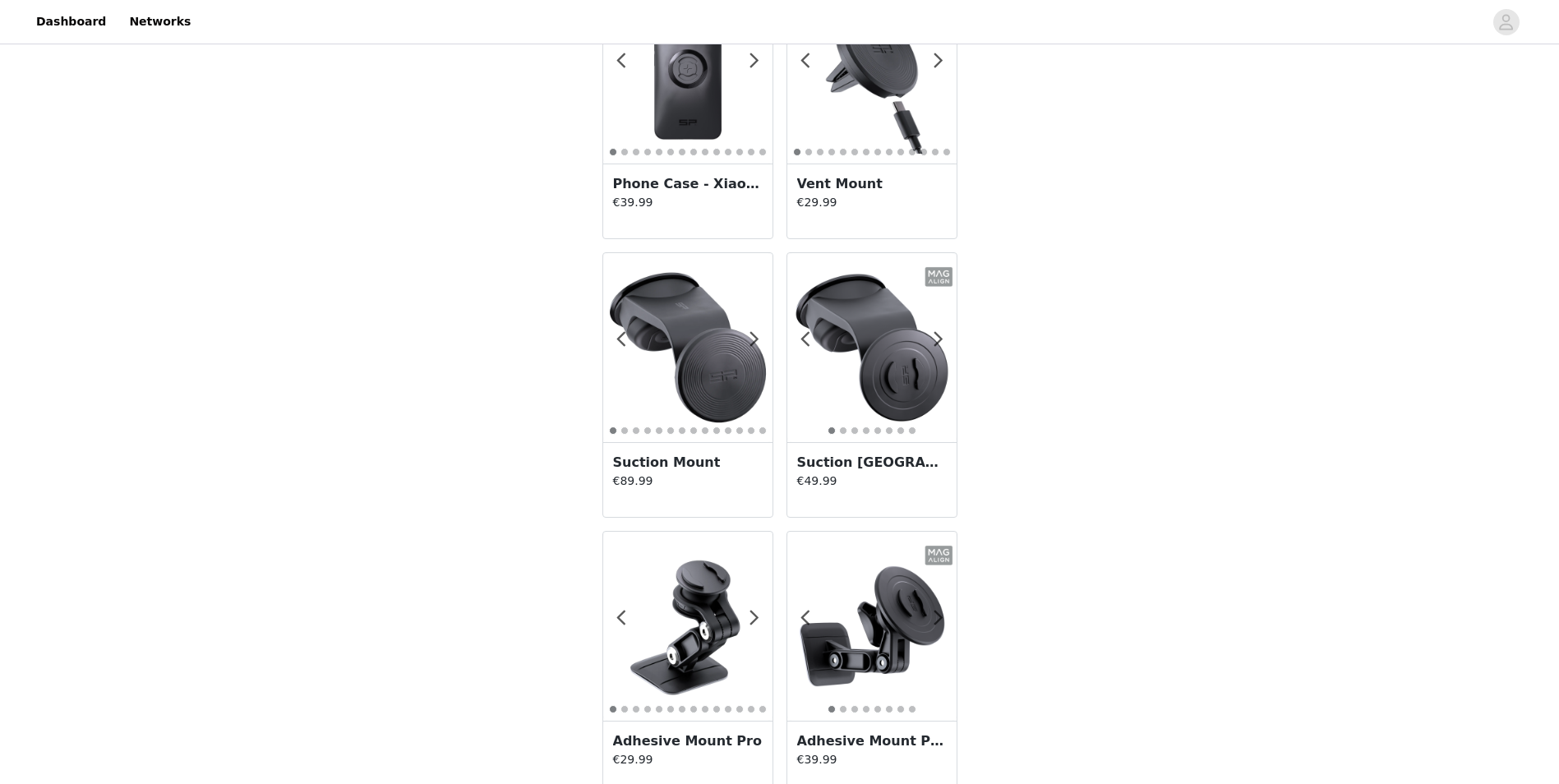
scroll to position [2383, 0]
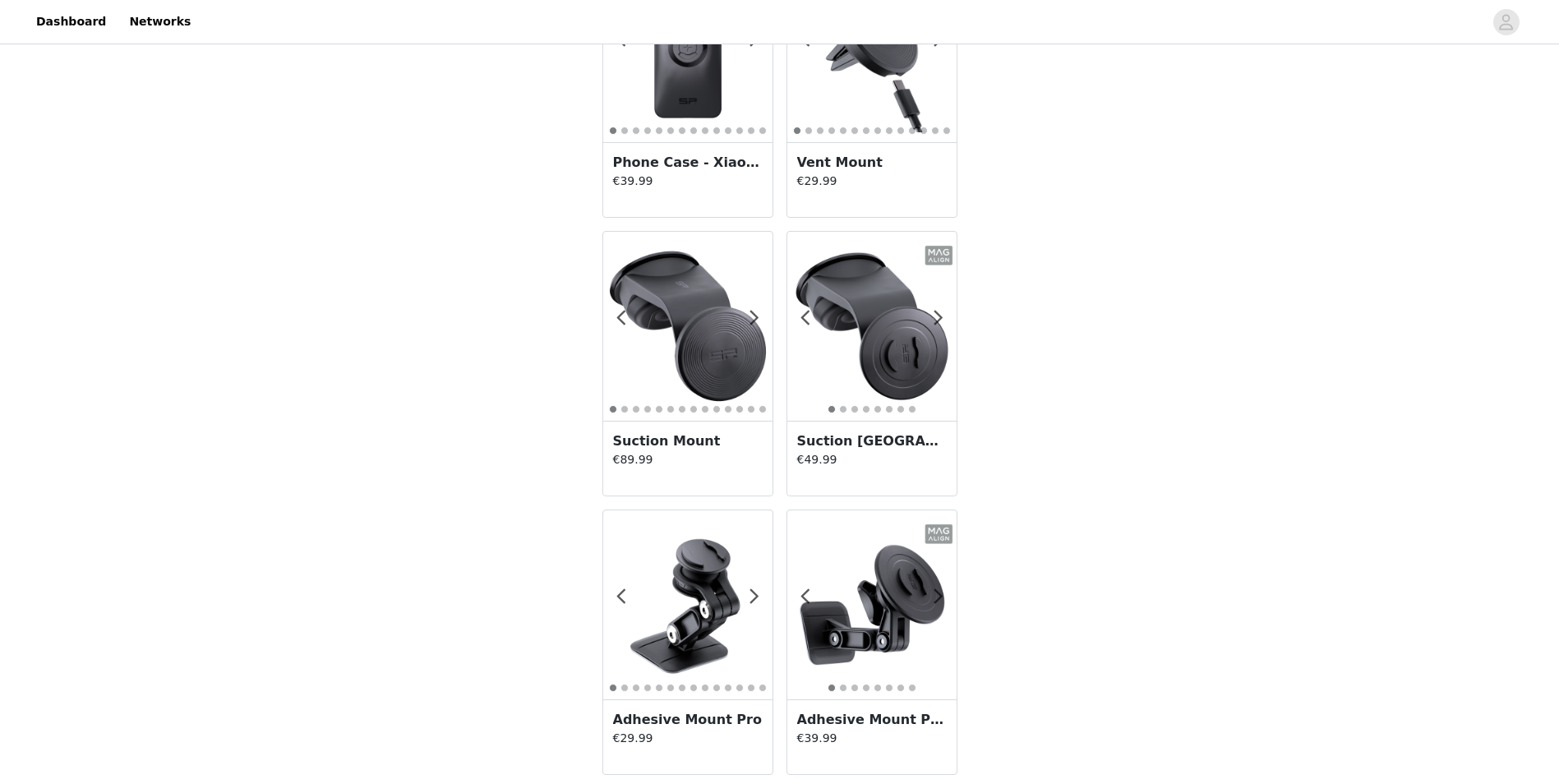
click at [700, 603] on img at bounding box center [688, 604] width 170 height 170
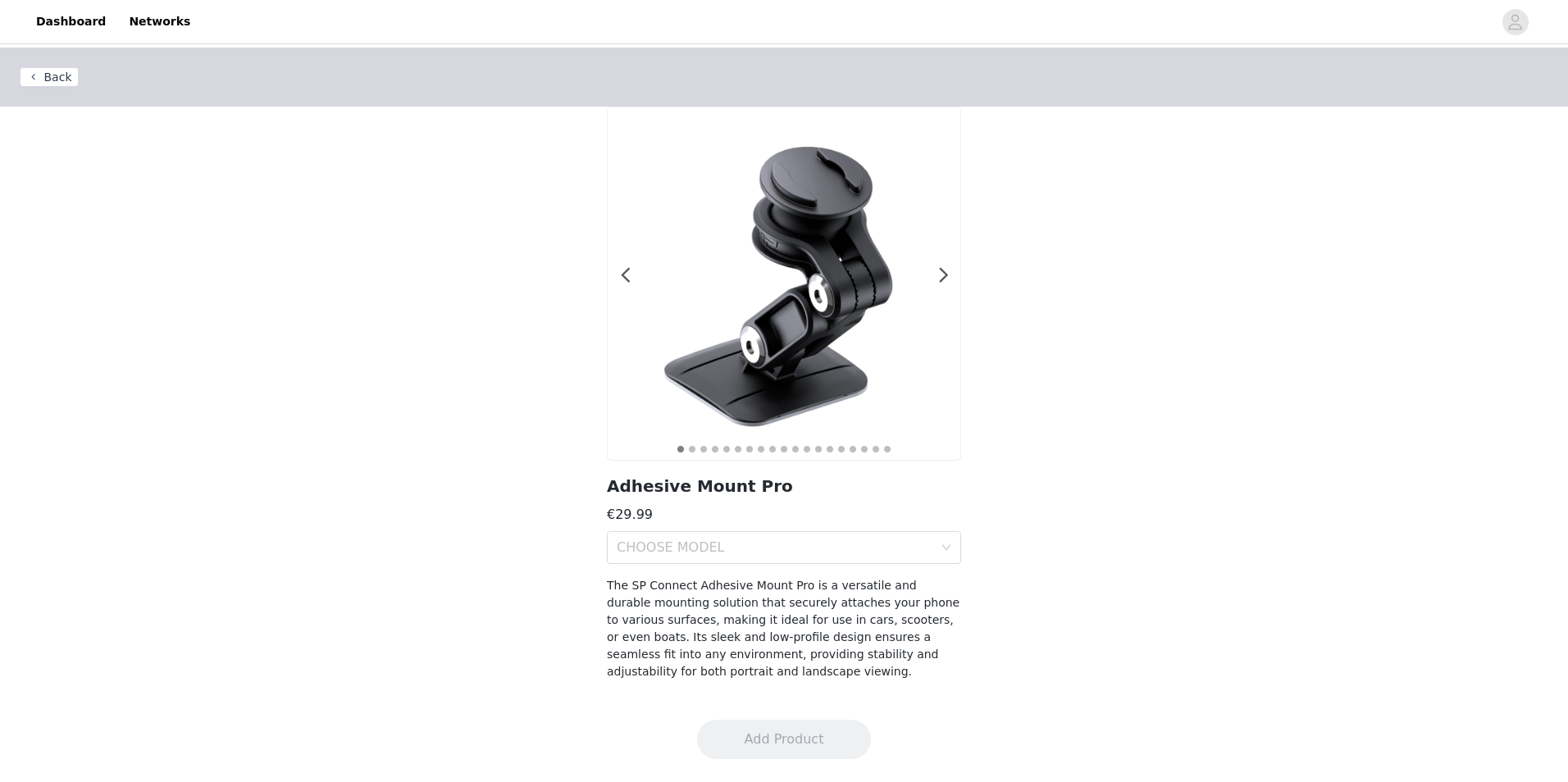
click at [936, 273] on img at bounding box center [784, 284] width 353 height 353
click at [942, 275] on span at bounding box center [943, 275] width 37 height 0
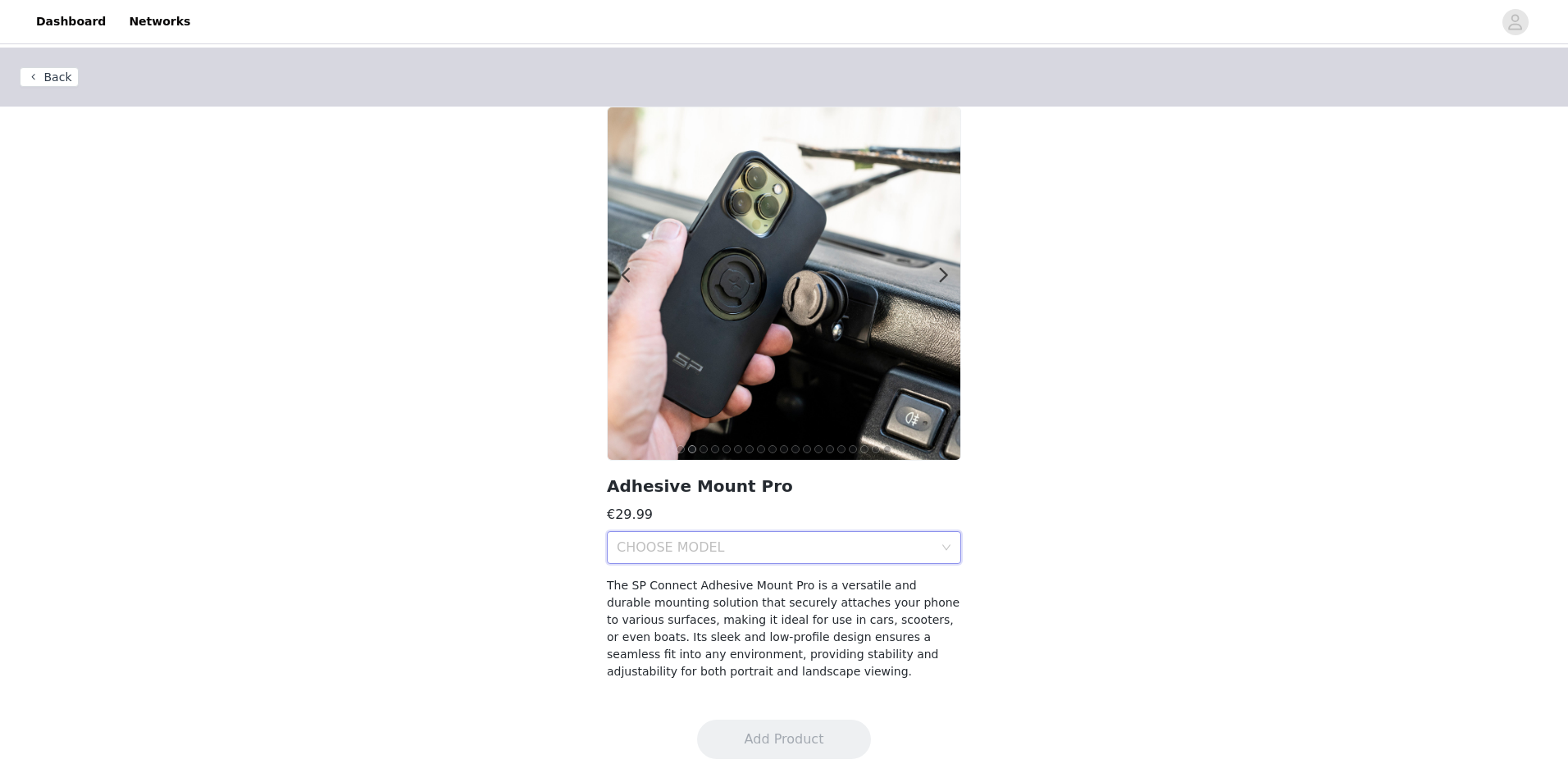
click at [925, 558] on div "CHOOSE MODEL" at bounding box center [778, 547] width 324 height 31
click at [751, 610] on div "Charging Adhesive Mount Pro" at bounding box center [783, 609] width 334 height 18
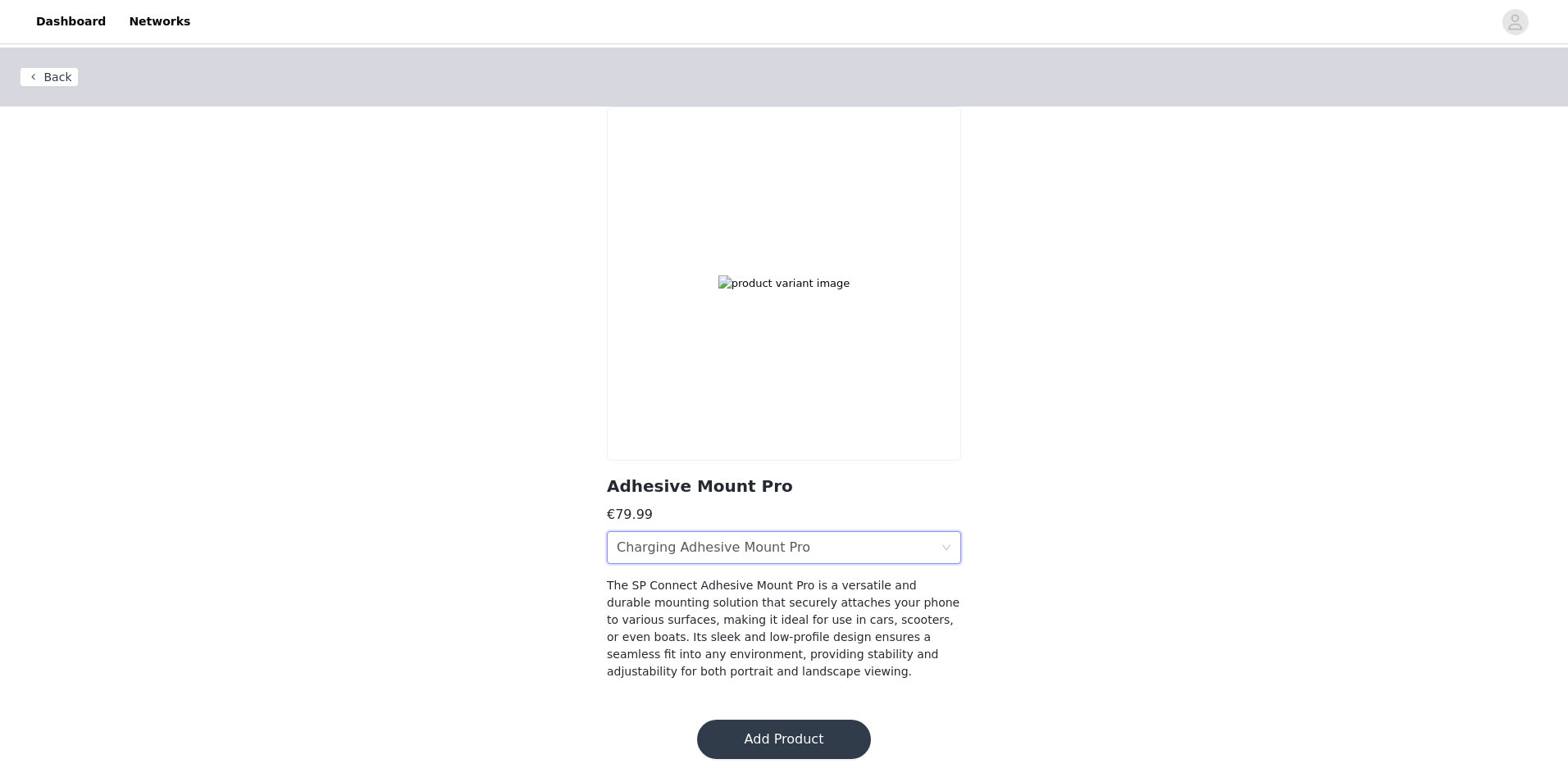
click at [927, 546] on div "CHOOSE MODEL Charging Adhesive Mount Pro" at bounding box center [778, 547] width 324 height 31
click at [736, 581] on div "Adhesive Mount Pro" at bounding box center [783, 583] width 334 height 18
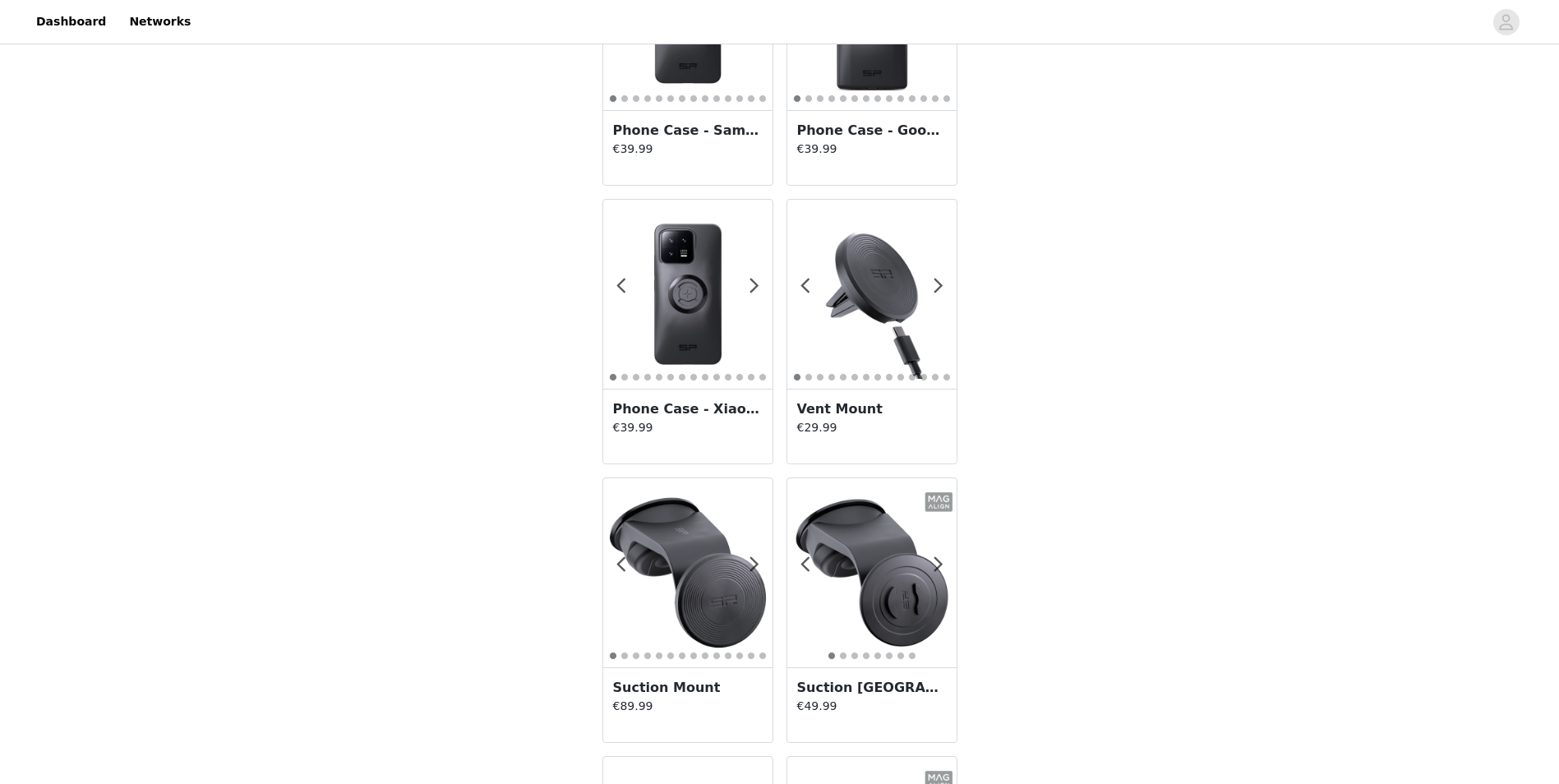
scroll to position [2465, 0]
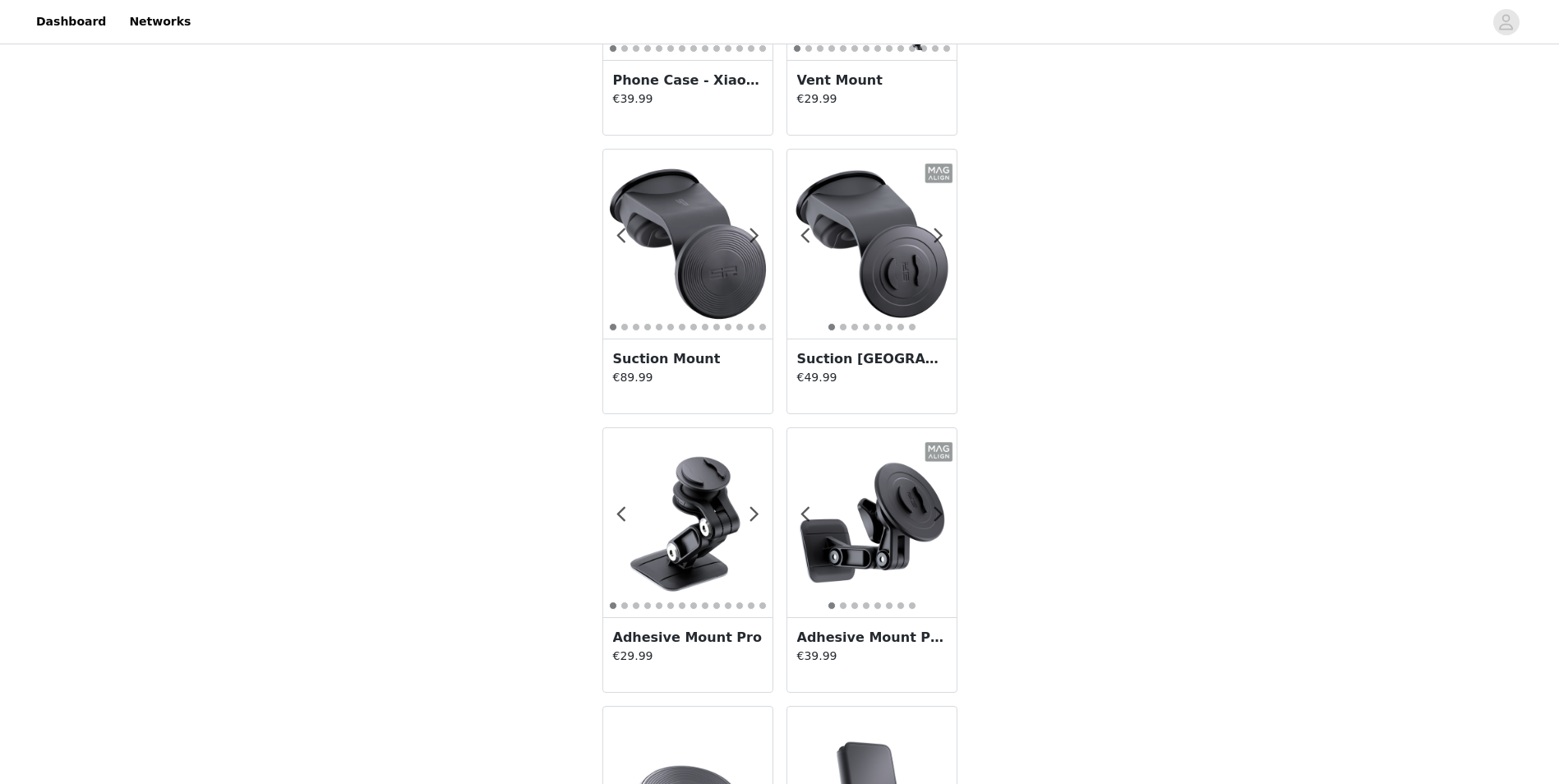
click at [855, 560] on img at bounding box center [872, 522] width 170 height 170
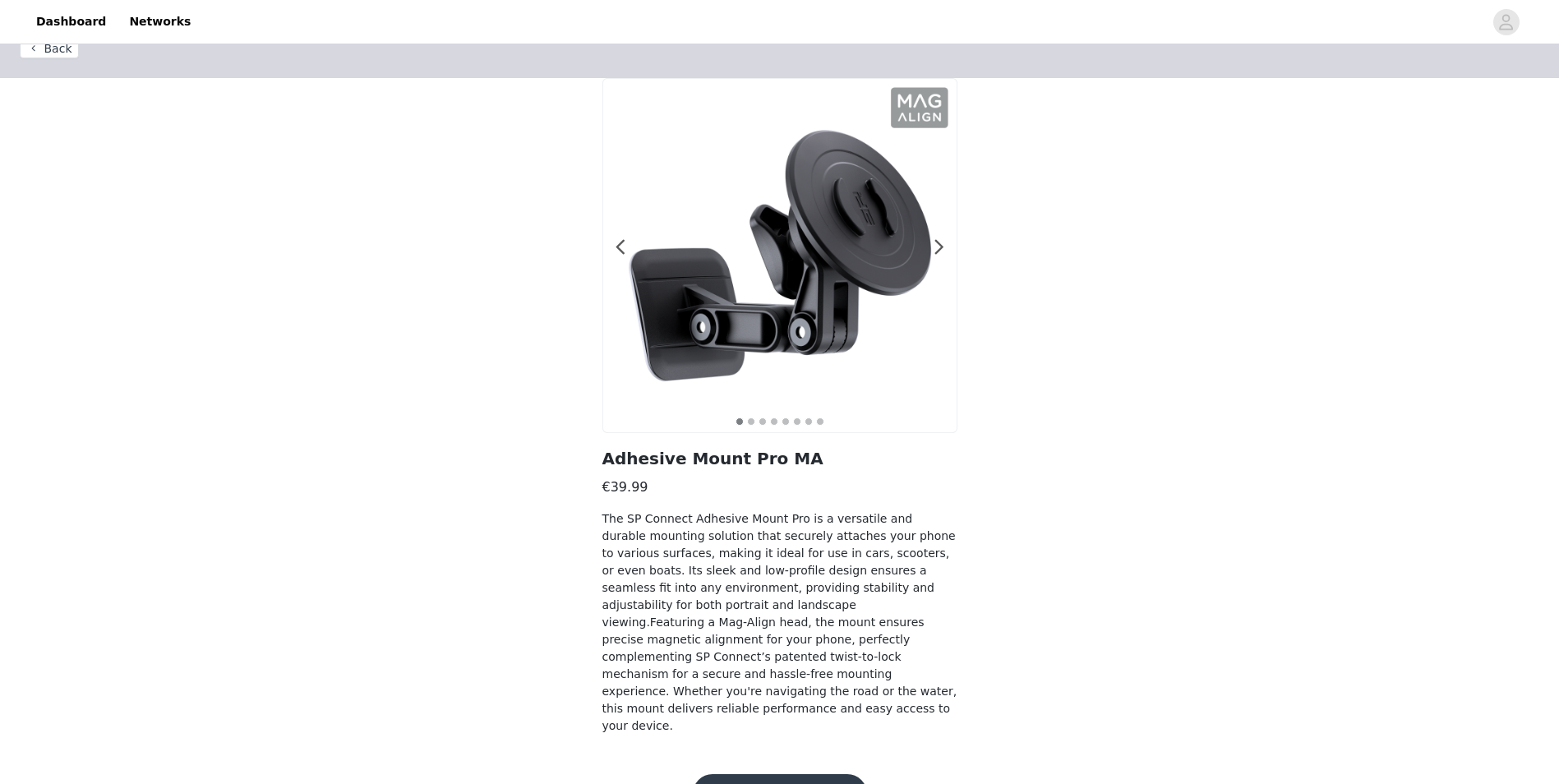
scroll to position [44, 0]
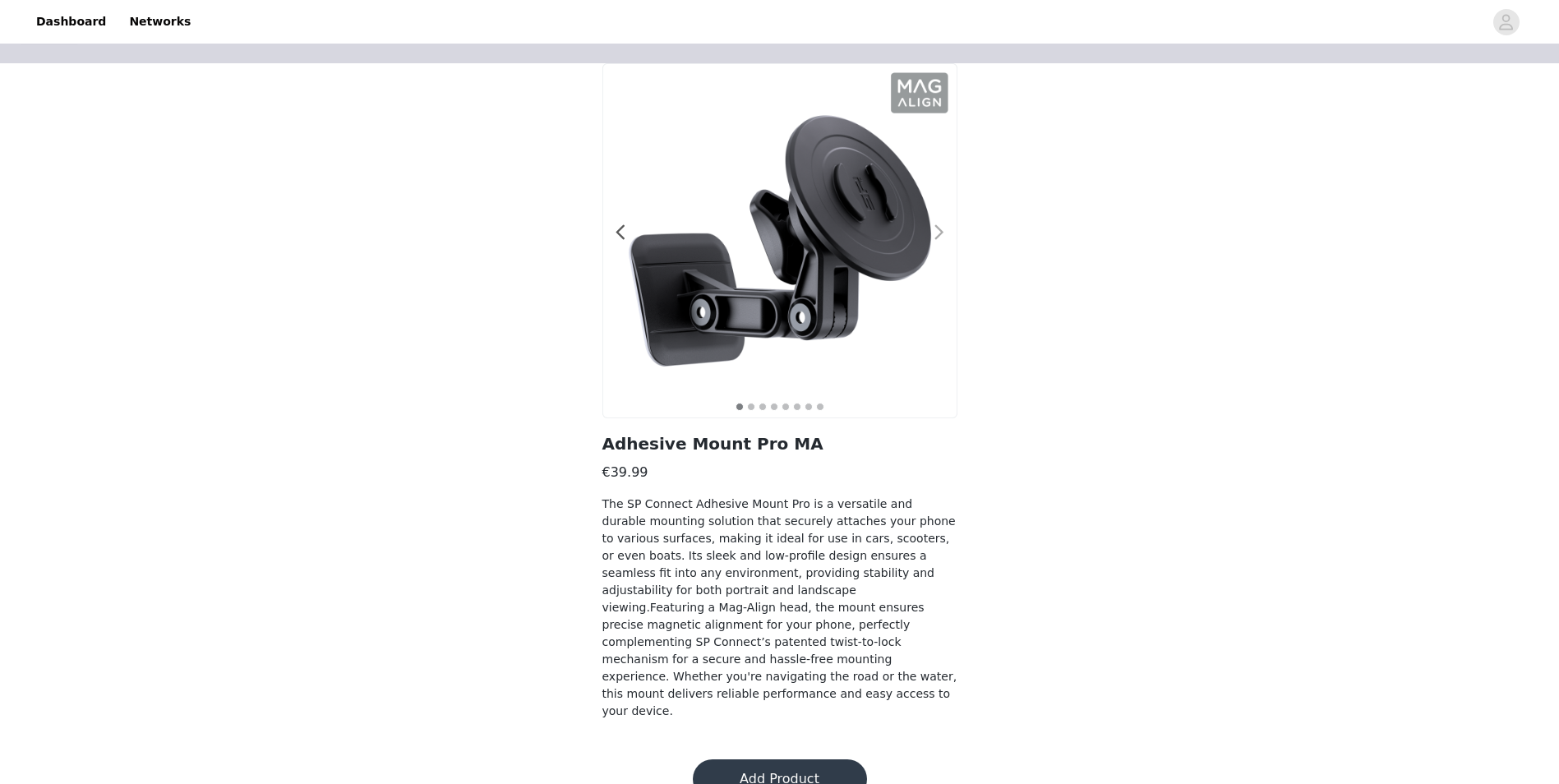
click at [937, 233] on span at bounding box center [940, 233] width 37 height 0
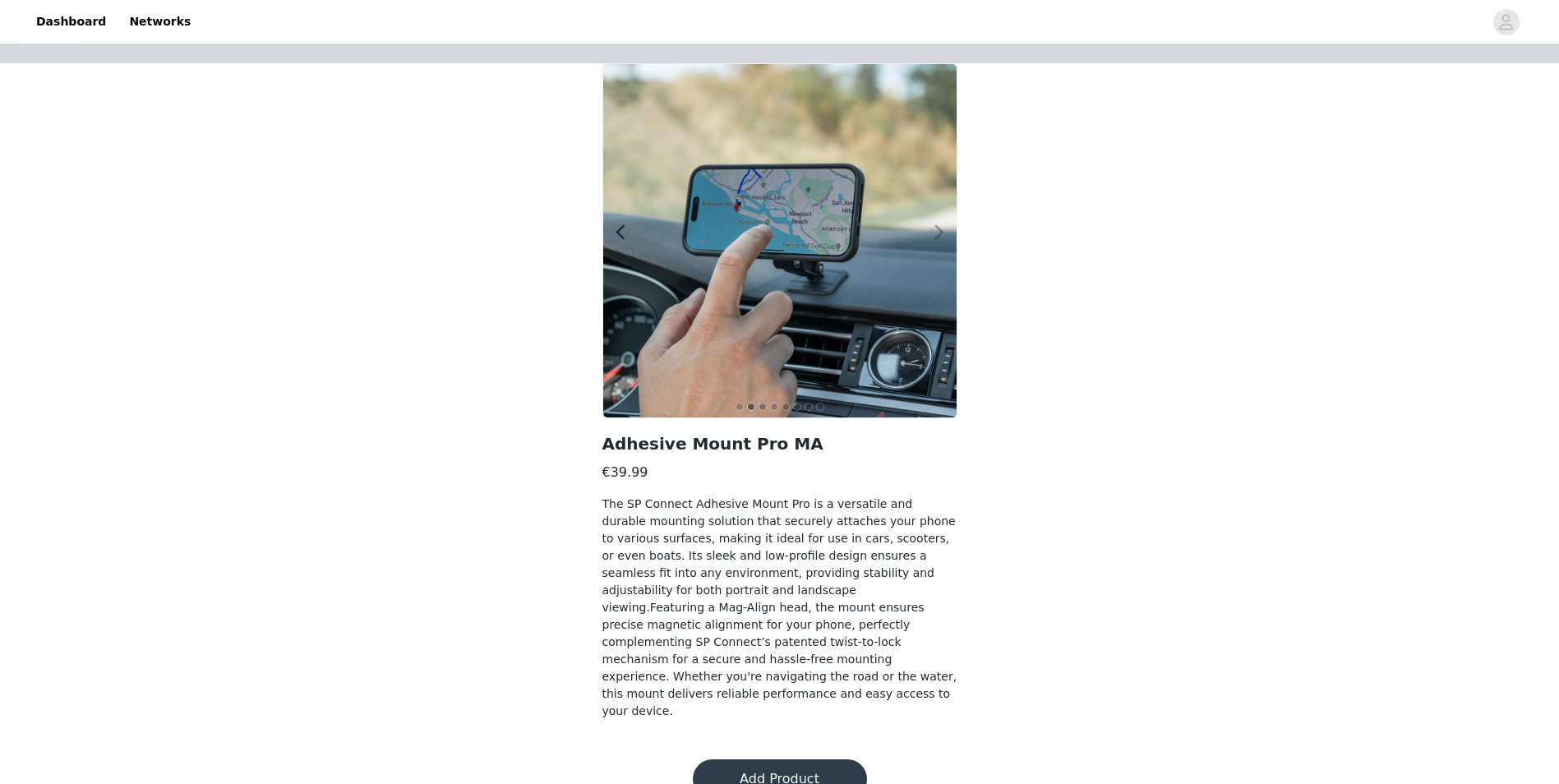
click at [938, 233] on span at bounding box center [940, 233] width 37 height 0
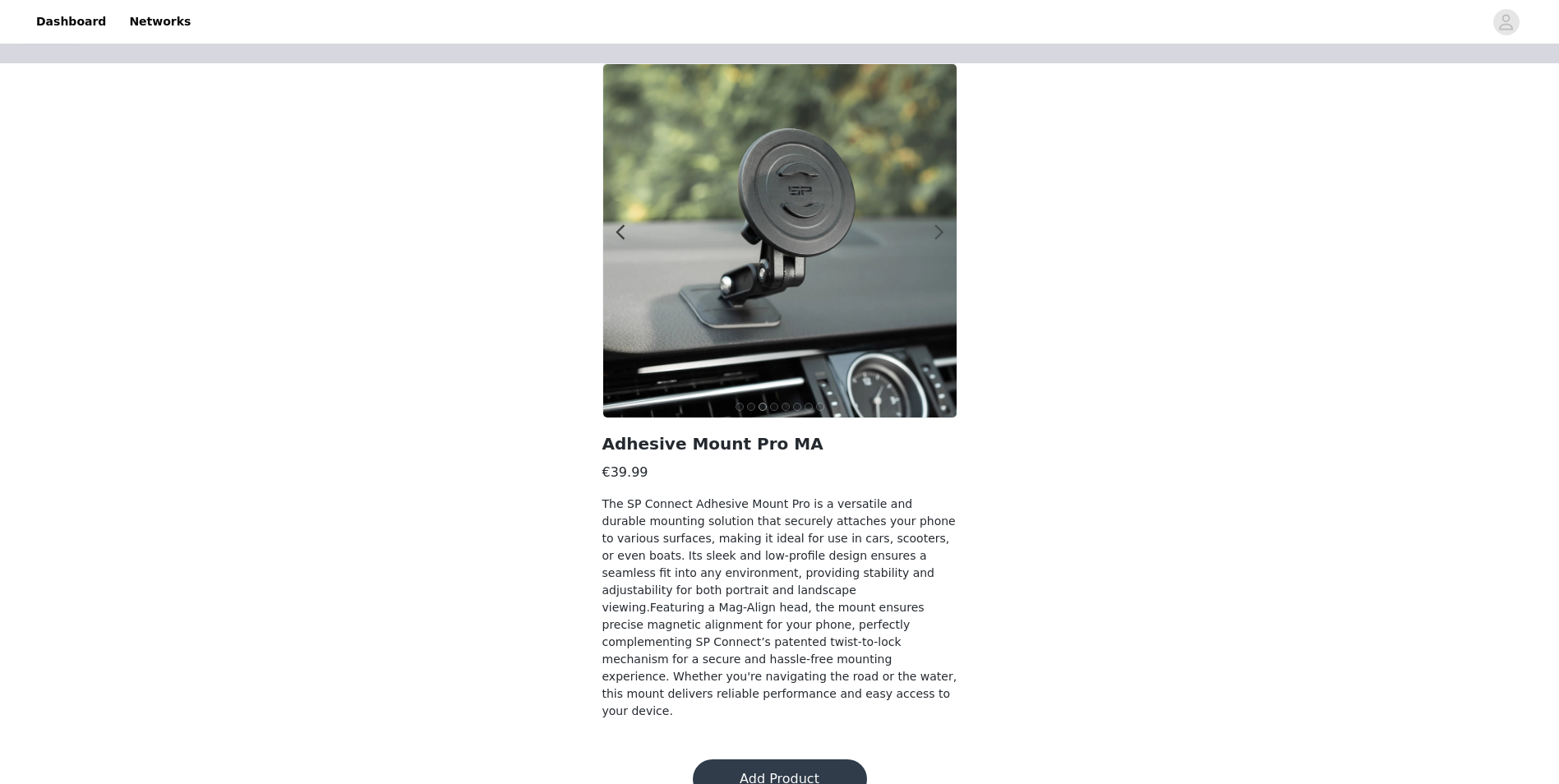
click at [938, 233] on span at bounding box center [940, 233] width 37 height 0
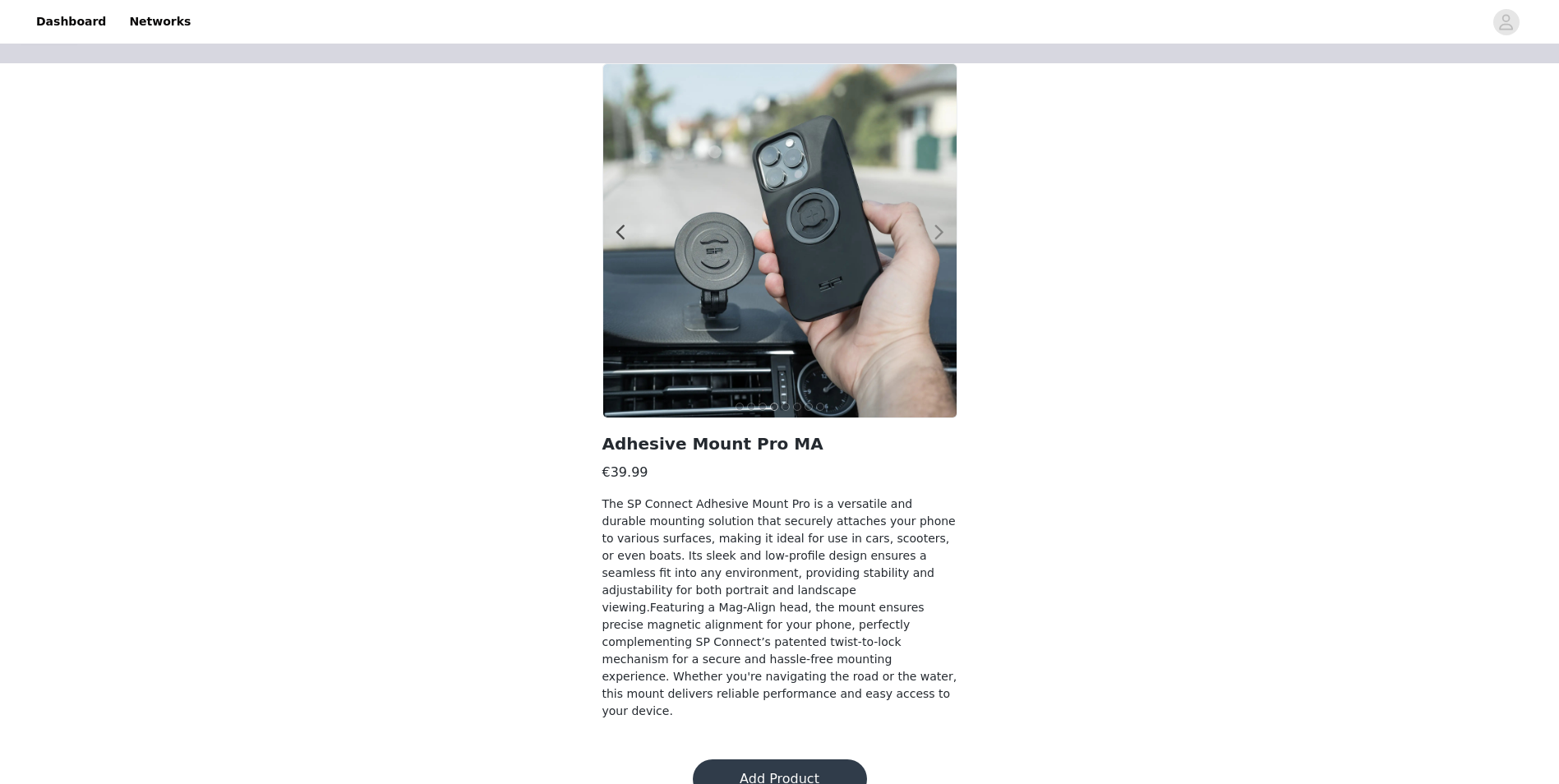
click at [938, 233] on span at bounding box center [940, 233] width 37 height 0
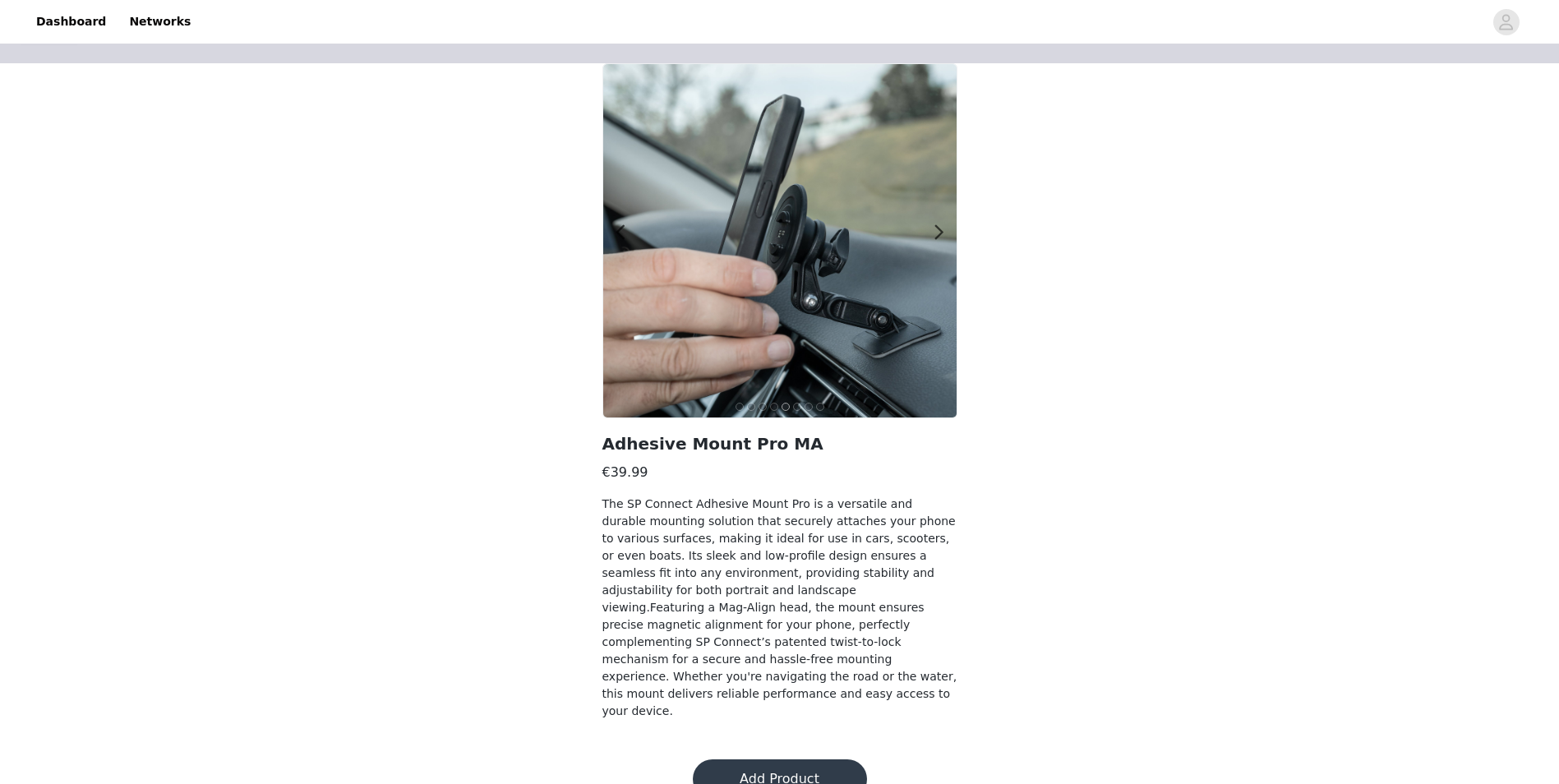
click at [759, 760] on button "Add Product" at bounding box center [780, 779] width 174 height 40
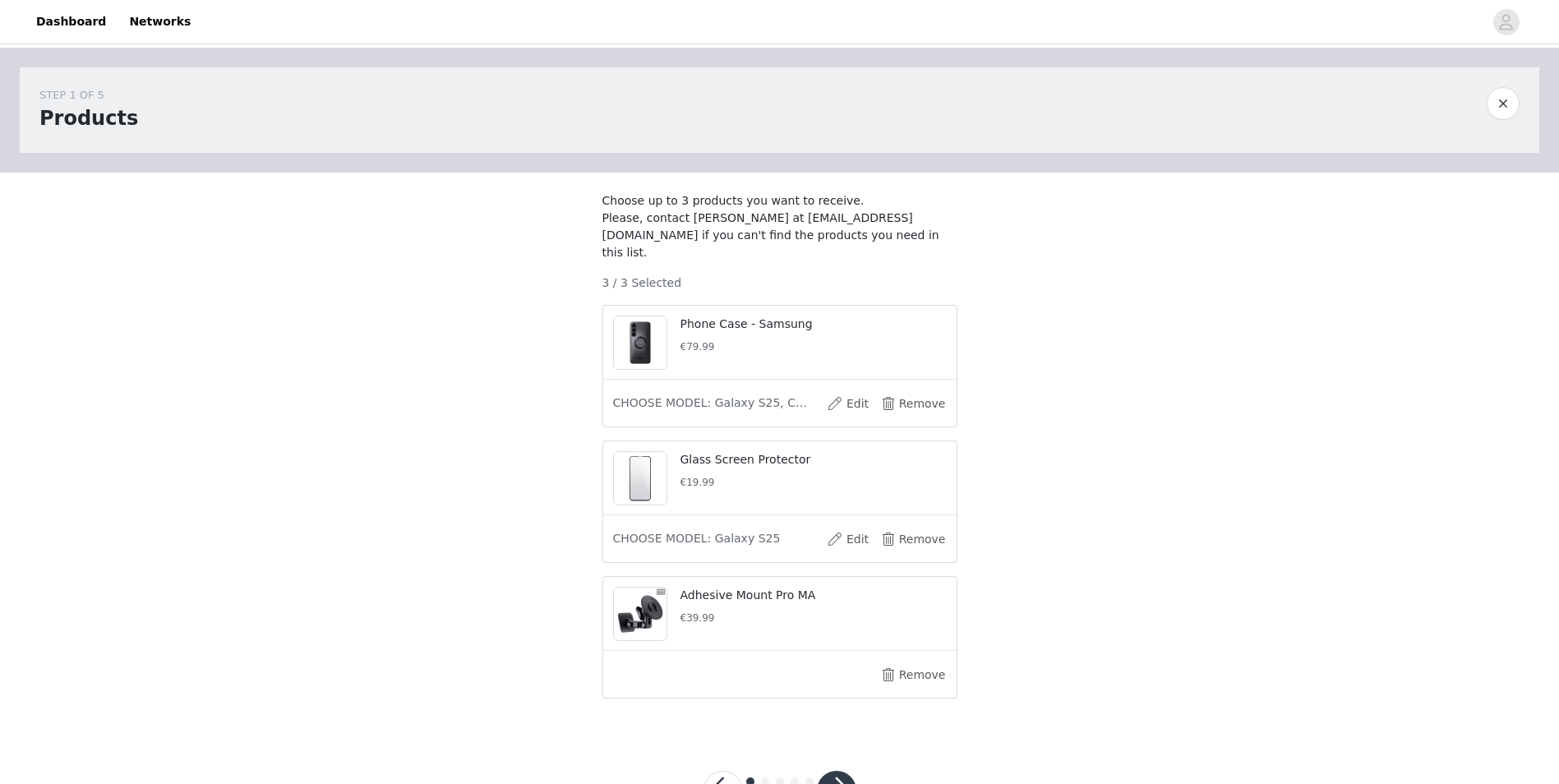
scroll to position [66, 0]
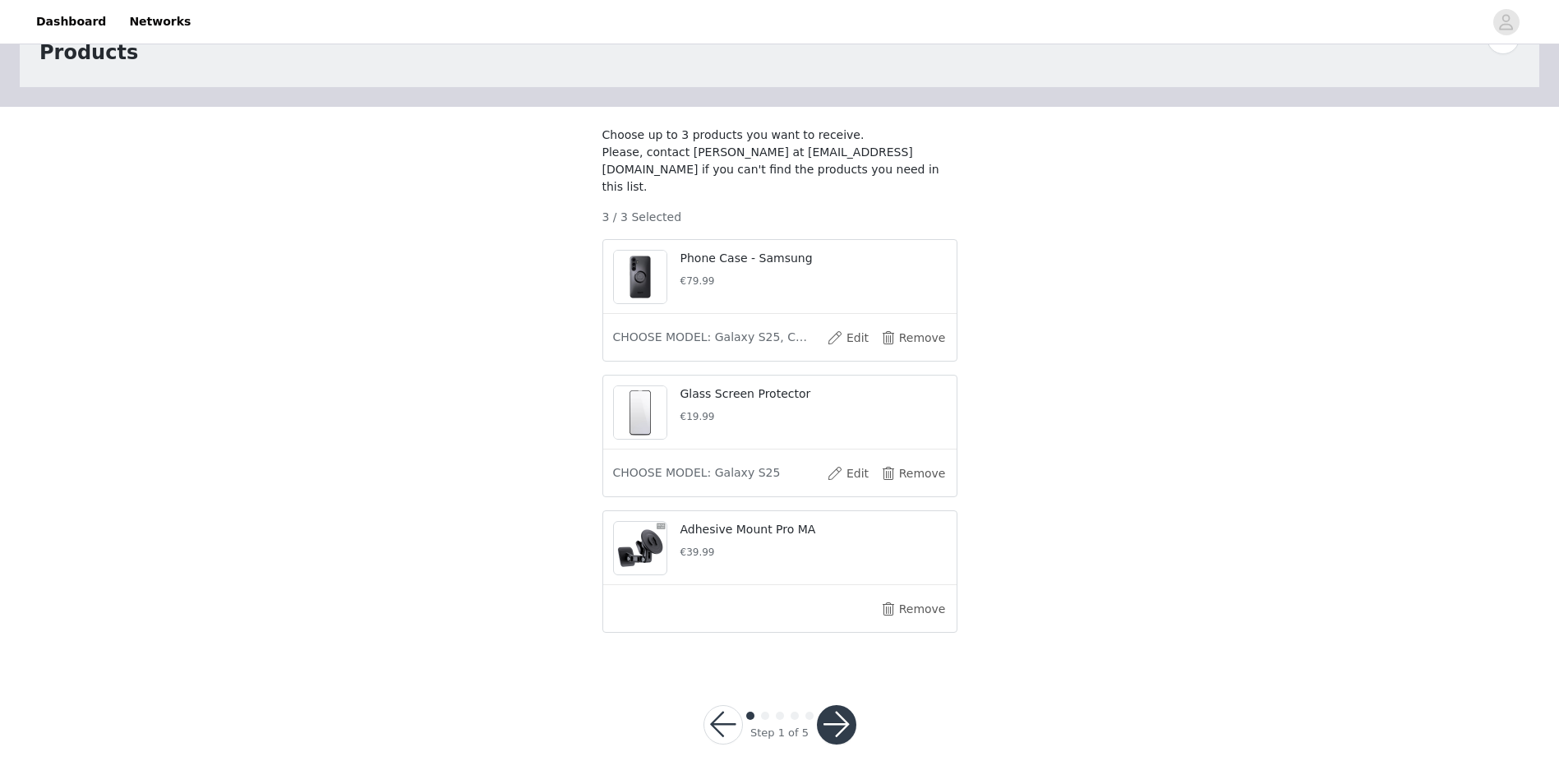
click at [850, 720] on button "button" at bounding box center [836, 725] width 40 height 40
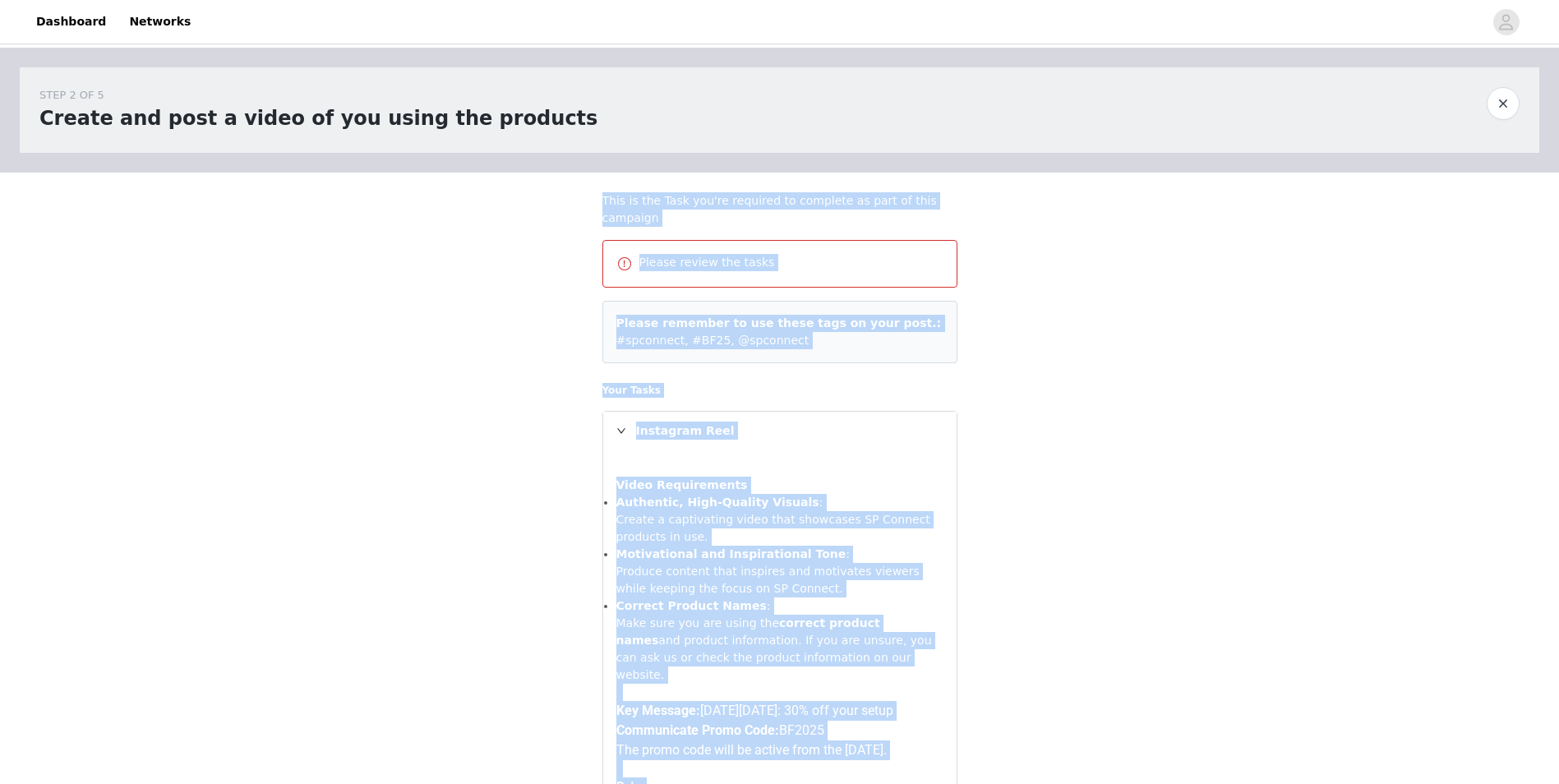
drag, startPoint x: 846, startPoint y: 481, endPoint x: 595, endPoint y: 192, distance: 382.8
copy section "Lore ip dol Sita con'ad elitsedd ei temporin ut labo et dolo magnaali Enimad mi…"
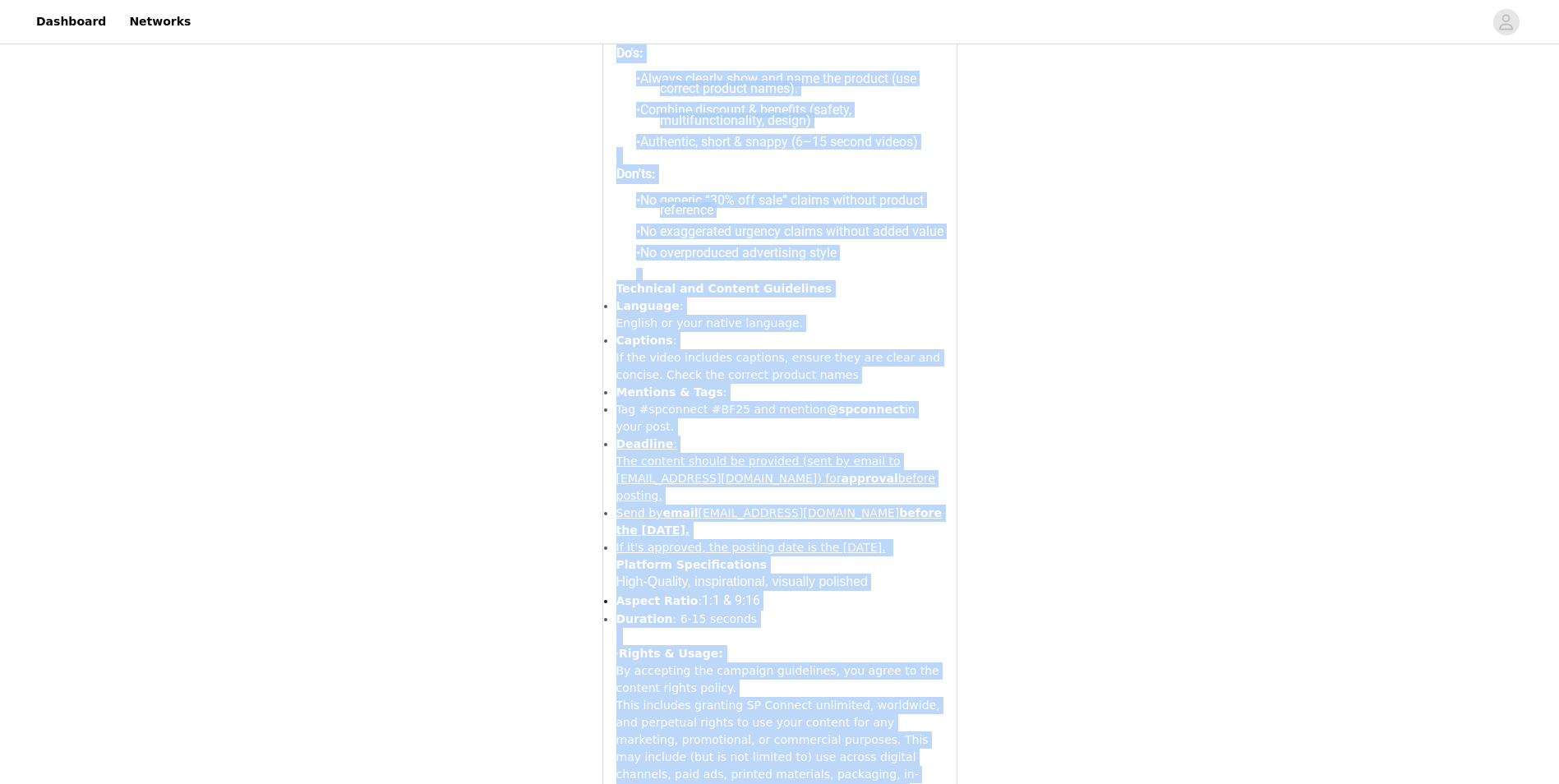
scroll to position [1110, 0]
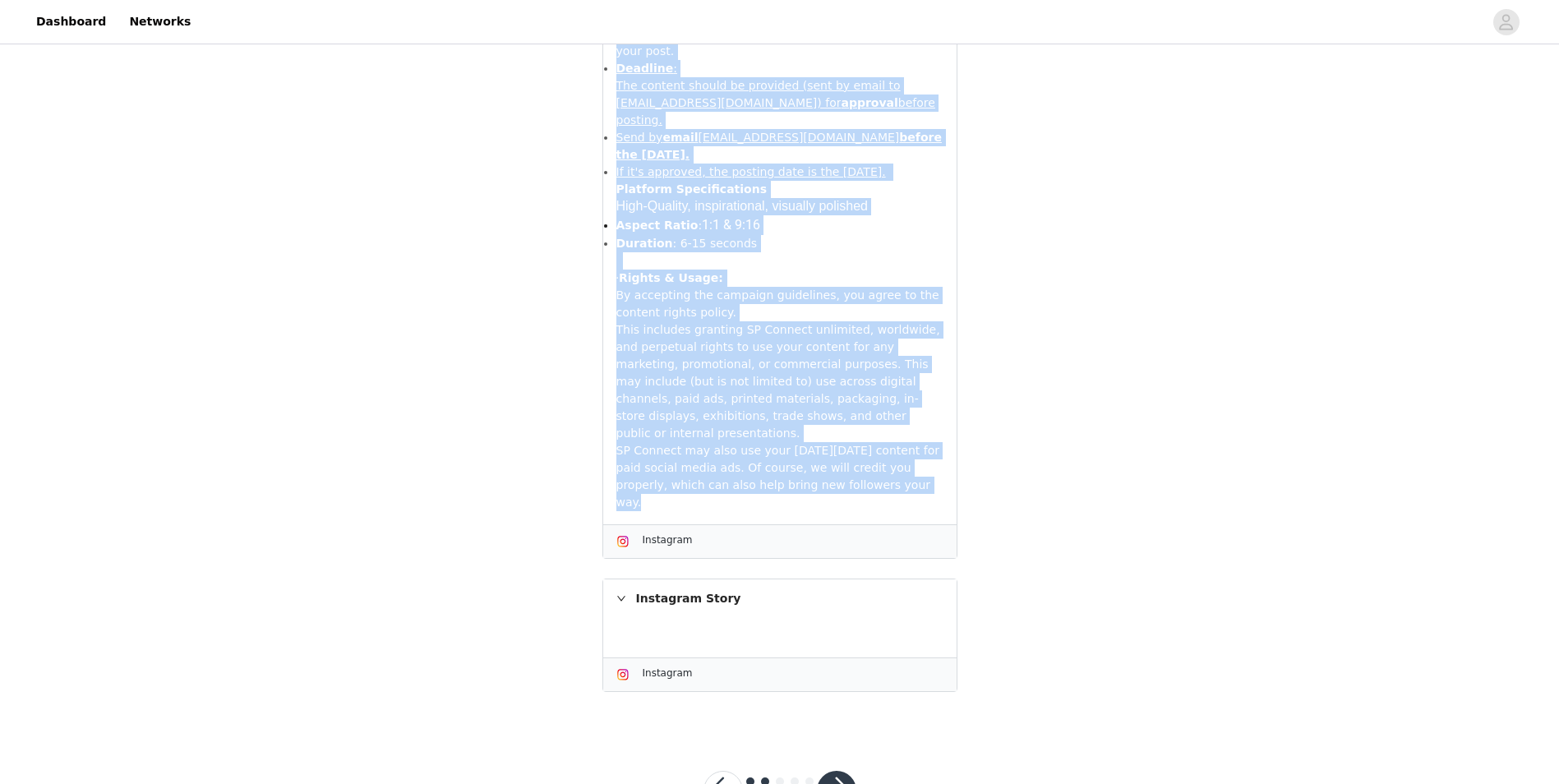
click at [842, 770] on button "button" at bounding box center [836, 790] width 40 height 40
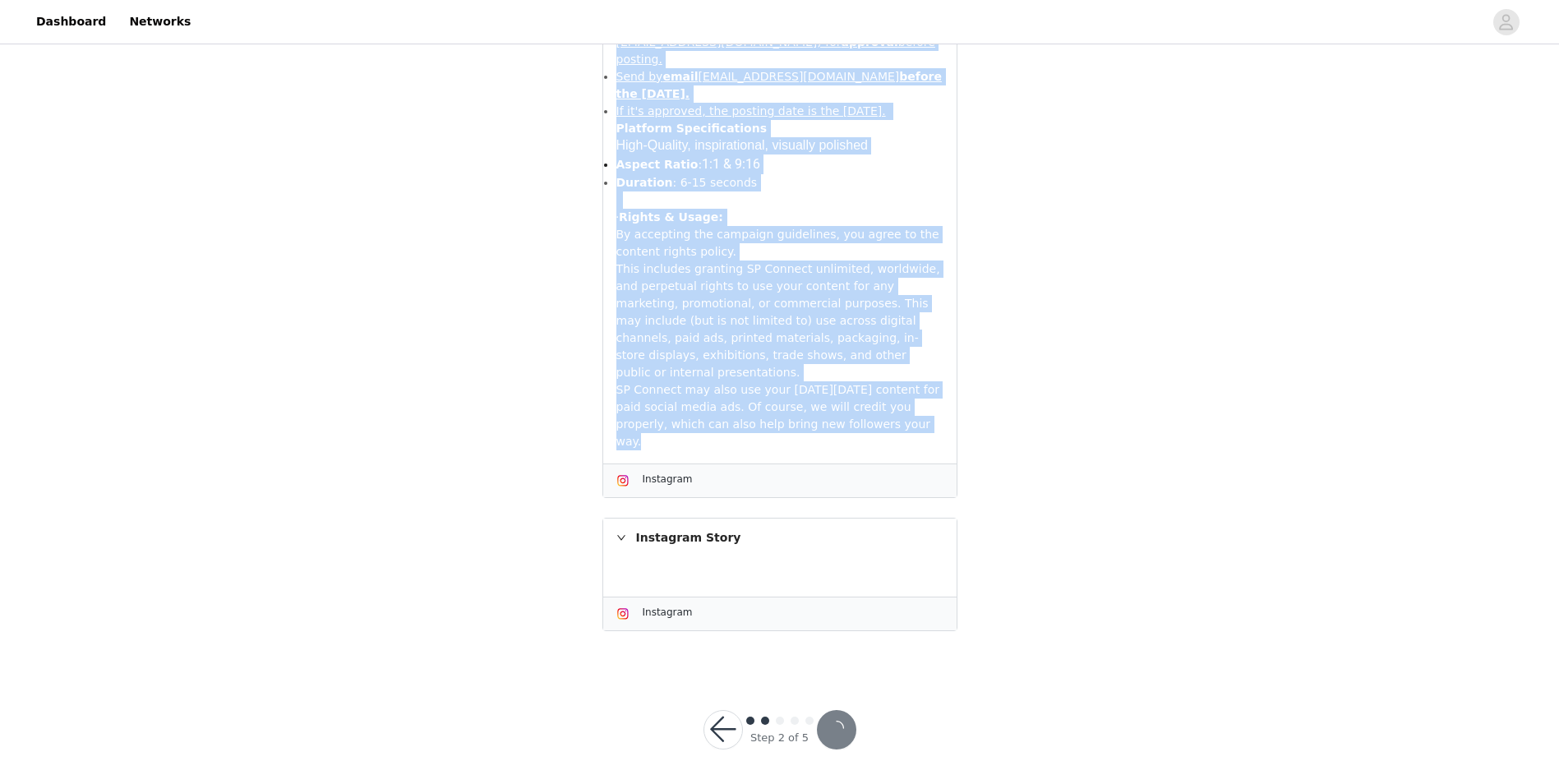
scroll to position [1049, 0]
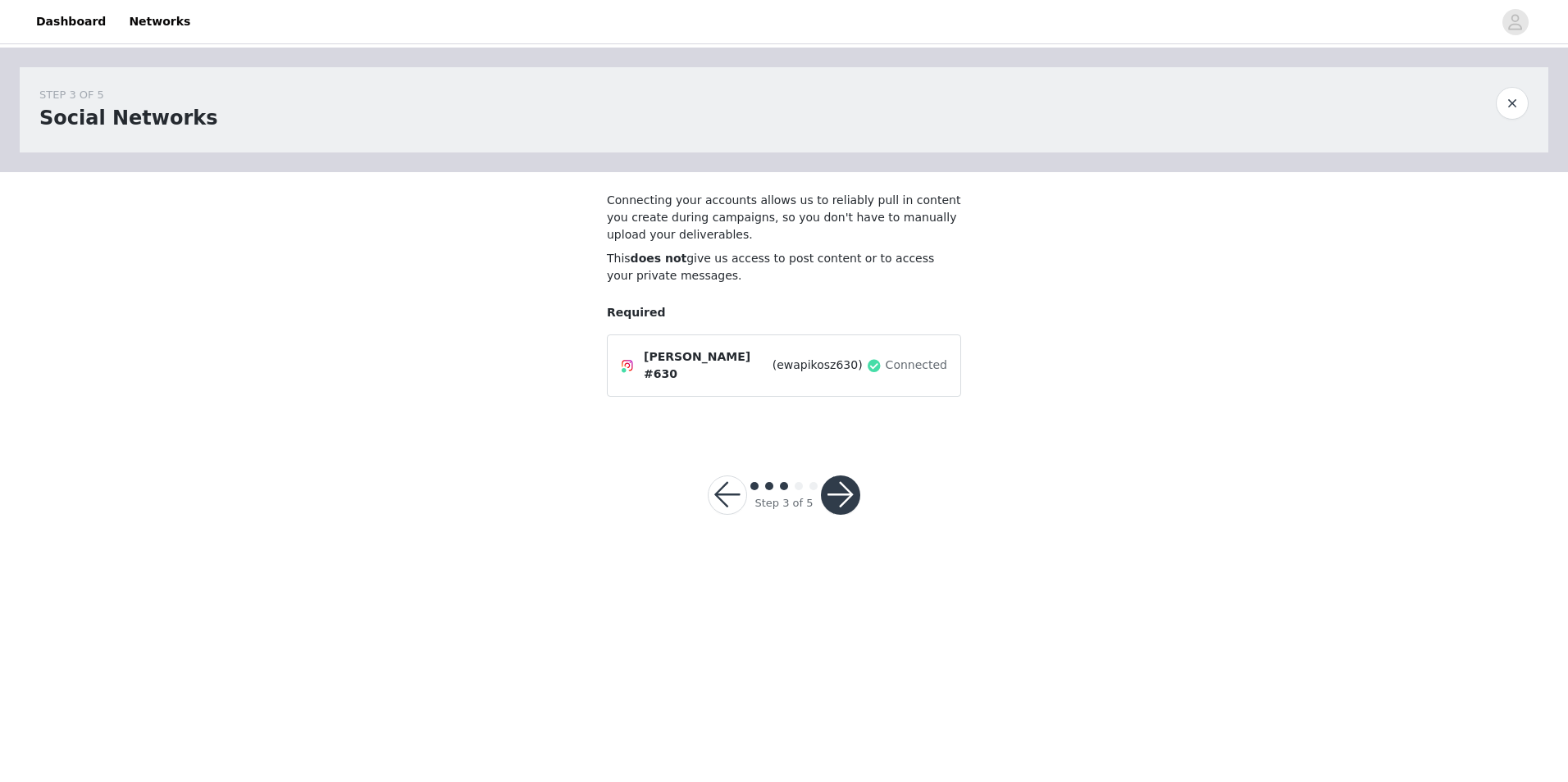
click at [848, 492] on button "button" at bounding box center [840, 495] width 40 height 40
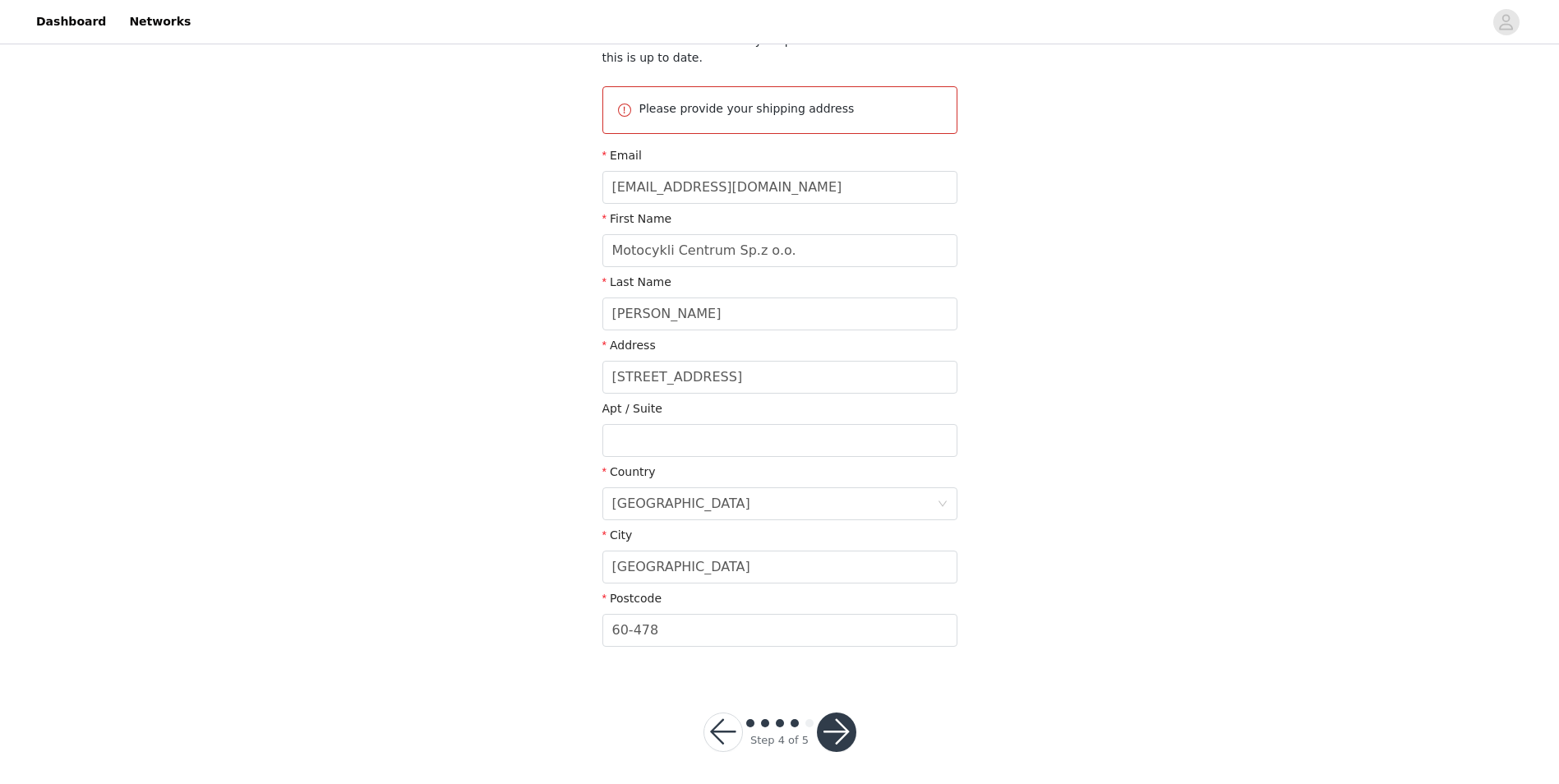
scroll to position [168, 0]
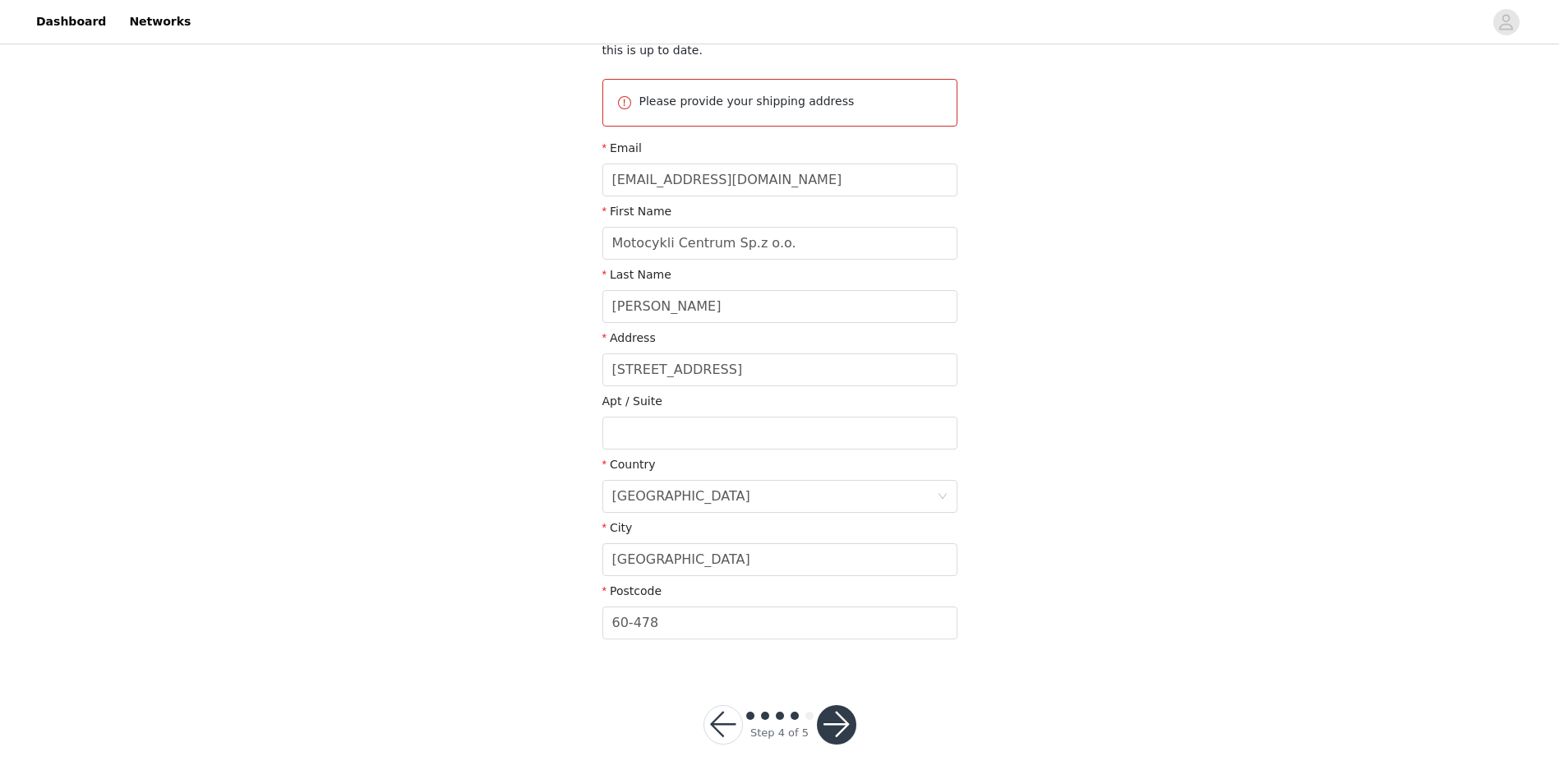
click at [840, 730] on button "button" at bounding box center [836, 725] width 40 height 40
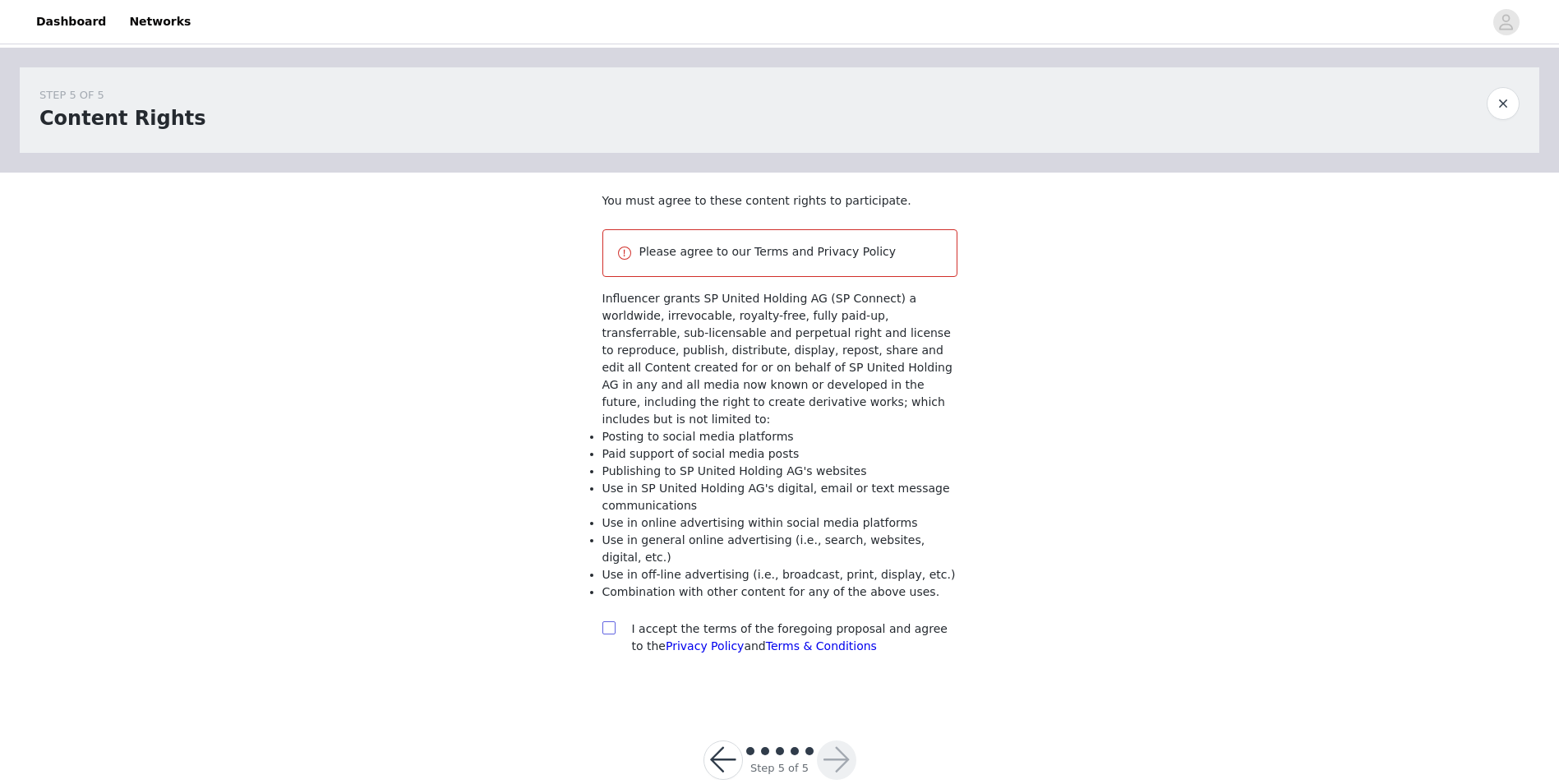
click at [608, 621] on input "checkbox" at bounding box center [609, 627] width 12 height 12
checkbox input "true"
click at [829, 740] on button "button" at bounding box center [836, 760] width 40 height 40
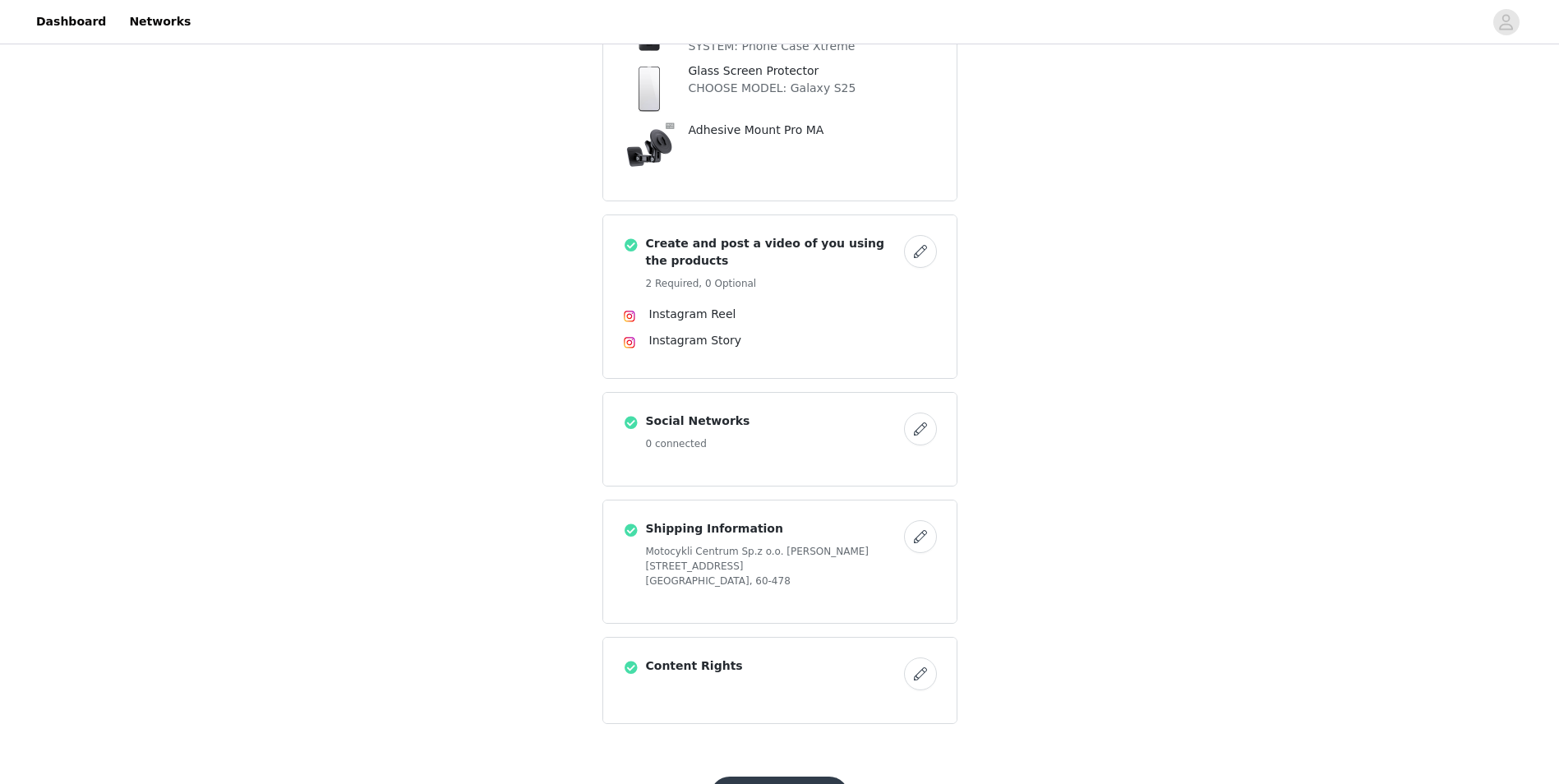
scroll to position [316, 0]
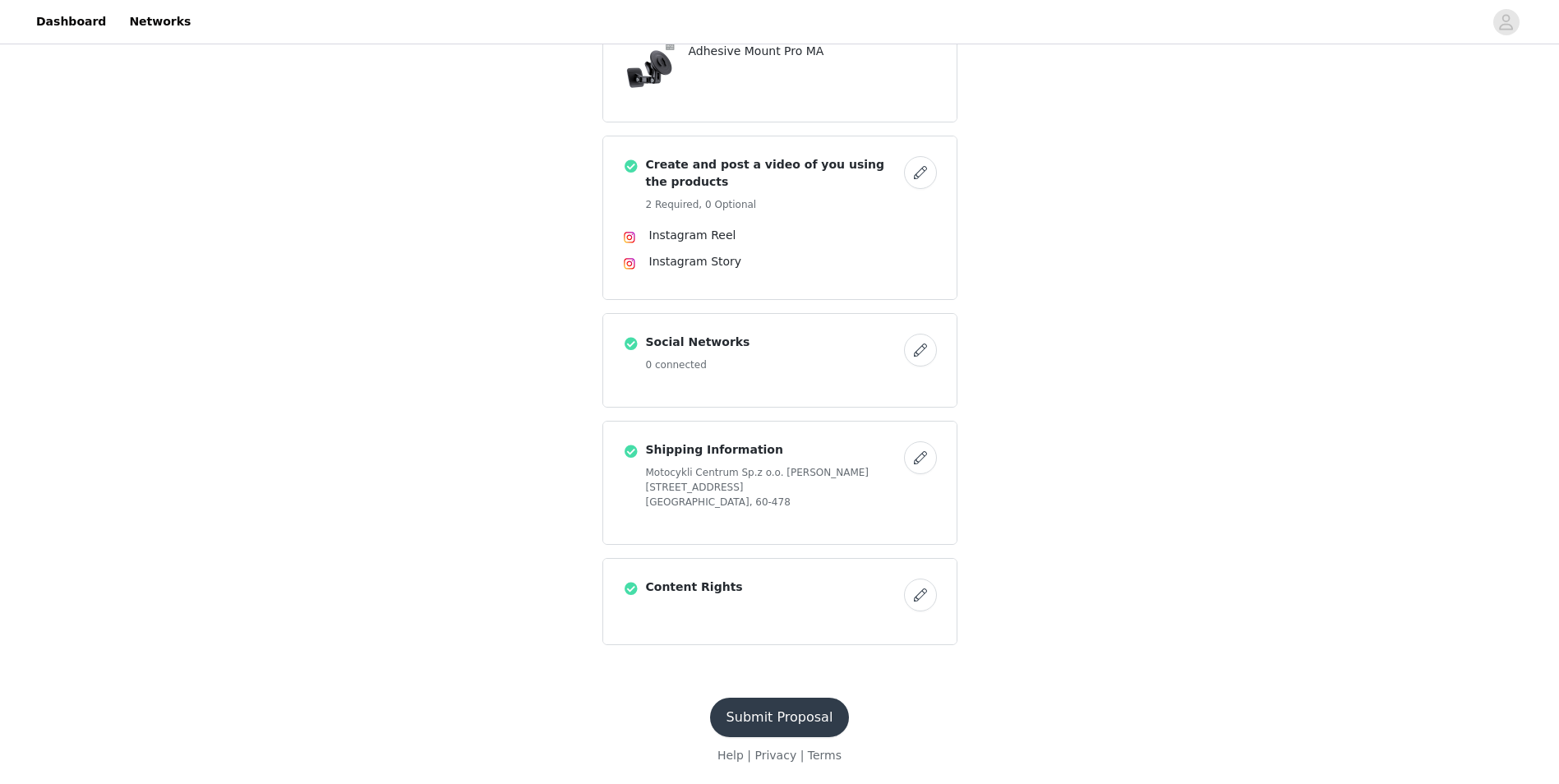
click at [799, 719] on button "Submit Proposal" at bounding box center [780, 717] width 140 height 40
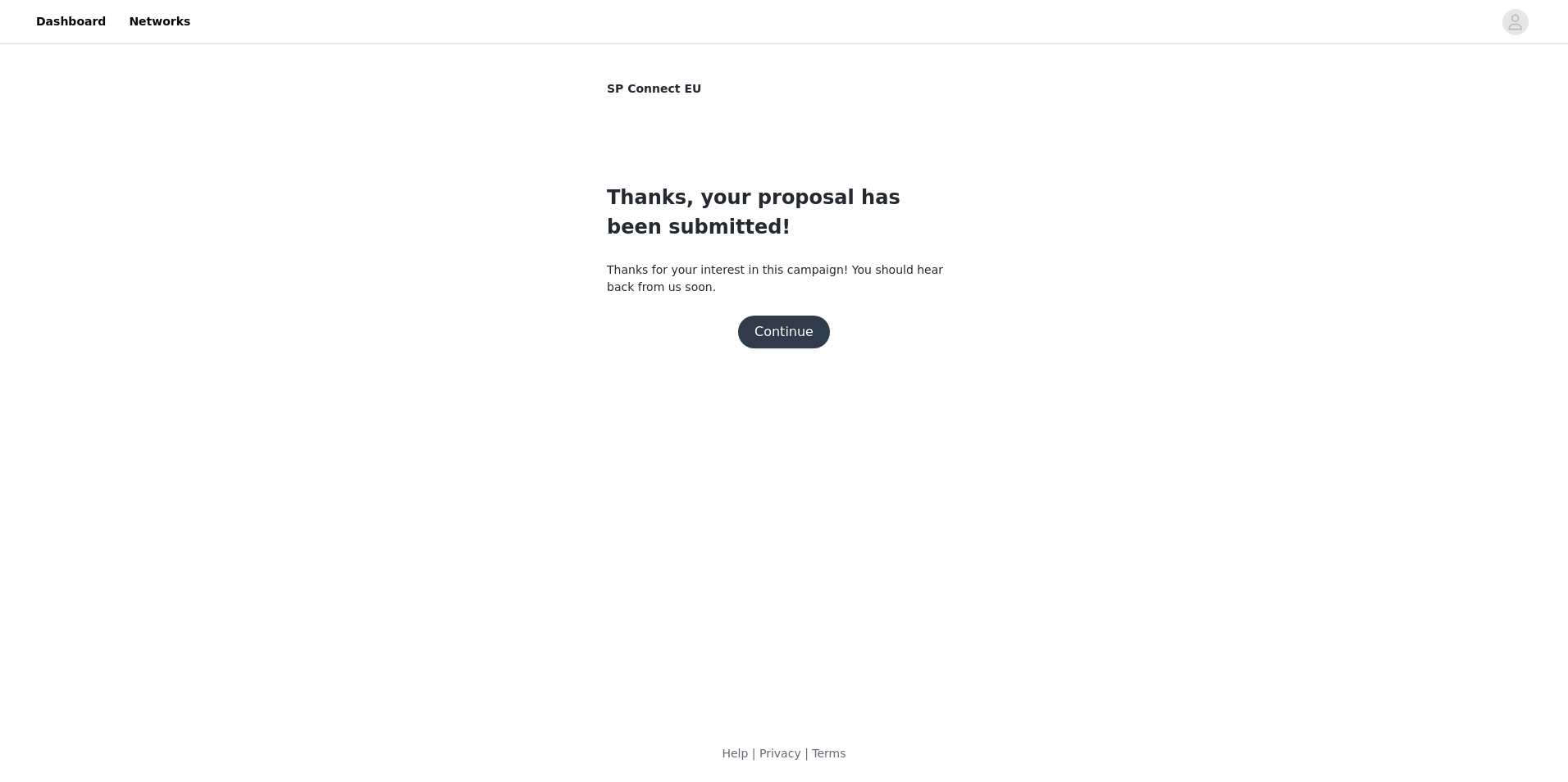
click at [795, 322] on button "Continue" at bounding box center [783, 332] width 92 height 33
